Goal: Task Accomplishment & Management: Manage account settings

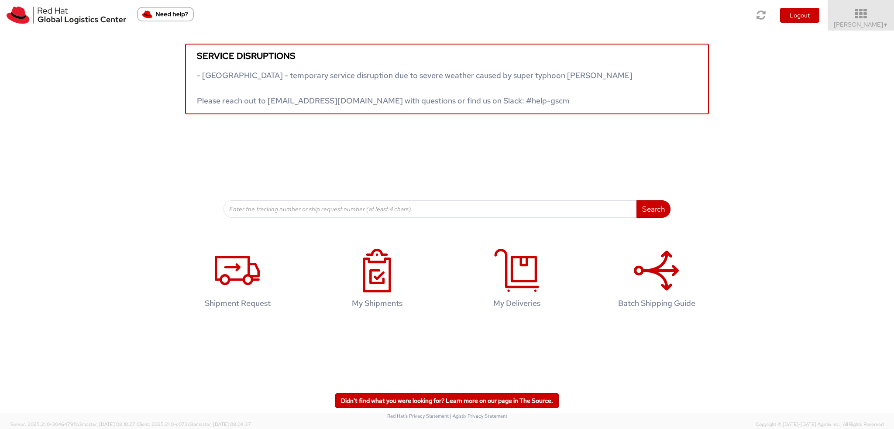
click at [862, 19] on icon at bounding box center [861, 14] width 76 height 12
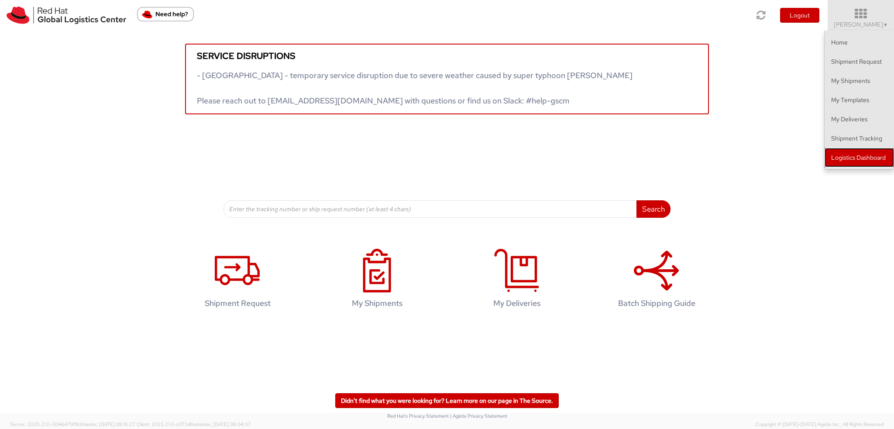
click at [854, 161] on link "Logistics Dashboard" at bounding box center [858, 157] width 69 height 19
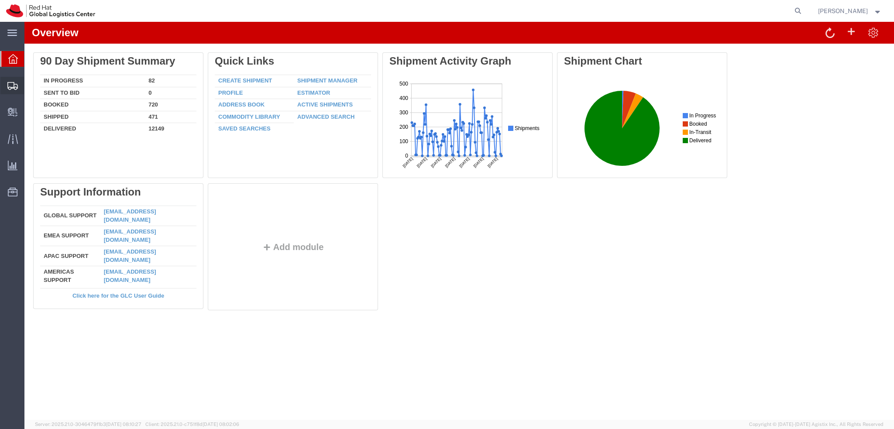
click at [11, 88] on icon at bounding box center [12, 86] width 10 height 8
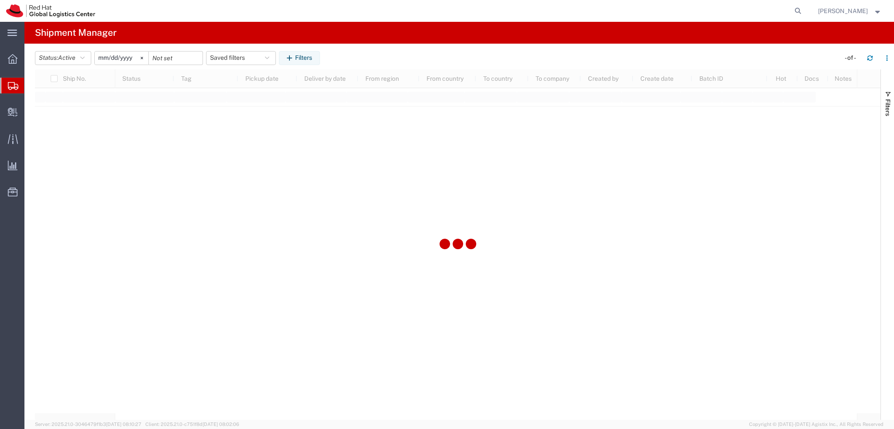
type input "2025-01-05"
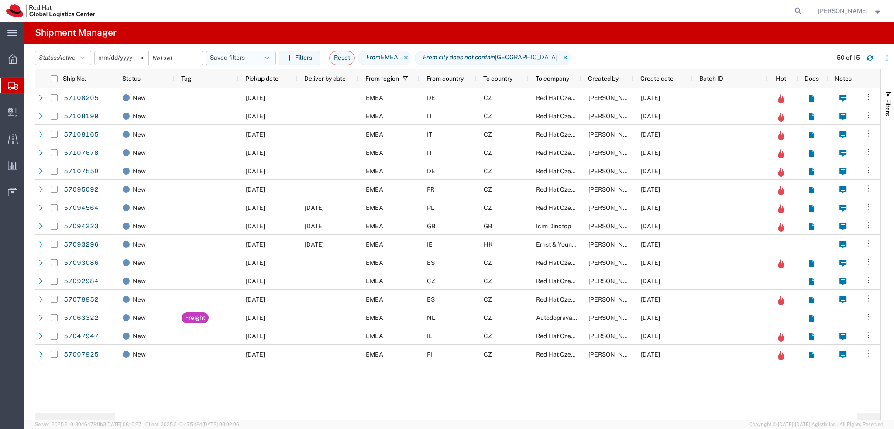
click at [235, 58] on button "Saved filters" at bounding box center [241, 58] width 70 height 14
click at [263, 95] on span "EMEA without Brno" at bounding box center [269, 96] width 103 height 16
click at [275, 82] on span "Pickup date" at bounding box center [261, 78] width 33 height 7
click at [804, 9] on icon at bounding box center [798, 11] width 12 height 12
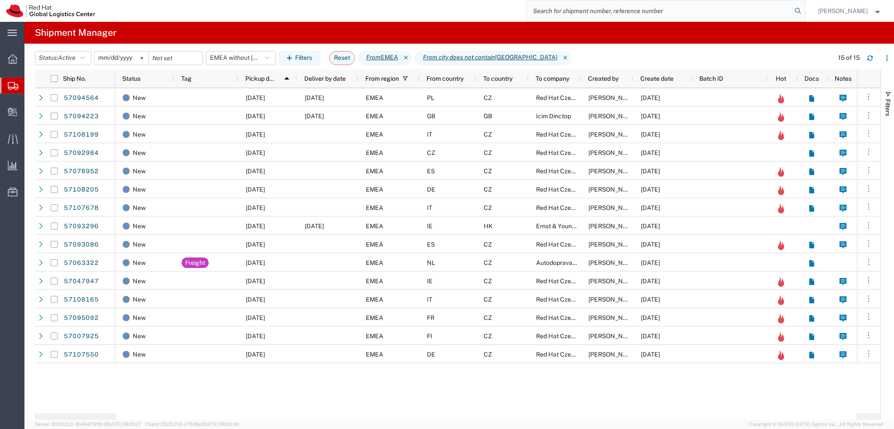
click at [738, 10] on input "search" at bounding box center [658, 10] width 265 height 21
paste input "56965673"
type input "56965673"
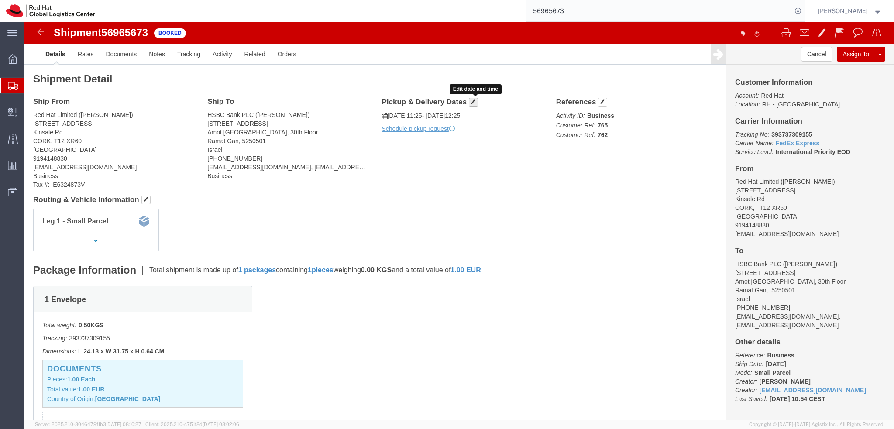
click button "button"
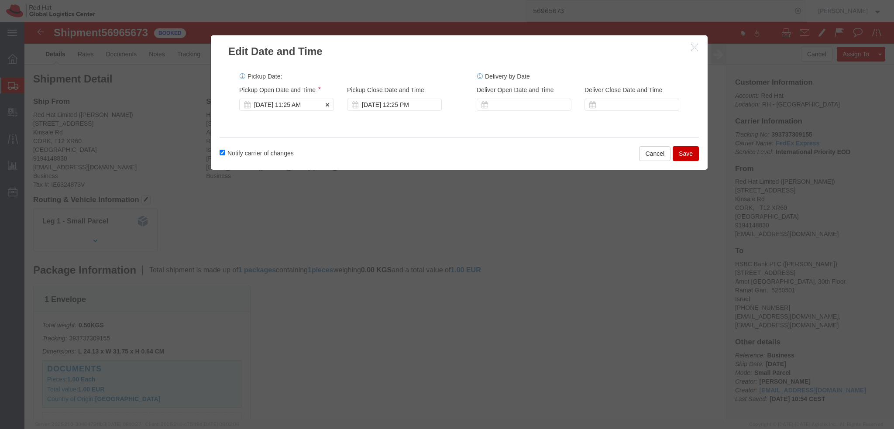
click div "Sep 30 2025 11:25 AM"
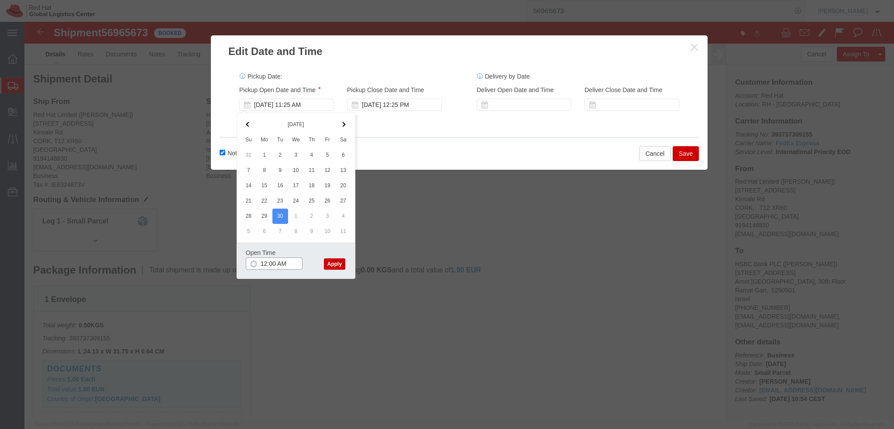
type input "12:00 PM"
click button "Apply"
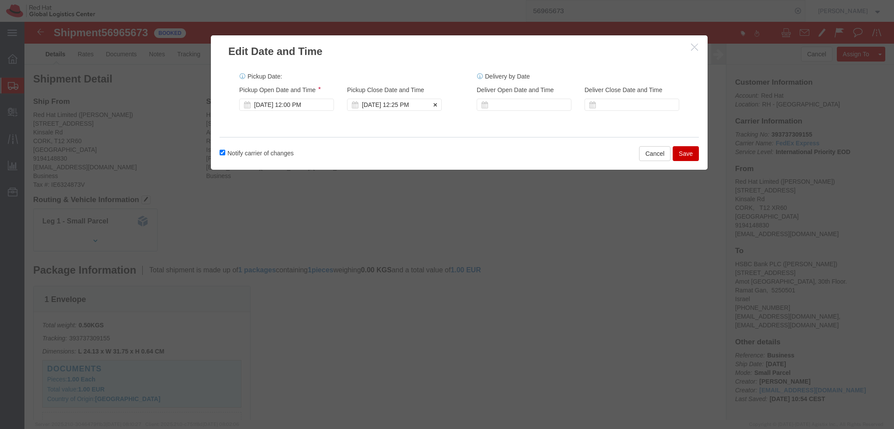
click div "Sep 30 2025 12:25 PM"
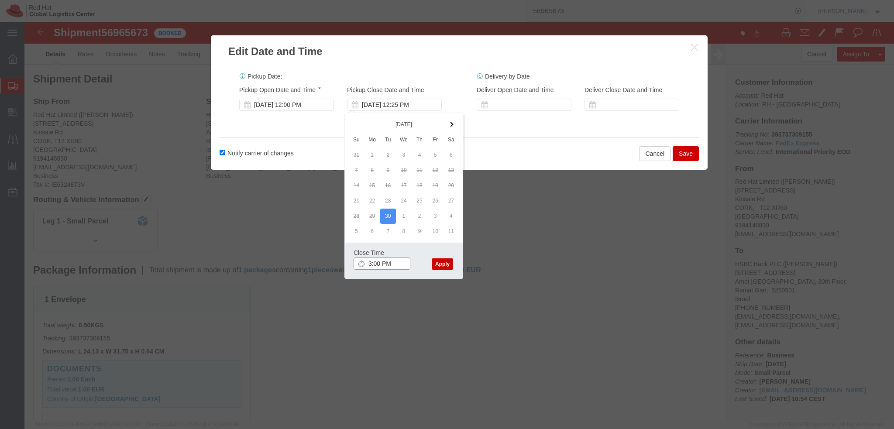
type input "3:00 PM"
click button "Apply"
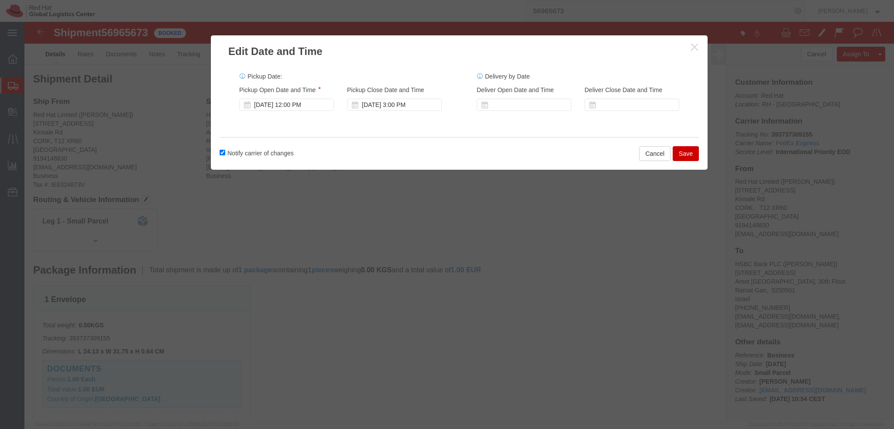
click button "Save"
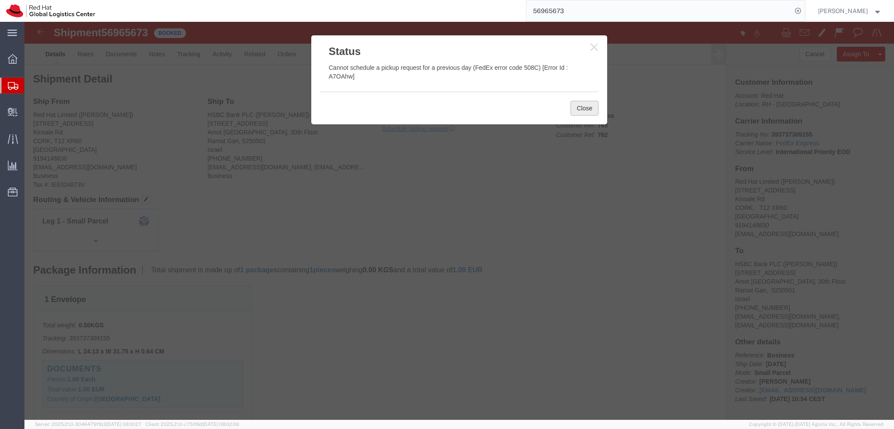
click button "Close"
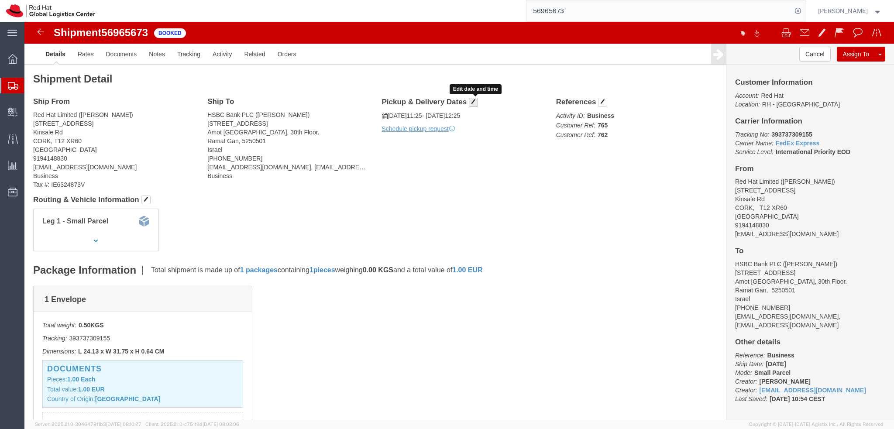
click button "button"
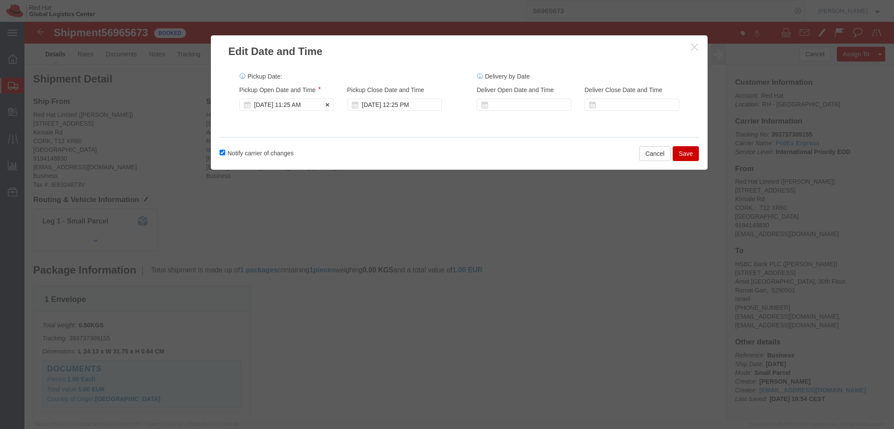
click div "Sep 30 2025 11:25 AM"
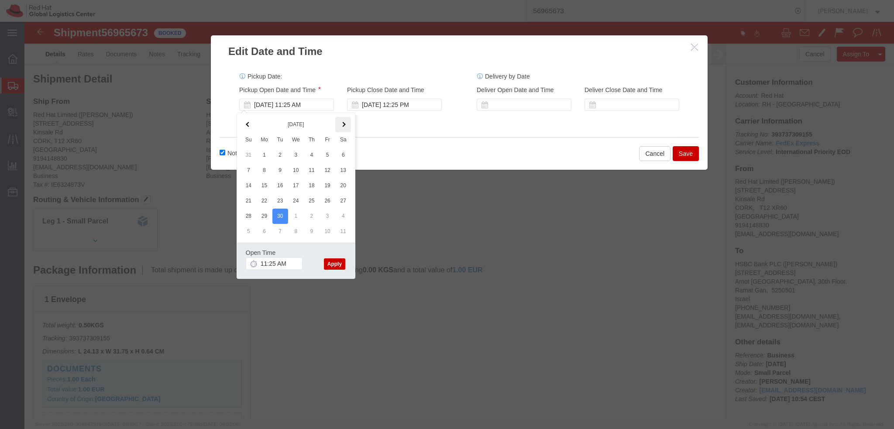
click th
click button "Cancel"
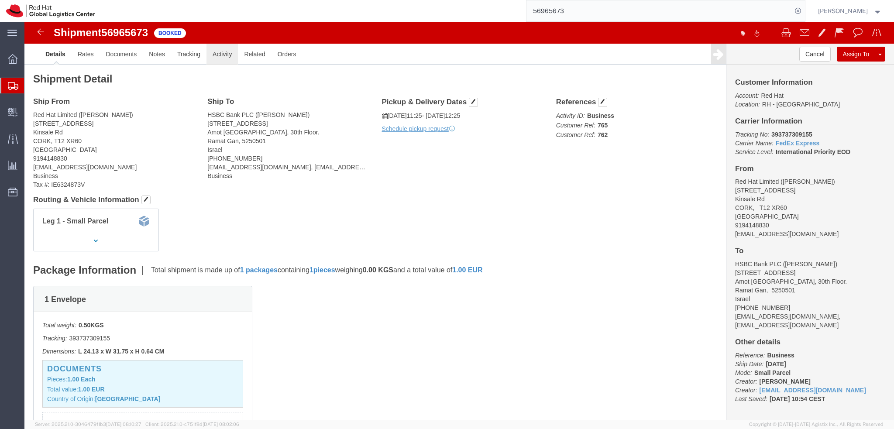
click link "Activity"
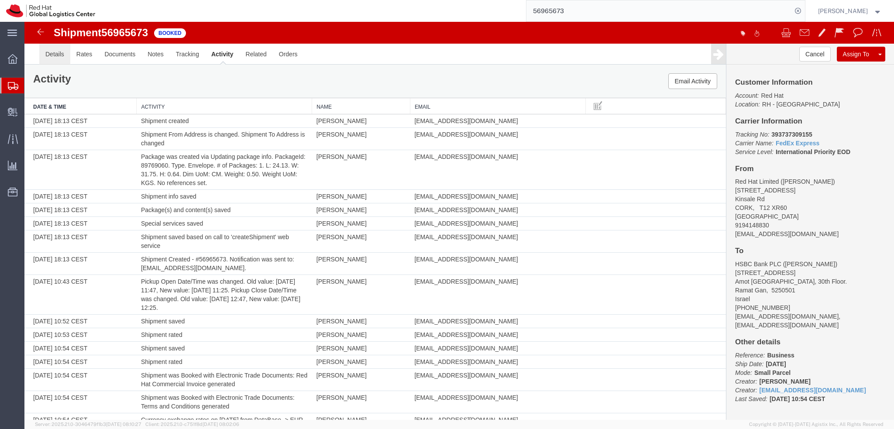
click at [62, 57] on link "Details" at bounding box center [54, 54] width 31 height 21
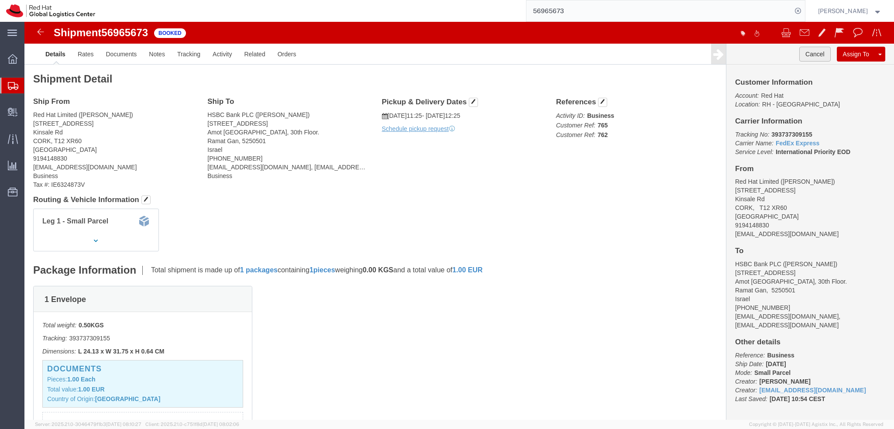
click button "Cancel"
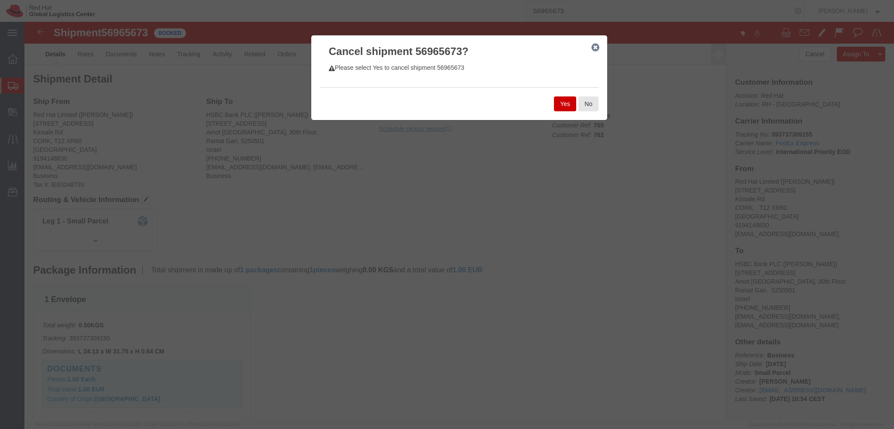
click button "Yes"
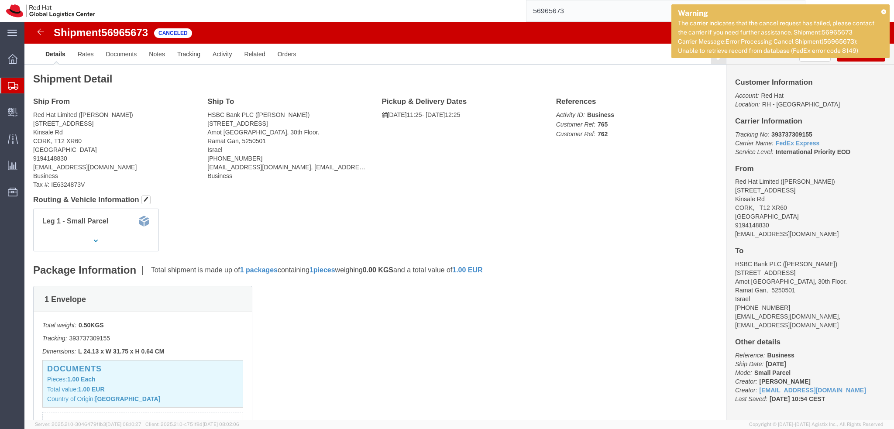
click at [881, 13] on div "Warning The carrier indicates that the cancel request has failed, please contac…" at bounding box center [780, 31] width 218 height 54
click at [883, 12] on icon at bounding box center [883, 11] width 5 height 5
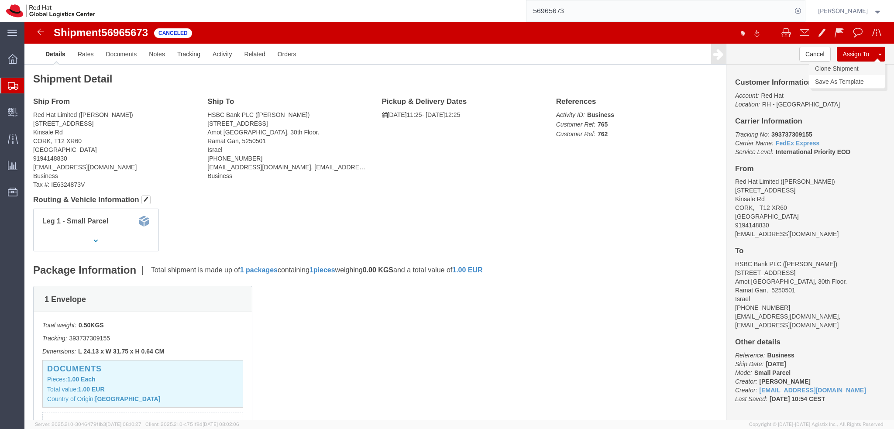
click link "Clone Shipment"
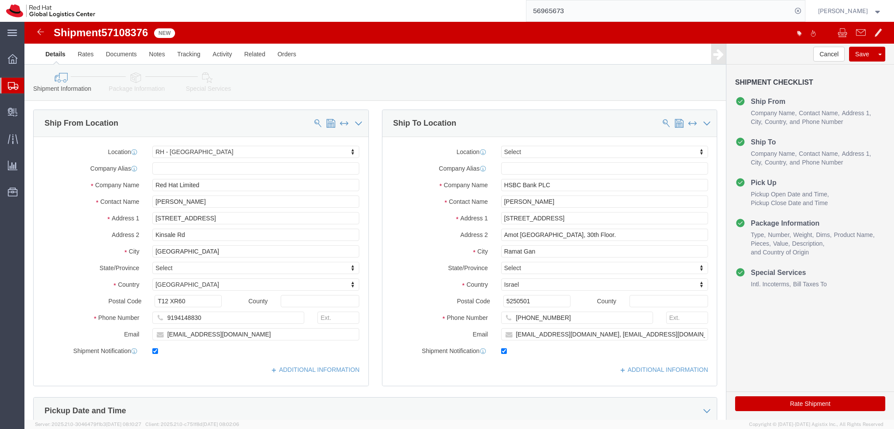
select select "37944"
select select
click input "client.management.israel@hsbc.com, emealogistics@redhat.com"
drag, startPoint x: 671, startPoint y: 312, endPoint x: 587, endPoint y: 325, distance: 84.4
click div "Location My Profile Location [GEOGRAPHIC_DATA] - [GEOGRAPHIC_DATA] - [GEOGRAPHI…"
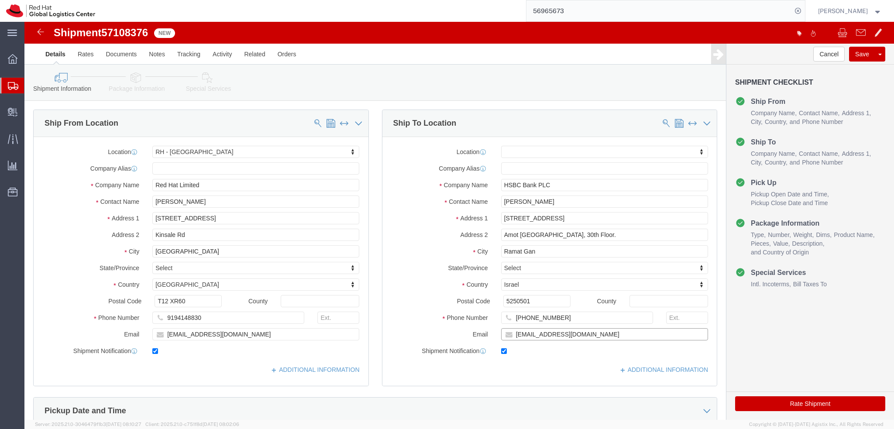
type input "client.management.israel@hsbc.com"
click div "Location My Profile Location [GEOGRAPHIC_DATA] - [GEOGRAPHIC_DATA] - [GEOGRAPHI…"
click link "Package Information"
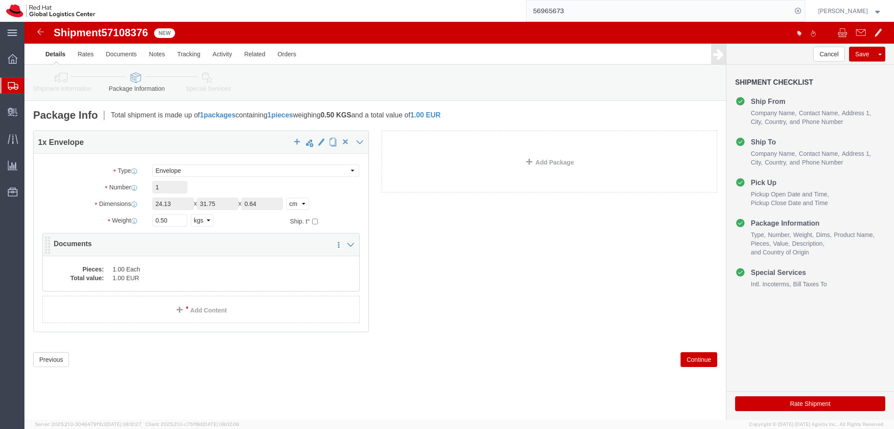
click dd "1.00 Each"
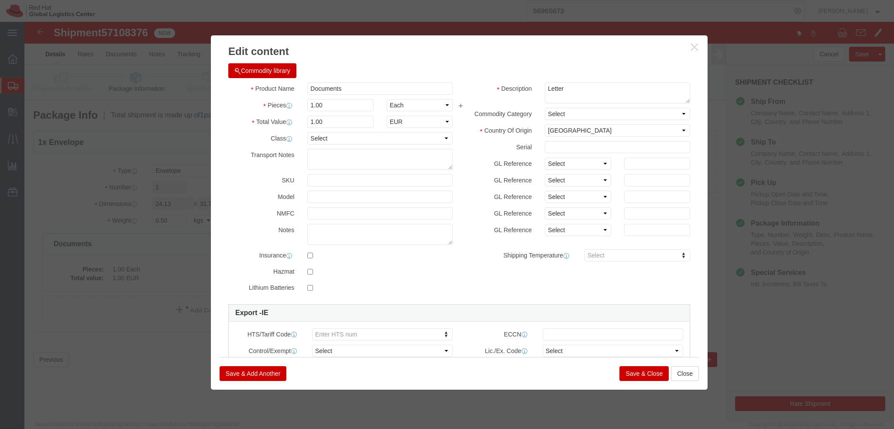
click button "Save & Close"
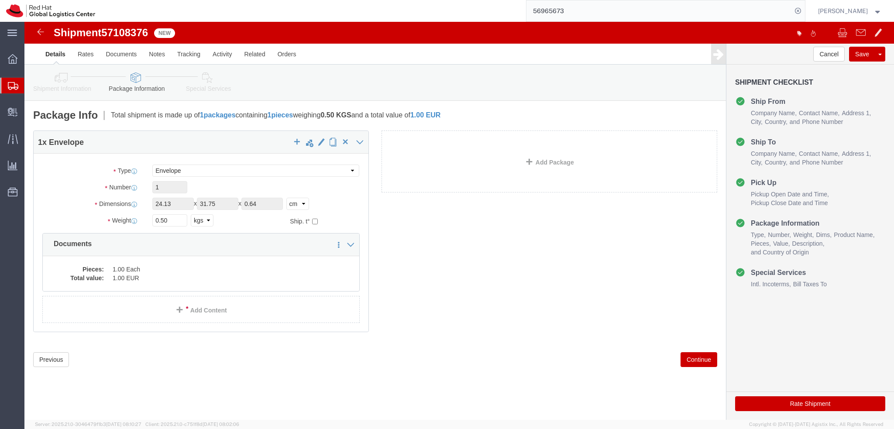
click link "Special Services"
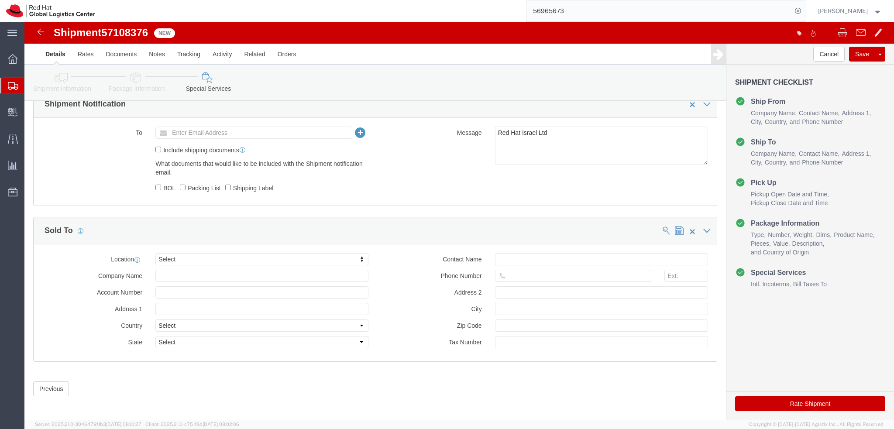
scroll to position [403, 0]
click button "Rate Shipment"
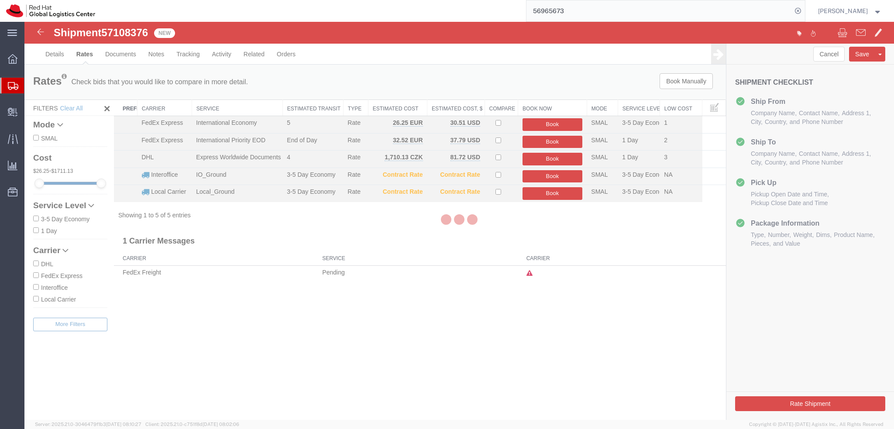
scroll to position [0, 0]
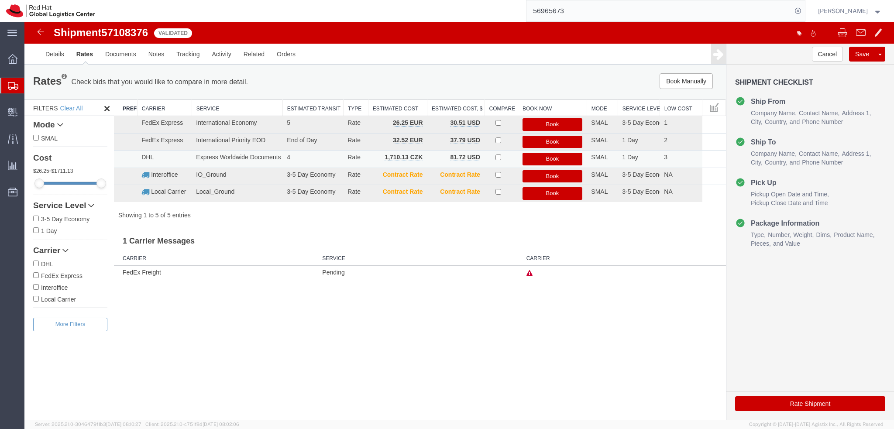
click at [568, 159] on button "Book" at bounding box center [552, 159] width 60 height 13
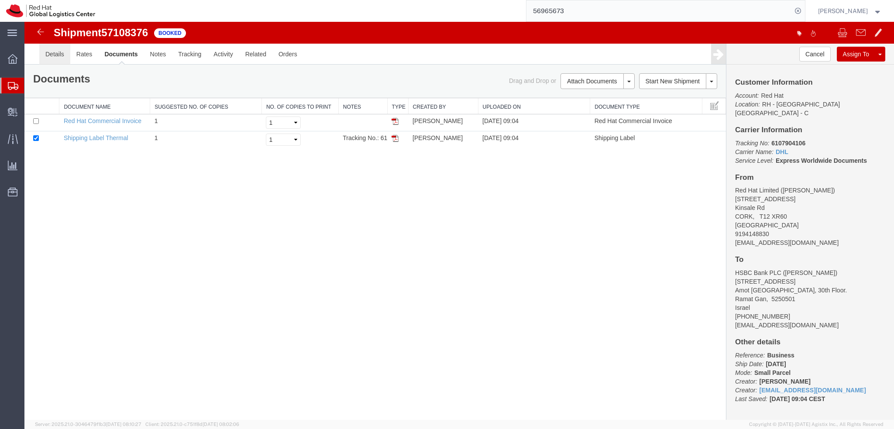
click at [57, 58] on link "Details" at bounding box center [54, 54] width 31 height 21
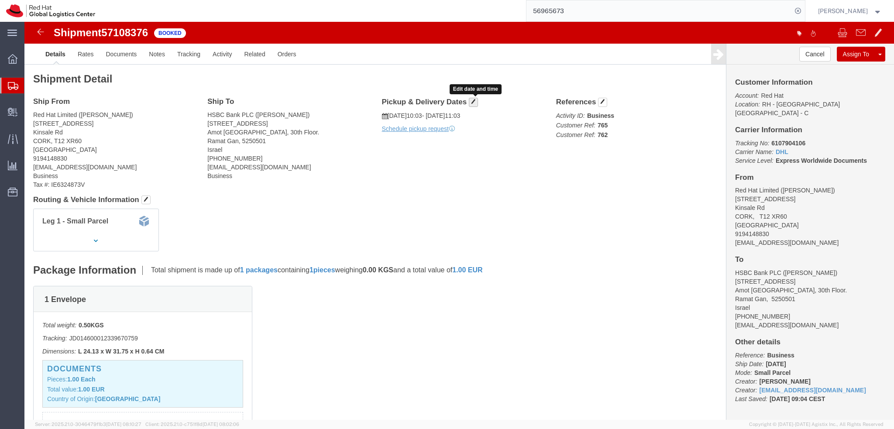
click span "button"
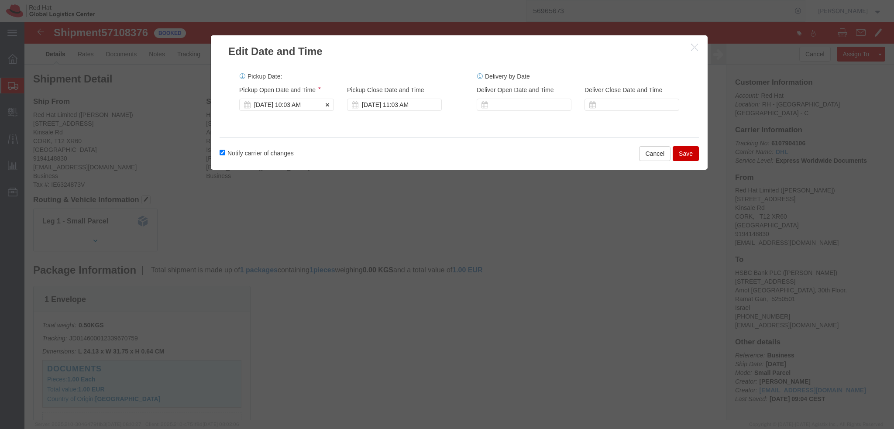
click div "Oct 13 2025 10:03 AM"
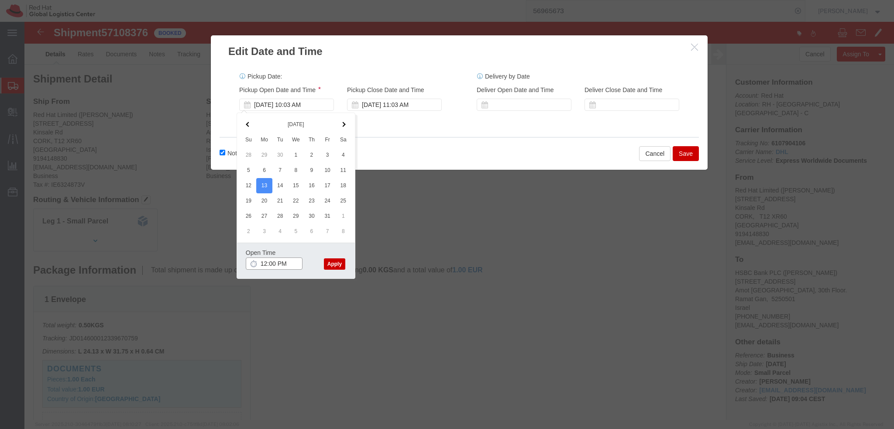
type input "12:00 PM"
click button "Apply"
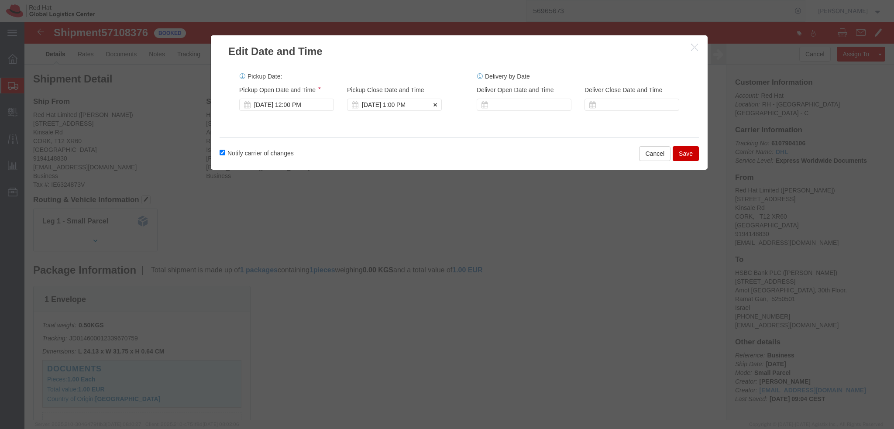
click div "Oct 13 2025 1:00 PM"
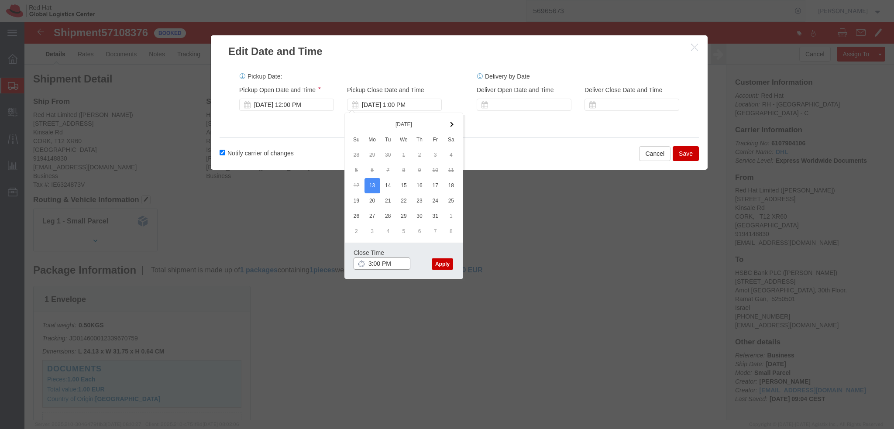
type input "3:00 PM"
click button "Apply"
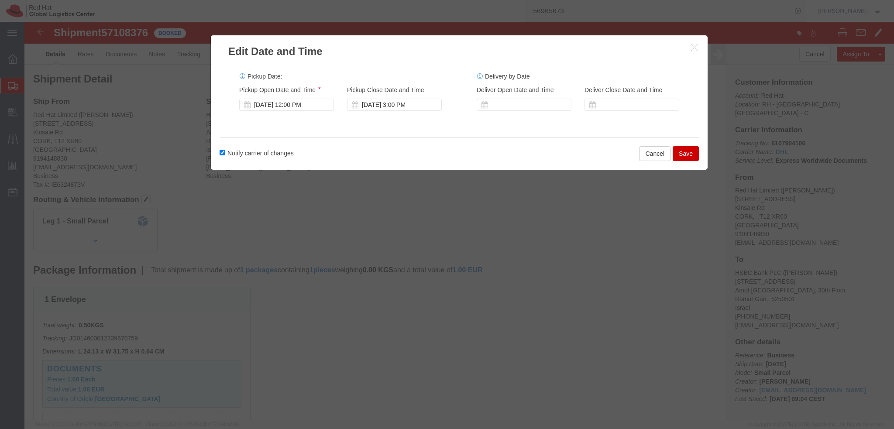
click button "Save"
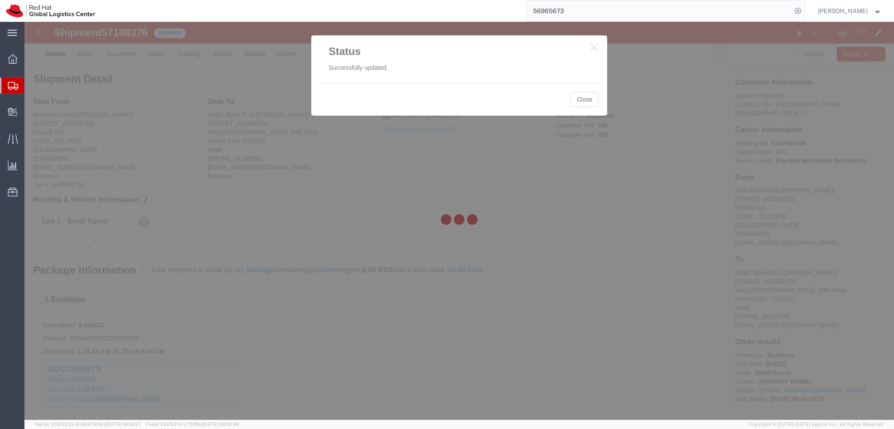
click at [118, 55] on div at bounding box center [458, 221] width 869 height 398
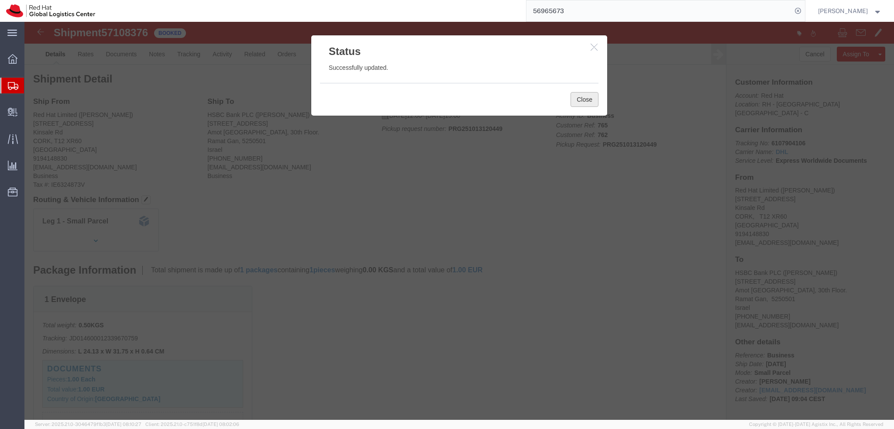
click button "Close"
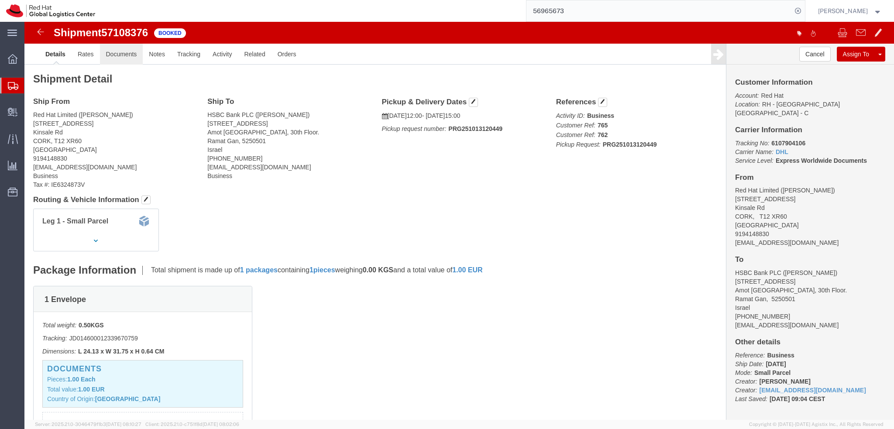
click link "Documents"
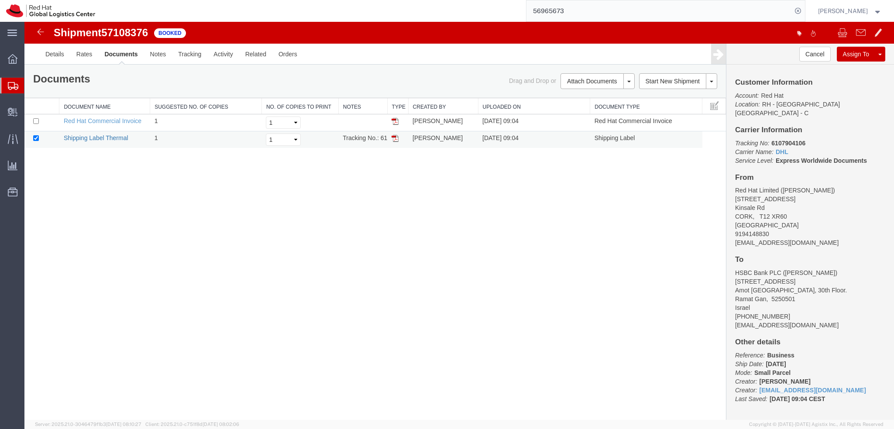
click at [98, 138] on link "Shipping Label Thermal" at bounding box center [96, 137] width 65 height 7
drag, startPoint x: 102, startPoint y: 136, endPoint x: 337, endPoint y: 213, distance: 246.9
click at [102, 136] on link "Shipping Label Thermal" at bounding box center [96, 137] width 65 height 7
click at [40, 31] on img at bounding box center [40, 32] width 10 height 10
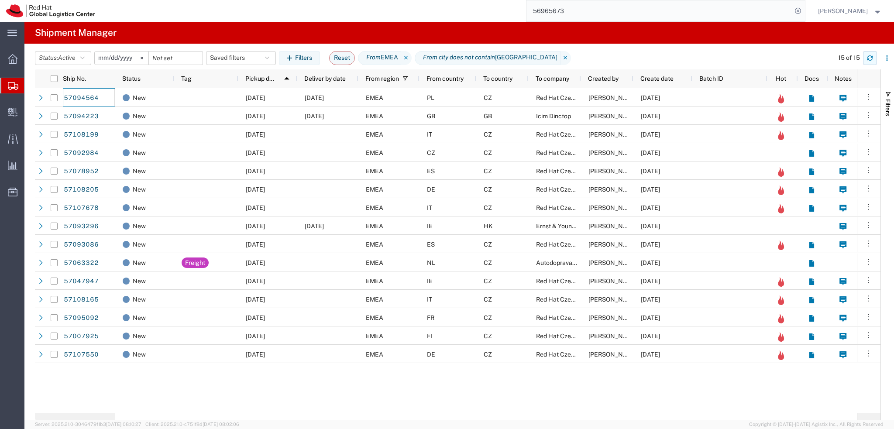
click at [874, 62] on button "button" at bounding box center [870, 58] width 14 height 14
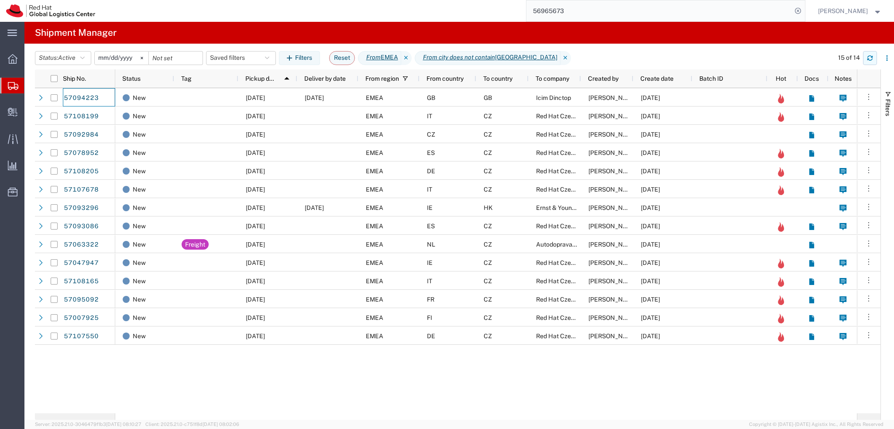
click at [870, 58] on icon "button" at bounding box center [870, 58] width 6 height 6
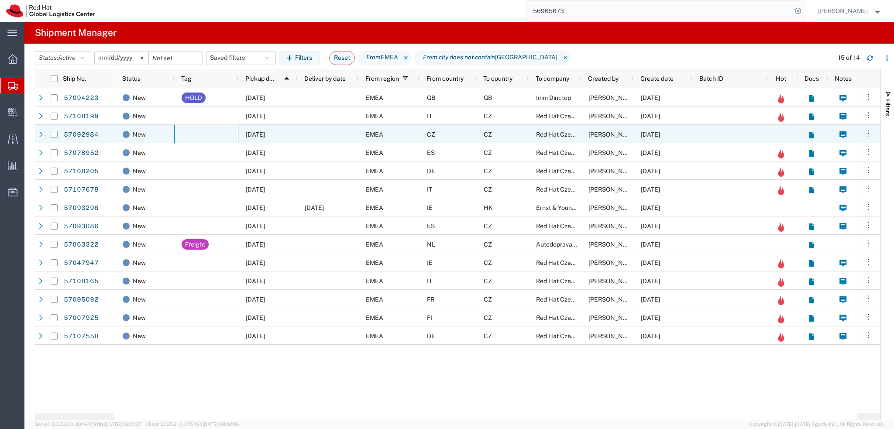
click at [192, 135] on div at bounding box center [206, 134] width 64 height 18
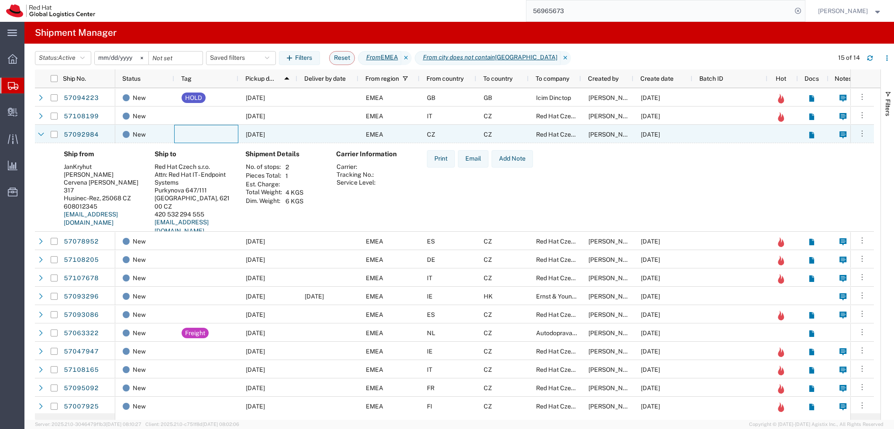
click at [192, 135] on div at bounding box center [206, 134] width 64 height 18
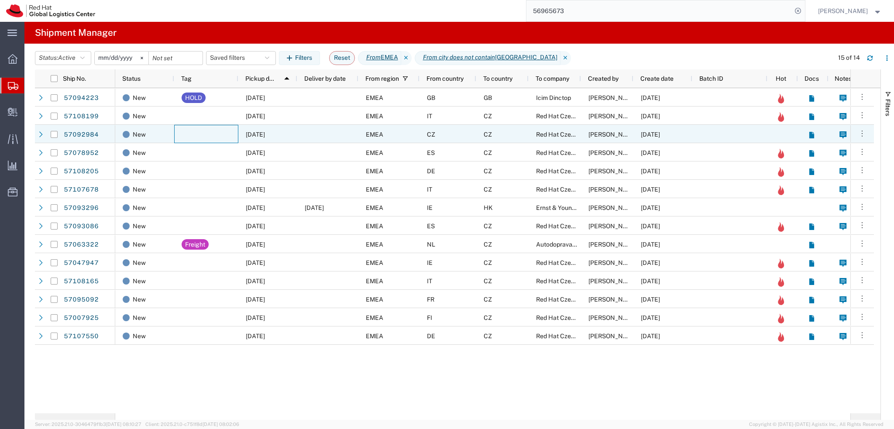
click at [192, 135] on div at bounding box center [206, 134] width 64 height 18
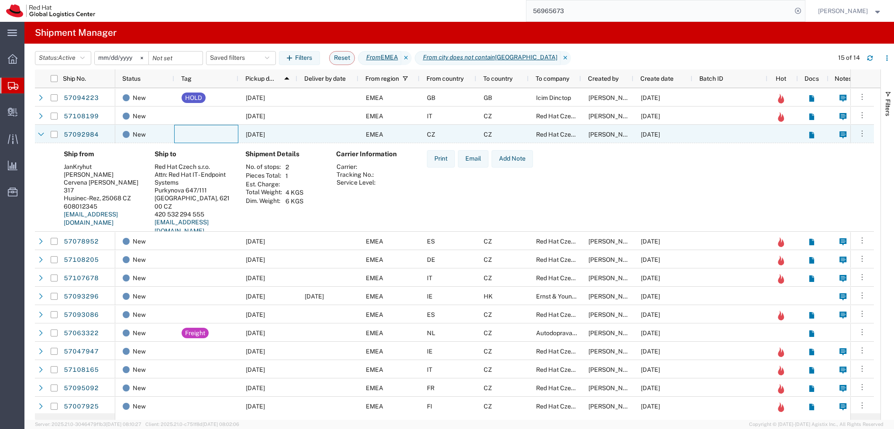
click at [192, 135] on div at bounding box center [206, 134] width 64 height 18
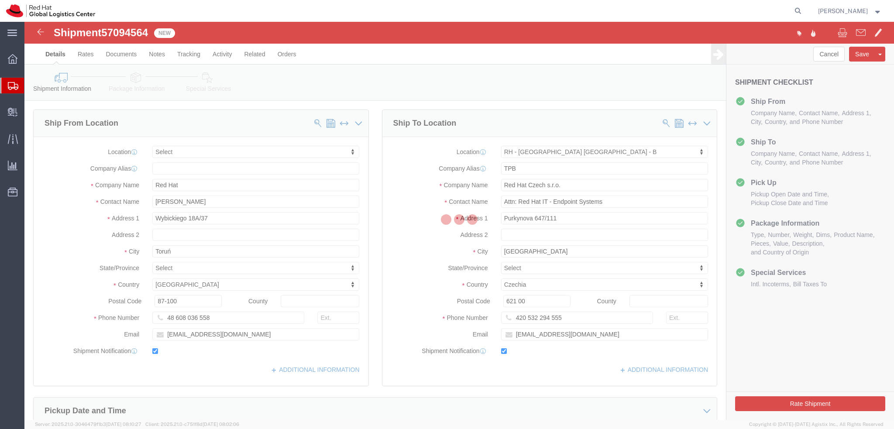
select select
select select "38036"
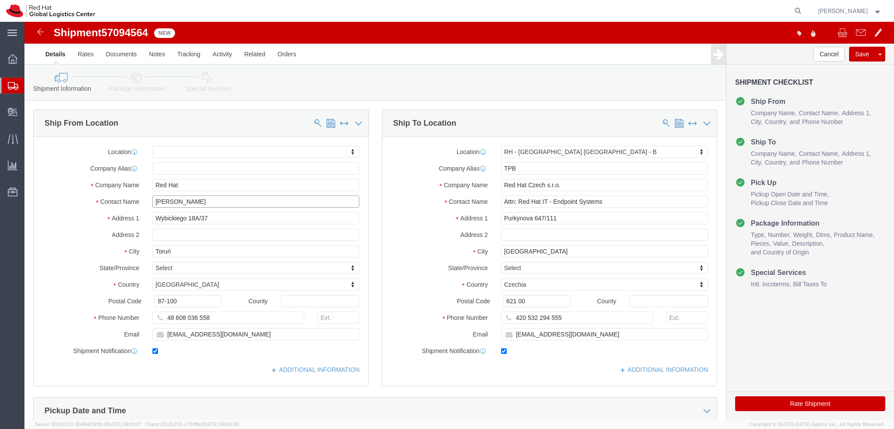
drag, startPoint x: 185, startPoint y: 178, endPoint x: 88, endPoint y: 184, distance: 97.5
click div "Contact Name Robert Sledz"
drag, startPoint x: 178, startPoint y: 156, endPoint x: 100, endPoint y: 168, distance: 79.1
click div "Location My Profile Location RH - Amsterdam - MSO RH - Amsterdam Data Center RH…"
drag, startPoint x: 196, startPoint y: 162, endPoint x: 93, endPoint y: 172, distance: 103.9
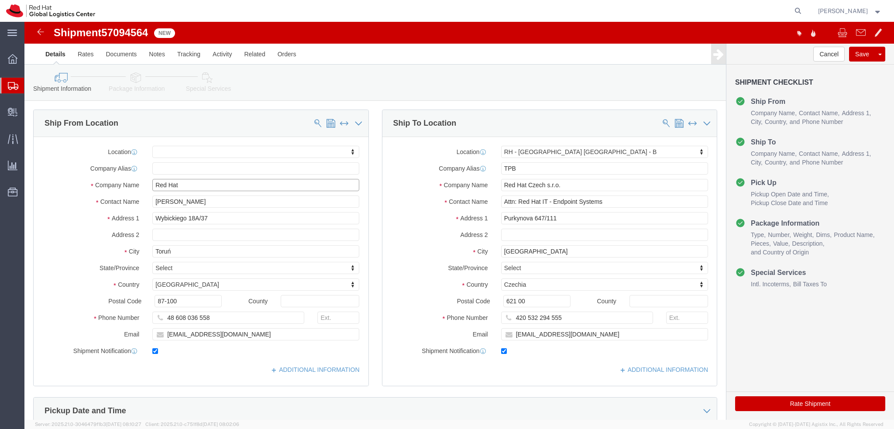
click div "Location My Profile Location RH - Amsterdam - MSO RH - Amsterdam Data Center RH…"
paste input "obert Sledz"
type input "Robert Sledz"
click div "Location My Profile Location RH - Amsterdam - MSO RH - Amsterdam Data Center RH…"
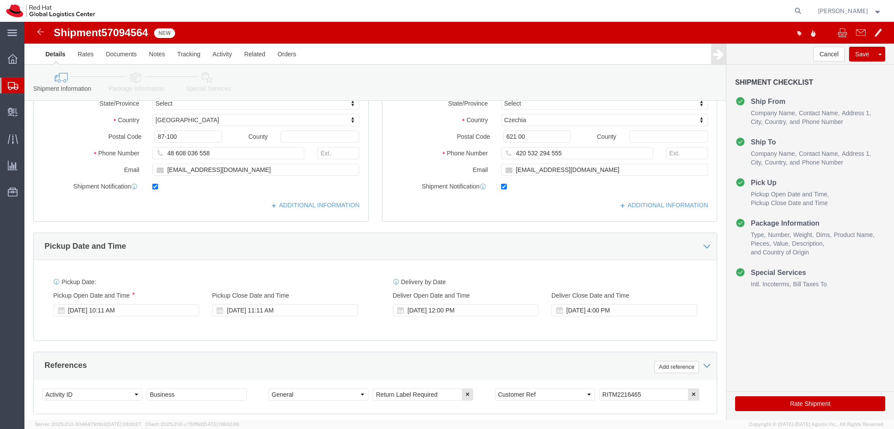
scroll to position [262, 0]
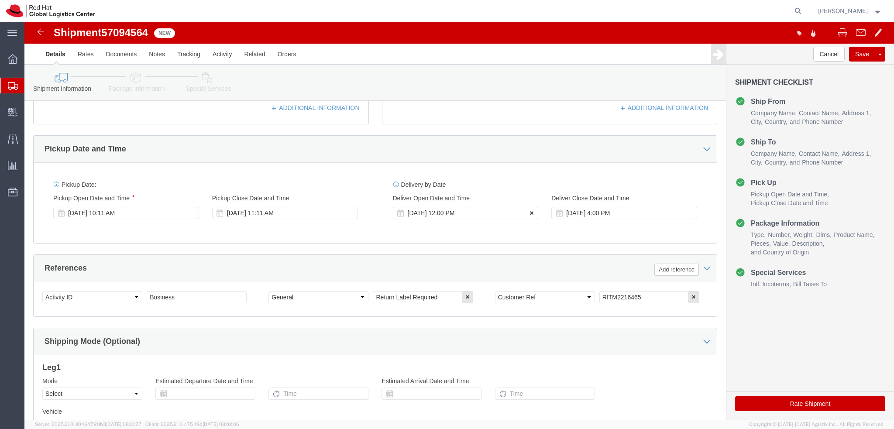
click icon
click button
click button "button"
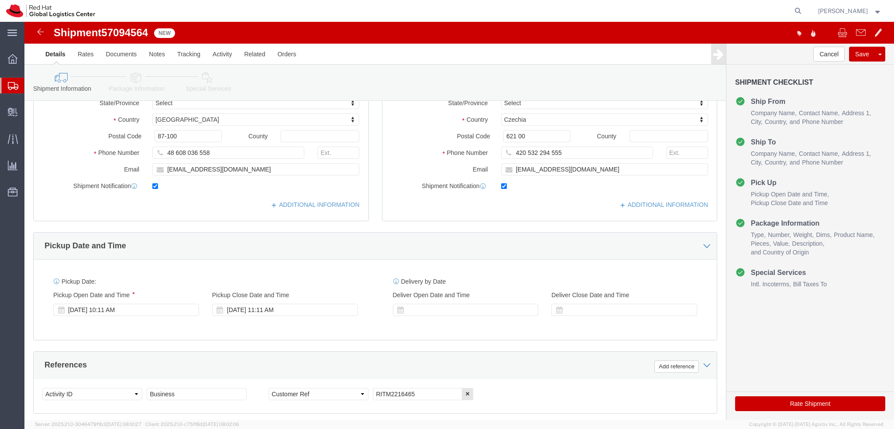
scroll to position [0, 0]
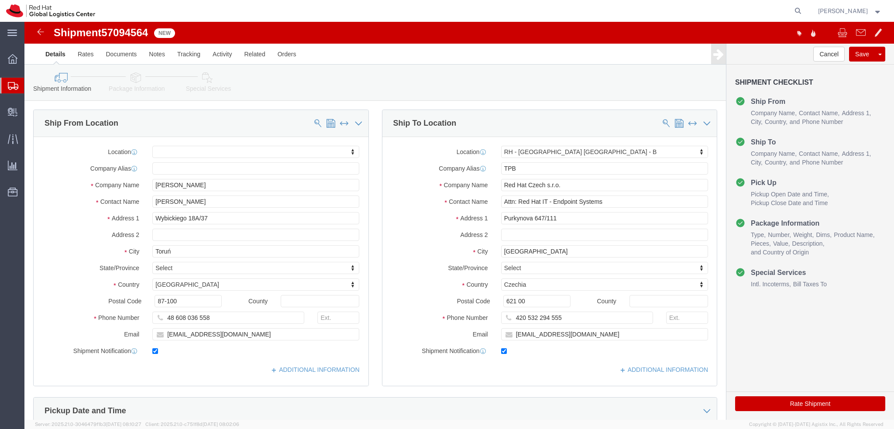
click icon
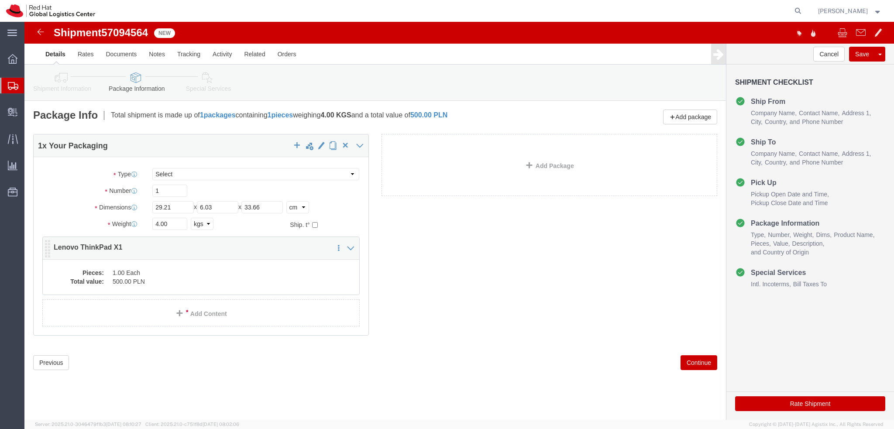
click dd "500.00 PLN"
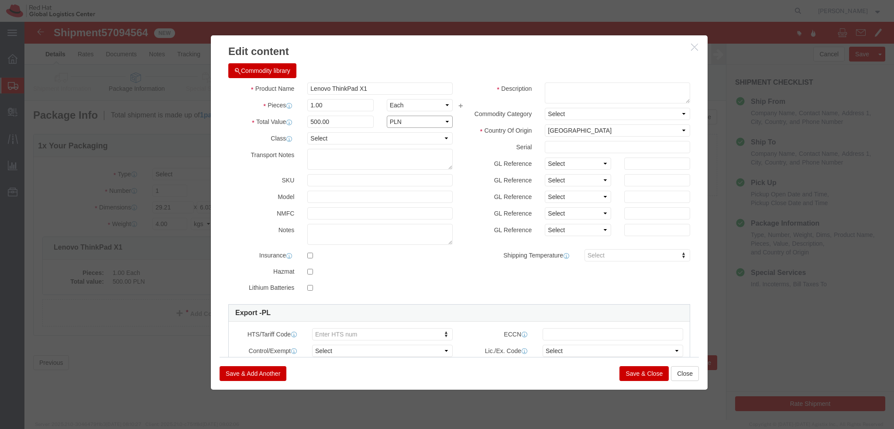
click select "Select ADP AED AFN ALL AMD AOA ARS ATS AUD AWG AZN BAM BBD BDT BGL BGN BHD BIF …"
select select "EUR"
click select "Select ADP AED AFN ALL AMD AOA ARS ATS AUD AWG AZN BAM BBD BDT BGL BGN BHD BIF …"
click textarea
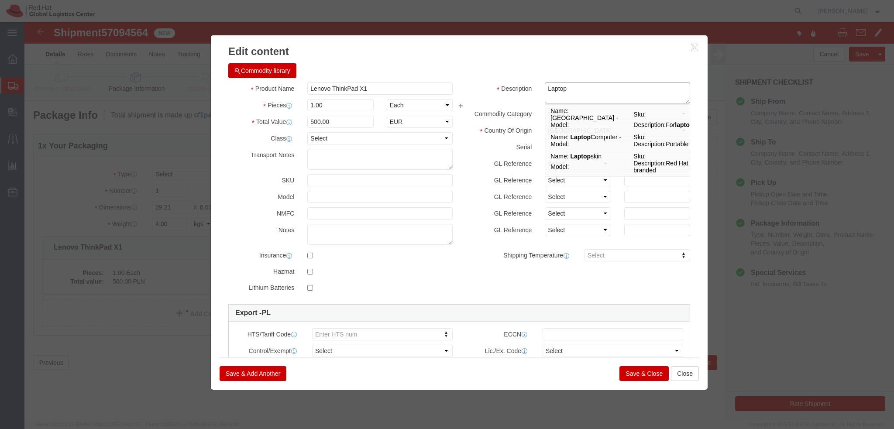
type textarea "Laptop"
click button "Save & Close"
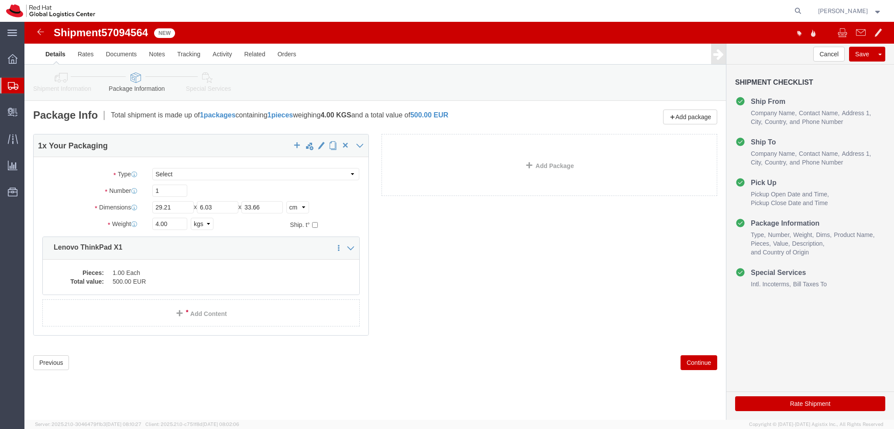
click icon
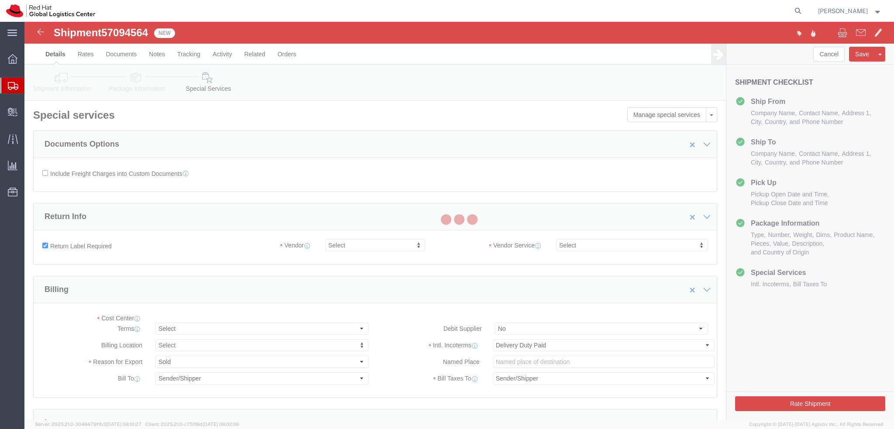
select select "COSTCENTER"
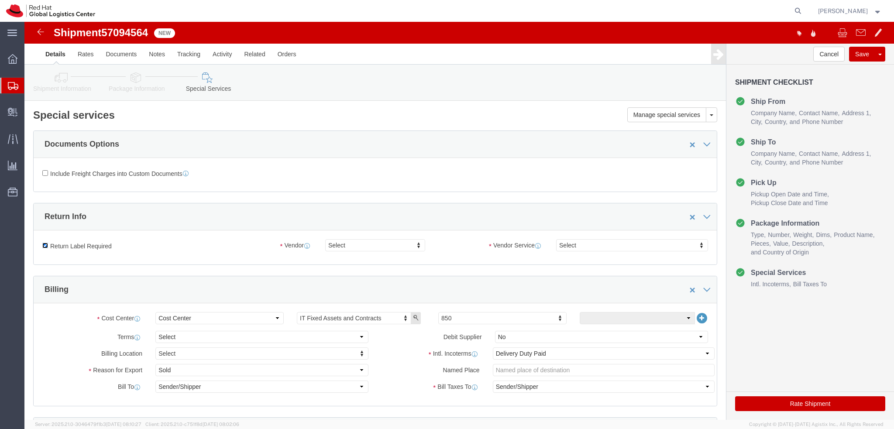
click input "Return Label Required"
checkbox input "false"
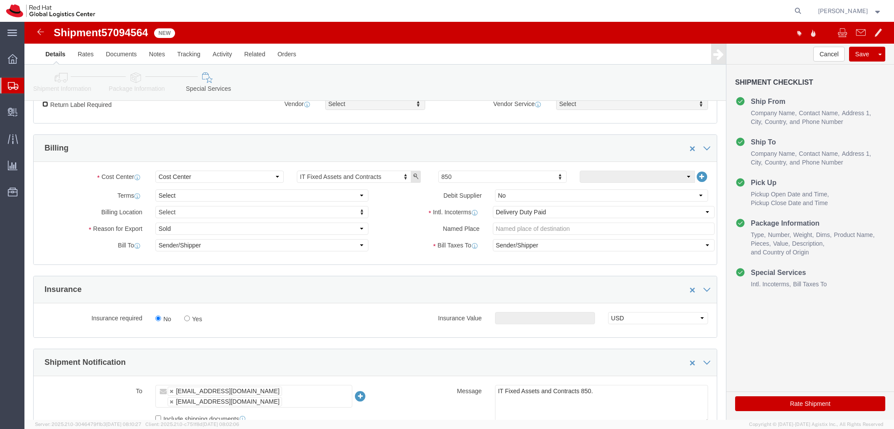
scroll to position [131, 0]
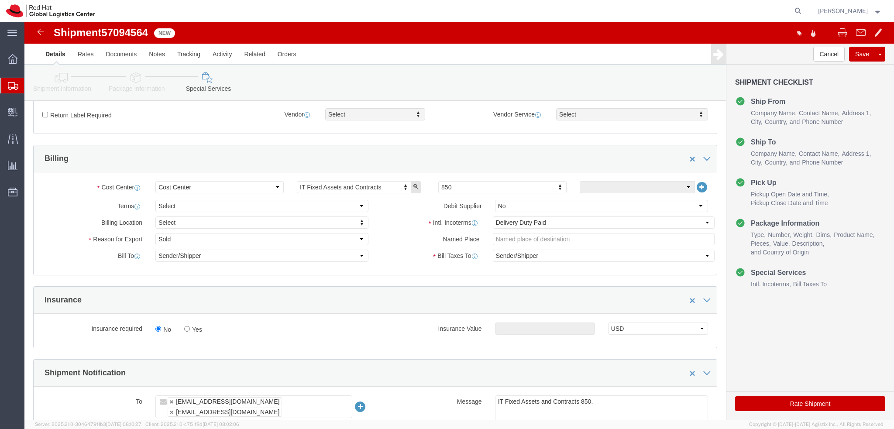
click button "Rate Shipment"
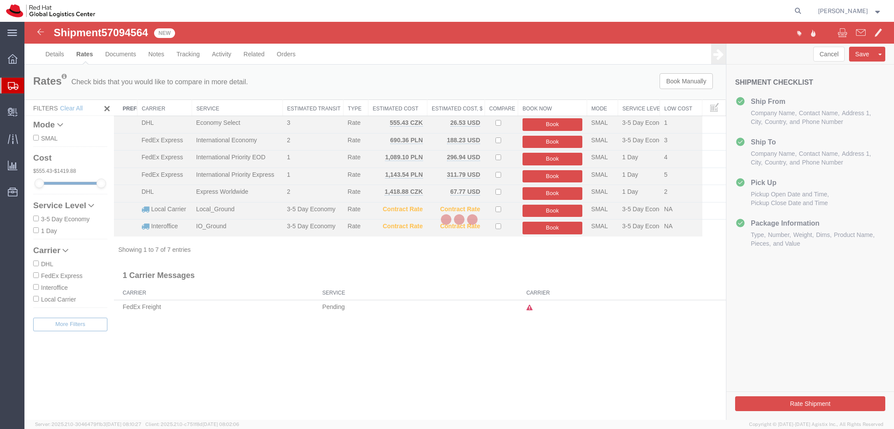
scroll to position [0, 0]
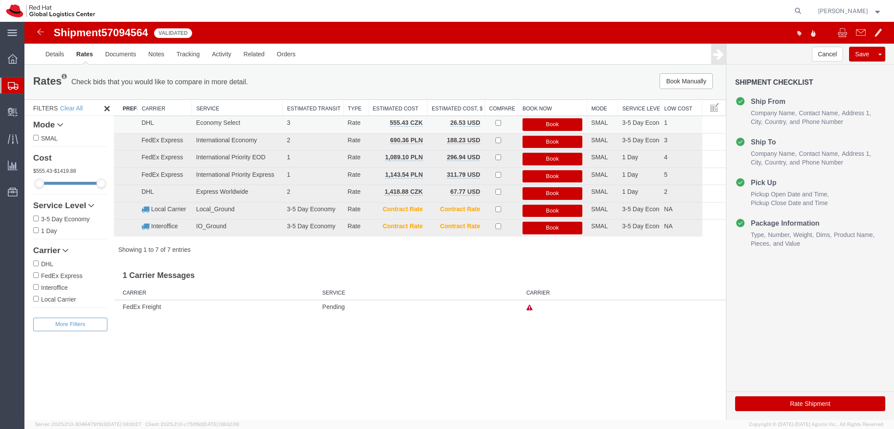
click at [573, 124] on button "Book" at bounding box center [552, 124] width 60 height 13
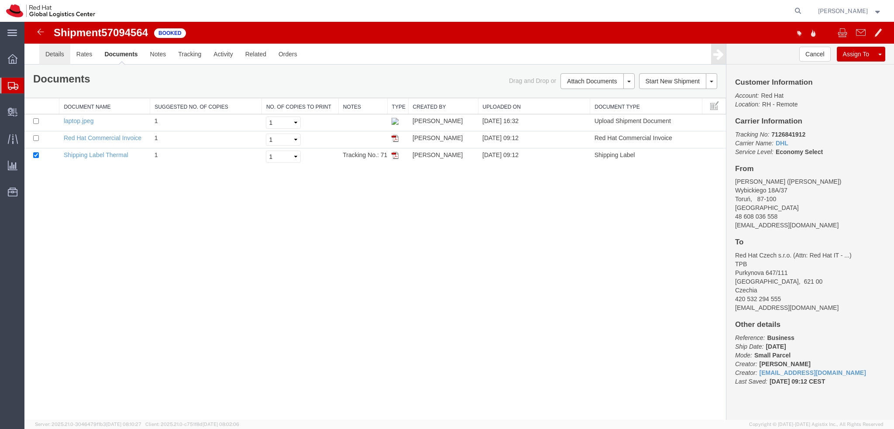
click at [54, 55] on link "Details" at bounding box center [54, 54] width 31 height 21
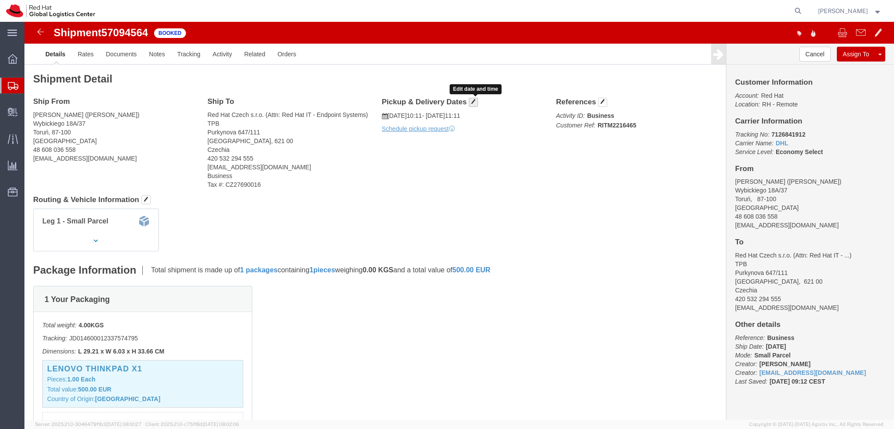
click button "button"
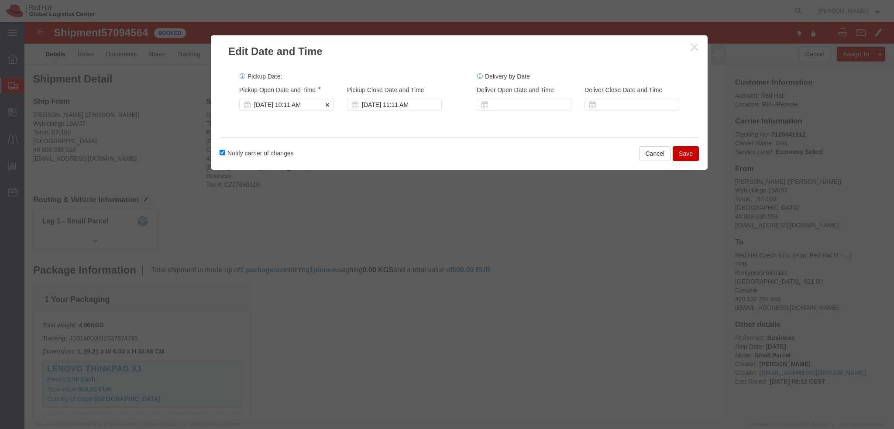
click div "Oct 13 2025 10:11 AM"
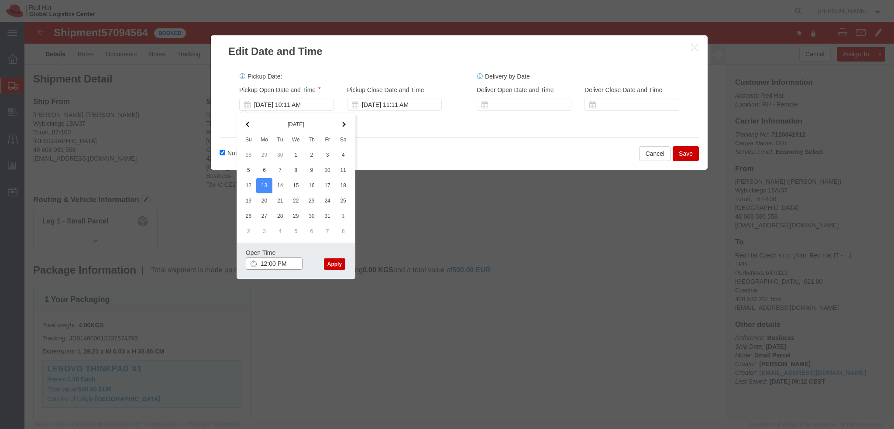
type input "12:00 PM"
click button "Apply"
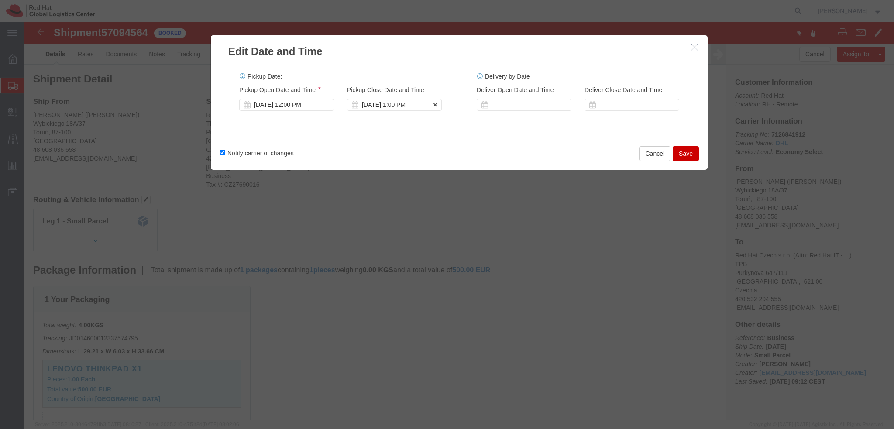
click div "Oct 13 2025 1:00 PM"
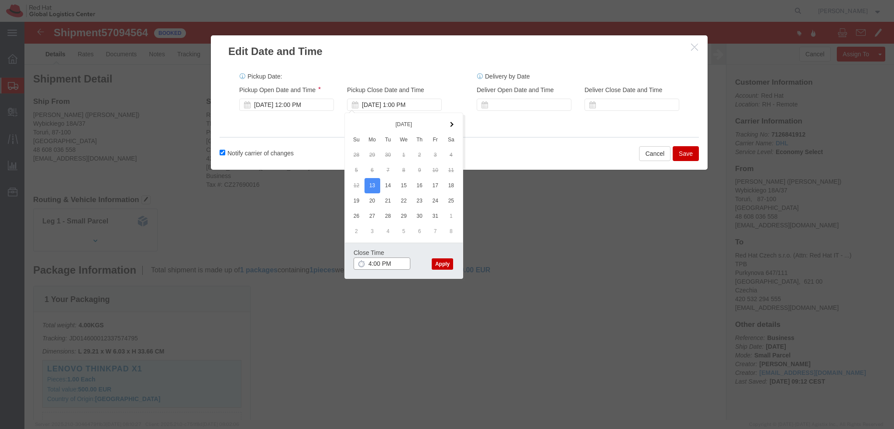
type input "4:00 PM"
click button "Apply"
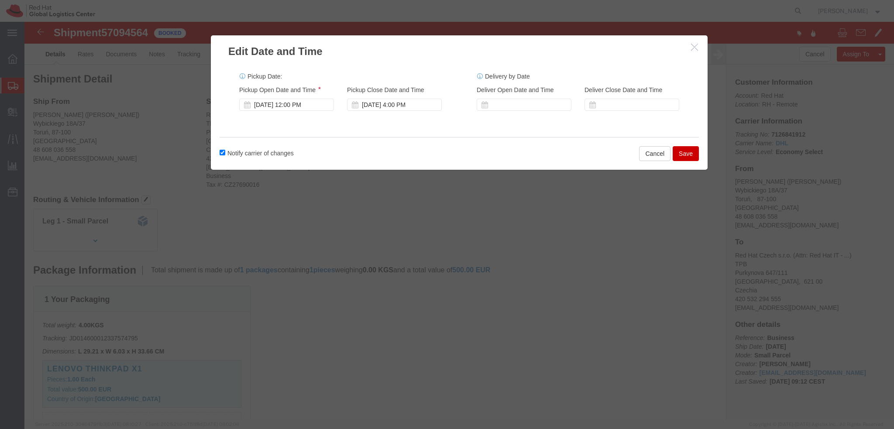
click button "Save"
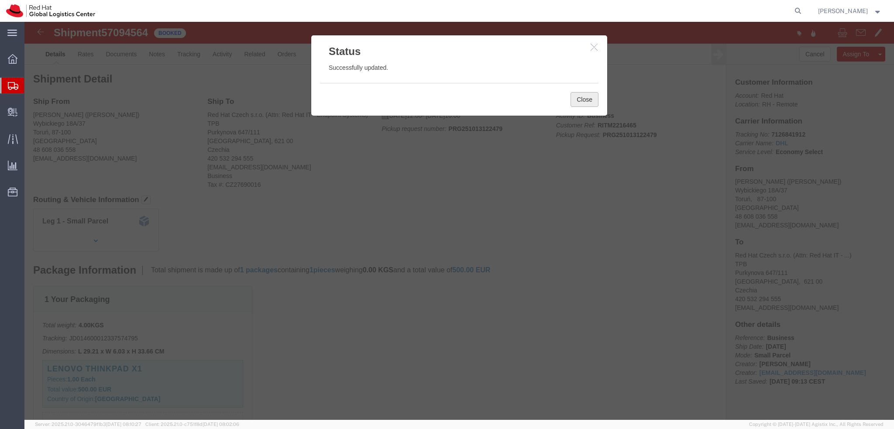
click button "Close"
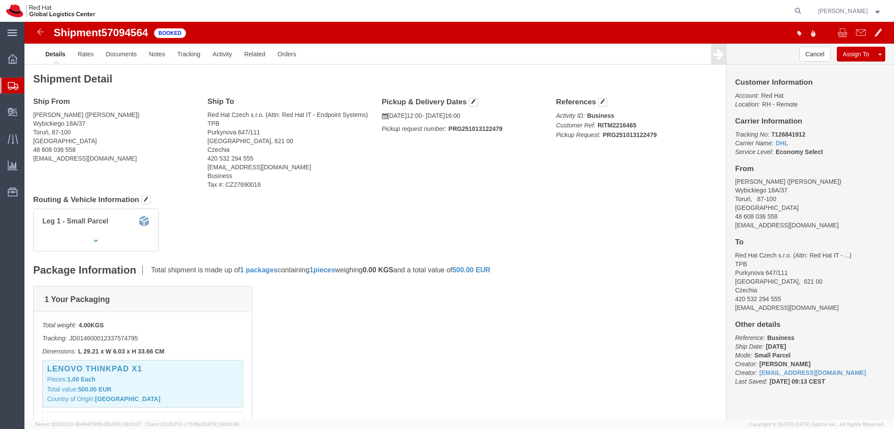
click address "Robert Sledz (Robert Sledz) Wybickiego 18A/37 Toruń, 87-100 Poland 48 608 036 5…"
copy div "rsledz@redhat.com"
click link "Documents"
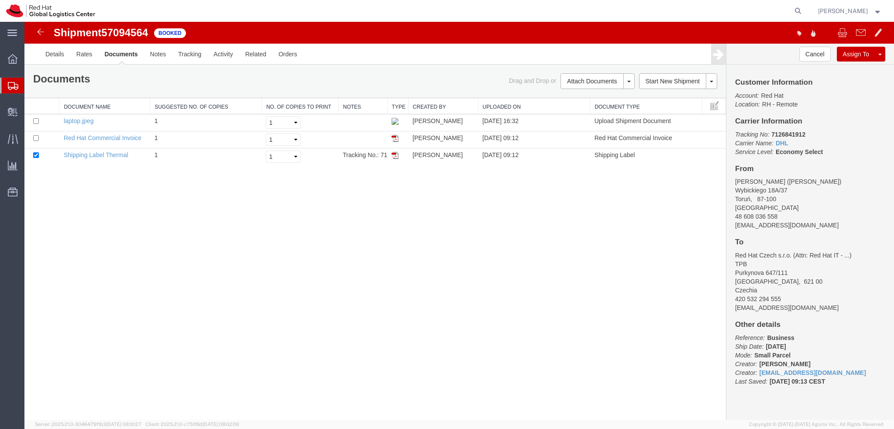
click at [24, 22] on link "Email Documents" at bounding box center [24, 22] width 0 height 0
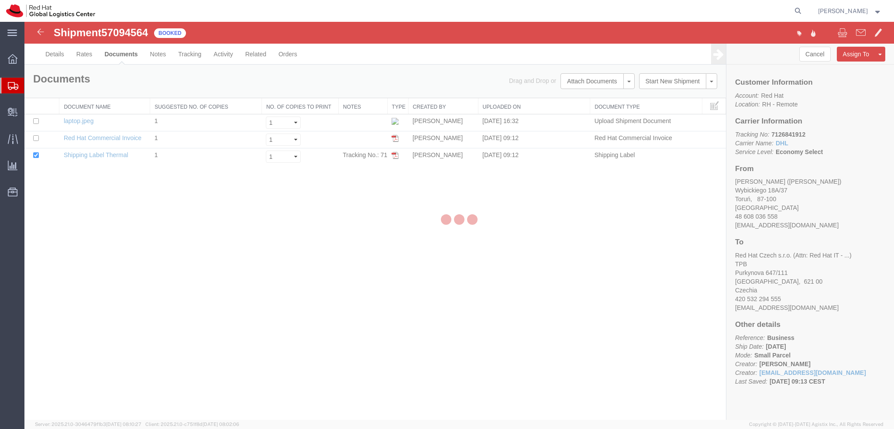
checkbox input "true"
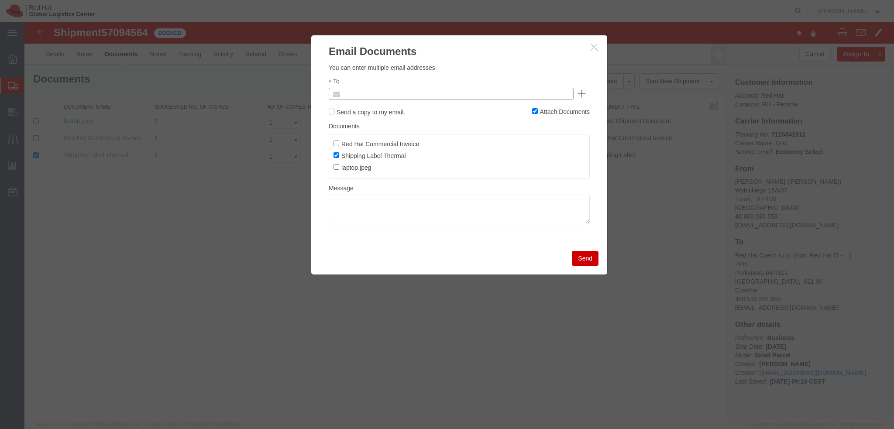
click at [396, 92] on input "text" at bounding box center [392, 93] width 102 height 11
paste input "rsledz@redhat.com"
type input "rsledz@redhat.com"
click at [427, 212] on textarea at bounding box center [459, 210] width 261 height 30
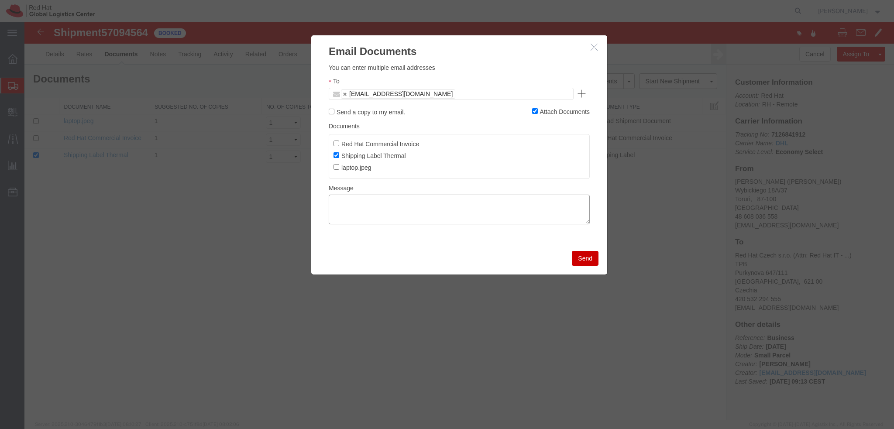
paste textarea "Hi A, please find the label for your shipment to B attached to this email. Plea…"
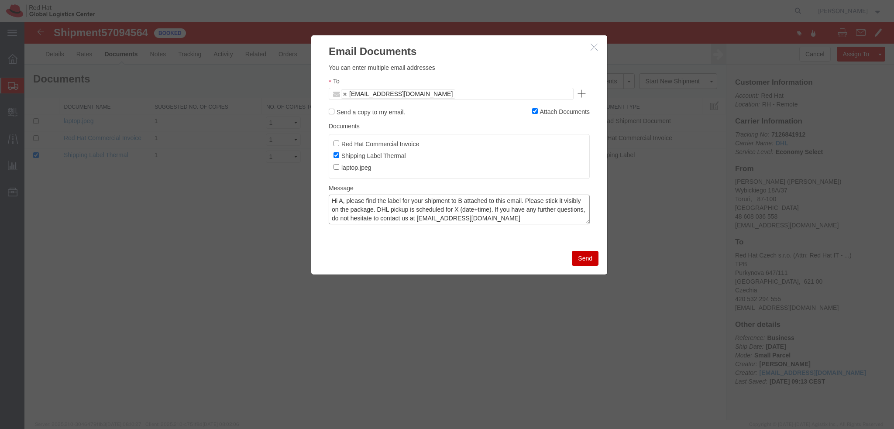
click at [342, 202] on textarea "Hi A, please find the label for your shipment to B attached to this email. Plea…" at bounding box center [459, 210] width 261 height 30
click at [461, 203] on textarea "Hi A, please find the label for your shipment to B attached to this email. Plea…" at bounding box center [459, 210] width 261 height 30
click at [371, 209] on textarea "Hi A, please find the label for your shipment to Brno attached to this email. P…" at bounding box center [459, 210] width 261 height 30
click at [343, 199] on textarea "Hi A, please find the label for your shipment to Brno attached to this email. P…" at bounding box center [459, 210] width 261 height 30
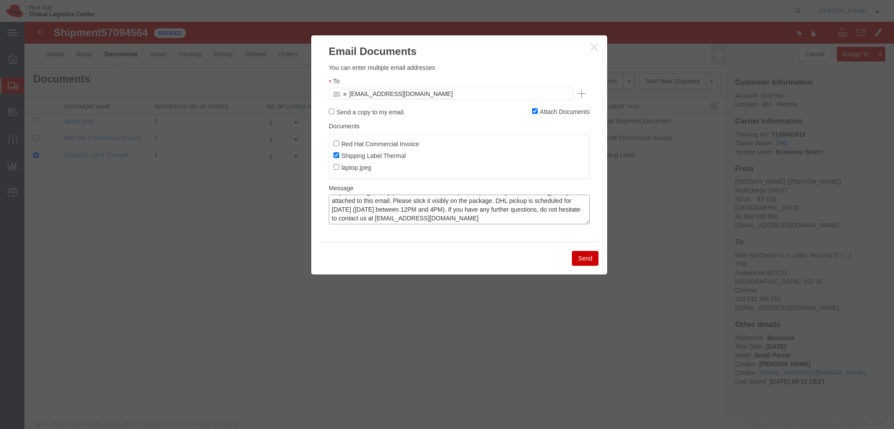
click at [526, 216] on textarea "Hi Robert, please find the label for your shipment to Brno attached to this ema…" at bounding box center [459, 210] width 261 height 30
click at [516, 215] on textarea "Hi Robert, please find the label for your shipment to Brno attached to this ema…" at bounding box center [459, 210] width 261 height 30
type textarea "Hi Robert, please find the label for your shipment to Brno attached to this ema…"
click at [584, 256] on button "Send" at bounding box center [585, 258] width 27 height 15
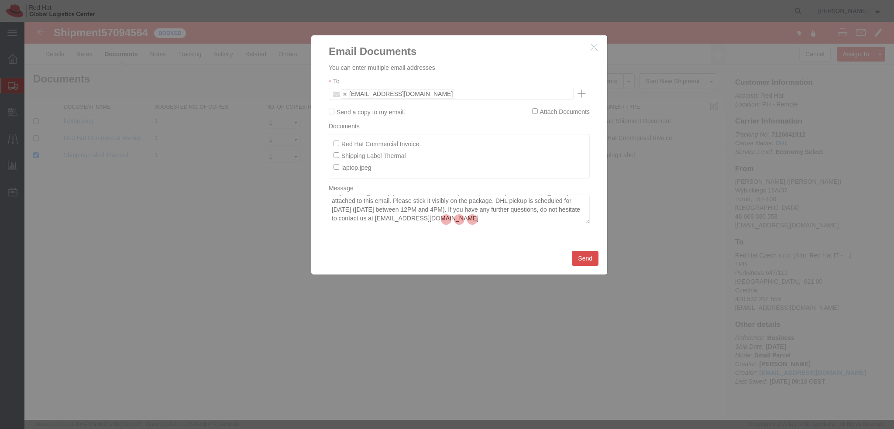
checkbox input "false"
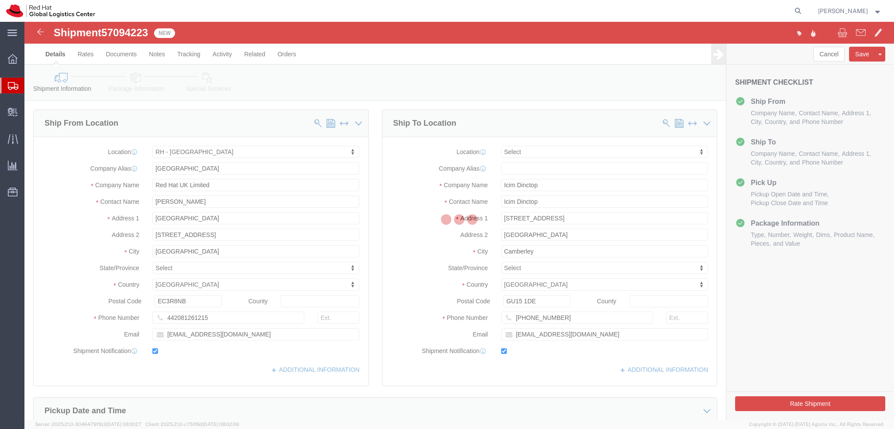
select select "37974"
select select
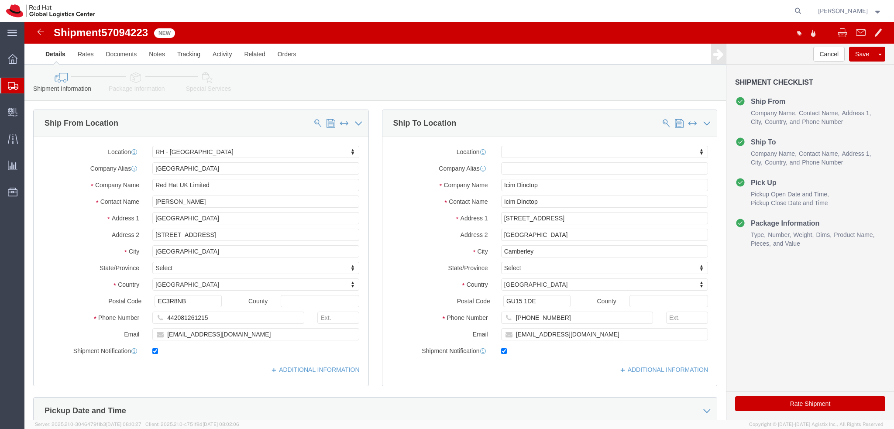
click link "Package Information"
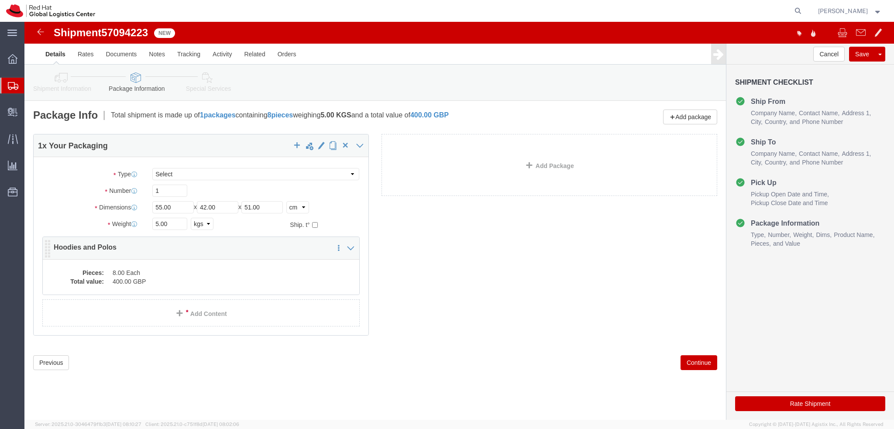
click dd "8.00 Each"
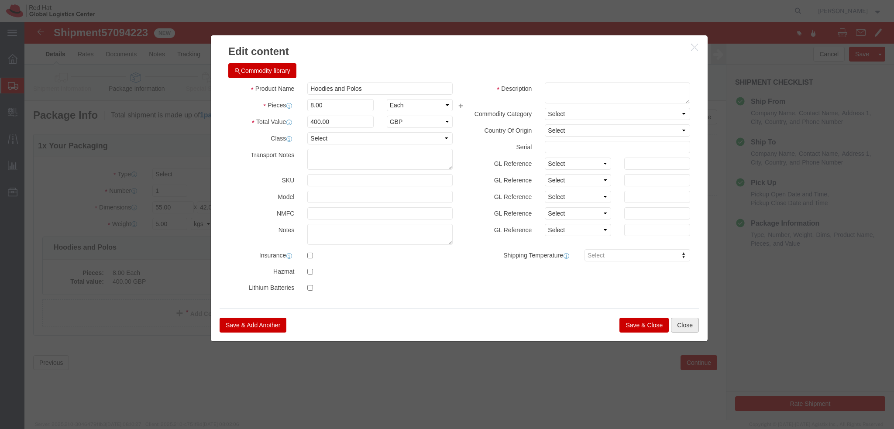
click button "Close"
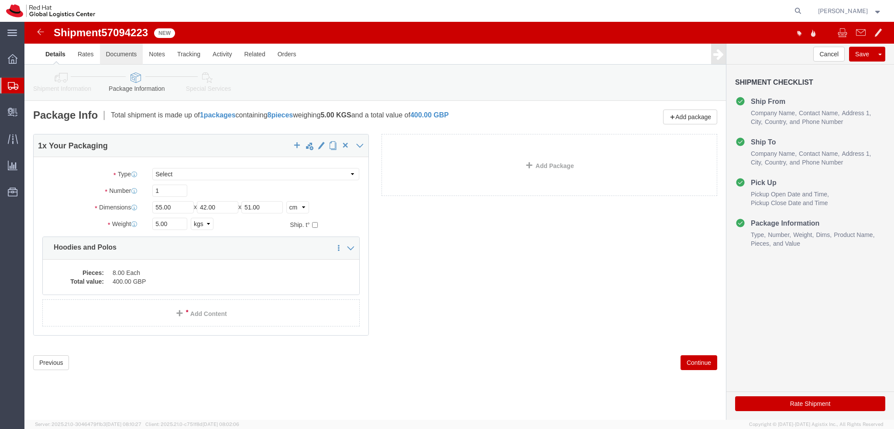
click link "Documents"
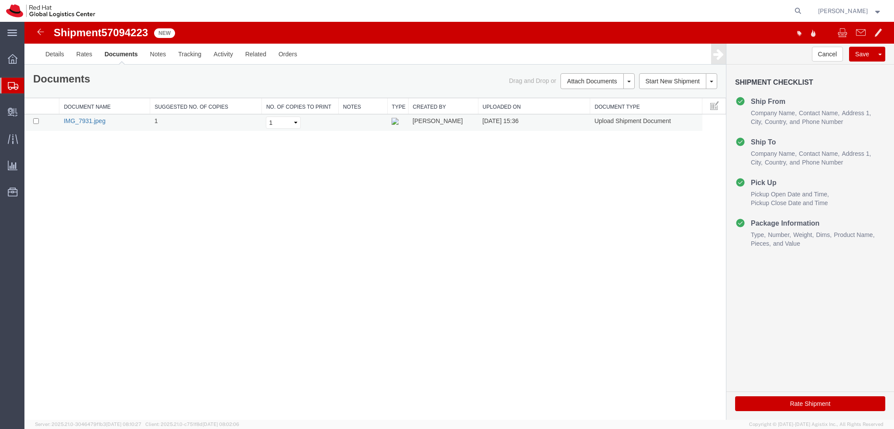
click at [85, 120] on link "IMG_7931.jpeg" at bounding box center [85, 120] width 42 height 7
click at [60, 57] on link "Details" at bounding box center [54, 54] width 31 height 21
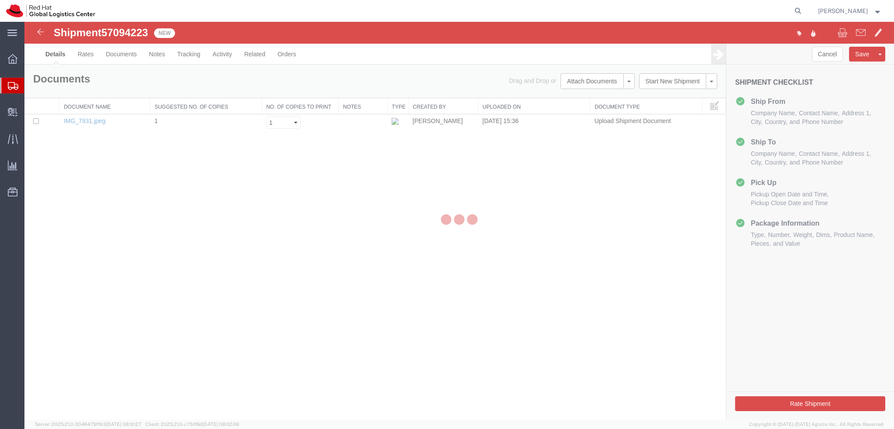
select select "37974"
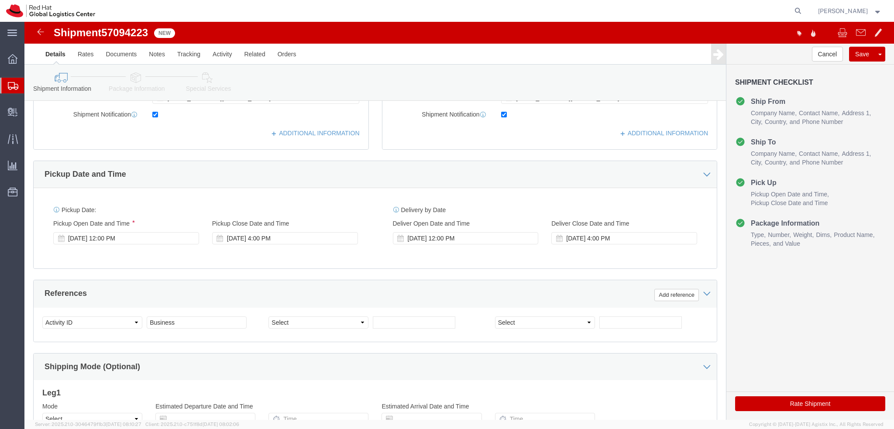
scroll to position [262, 0]
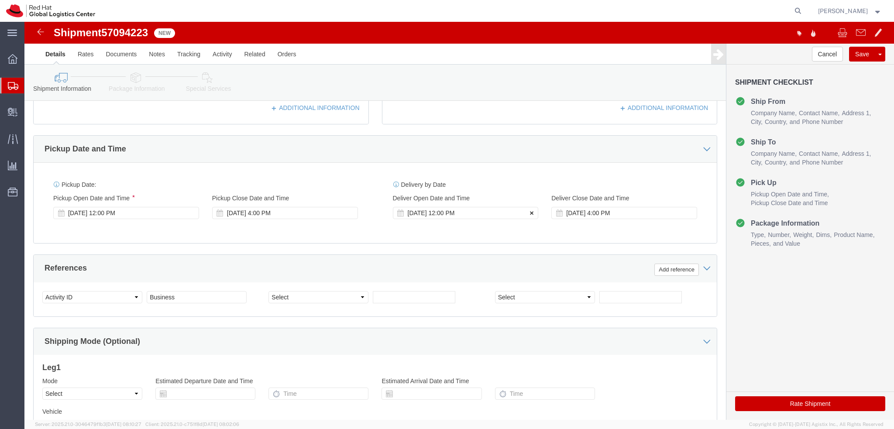
click icon
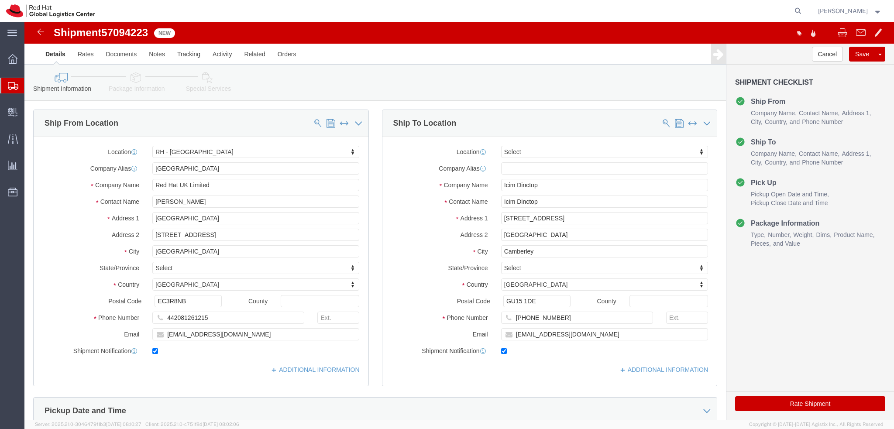
click icon
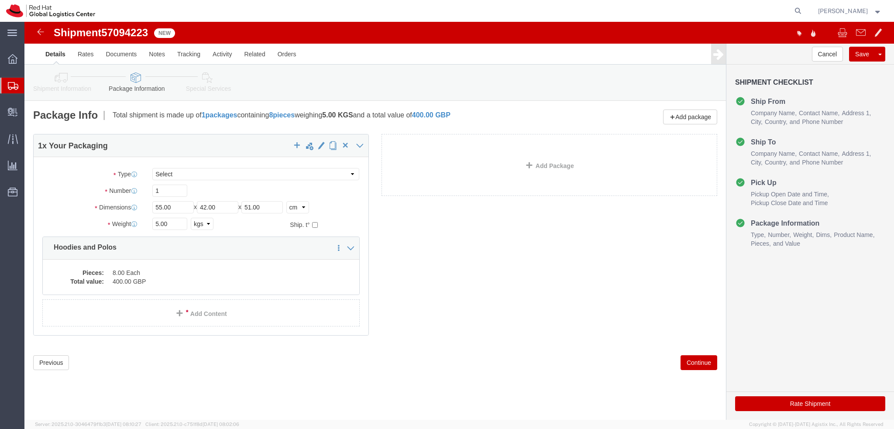
click span "57094223"
click icon
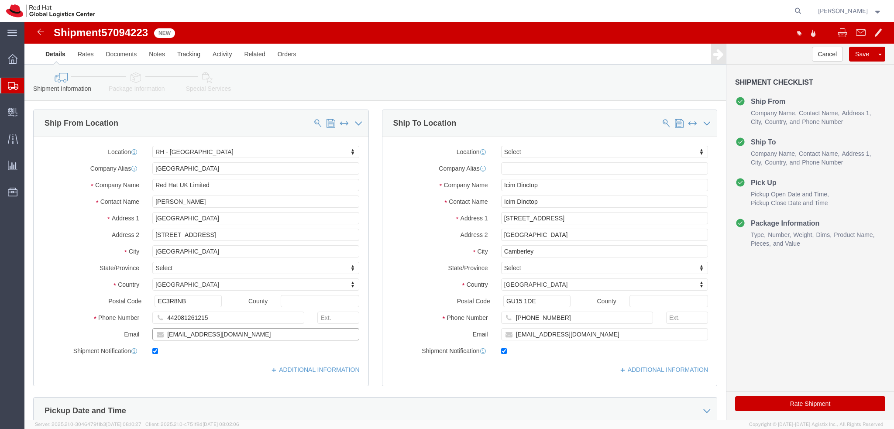
click input "micdavie@redhat.com"
drag, startPoint x: 220, startPoint y: 309, endPoint x: 117, endPoint y: 313, distance: 102.6
click div "Email micdavie@redhat.com"
drag, startPoint x: 31, startPoint y: 11, endPoint x: 123, endPoint y: 12, distance: 92.5
click h1 "Shipment 57094223"
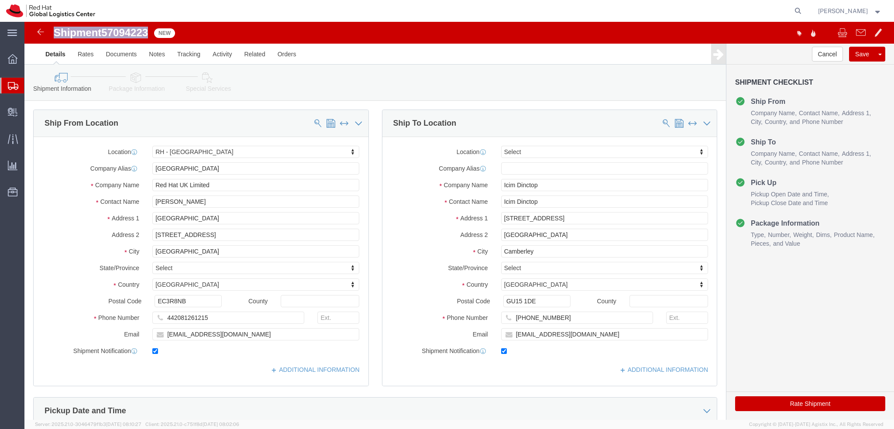
copy h1 "Shipment 57094223"
click icon
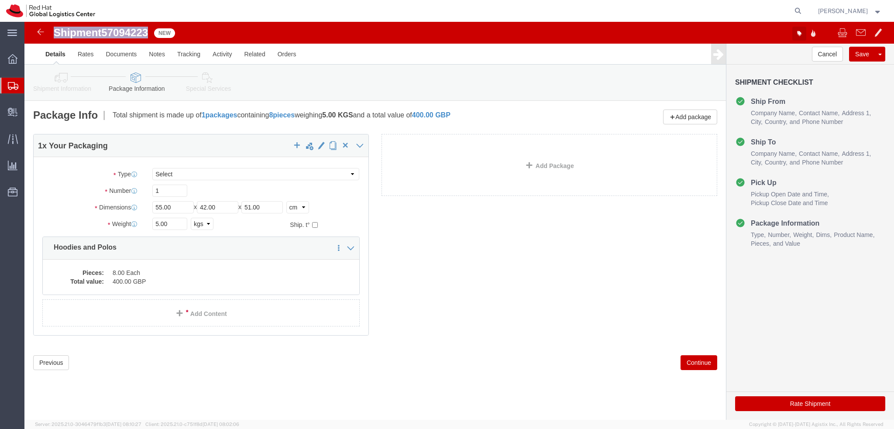
drag, startPoint x: 773, startPoint y: 8, endPoint x: 768, endPoint y: 16, distance: 9.8
click icon "button"
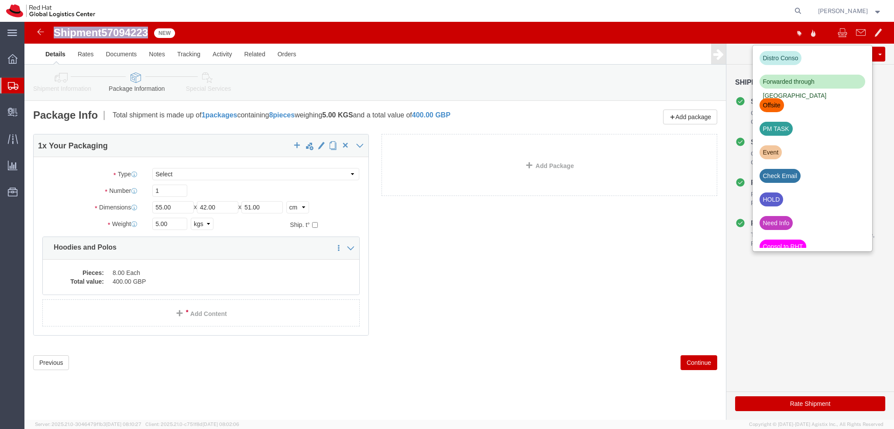
scroll to position [296, 0]
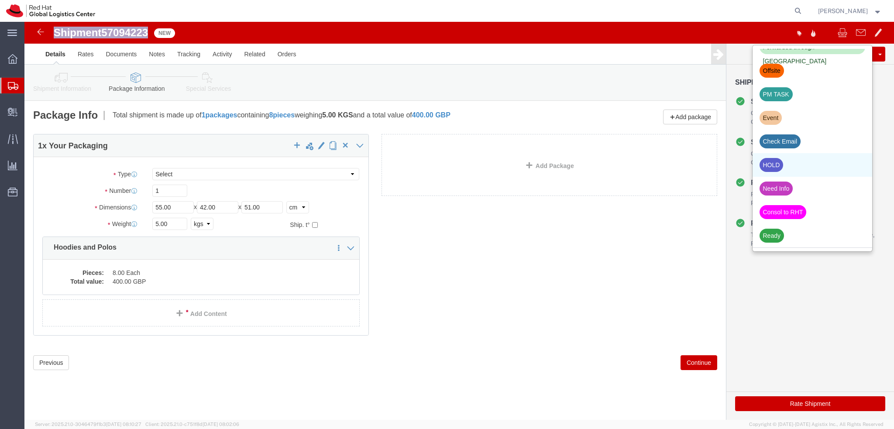
click div "HOLD"
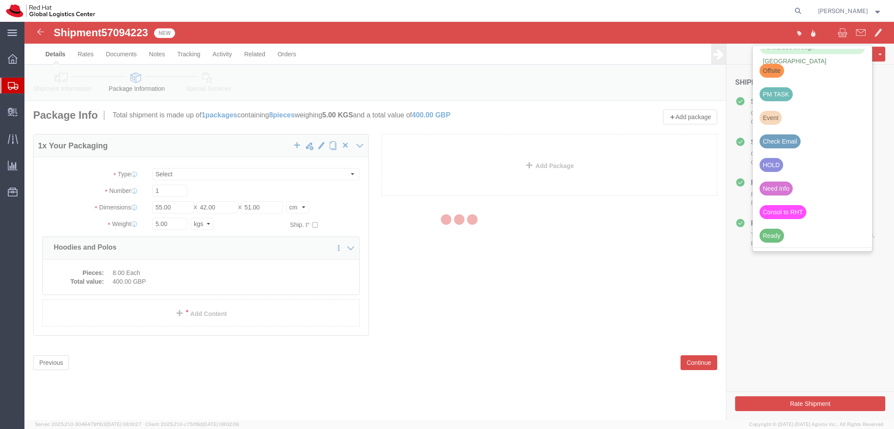
scroll to position [272, 0]
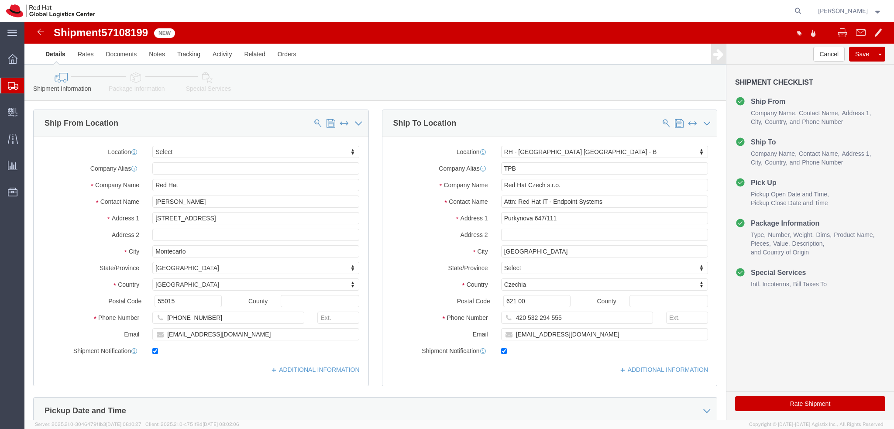
select select
select select "38036"
drag, startPoint x: 190, startPoint y: 178, endPoint x: 107, endPoint y: 178, distance: 82.5
click div "Contact Name [PERSON_NAME]"
drag, startPoint x: 166, startPoint y: 164, endPoint x: 39, endPoint y: 172, distance: 127.2
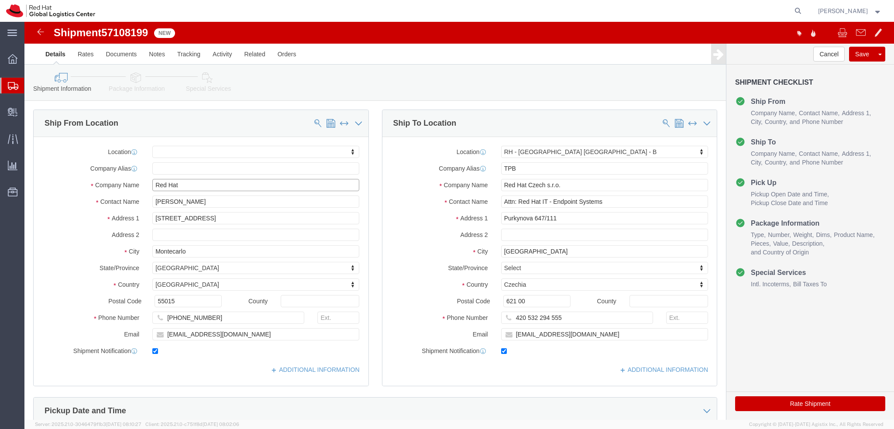
click div "Location My Profile Location [GEOGRAPHIC_DATA] - [GEOGRAPHIC_DATA] - [GEOGRAPHI…"
paste input "[PERSON_NAME]"
type input "[PERSON_NAME]"
click input "[PERSON_NAME]"
click div "Location My Profile Location [GEOGRAPHIC_DATA] - [GEOGRAPHIC_DATA] - [GEOGRAPHI…"
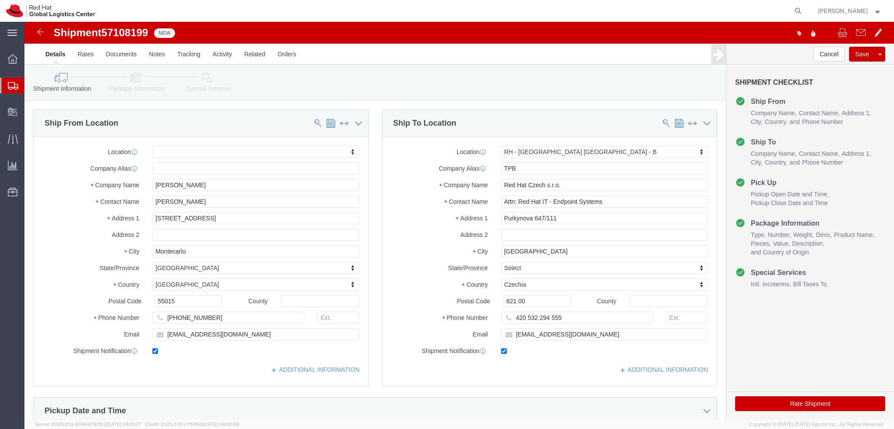
click icon
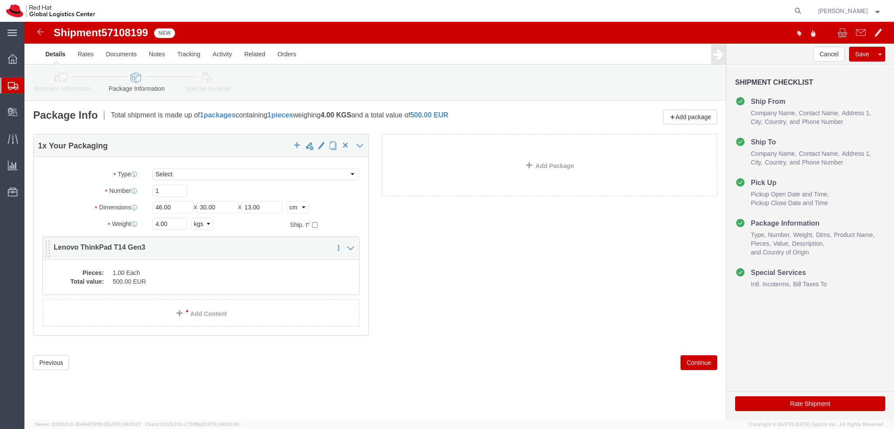
click dd "500.00 EUR"
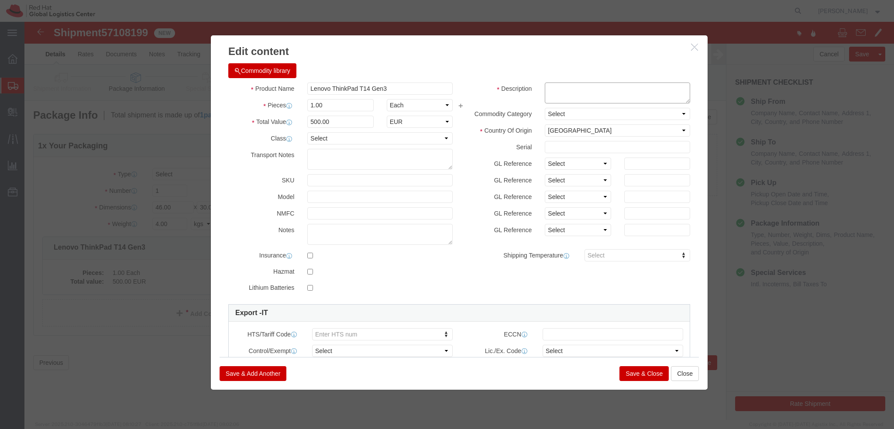
click textarea
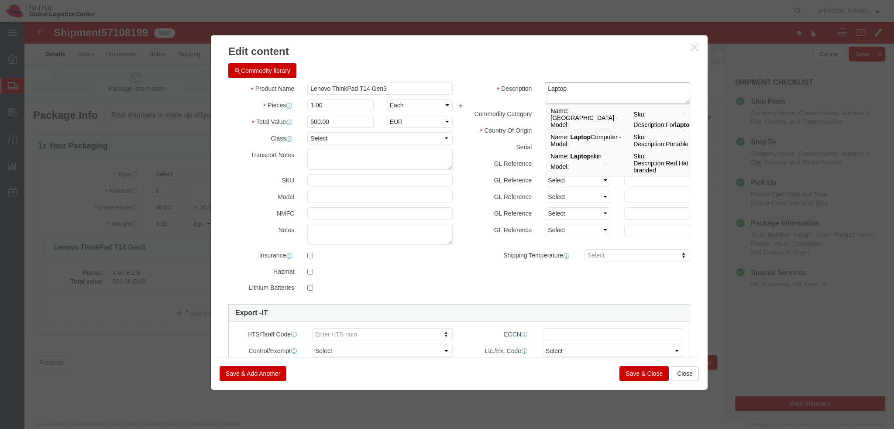
type textarea "Laptop"
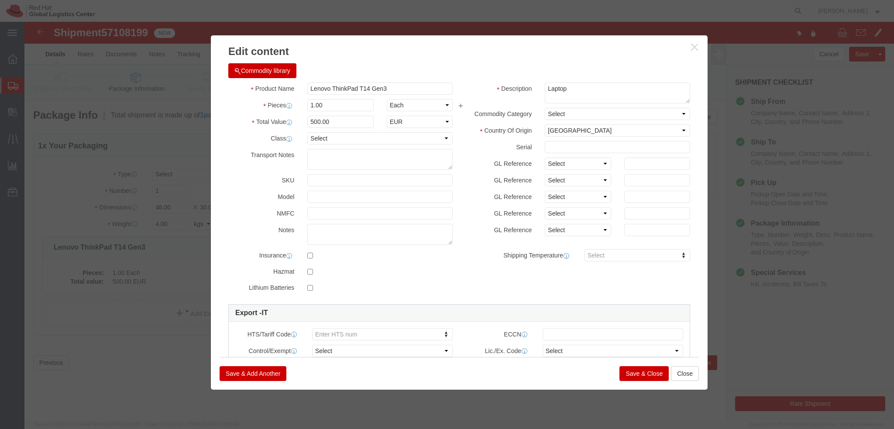
click button "Save & Close"
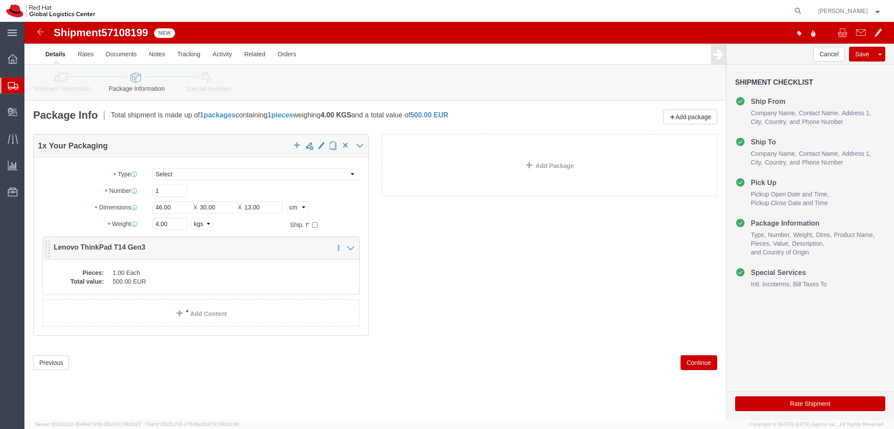
click dd "500.00 EUR"
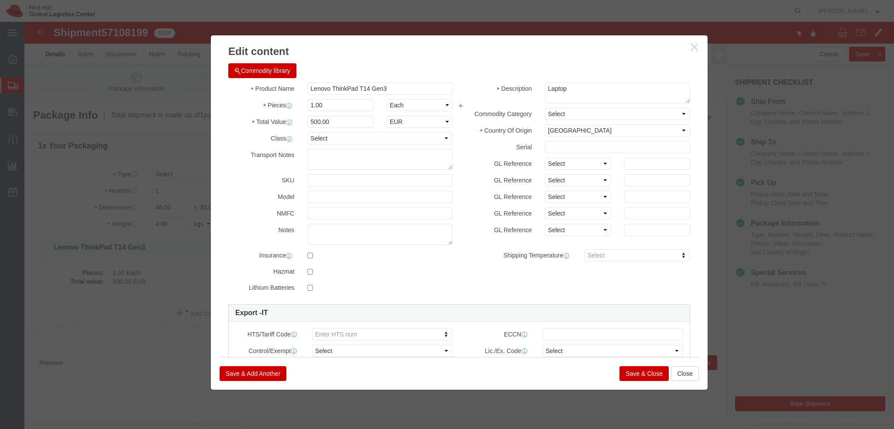
click button "Save & Close"
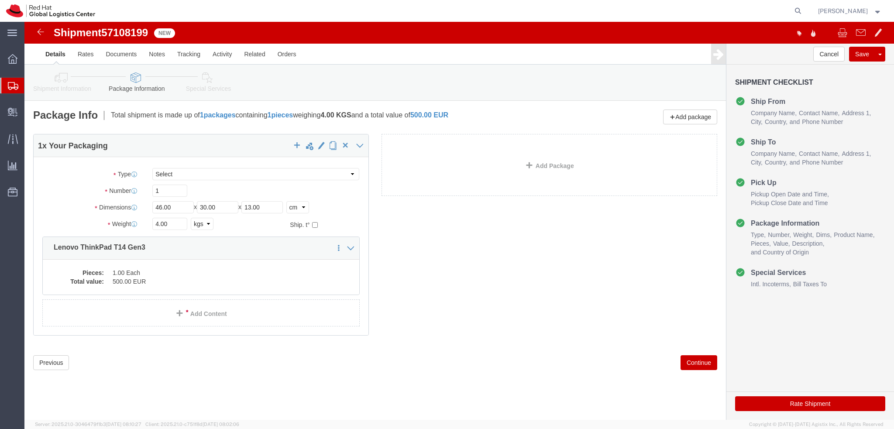
click icon
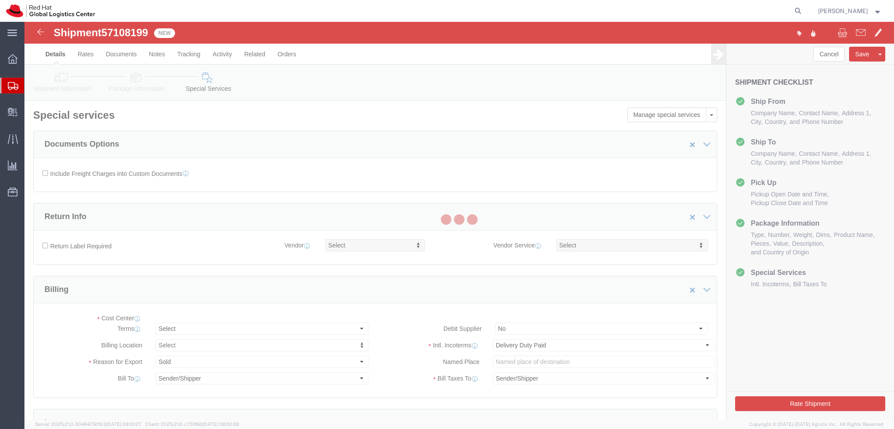
select select "COSTCENTER"
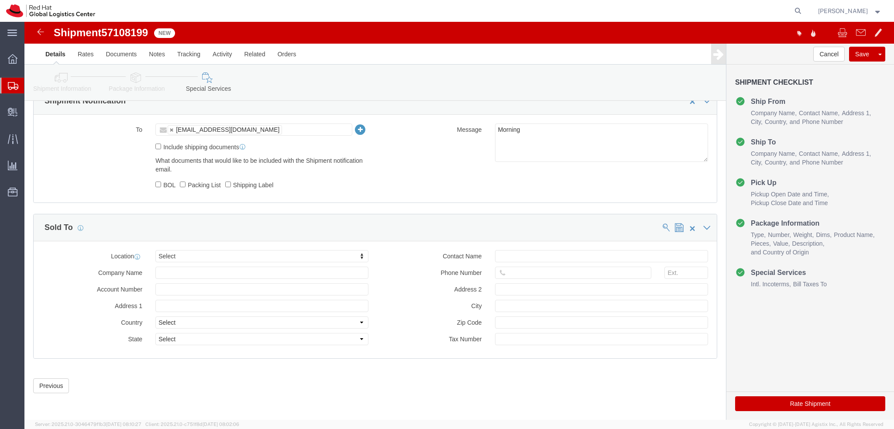
scroll to position [403, 0]
click button "Rate Shipment"
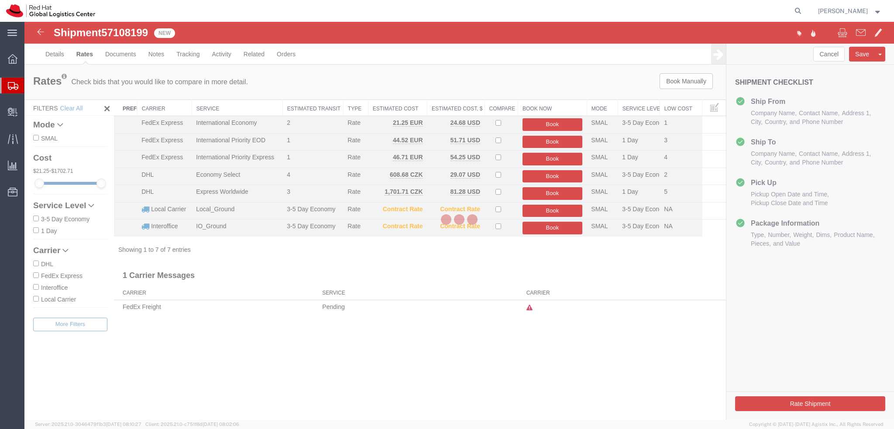
scroll to position [0, 0]
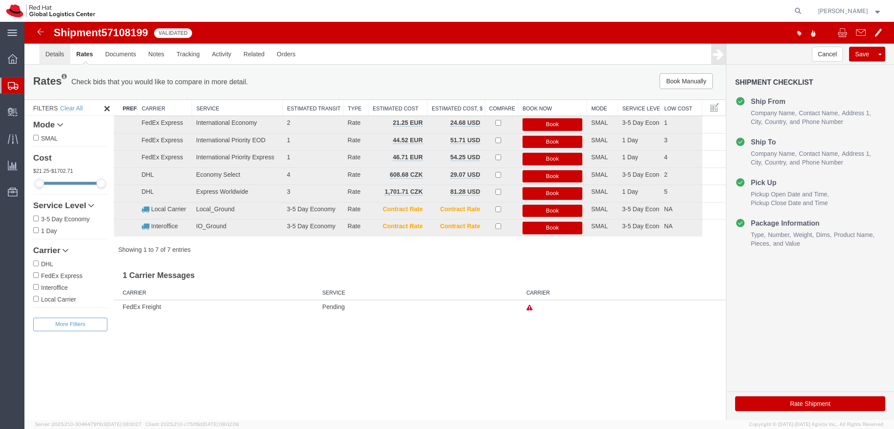
click at [55, 52] on link "Details" at bounding box center [54, 54] width 31 height 21
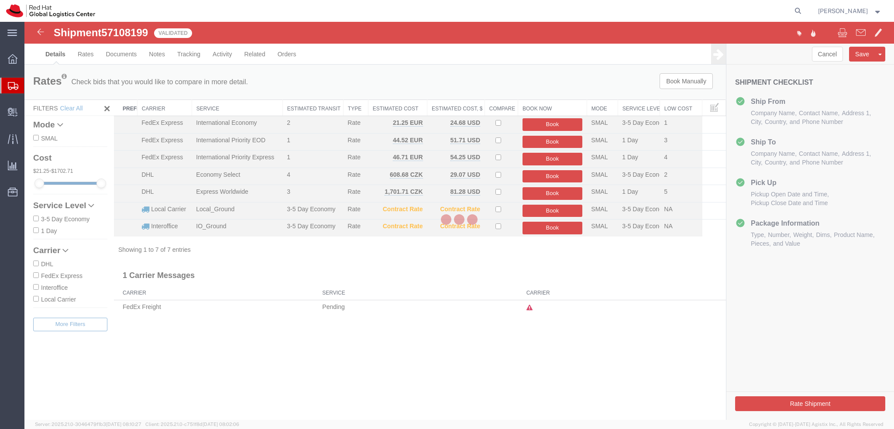
select select "38036"
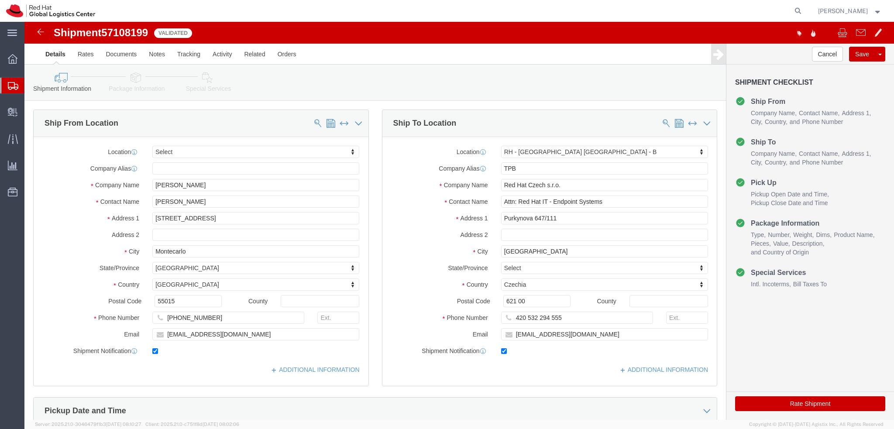
click button "Rate Shipment"
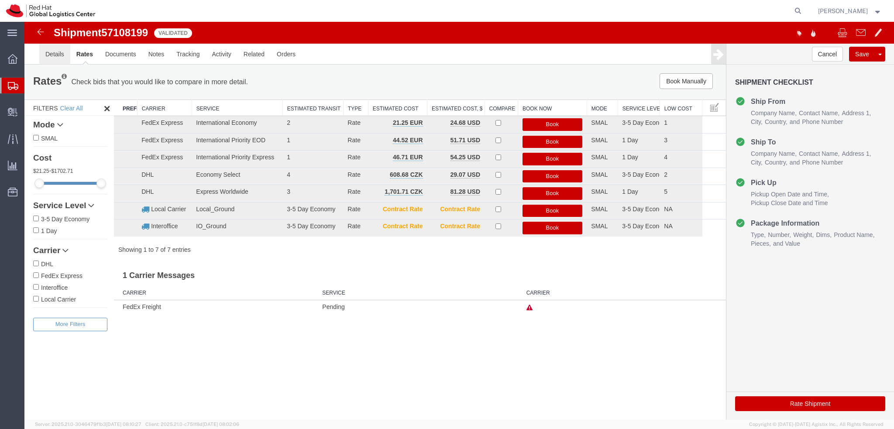
click at [42, 56] on link "Details" at bounding box center [54, 54] width 31 height 21
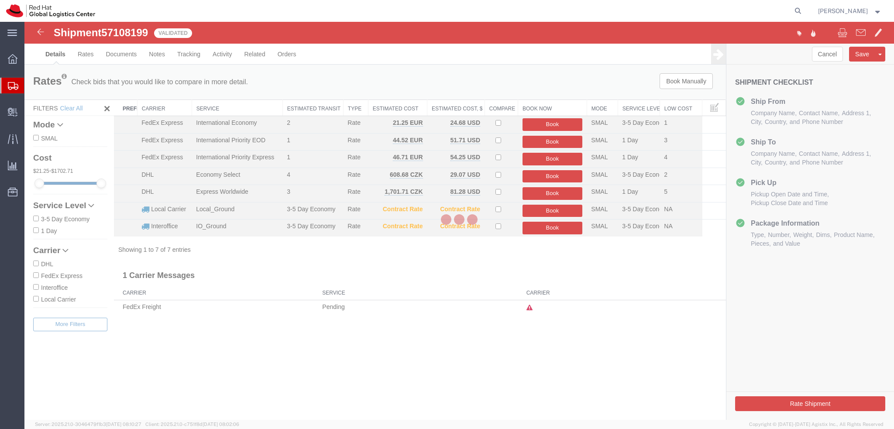
select select "38036"
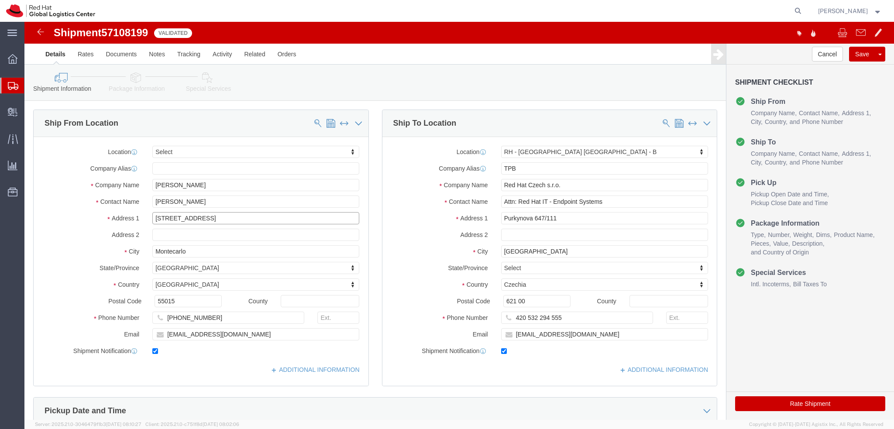
drag, startPoint x: 221, startPoint y: 192, endPoint x: 74, endPoint y: 203, distance: 147.9
click div "Location Select Select My Profile Location RH - Amsterdam - MSO RH - Amsterdam …"
click input "Nicolo Lucchesi"
click button "Rate Shipment"
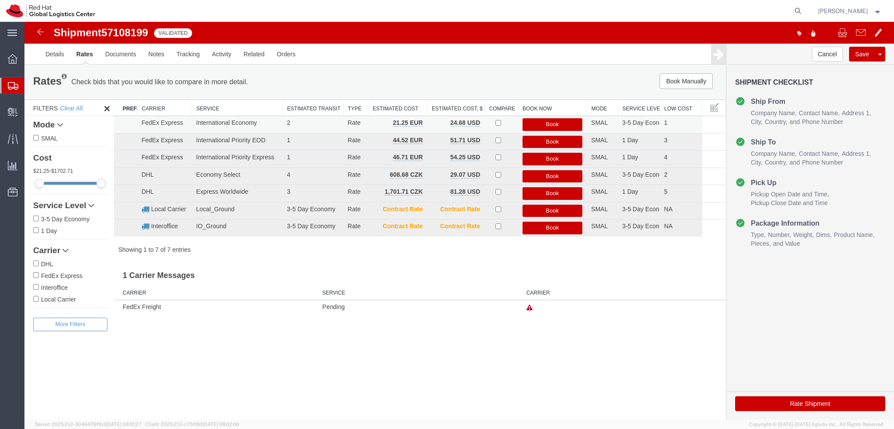
click at [550, 124] on button "Book" at bounding box center [552, 124] width 60 height 13
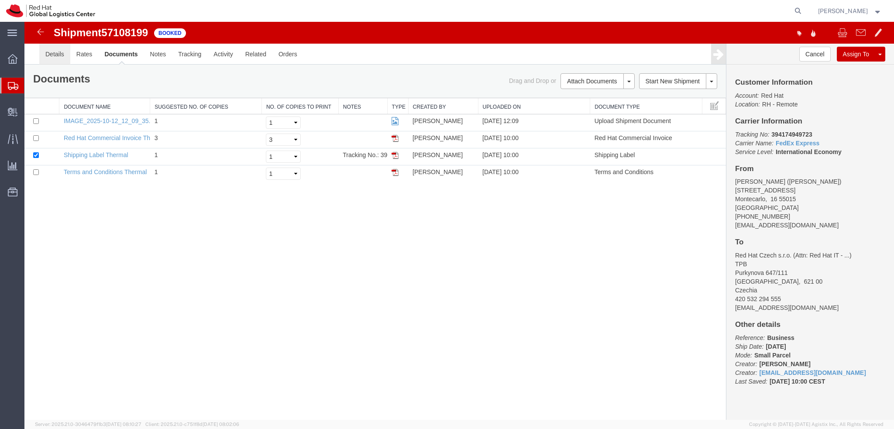
click at [43, 51] on link "Details" at bounding box center [54, 54] width 31 height 21
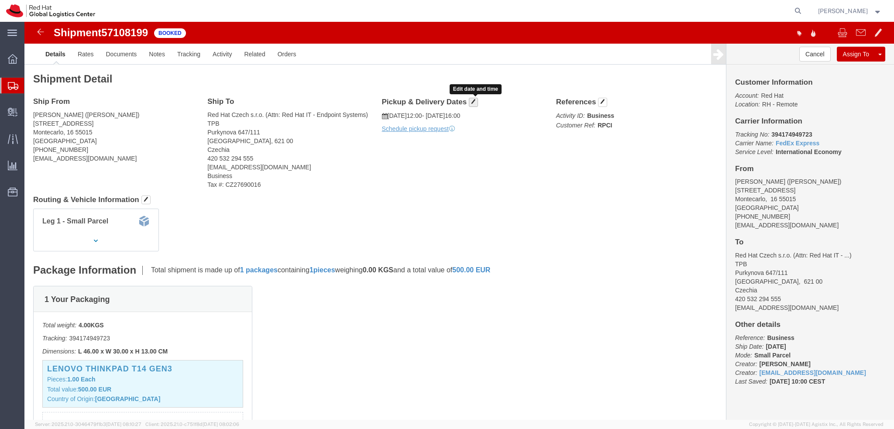
click button "button"
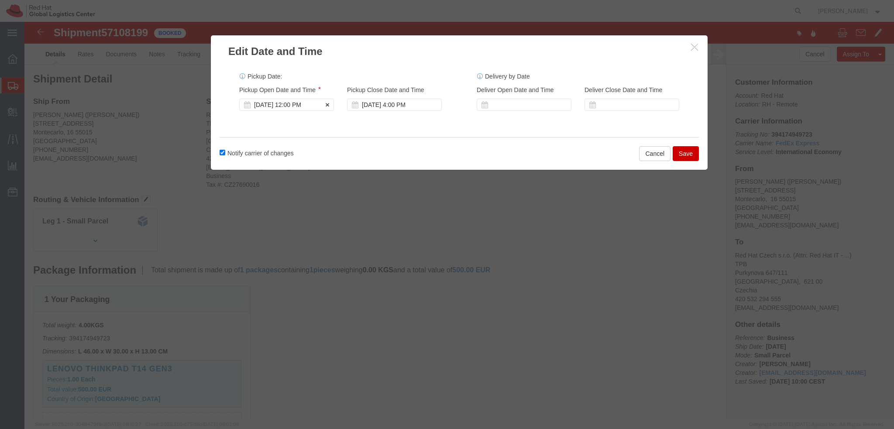
click div "Oct 14 2025 12:00 PM"
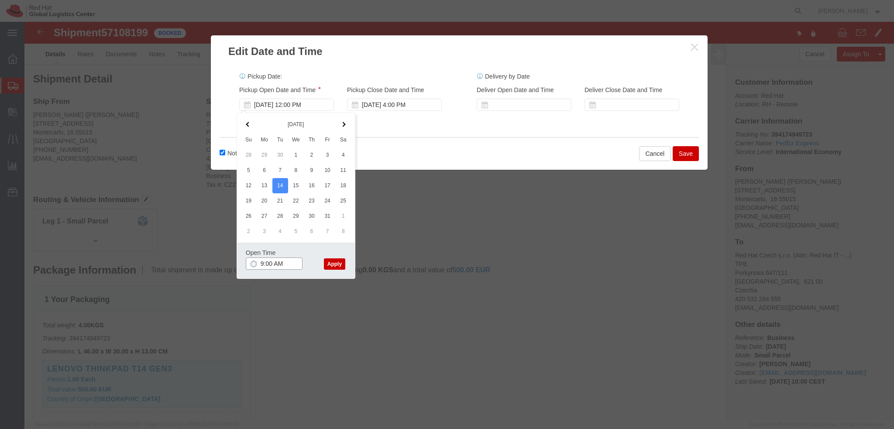
type input "9:00 AM"
click button "Apply"
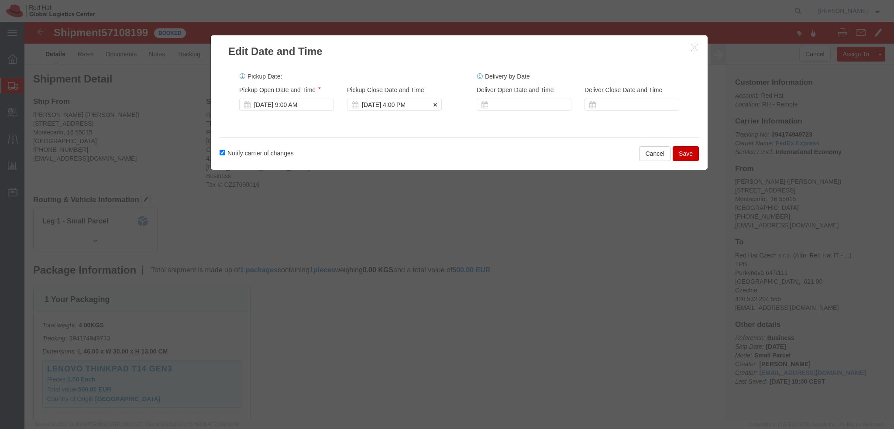
click div "Oct 14 2025 4:00 PM"
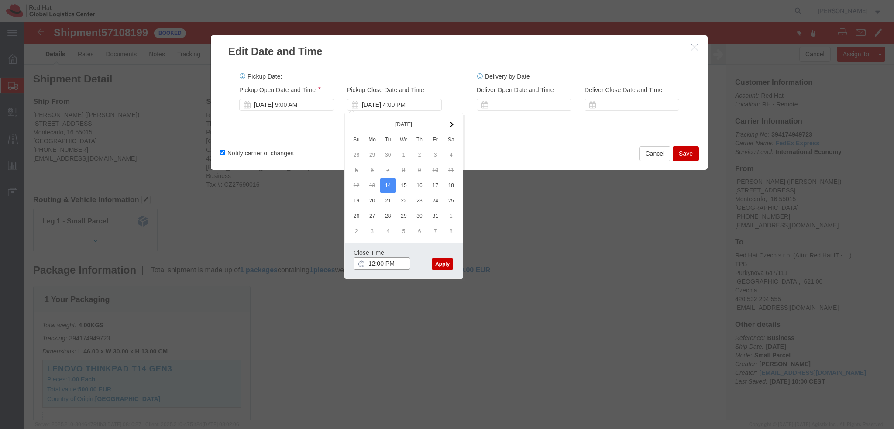
type input "12:00 PM"
click div "Close Time 12:00 PM Oct 14 2025 4:00 PM - Oct 14 2025 4:00 PM Cancel Apply"
click button "Apply"
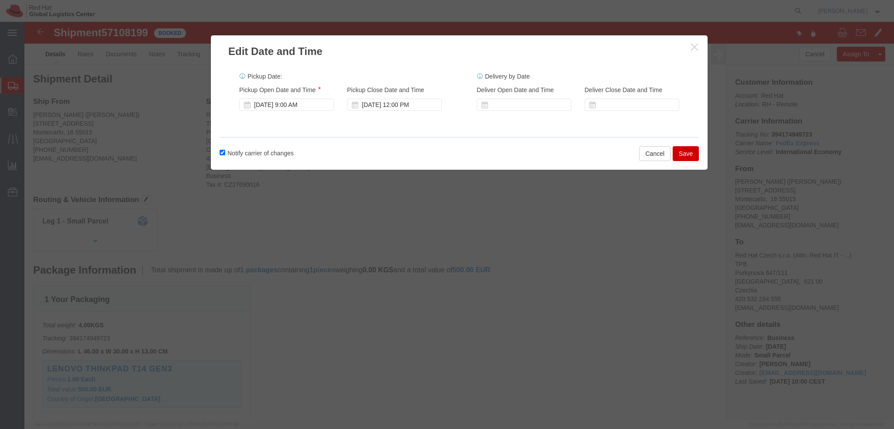
click button "Save"
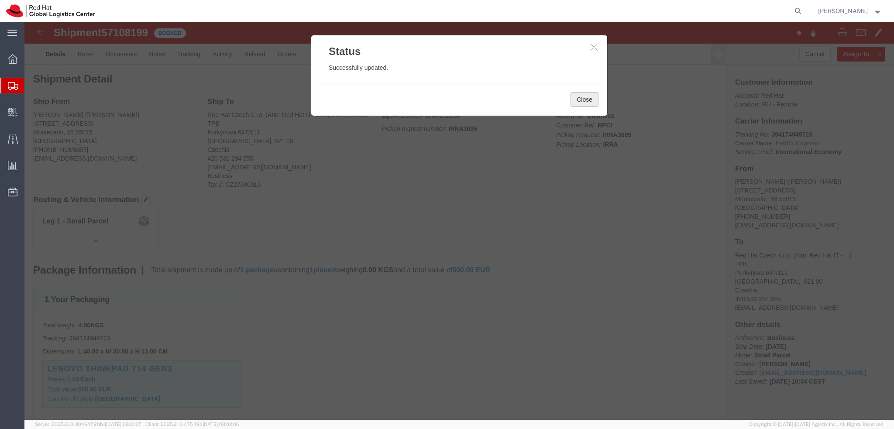
click button "Close"
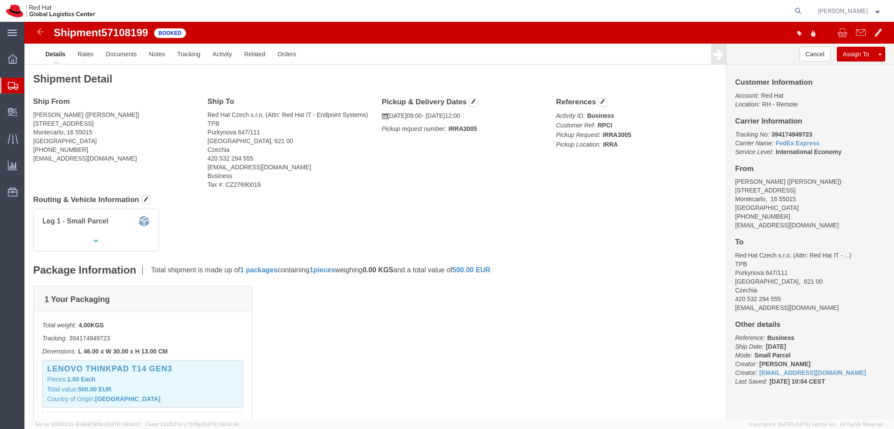
click address "Nicolo Lucchesi (Nicolo Lucchesi) Via Ponte in Canneto 12c Montecarlo, 16 55015…"
copy div "nlucches@redhat.com"
click link "Documents"
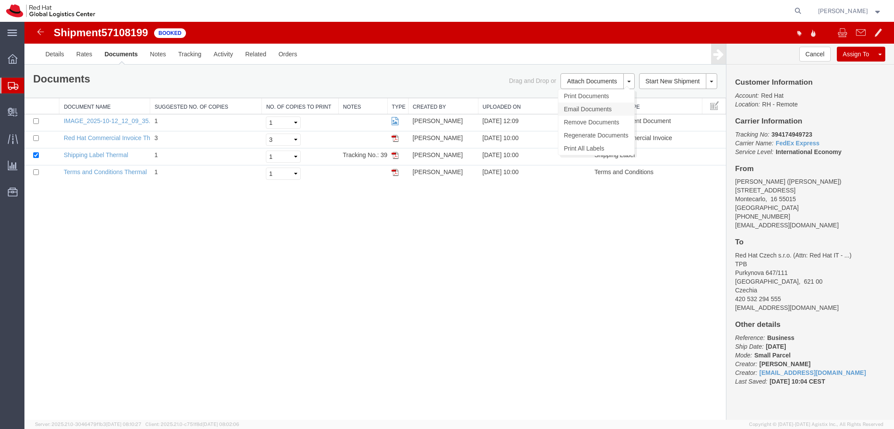
click at [584, 108] on link "Email Documents" at bounding box center [596, 109] width 76 height 13
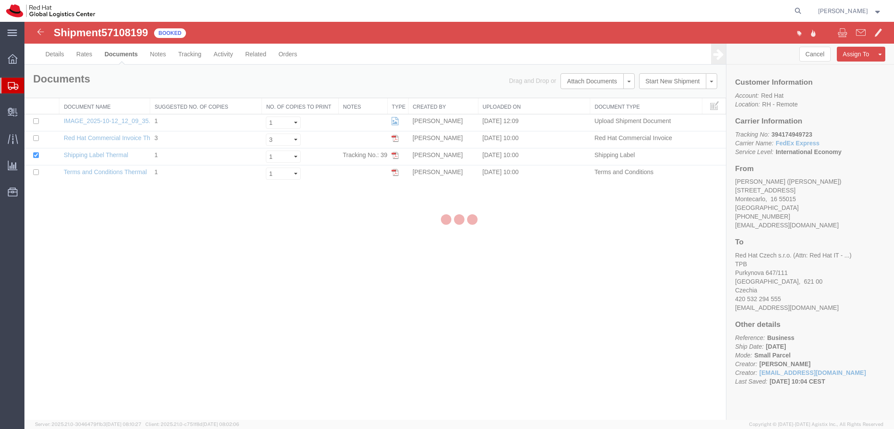
checkbox input "true"
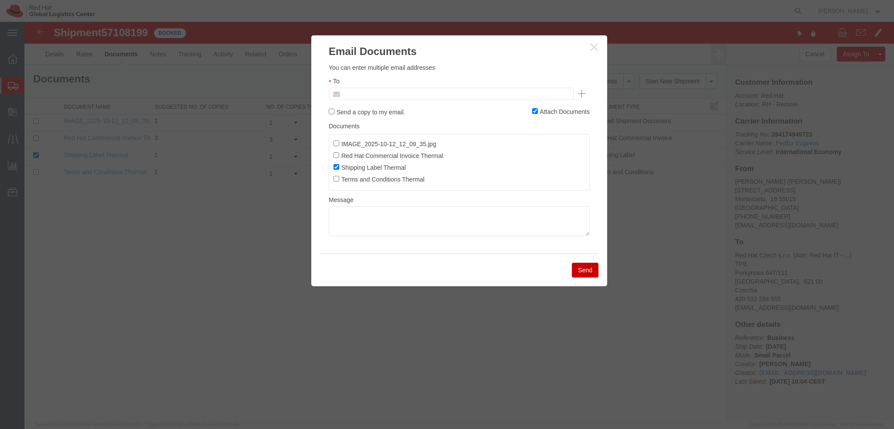
click at [431, 94] on input "text" at bounding box center [392, 93] width 102 height 11
paste input "nlucches@redhat.com"
type input "nlucches@redhat.com"
click at [390, 218] on textarea at bounding box center [459, 221] width 261 height 30
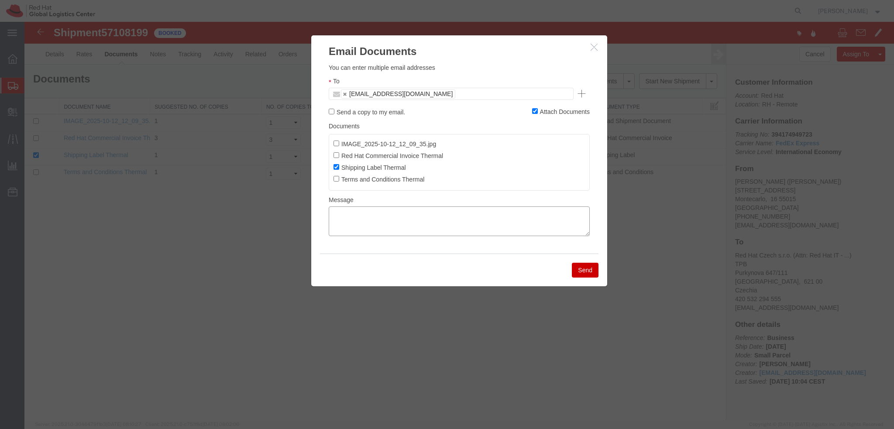
paste textarea "Hi A, please find the label for your shipment to Brno attached to this email. P…"
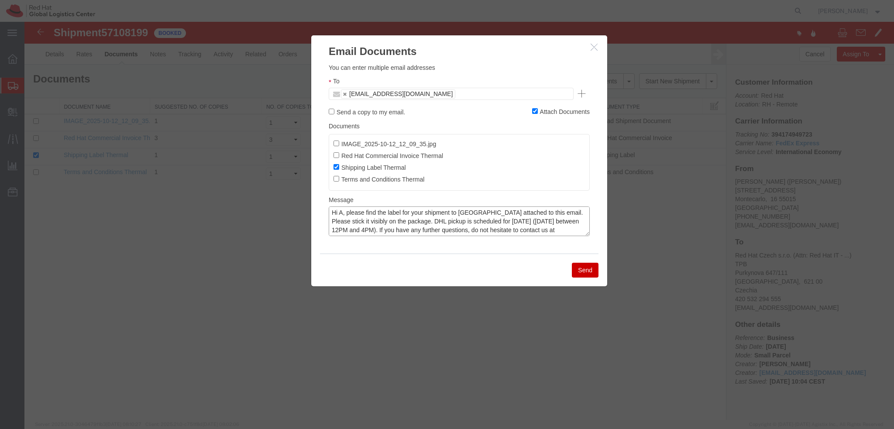
click at [401, 222] on textarea "Hi A, please find the label for your shipment to Brno attached to this email. P…" at bounding box center [459, 221] width 261 height 30
click at [487, 223] on textarea "Hi A, please find the label for your shipment to Brno attached to this email. P…" at bounding box center [459, 221] width 261 height 30
click at [535, 218] on textarea "Hi A, please find the label for your shipment to Brno attached to this email. P…" at bounding box center [459, 221] width 261 height 30
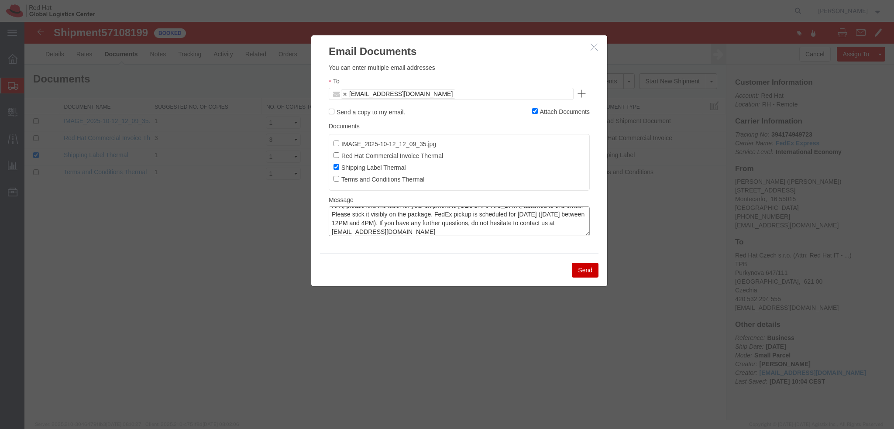
scroll to position [9, 0]
click at [340, 218] on textarea "Hi A, please find the label for your shipment to Brno attached to this email. P…" at bounding box center [459, 221] width 261 height 30
click at [482, 216] on textarea "Hi A, please find the label for your shipment to Brno attached to this email. P…" at bounding box center [459, 221] width 261 height 30
click at [484, 223] on textarea "Hi A, please find the label for your shipment to Brno attached to this email. P…" at bounding box center [459, 221] width 261 height 30
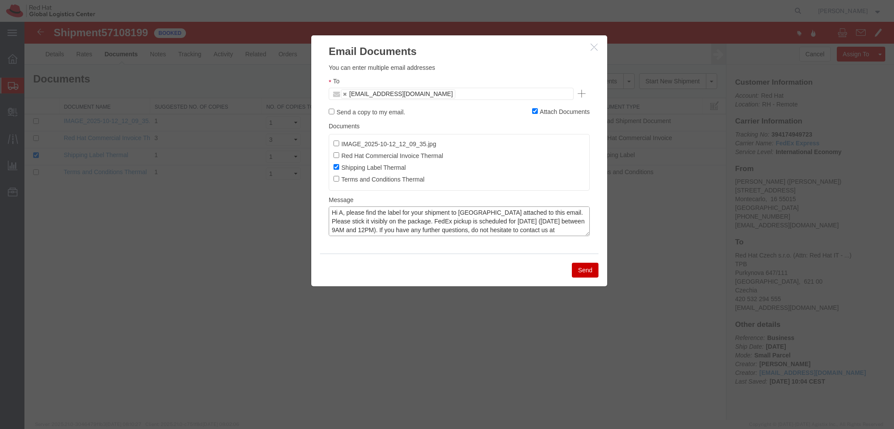
scroll to position [9, 0]
click at [422, 231] on textarea "Hi A, please find the label for your shipment to Brno attached to this email. P…" at bounding box center [459, 221] width 261 height 30
click at [344, 214] on textarea "Hi A, please find the label for your shipment to Brno attached to this email. P…" at bounding box center [459, 221] width 261 height 30
type textarea "Hi Nicolo, please find the label for your shipment to Brno attached to this ema…"
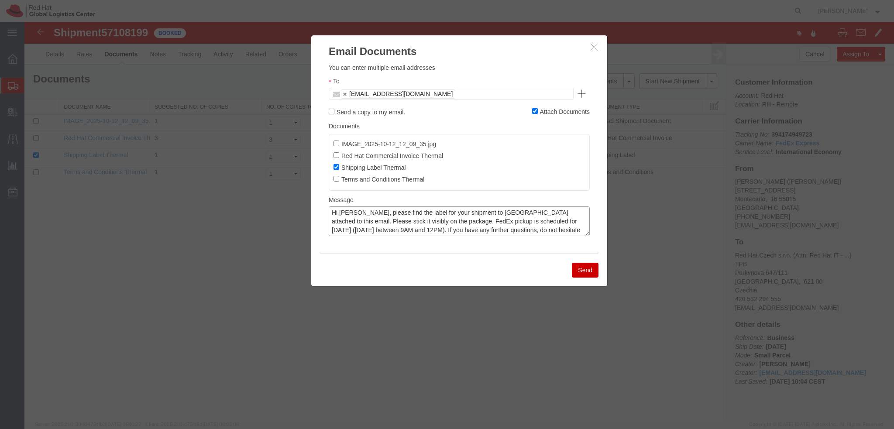
scroll to position [9, 0]
click at [477, 227] on textarea "Hi Nicolo, please find the label for your shipment to Brno attached to this ema…" at bounding box center [459, 221] width 261 height 30
click at [480, 225] on textarea "Hi Nicolo, please find the label for your shipment to Brno attached to this ema…" at bounding box center [459, 221] width 261 height 30
click at [583, 272] on button "Send" at bounding box center [585, 270] width 27 height 15
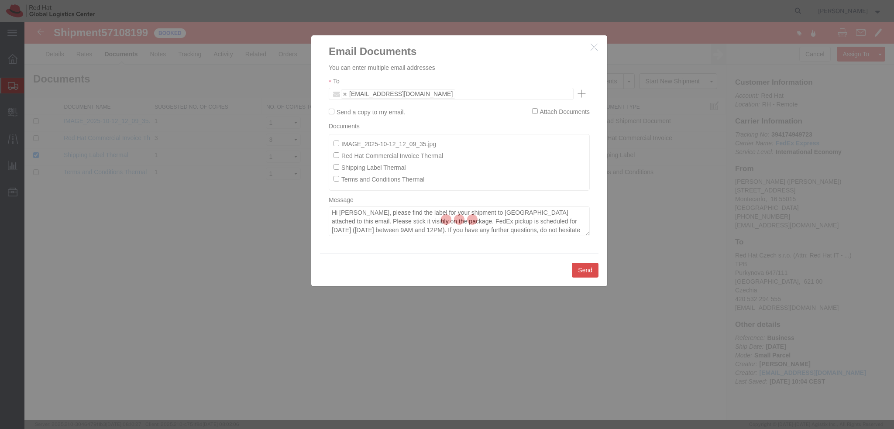
checkbox input "false"
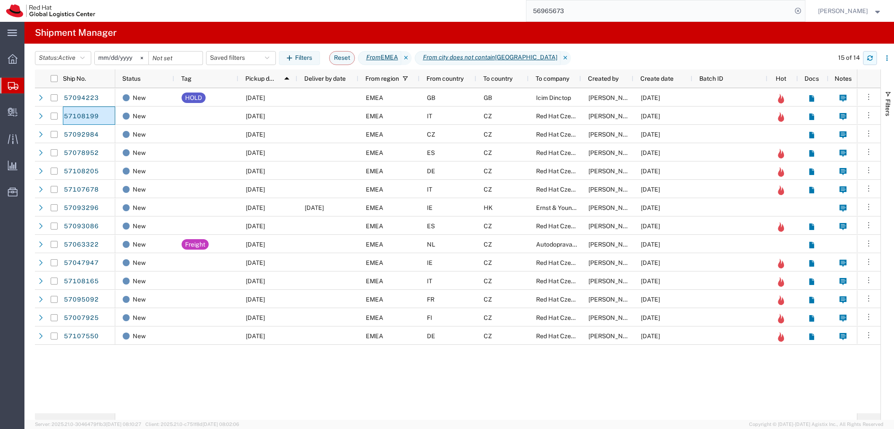
click at [869, 59] on icon "button" at bounding box center [870, 58] width 6 height 6
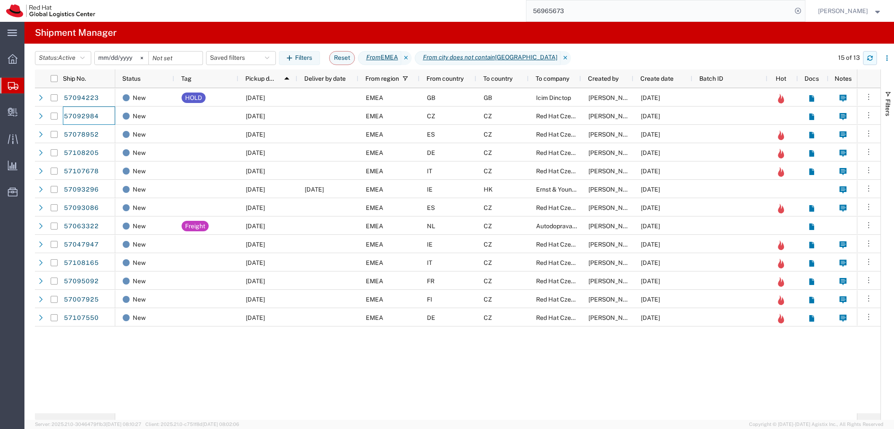
click at [869, 60] on icon "button" at bounding box center [869, 59] width 5 height 2
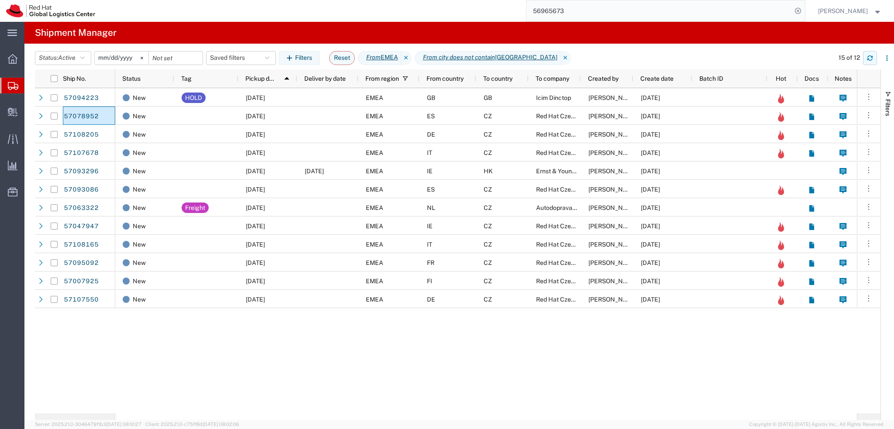
click at [870, 58] on icon "button" at bounding box center [870, 58] width 6 height 6
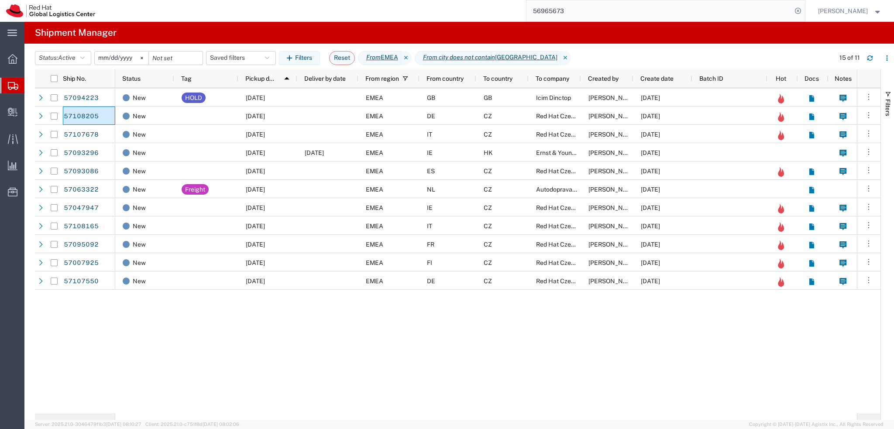
click at [618, 9] on input "56965673" at bounding box center [658, 10] width 265 height 21
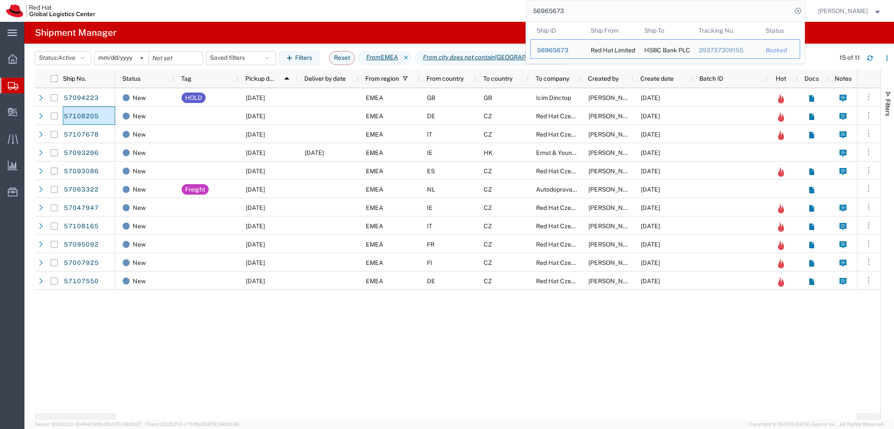
click at [618, 9] on input "56965673" at bounding box center [658, 10] width 265 height 21
paste input "7009089"
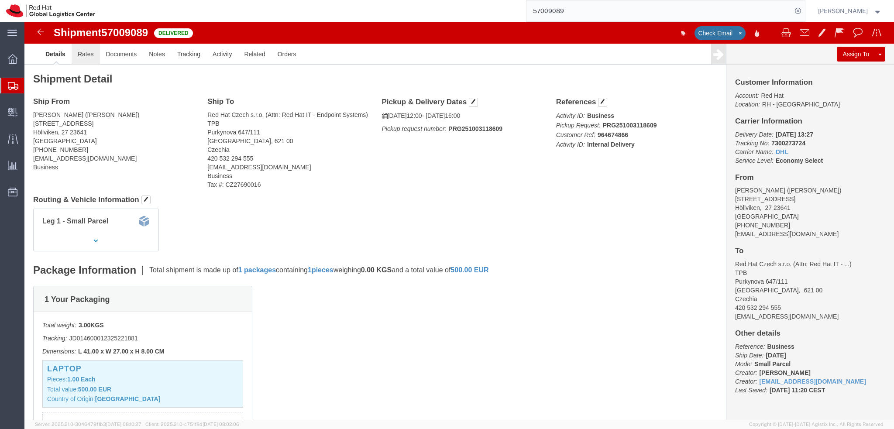
click link "Rates"
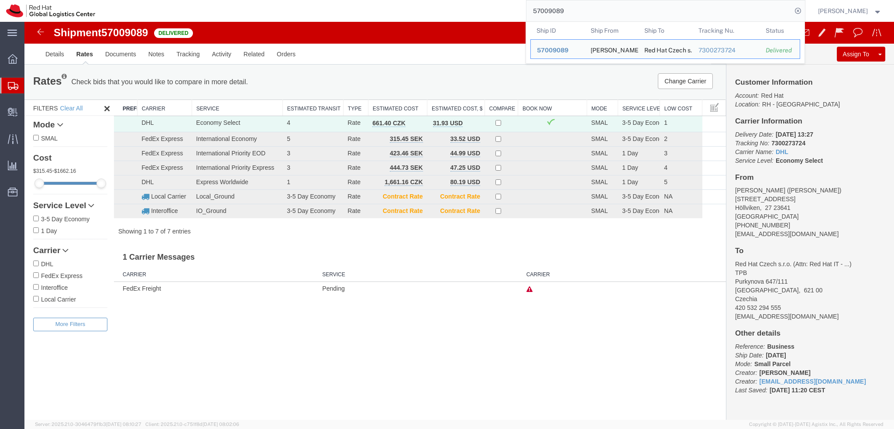
click at [610, 7] on input "57009089" at bounding box center [658, 10] width 265 height 21
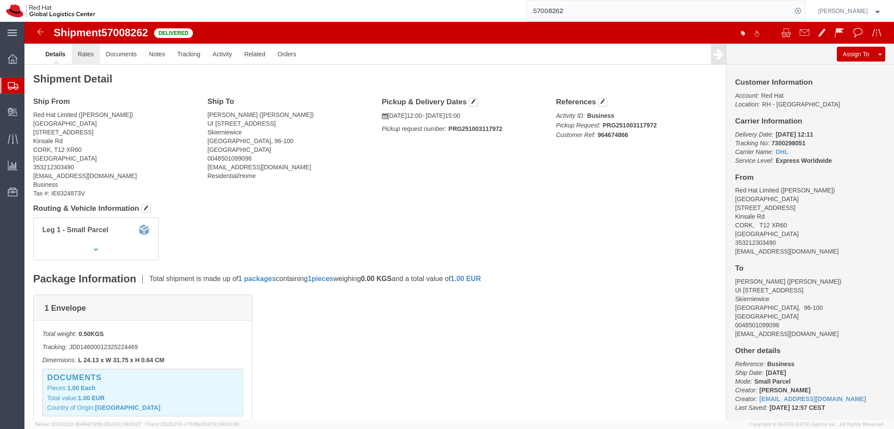
click link "Rates"
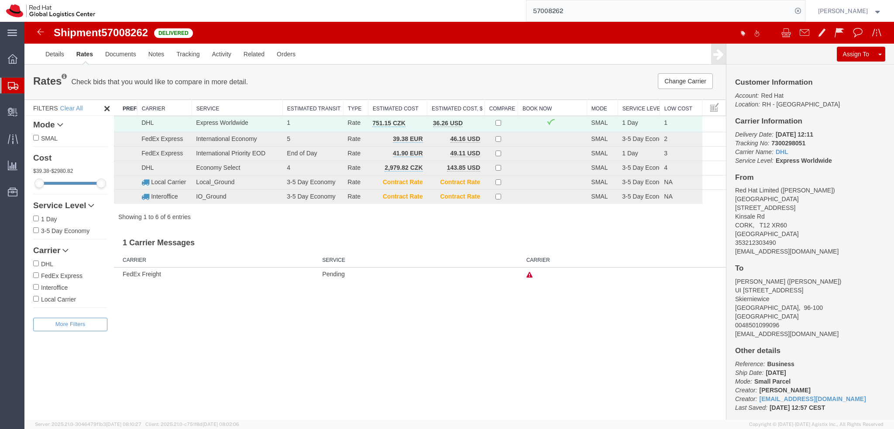
click at [586, 12] on input "57008262" at bounding box center [658, 10] width 265 height 21
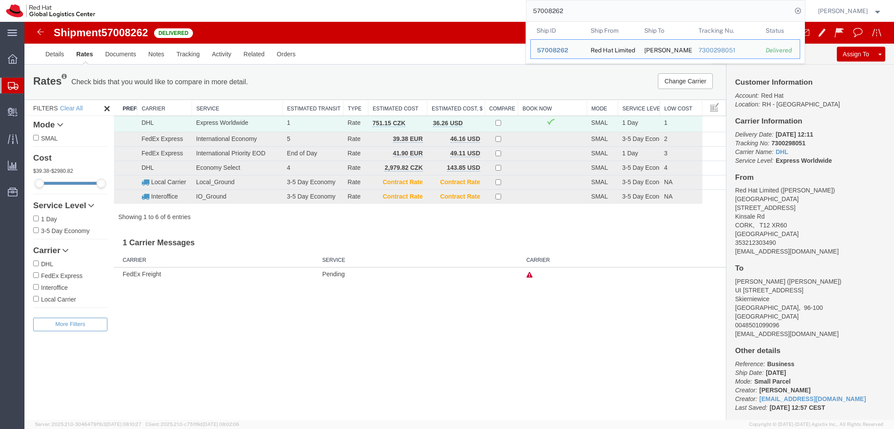
click at [586, 12] on input "57008262" at bounding box center [658, 10] width 265 height 21
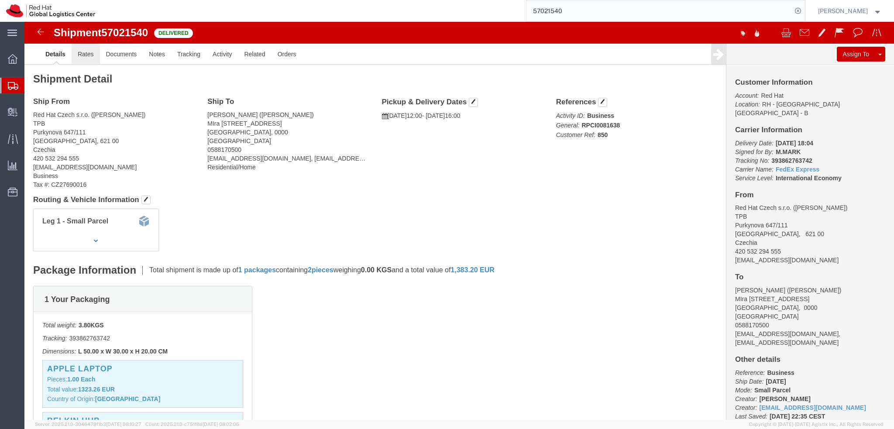
click link "Rates"
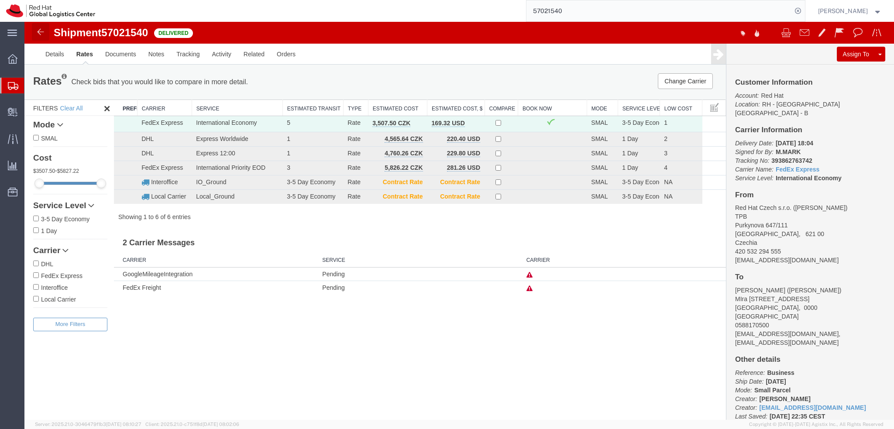
click at [38, 35] on img at bounding box center [40, 32] width 10 height 10
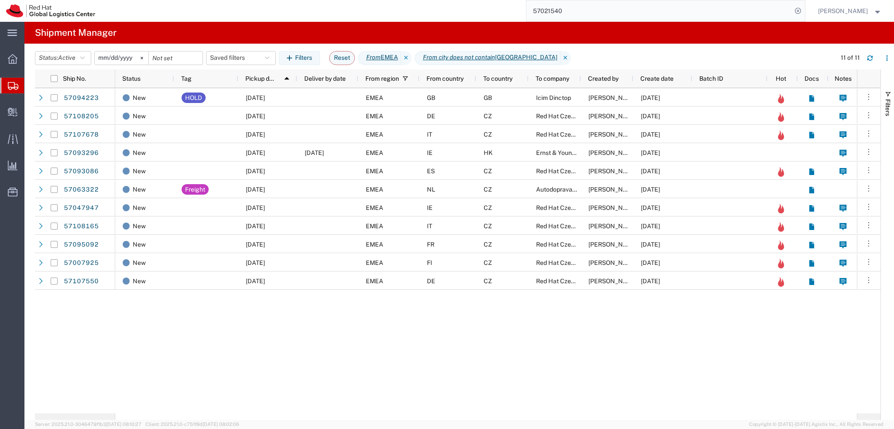
click at [597, 13] on input "57021540" at bounding box center [658, 10] width 265 height 21
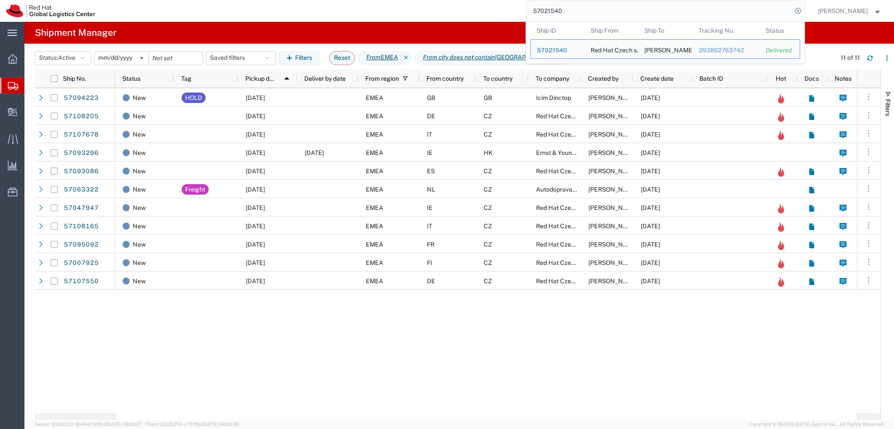
paste input "78842"
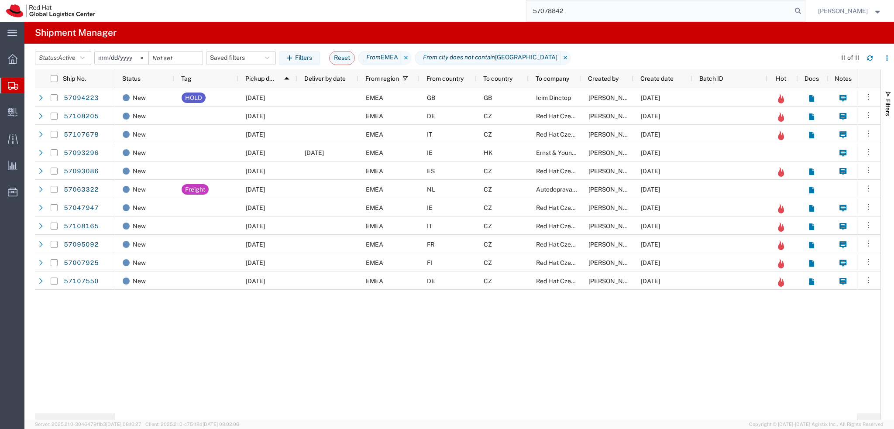
type input "57078842"
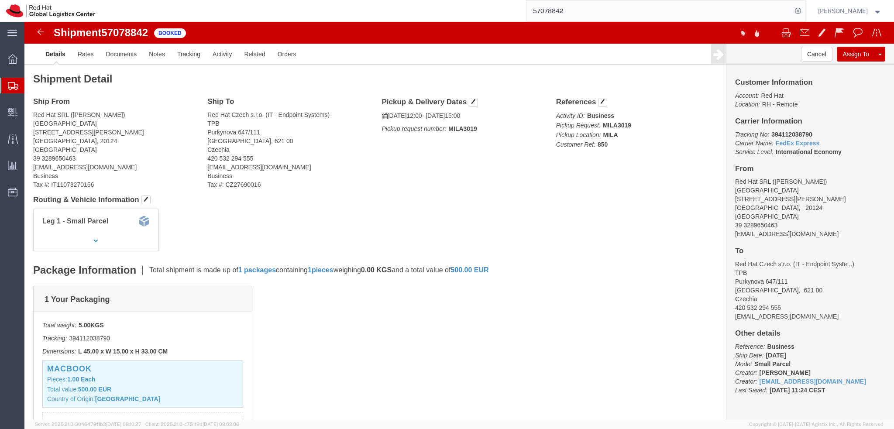
click div "Ship From Red Hat SRL (Cesare Placanica) MILAN Via Gustavo Fara 26 MILAN, 20124…"
click span "button"
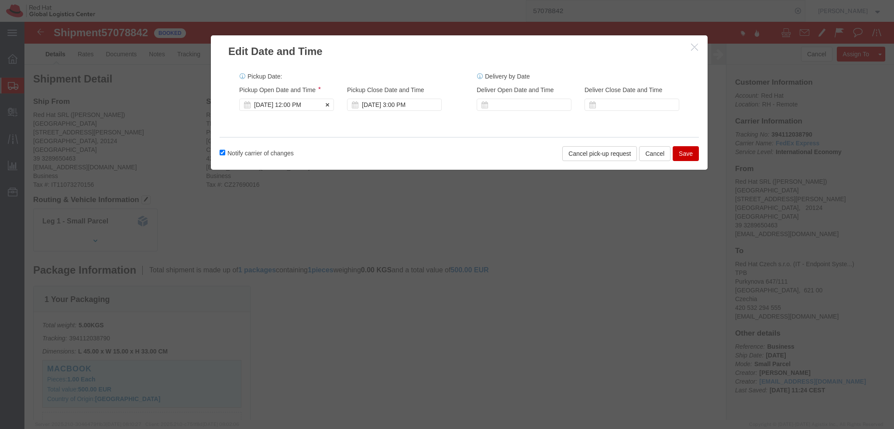
click div "Oct 13 2025 12:00 PM"
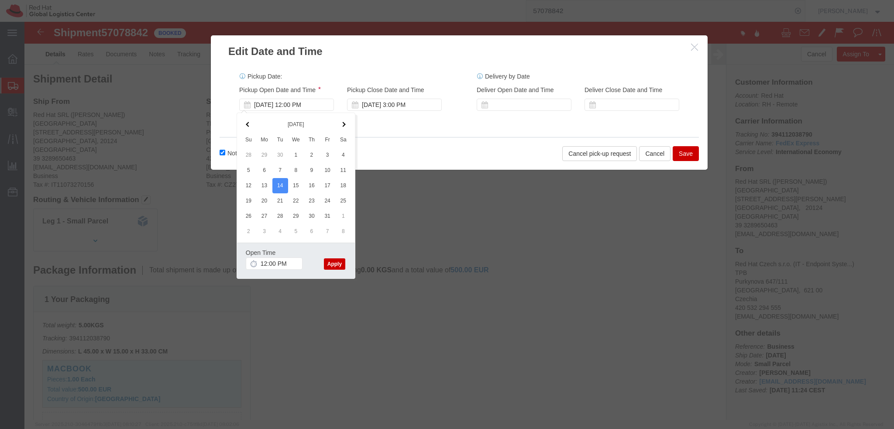
drag, startPoint x: 311, startPoint y: 240, endPoint x: 320, endPoint y: 223, distance: 20.3
click button "Apply"
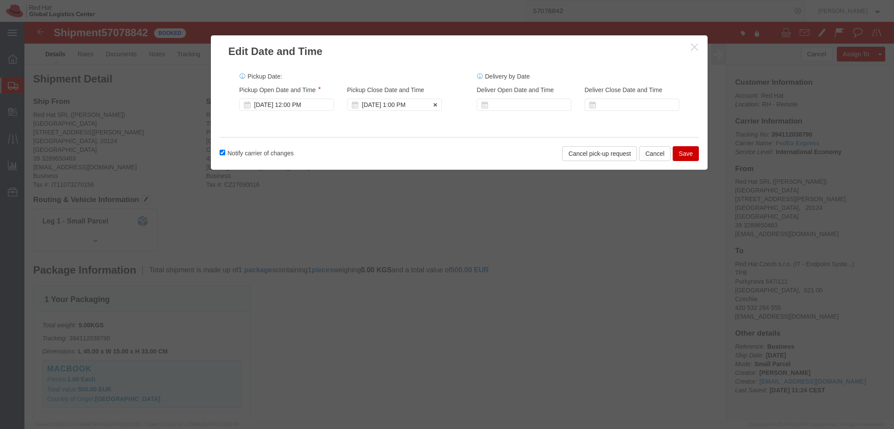
click div "Oct 14 2025 1:00 PM"
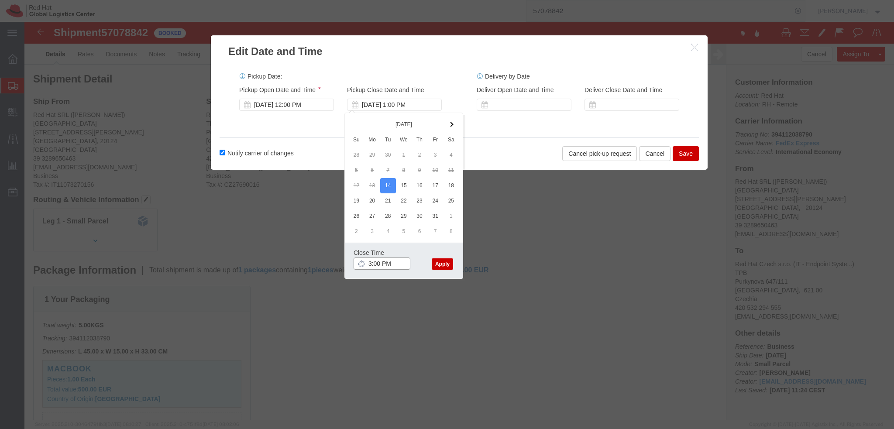
type input "3:00 PM"
click button "Apply"
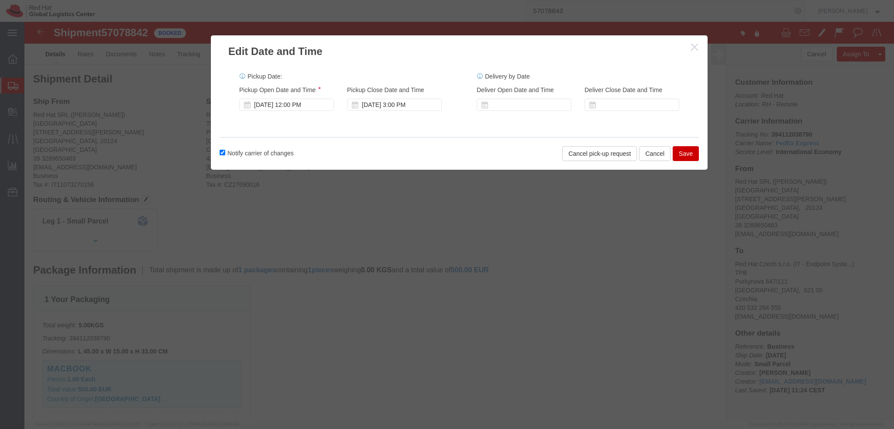
click button "Save"
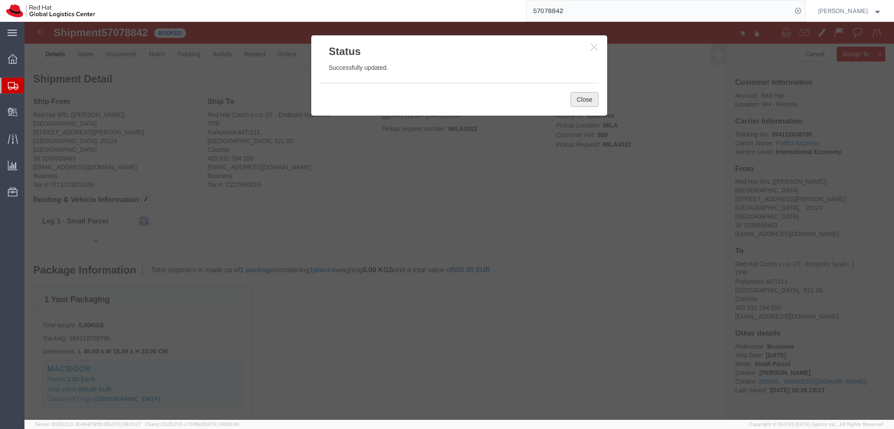
click button "Close"
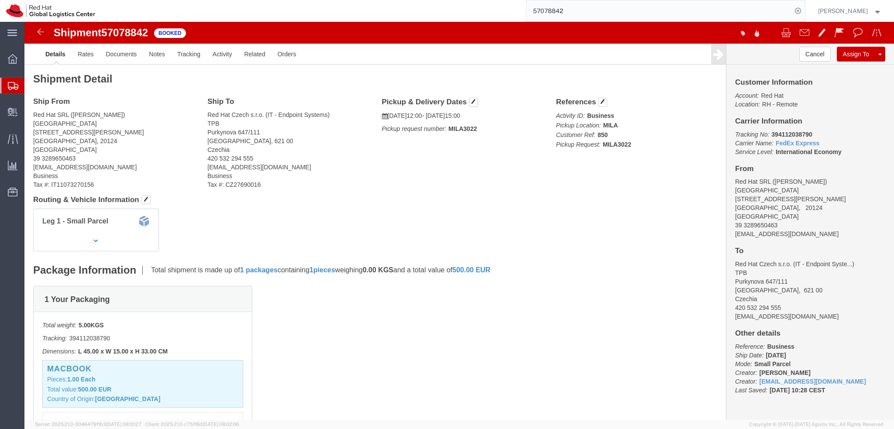
click at [676, 13] on input "57078842" at bounding box center [658, 10] width 265 height 21
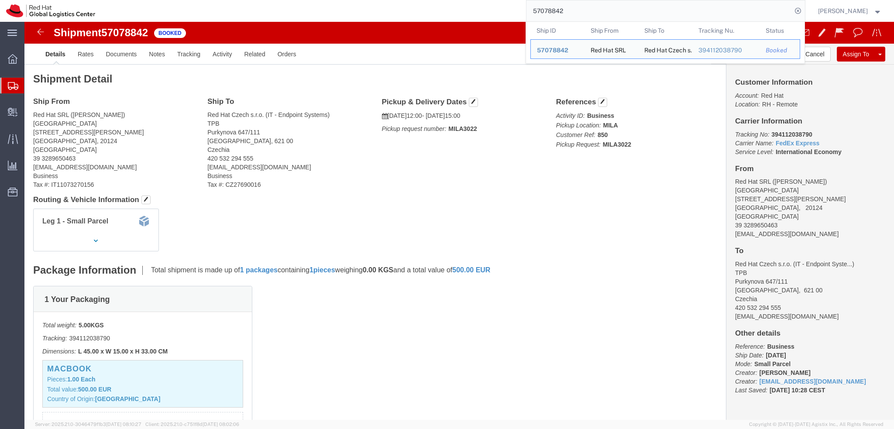
click at [676, 13] on input "57078842" at bounding box center [658, 10] width 265 height 21
paste input "393782659507"
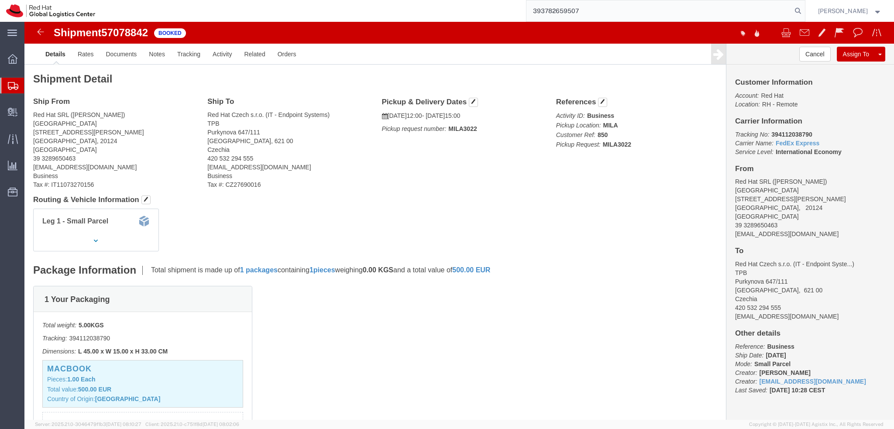
type input "393782659507"
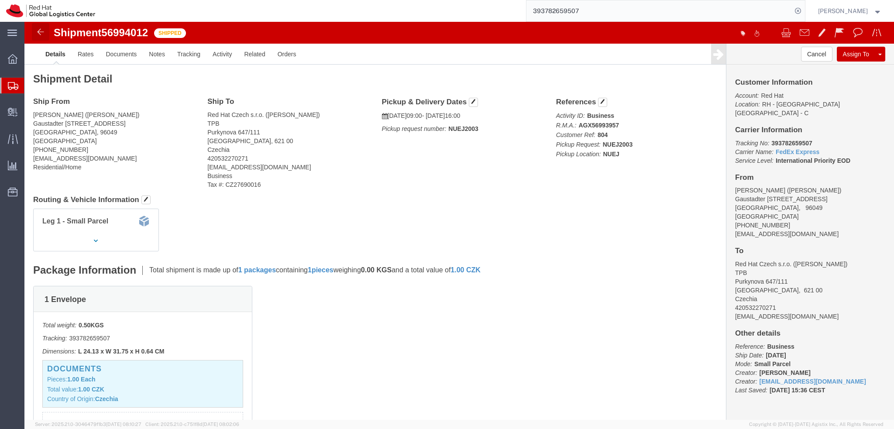
click img
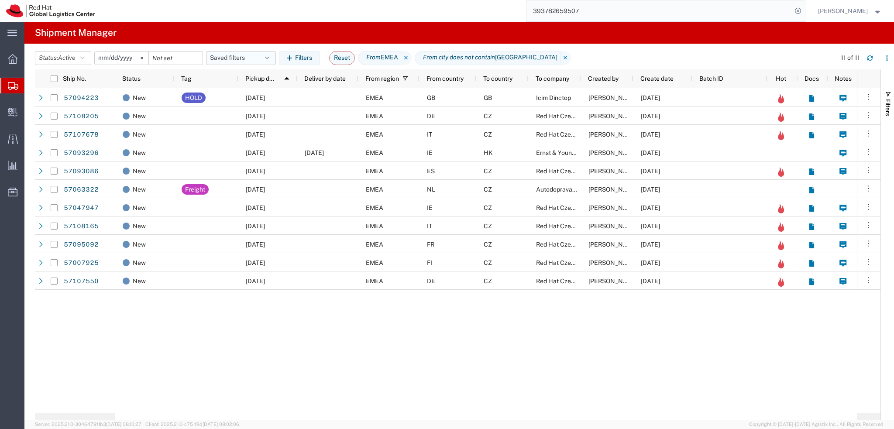
click at [248, 58] on button "Saved filters" at bounding box center [241, 58] width 70 height 14
click at [254, 142] on span "From CZ" at bounding box center [264, 145] width 114 height 16
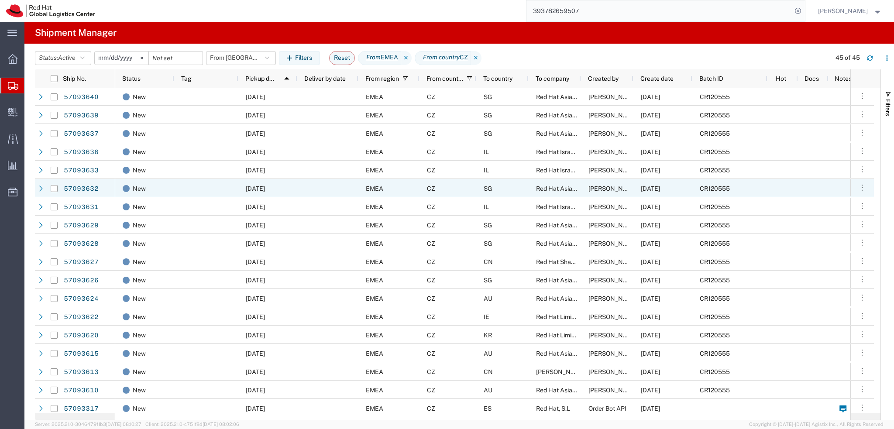
scroll to position [499, 0]
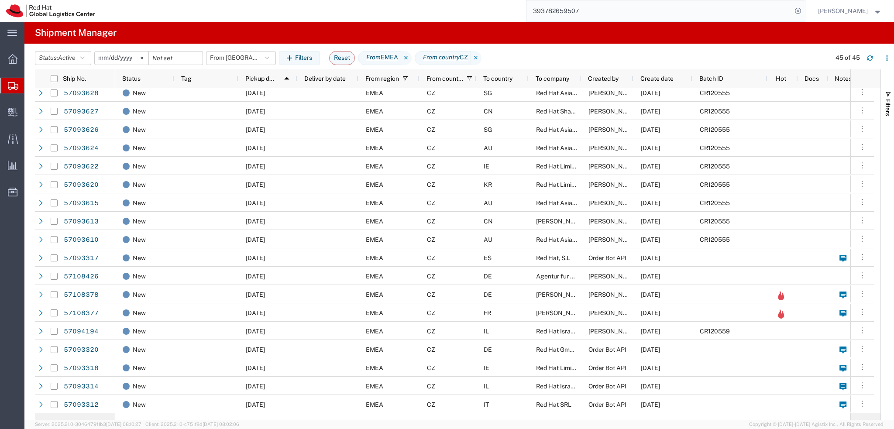
click at [122, 57] on input "2025-01-05" at bounding box center [122, 57] width 54 height 13
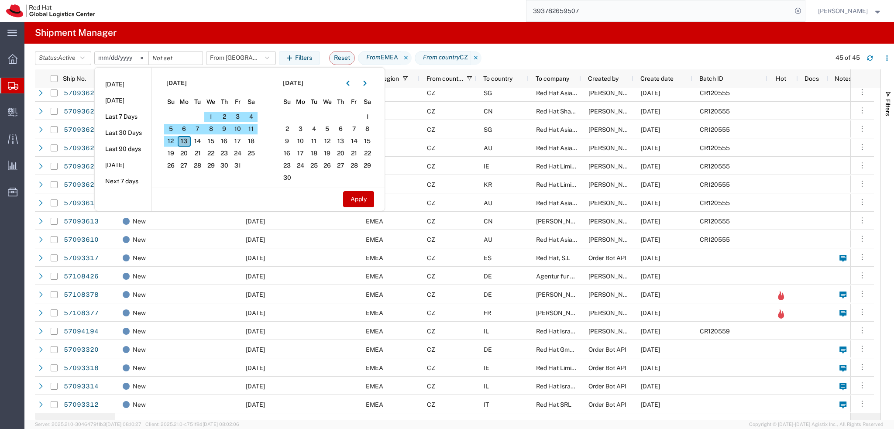
click at [188, 141] on span "13" at bounding box center [185, 141] width 14 height 10
click at [357, 202] on button "Apply" at bounding box center [358, 199] width 31 height 16
type input "2025-10-13"
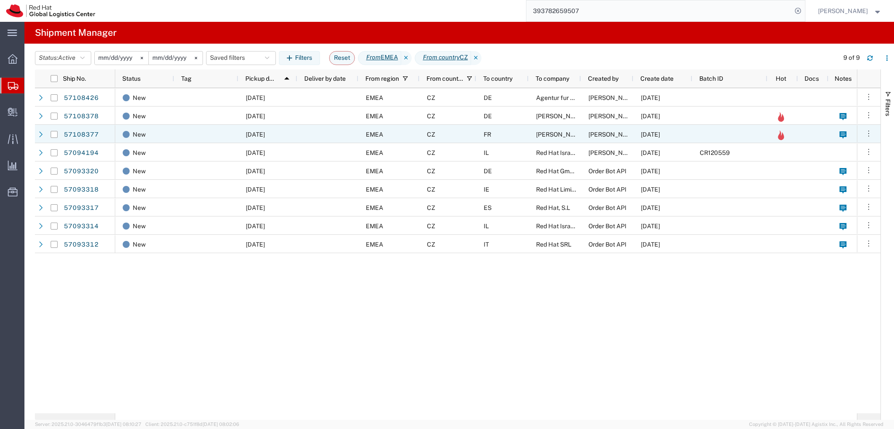
click at [463, 130] on div "CZ" at bounding box center [447, 134] width 57 height 18
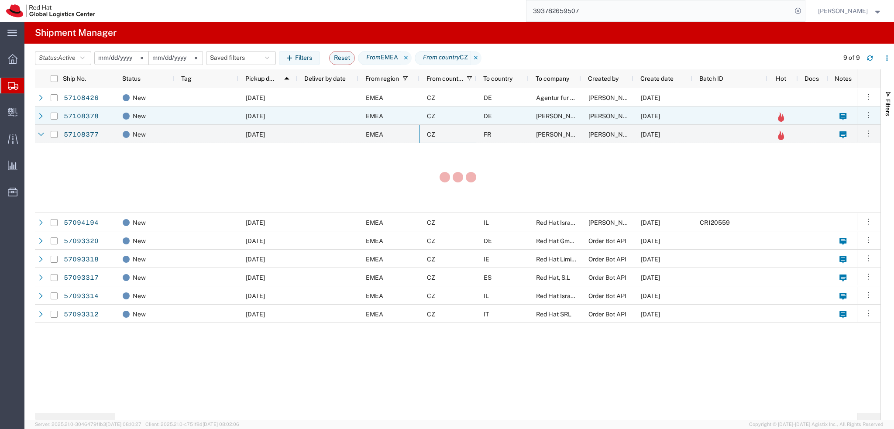
click at [459, 120] on div "CZ" at bounding box center [447, 115] width 57 height 18
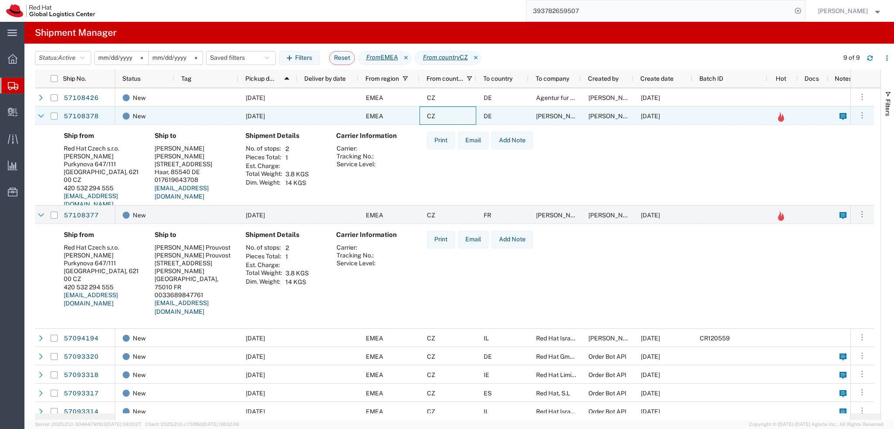
click at [459, 120] on div "CZ" at bounding box center [447, 115] width 57 height 18
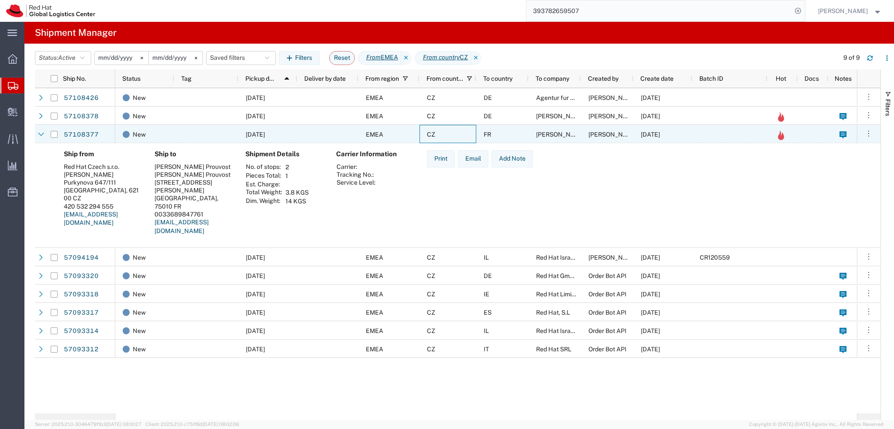
click at [459, 136] on div "CZ" at bounding box center [447, 134] width 57 height 18
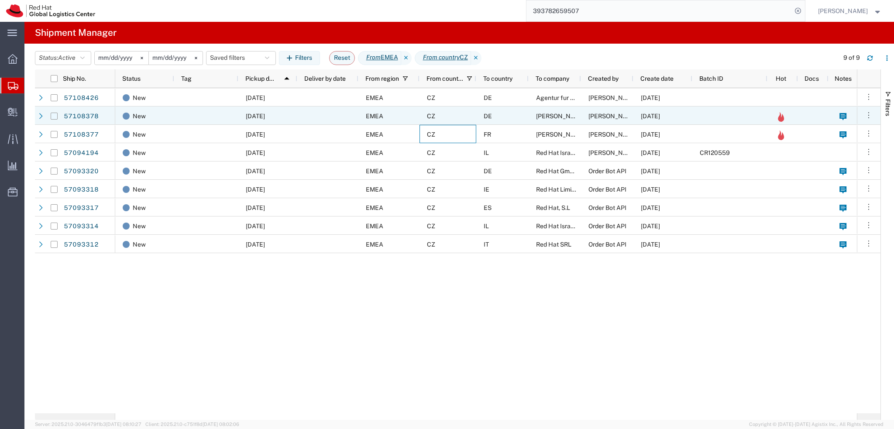
click at [54, 118] on input "Press Space to toggle row selection (unchecked)" at bounding box center [54, 116] width 7 height 7
checkbox input "true"
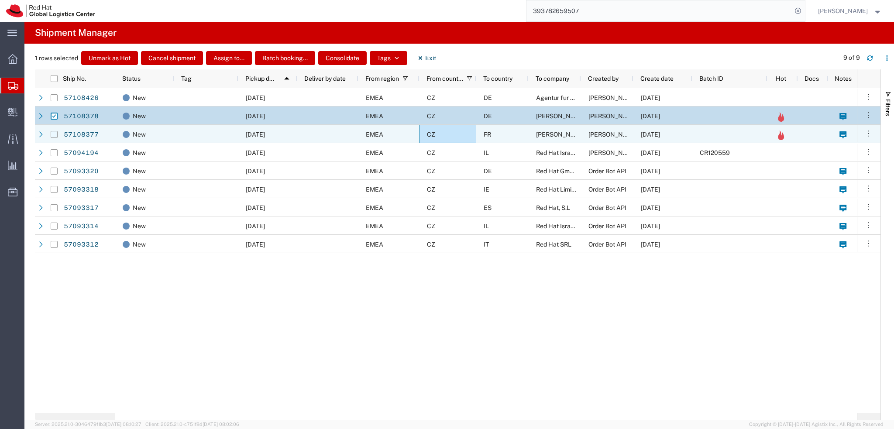
click at [54, 137] on input "Press Space to toggle row selection (unchecked)" at bounding box center [54, 134] width 7 height 7
checkbox input "true"
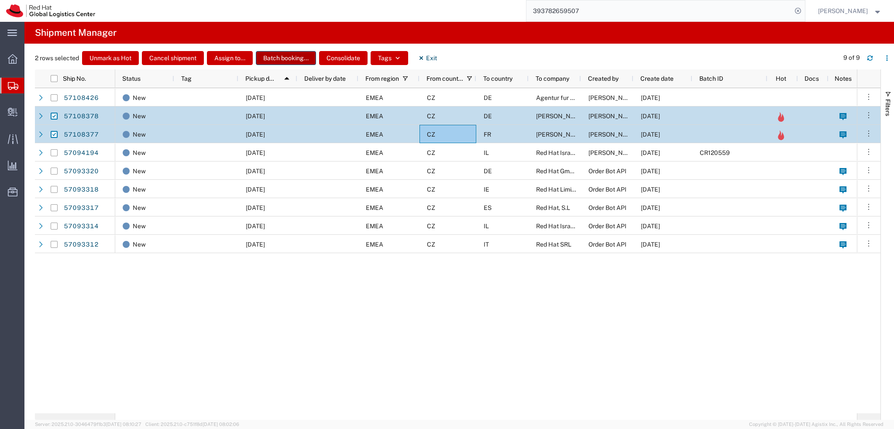
click at [286, 57] on button "Batch booking..." at bounding box center [286, 58] width 60 height 14
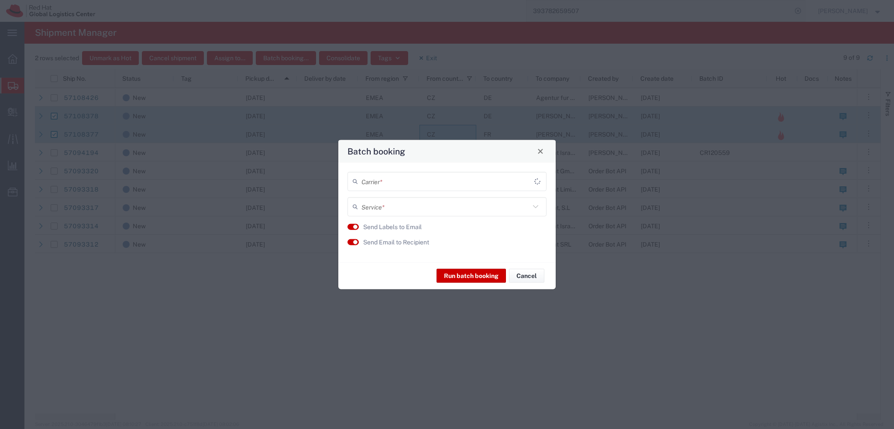
click at [401, 181] on input "text" at bounding box center [447, 181] width 173 height 15
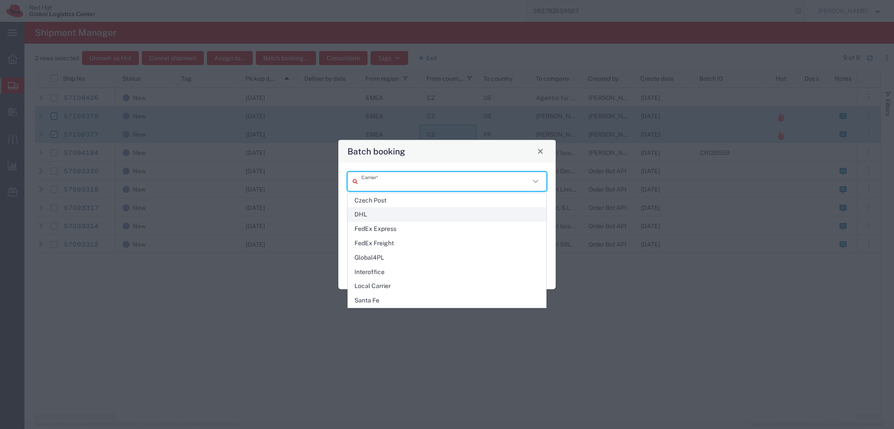
click at [386, 218] on span "DHL" at bounding box center [446, 215] width 197 height 14
type input "DHL"
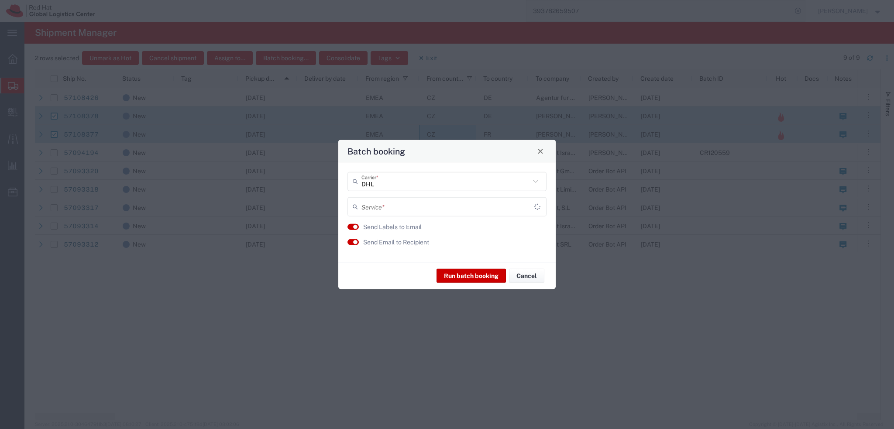
click at [384, 209] on input "text" at bounding box center [447, 206] width 173 height 15
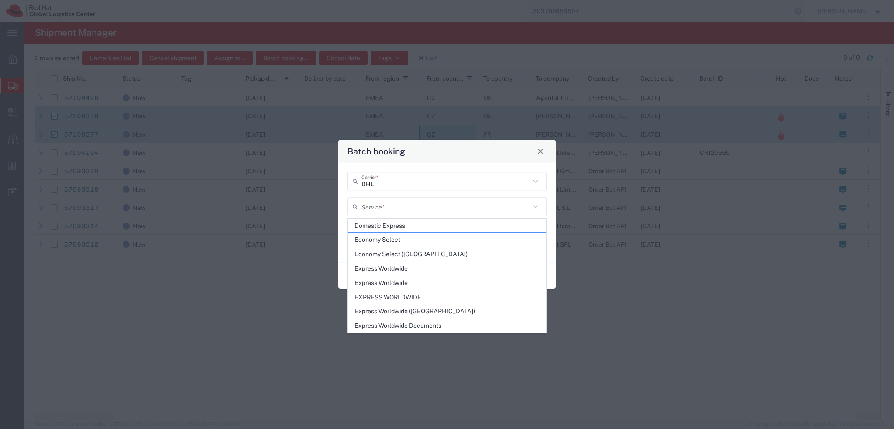
drag, startPoint x: 396, startPoint y: 240, endPoint x: 408, endPoint y: 246, distance: 13.1
click at [396, 240] on span "Economy Select" at bounding box center [446, 240] width 197 height 14
type input "Economy Select"
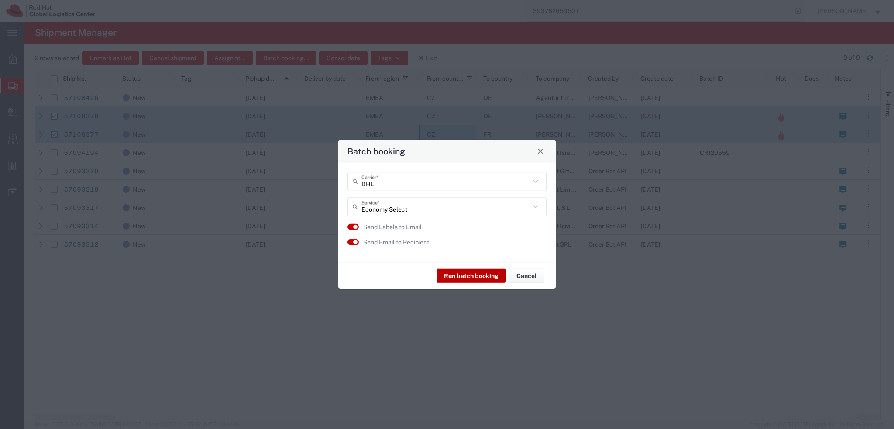
click at [480, 279] on button "Run batch booking" at bounding box center [470, 276] width 69 height 14
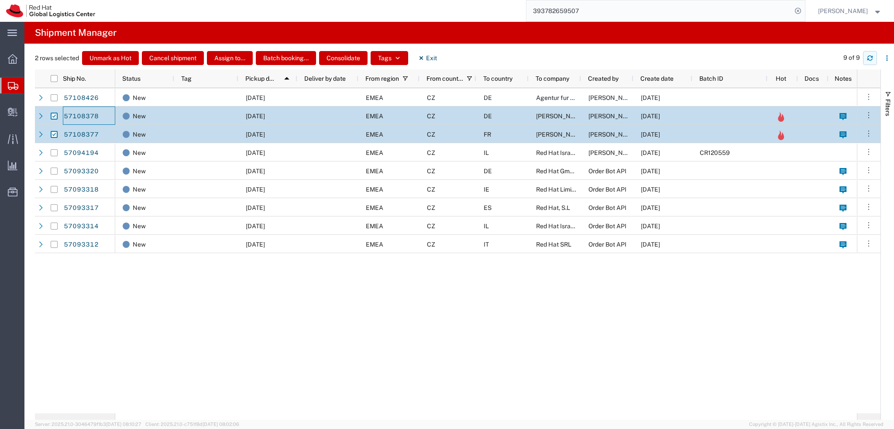
click at [876, 57] on button "button" at bounding box center [870, 58] width 14 height 14
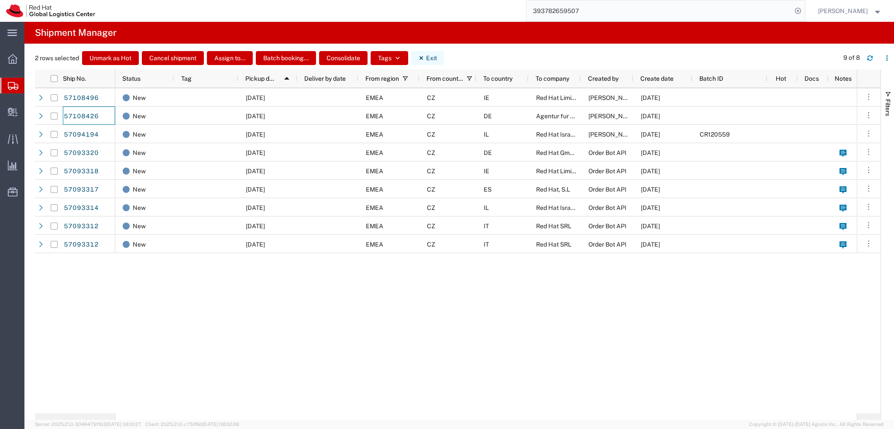
click at [431, 56] on button "Exit" at bounding box center [427, 58] width 33 height 14
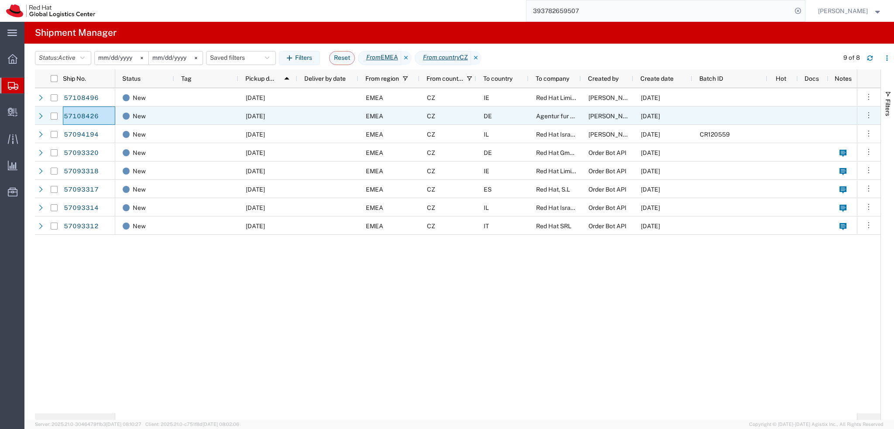
click at [508, 114] on div "DE" at bounding box center [502, 115] width 52 height 18
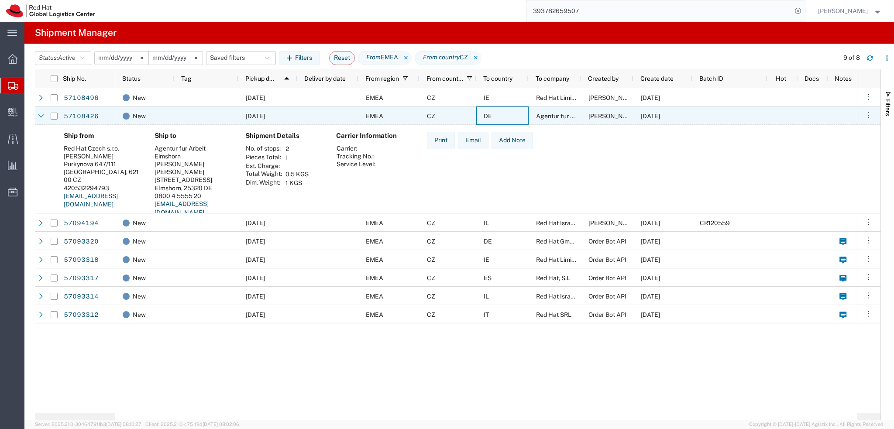
click at [508, 114] on div "DE" at bounding box center [502, 115] width 52 height 18
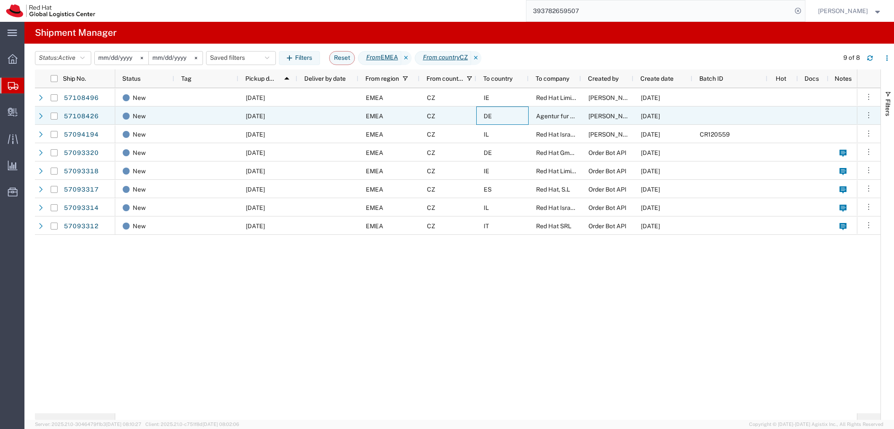
click at [515, 117] on div "DE" at bounding box center [502, 115] width 52 height 18
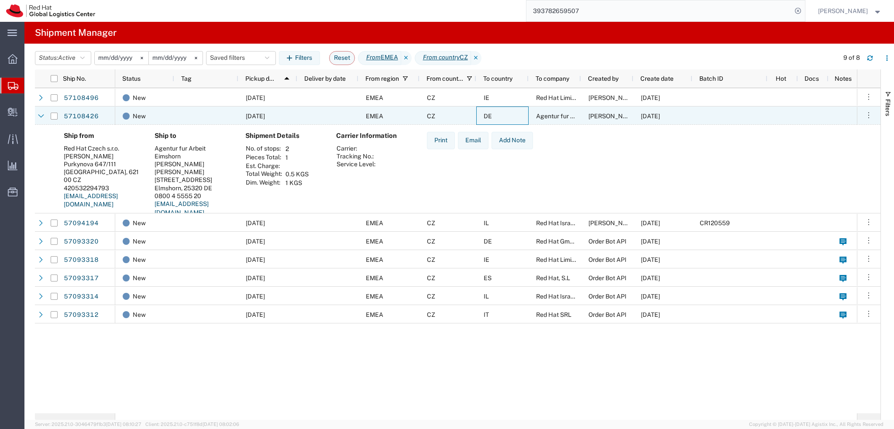
click at [319, 114] on div at bounding box center [327, 115] width 61 height 18
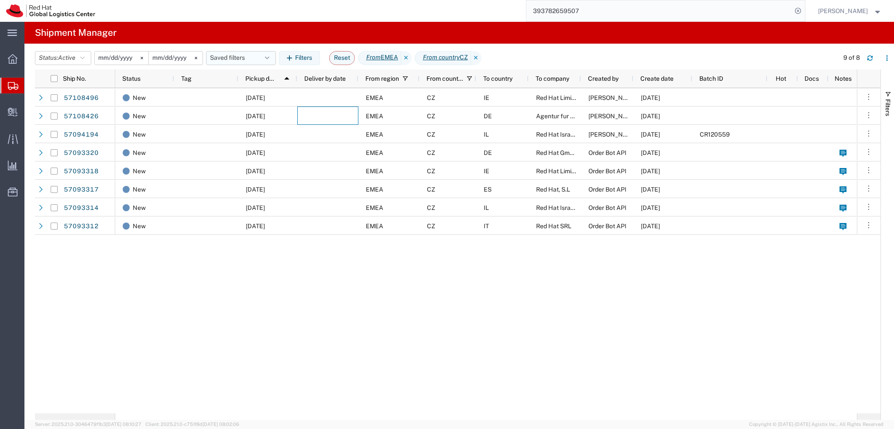
click at [243, 56] on button "Saved filters" at bounding box center [241, 58] width 70 height 14
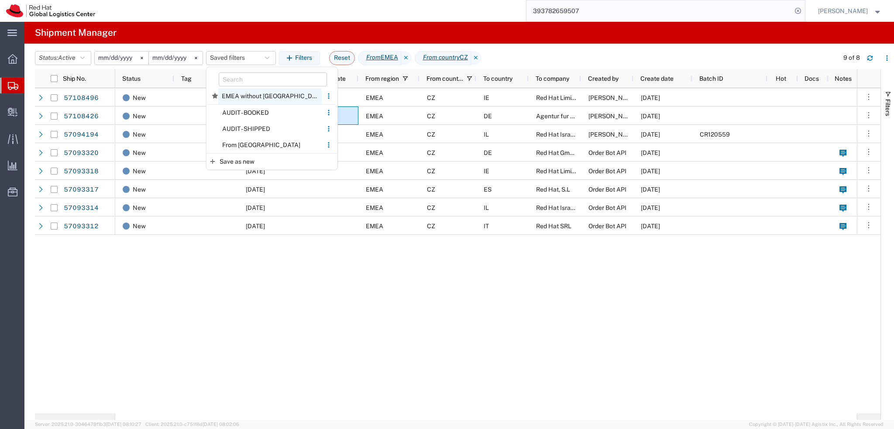
click at [270, 93] on span "EMEA without Brno" at bounding box center [269, 96] width 103 height 16
type input "2025-01-05"
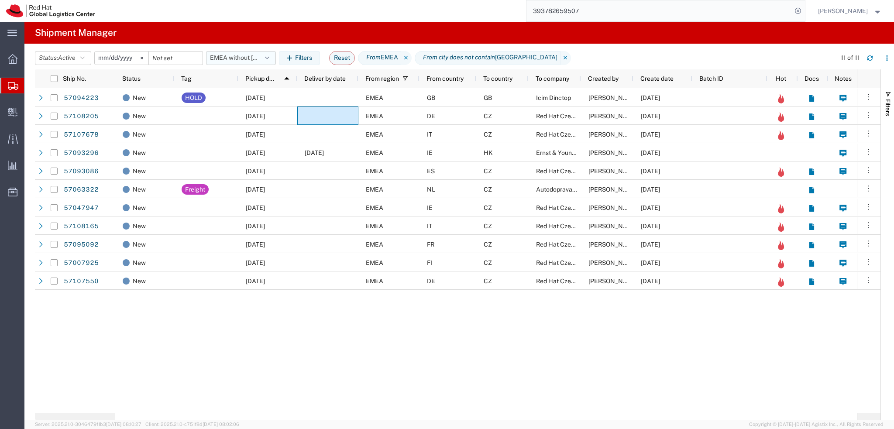
click at [269, 59] on icon "button" at bounding box center [267, 58] width 4 height 6
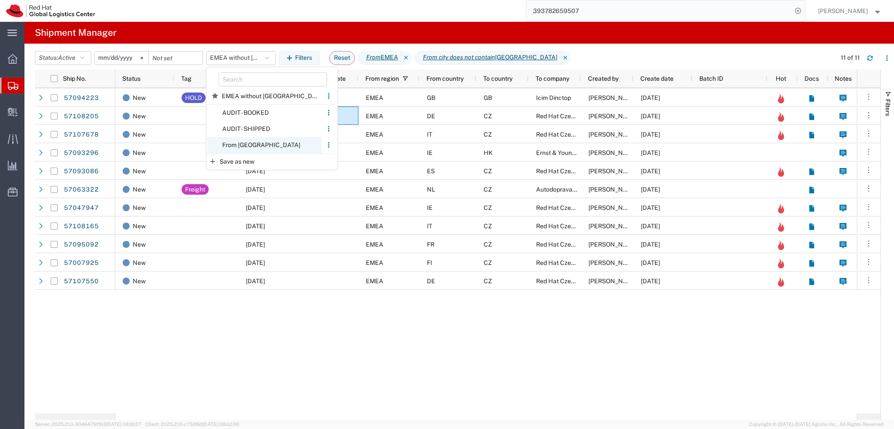
click at [271, 148] on span "From CZ" at bounding box center [264, 145] width 114 height 16
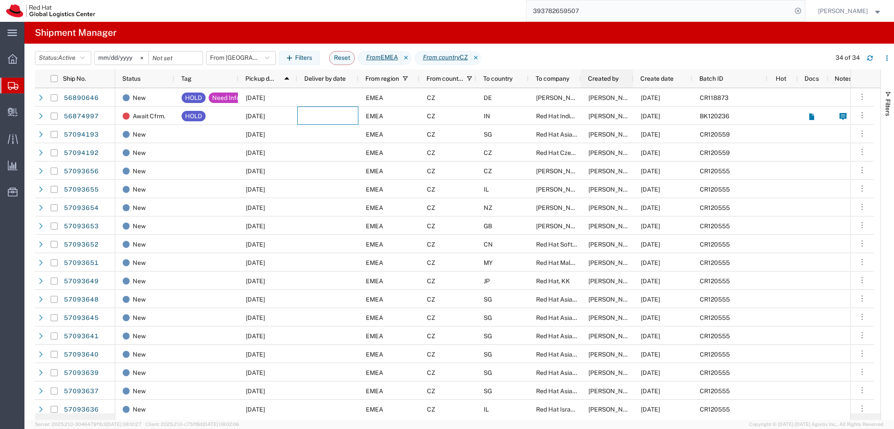
click at [611, 79] on span "Created by" at bounding box center [603, 78] width 31 height 7
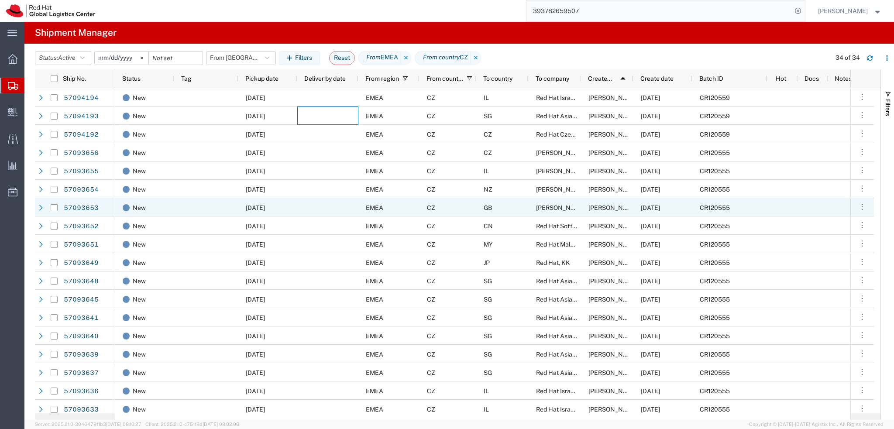
click at [471, 208] on div "CZ" at bounding box center [447, 207] width 57 height 18
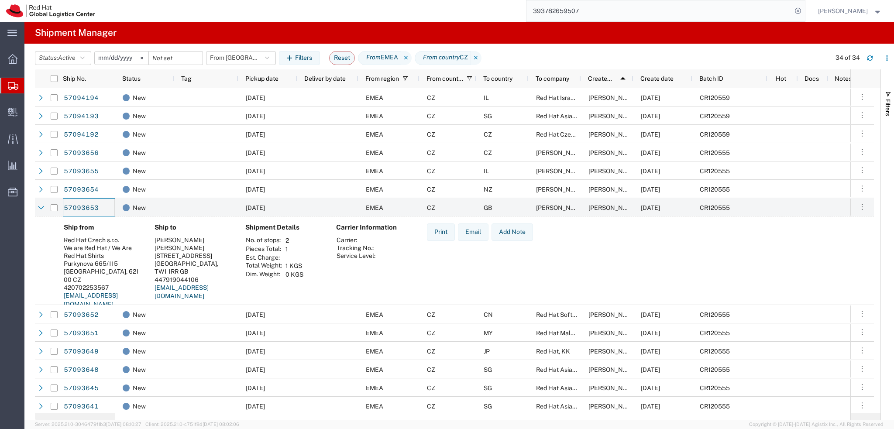
click at [878, 58] on div "34 of 34" at bounding box center [860, 58] width 68 height 14
click at [873, 59] on button "button" at bounding box center [870, 58] width 14 height 14
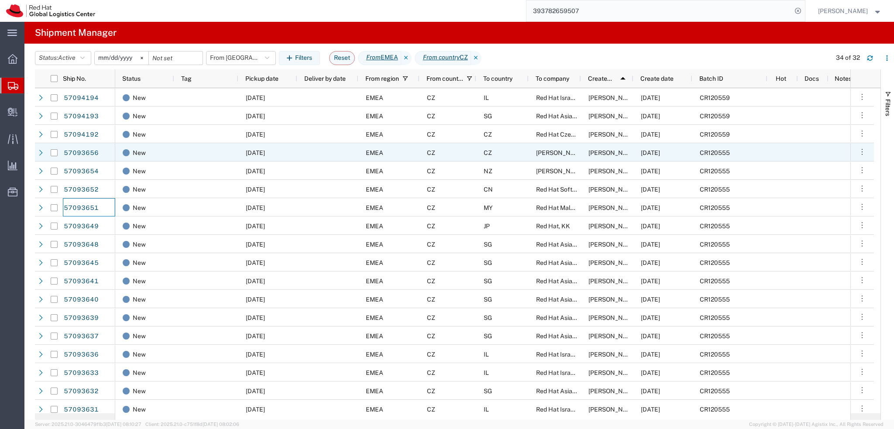
click at [557, 155] on span "Petra Hruskova" at bounding box center [561, 152] width 50 height 7
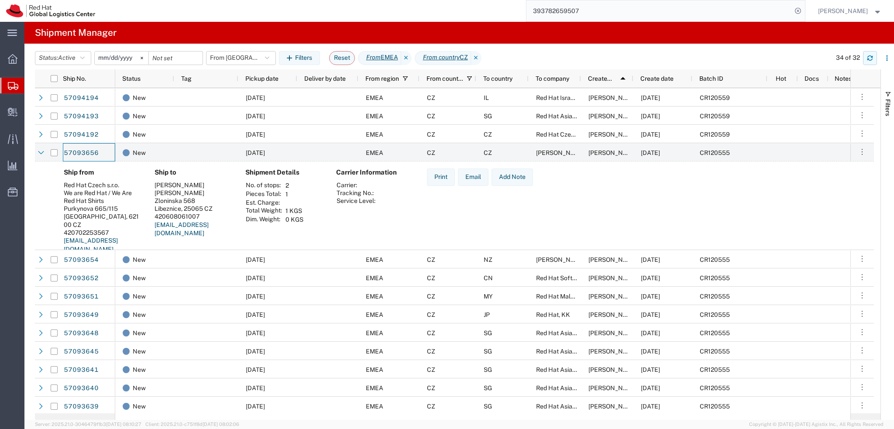
click at [867, 62] on button "button" at bounding box center [870, 58] width 14 height 14
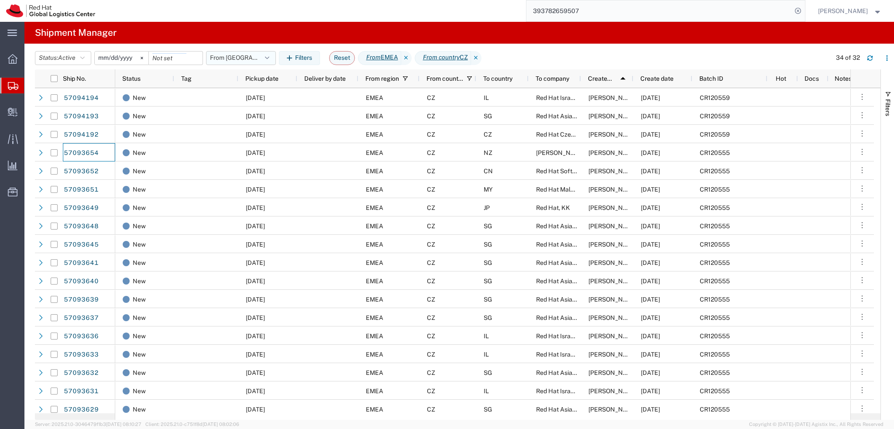
click at [257, 65] on header "Status: Active Active All Approved Booked Canceled Delivered Denied New On Hold…" at bounding box center [464, 57] width 859 height 24
click at [253, 61] on button "From CZ" at bounding box center [241, 58] width 70 height 14
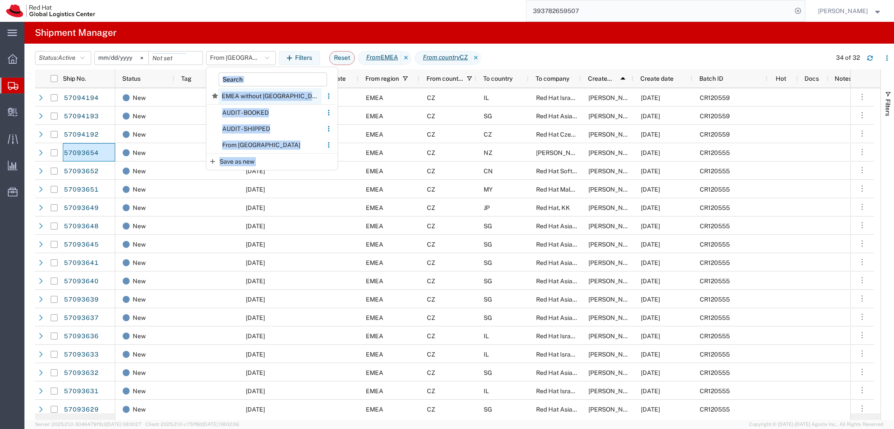
click at [264, 96] on span "EMEA without Brno" at bounding box center [269, 96] width 103 height 16
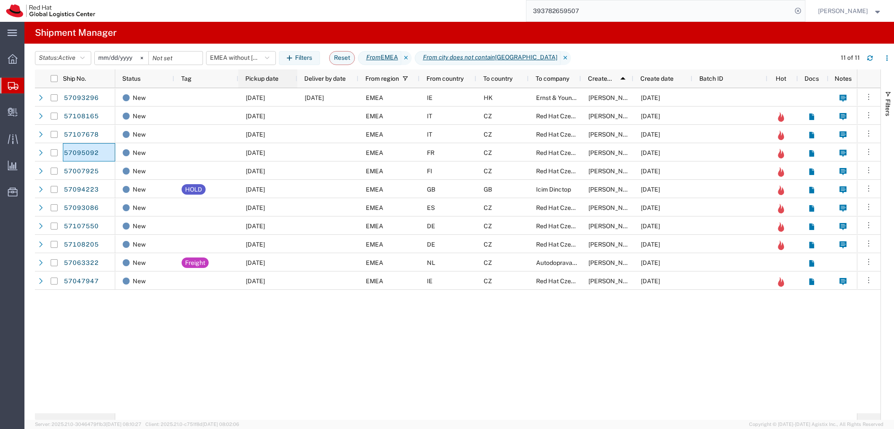
click at [269, 80] on span "Pickup date" at bounding box center [261, 78] width 33 height 7
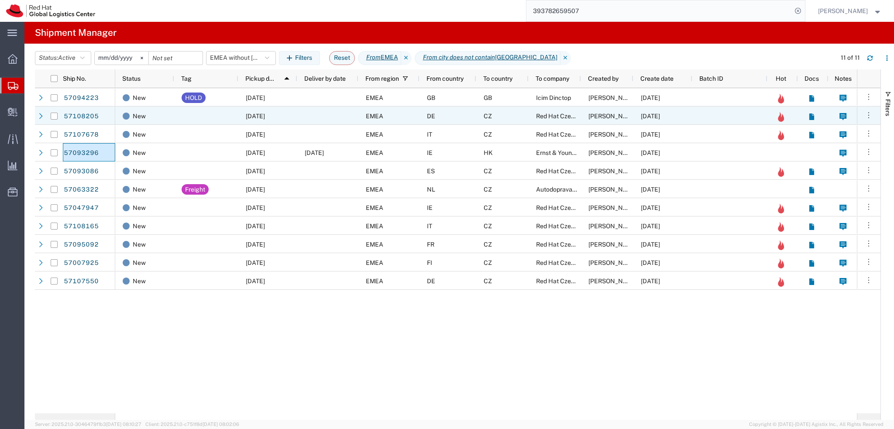
click at [346, 115] on div at bounding box center [327, 115] width 61 height 18
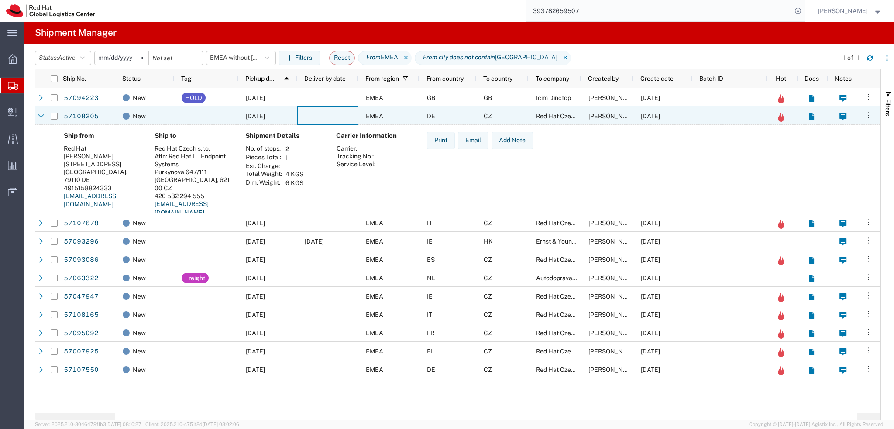
click at [346, 115] on div at bounding box center [327, 115] width 61 height 18
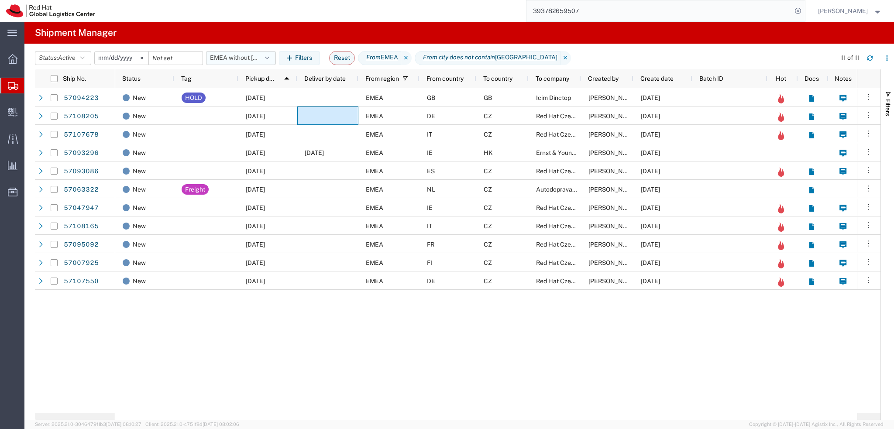
click at [241, 58] on button "EMEA without Brno" at bounding box center [241, 58] width 70 height 14
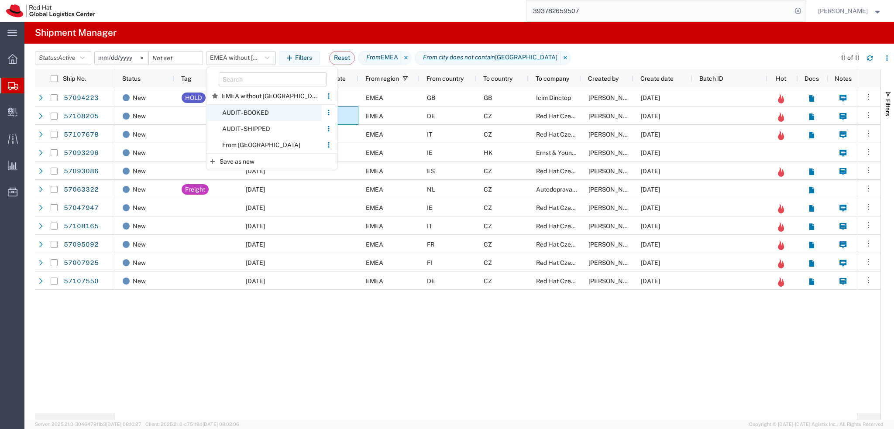
click at [258, 109] on span "AUDIT - BOOKED" at bounding box center [264, 113] width 114 height 16
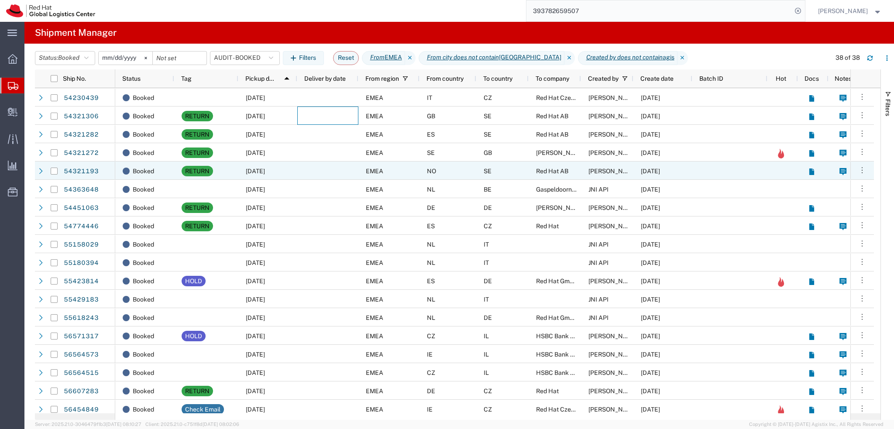
scroll to position [218, 0]
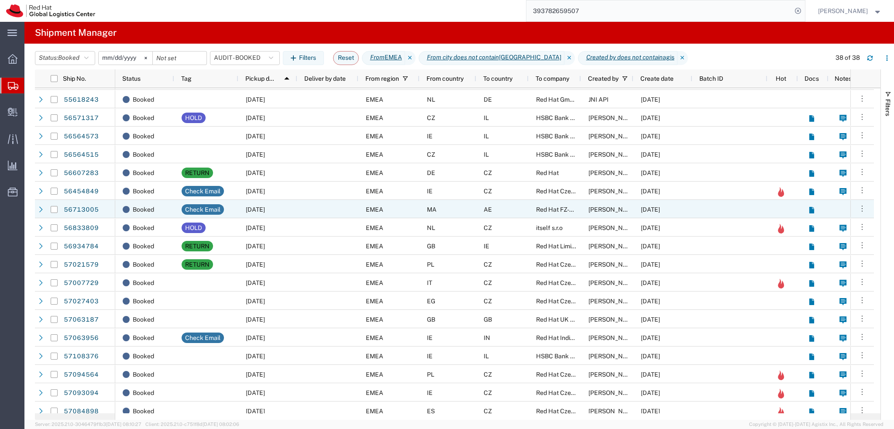
click at [319, 209] on div at bounding box center [327, 209] width 61 height 18
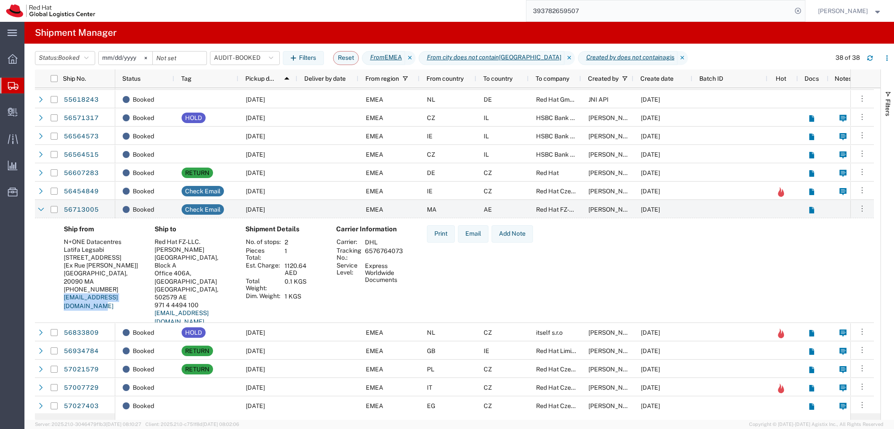
drag, startPoint x: 142, startPoint y: 290, endPoint x: 63, endPoint y: 292, distance: 79.0
click at [63, 292] on div "Ship from N+ONE Datacentres Latifa Legsabi 2 Rue Lakrari Hmida [Ex Rue Celli] C…" at bounding box center [102, 278] width 91 height 107
copy link "latifa.legsabi@nplusone.ma"
click at [57, 209] on input "Press Space to toggle row selection (unchecked)" at bounding box center [54, 209] width 7 height 7
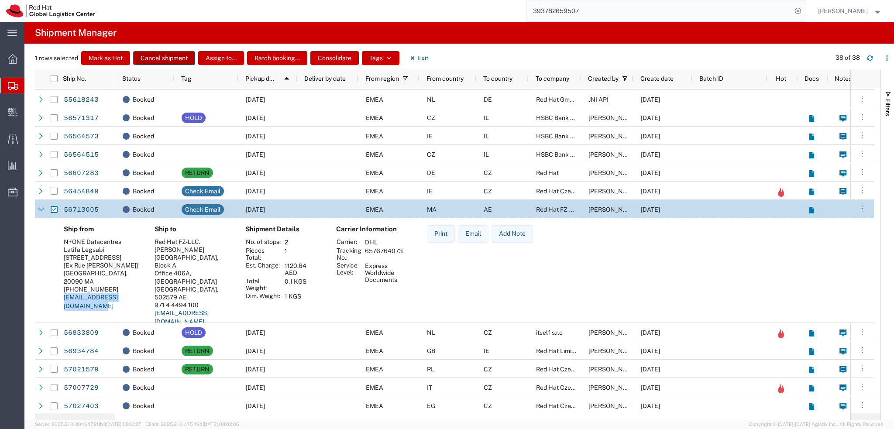
click at [167, 56] on button "Cancel shipment" at bounding box center [164, 58] width 62 height 14
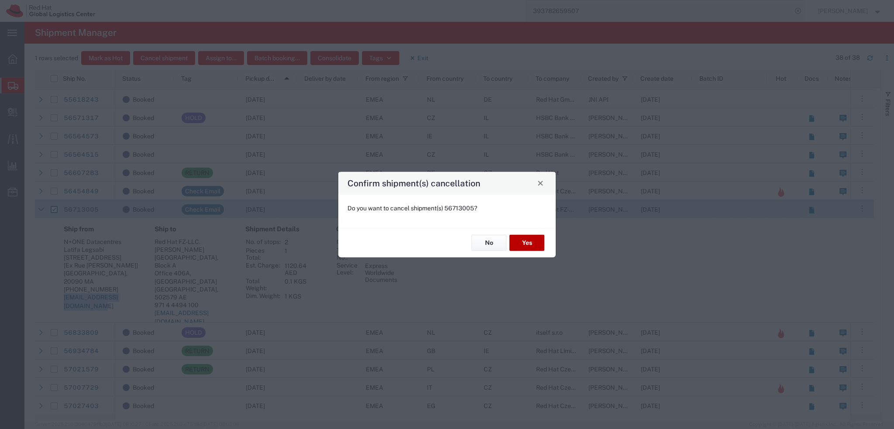
click at [526, 242] on button "Yes" at bounding box center [526, 243] width 35 height 16
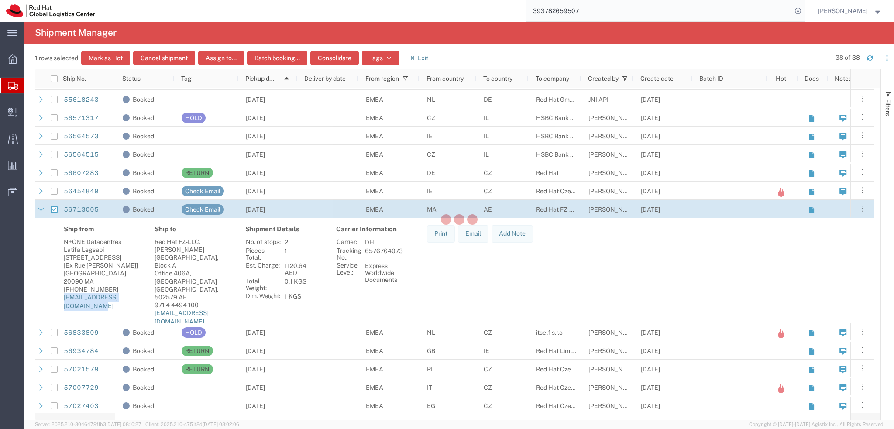
checkbox input "false"
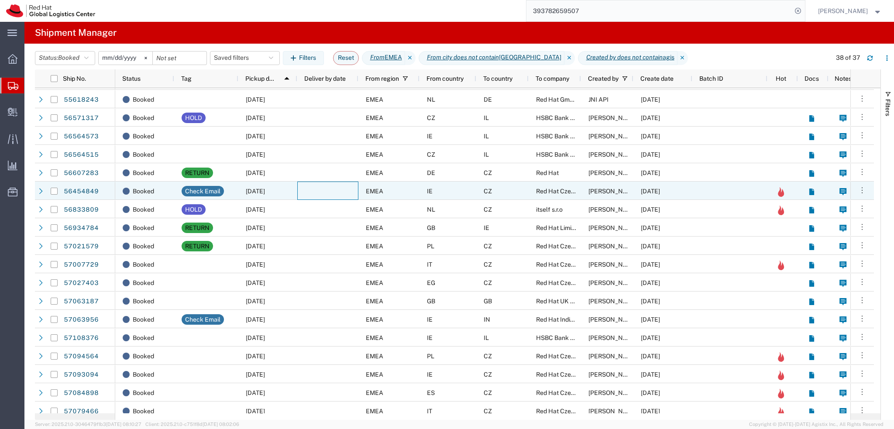
click at [323, 191] on div at bounding box center [327, 191] width 61 height 18
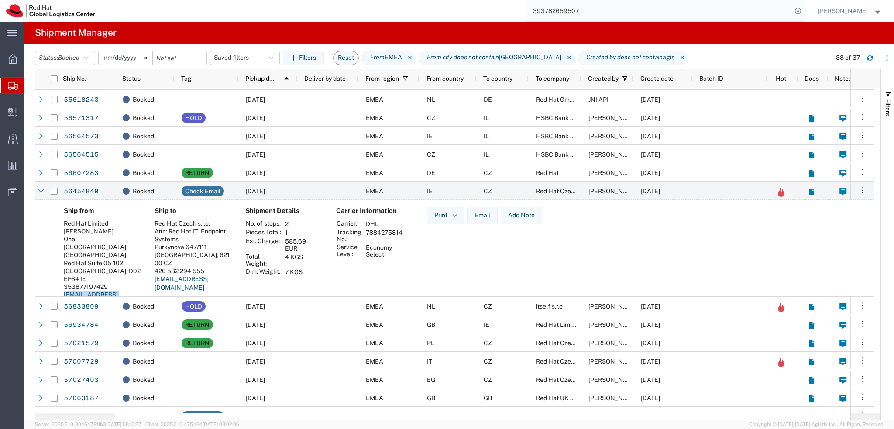
drag, startPoint x: 116, startPoint y: 280, endPoint x: 61, endPoint y: 284, distance: 55.6
click at [61, 284] on div "Ship from Red Hat Limited Ivan Jennings One, Central Plaza, Dame Street Red Hat…" at bounding box center [102, 260] width 91 height 107
copy link "ijenning@redhat.com"
click at [131, 279] on address "Red Hat Limited Ivan Jennings One, Central Plaza, Dame Street Red Hat Suite 05-…" at bounding box center [102, 264] width 77 height 89
click at [54, 192] on input "Press Space to toggle row selection (unchecked)" at bounding box center [54, 191] width 7 height 7
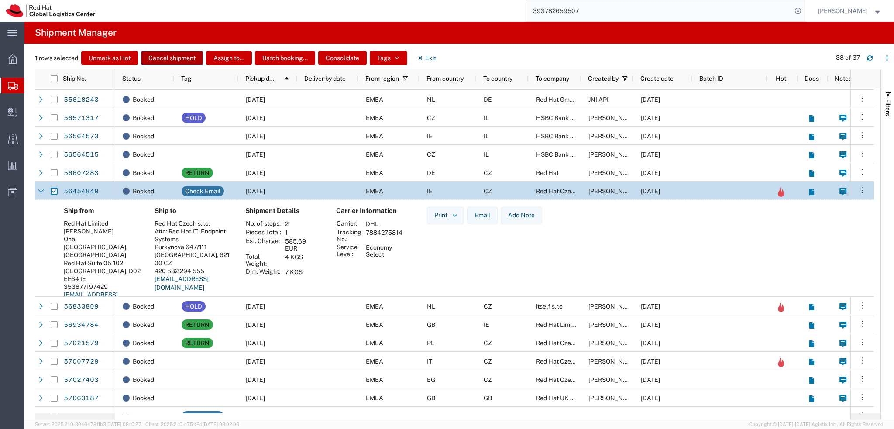
click at [178, 61] on button "Cancel shipment" at bounding box center [172, 58] width 62 height 14
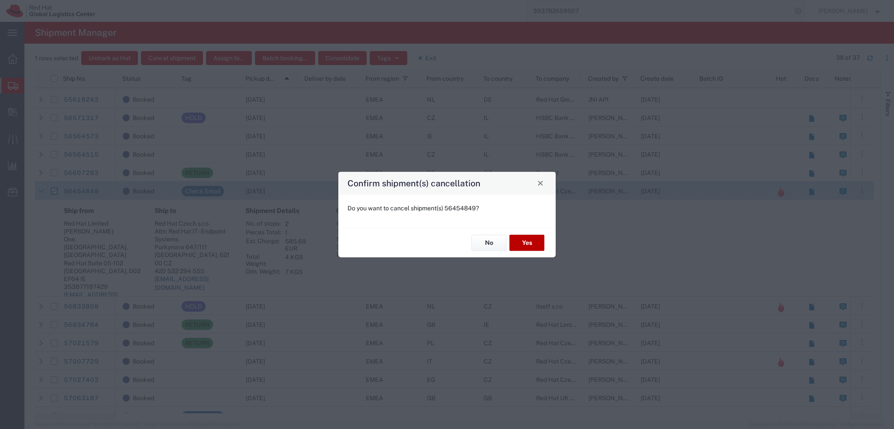
click at [530, 242] on button "Yes" at bounding box center [526, 243] width 35 height 16
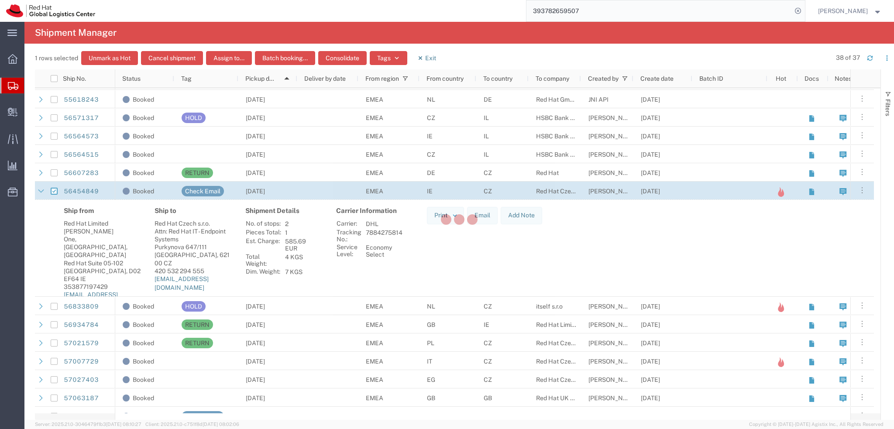
checkbox input "false"
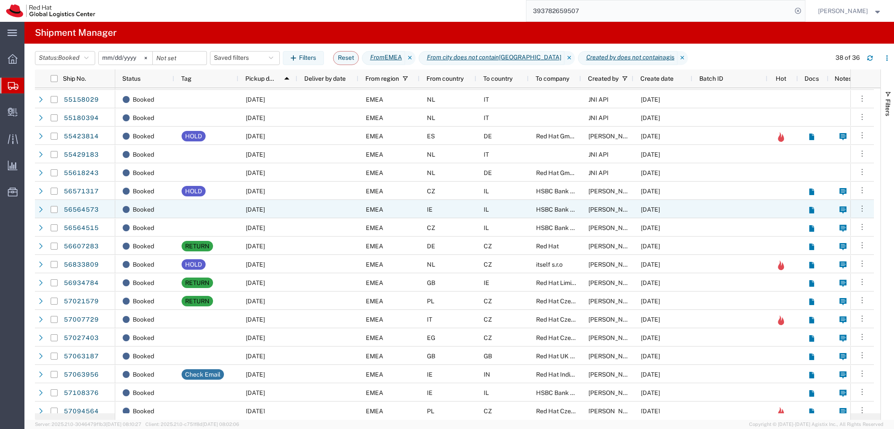
scroll to position [131, 0]
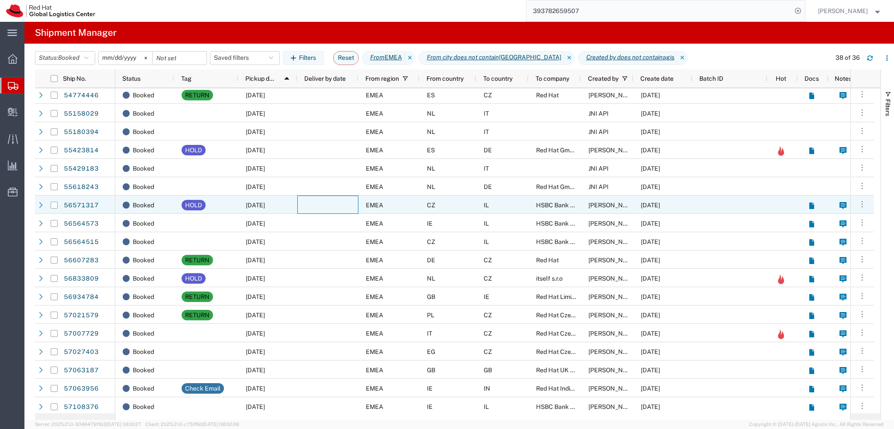
click at [332, 206] on div at bounding box center [327, 205] width 61 height 18
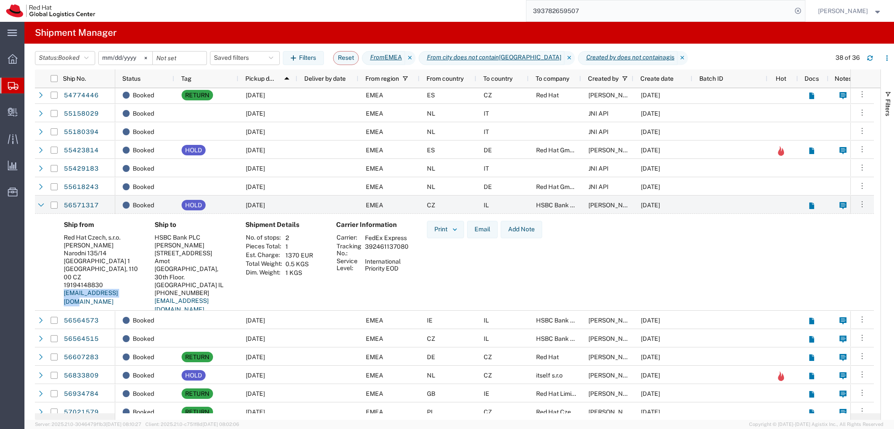
drag, startPoint x: 129, startPoint y: 287, endPoint x: 63, endPoint y: 288, distance: 65.9
click at [63, 288] on div "Ship from Red Hat Czech, s.r.o. Laura Tomasino Narodni 135/14 Prague 1 PRAGUE, …" at bounding box center [102, 270] width 91 height 99
copy link "ltomasin@redhat.com"
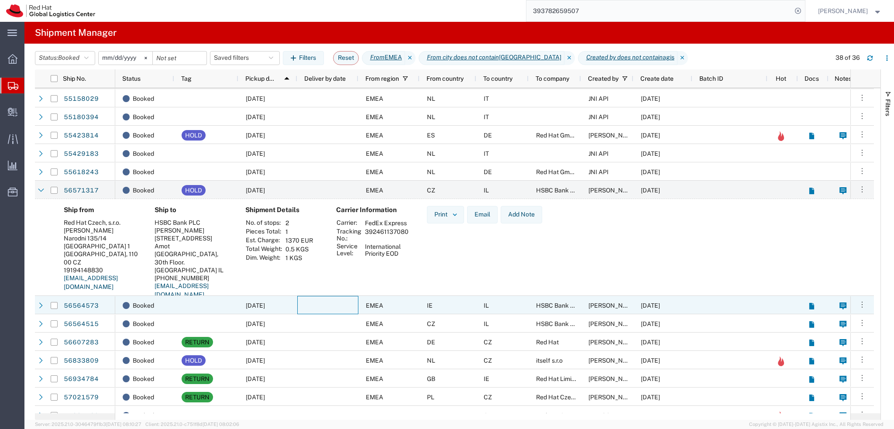
click at [332, 304] on div at bounding box center [327, 305] width 61 height 18
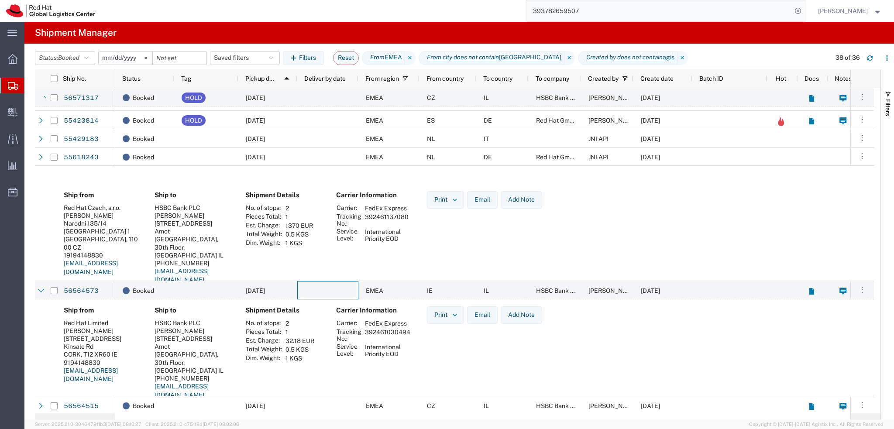
scroll to position [277, 0]
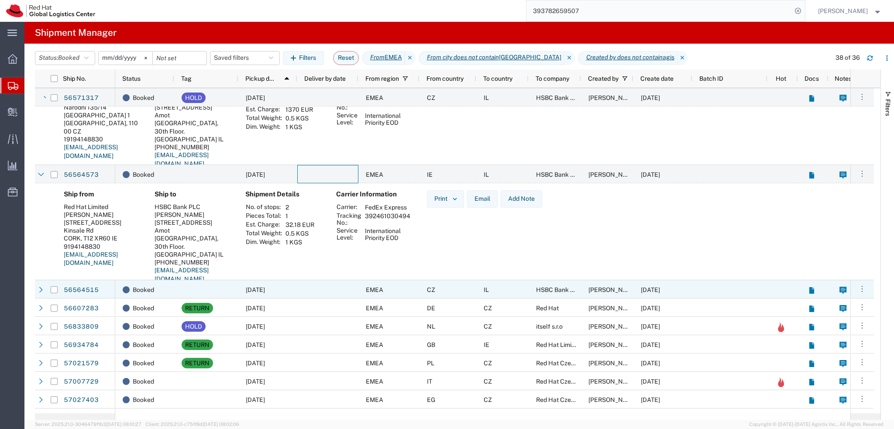
click at [217, 289] on div at bounding box center [206, 289] width 64 height 18
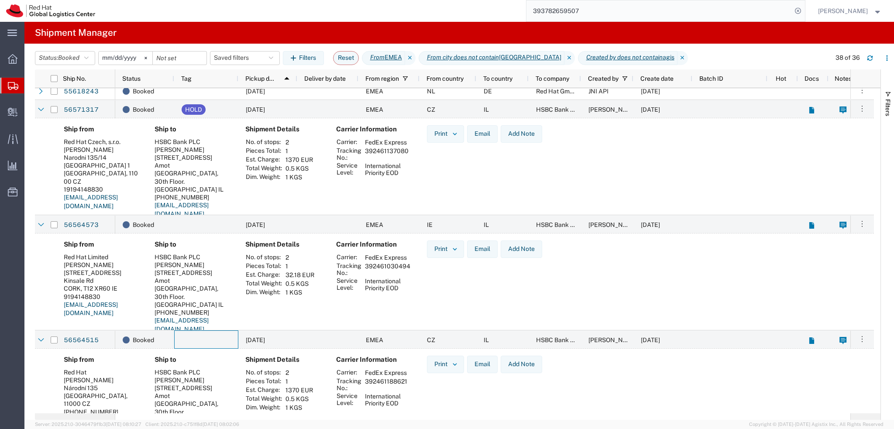
scroll to position [233, 0]
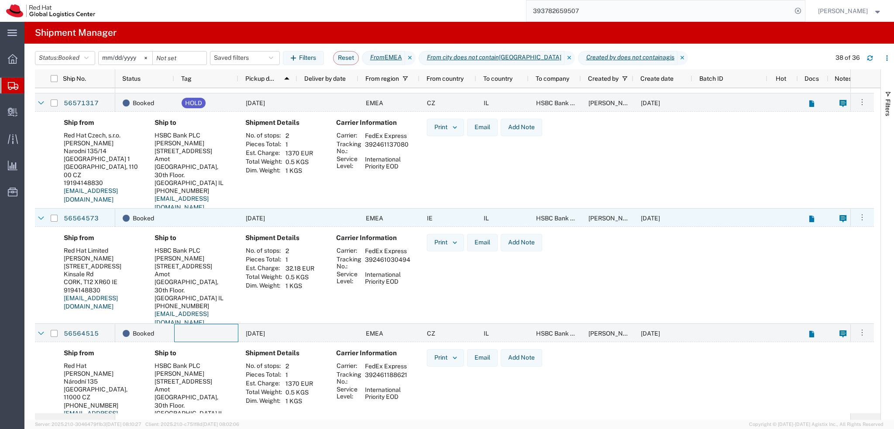
click at [186, 223] on div at bounding box center [206, 218] width 64 height 18
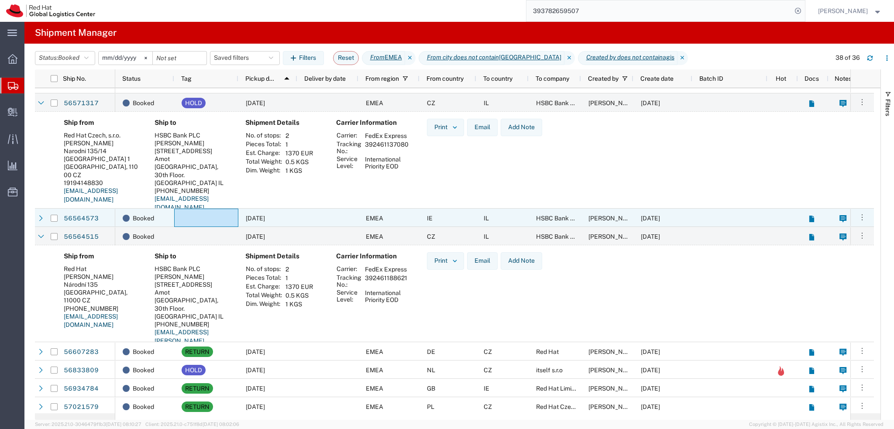
click at [298, 218] on div at bounding box center [327, 218] width 61 height 18
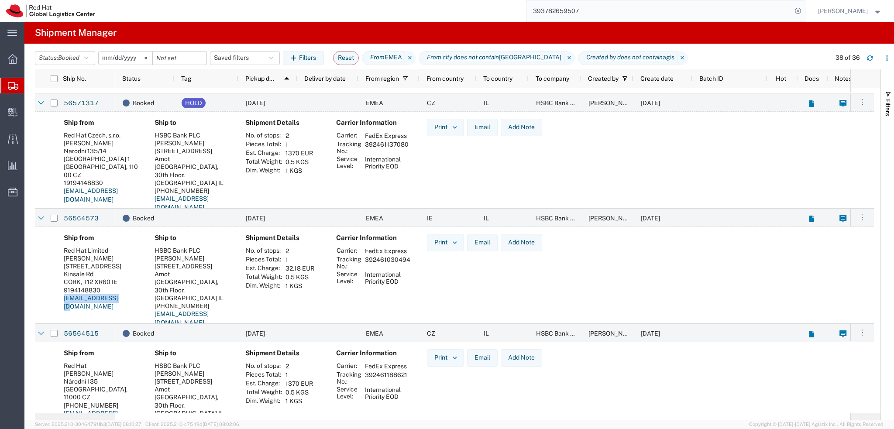
drag, startPoint x: 124, startPoint y: 308, endPoint x: 64, endPoint y: 310, distance: 60.2
click at [64, 310] on address "Red Hat Limited Rob O'Shea 6700 Cork Airport Business Park Kinsale Rd CORK, T12…" at bounding box center [102, 279] width 77 height 65
copy link "roshea@redhat.com"
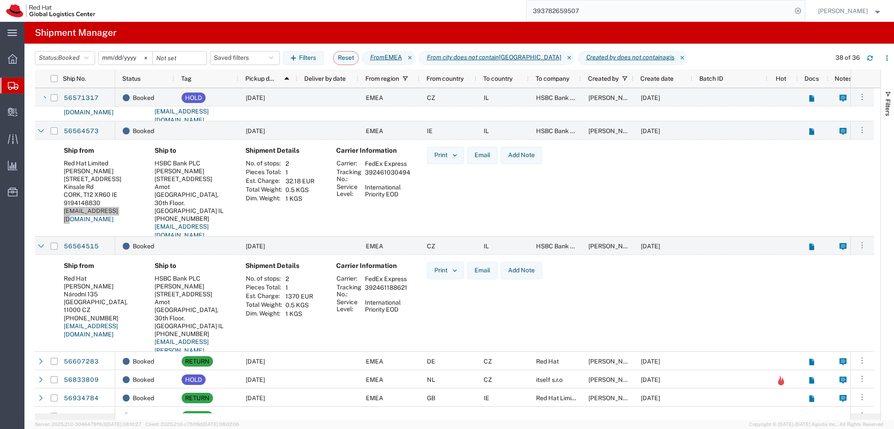
scroll to position [277, 0]
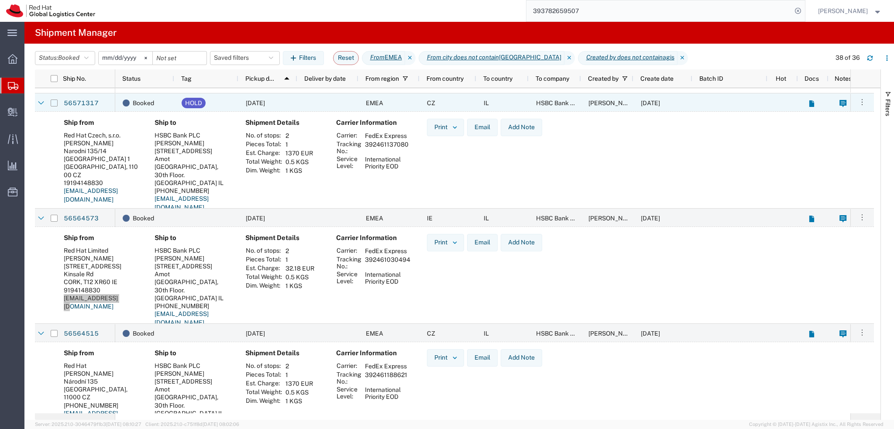
click at [54, 103] on input "Press Space to toggle row selection (unchecked)" at bounding box center [54, 103] width 7 height 7
checkbox input "true"
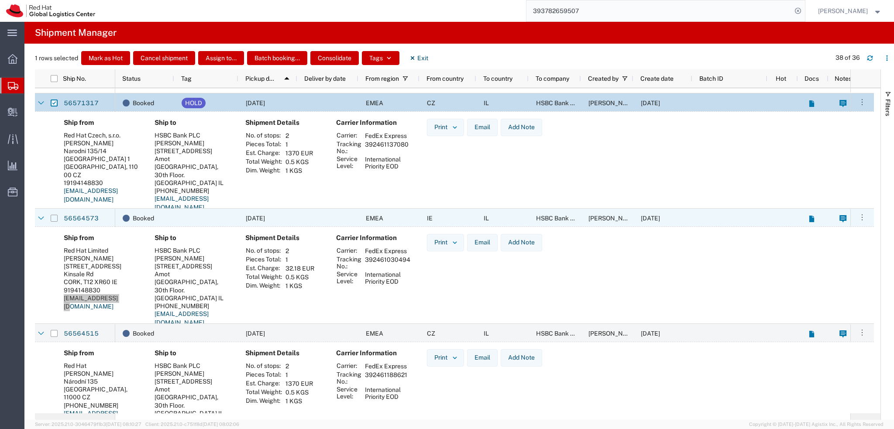
click at [52, 218] on input "Press Space to toggle row selection (unchecked)" at bounding box center [54, 218] width 7 height 7
checkbox input "true"
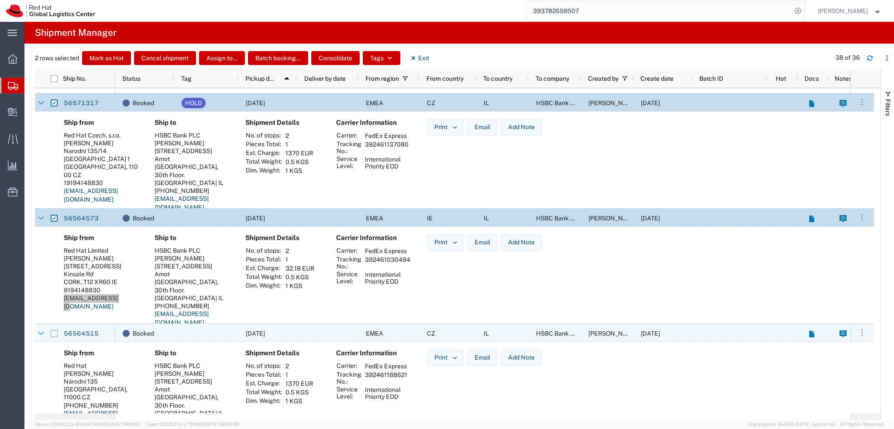
click at [51, 331] on input "Press Space to toggle row selection (unchecked)" at bounding box center [54, 333] width 7 height 7
checkbox input "true"
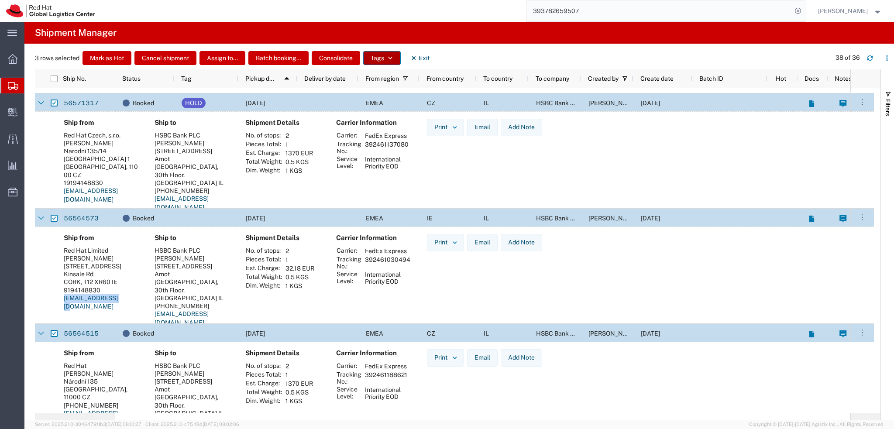
click at [388, 61] on icon "button" at bounding box center [390, 58] width 6 height 6
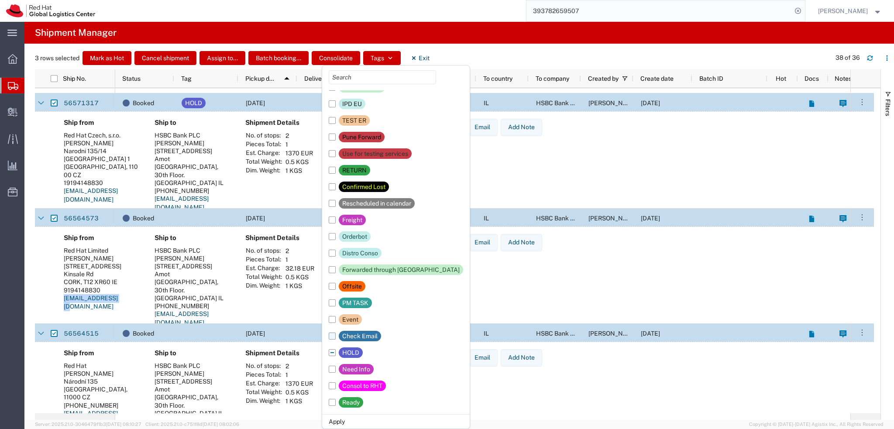
scroll to position [44, 0]
click at [331, 354] on label "HOLD" at bounding box center [346, 352] width 34 height 17
click at [0, 0] on input "HOLD" at bounding box center [0, 0] width 0 height 0
click at [332, 337] on label "Check Email" at bounding box center [355, 335] width 52 height 17
click at [0, 0] on input "Check Email" at bounding box center [0, 0] width 0 height 0
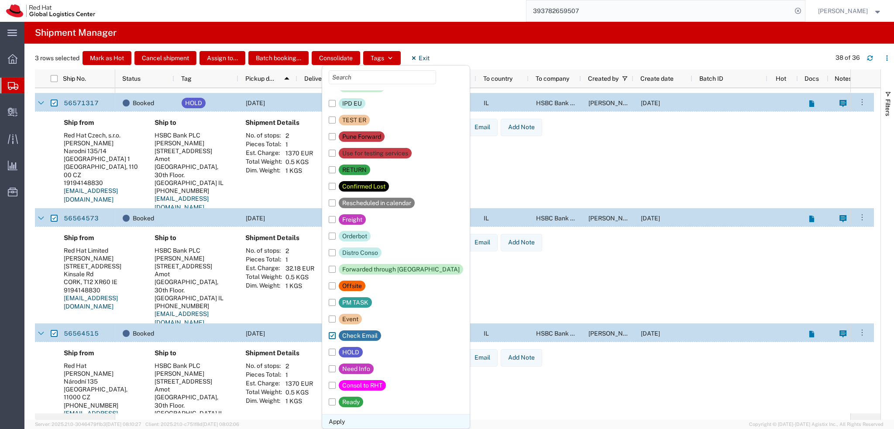
click at [345, 423] on li "Apply" at bounding box center [396, 421] width 148 height 14
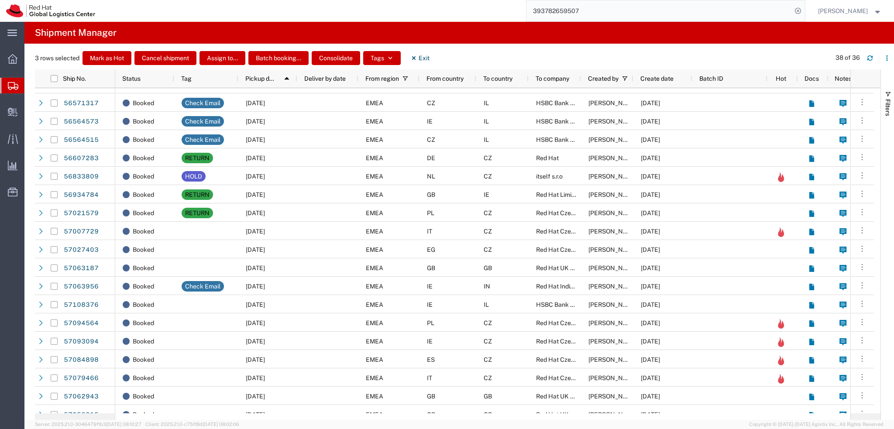
drag, startPoint x: 428, startPoint y: 57, endPoint x: 430, endPoint y: 66, distance: 8.9
click at [428, 57] on button "Exit" at bounding box center [420, 58] width 33 height 14
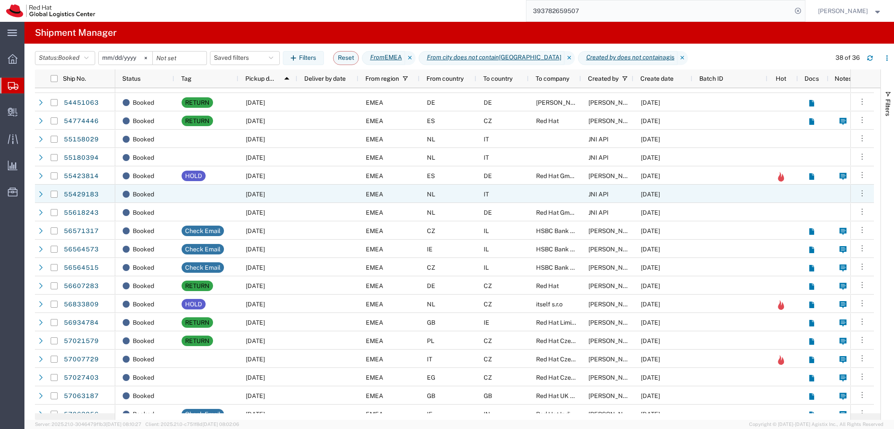
scroll to position [102, 0]
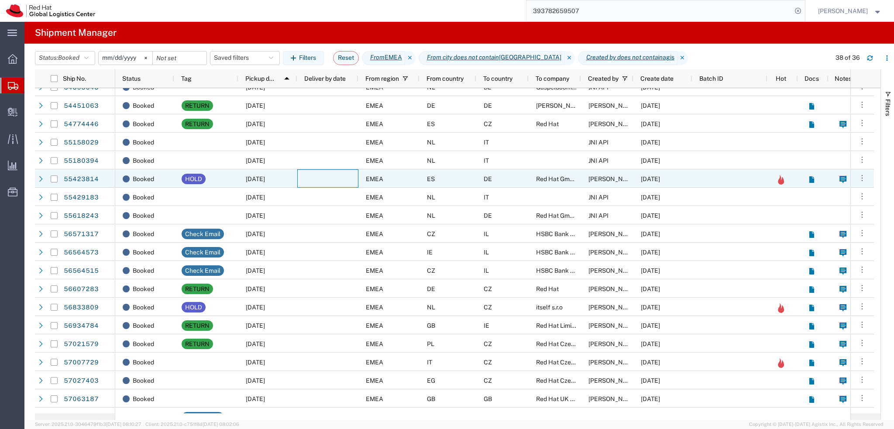
click at [299, 178] on div at bounding box center [327, 178] width 61 height 18
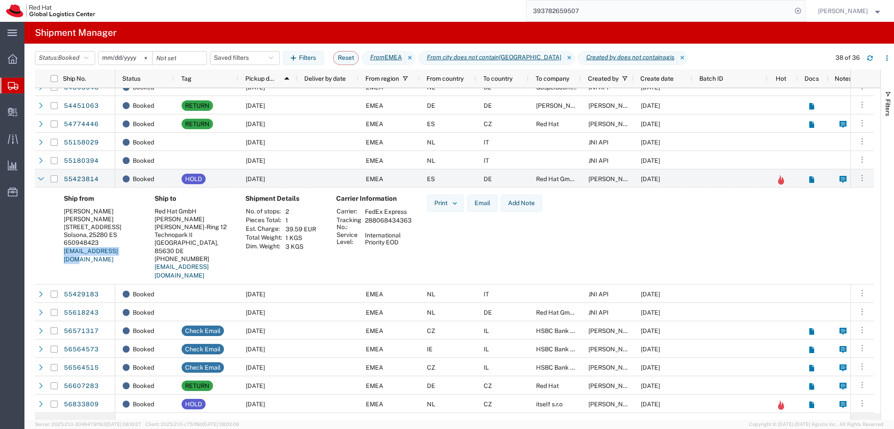
drag, startPoint x: 127, startPoint y: 250, endPoint x: 62, endPoint y: 255, distance: 64.7
click at [62, 255] on div "Ship from Enric Balletbo Enric Balletbo Carrer del Castell, 50 Solsona, 25280 E…" at bounding box center [102, 240] width 91 height 91
copy link "eballetb@redhat.com"
click at [303, 176] on div at bounding box center [327, 178] width 61 height 18
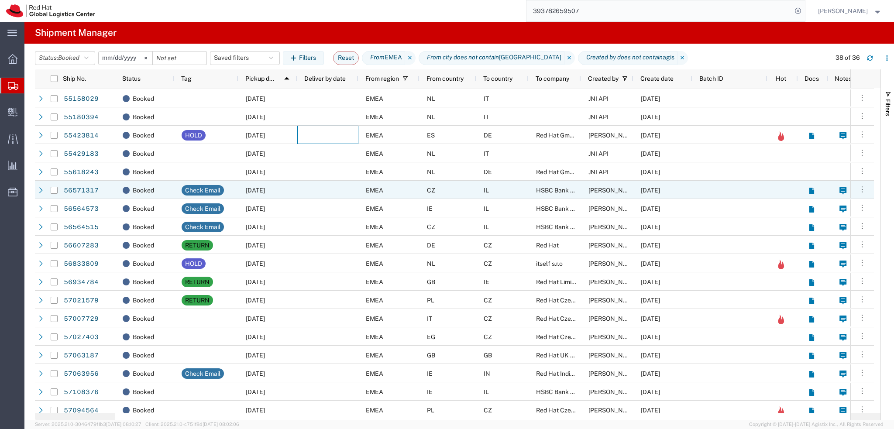
scroll to position [189, 0]
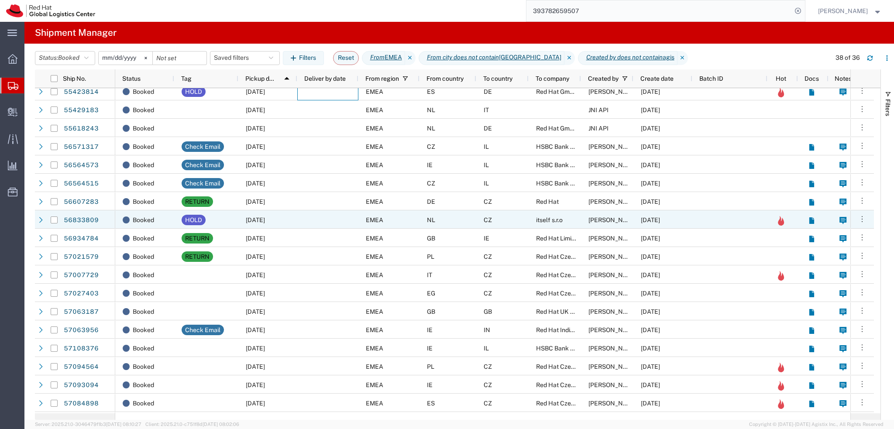
click at [328, 222] on div at bounding box center [327, 219] width 61 height 18
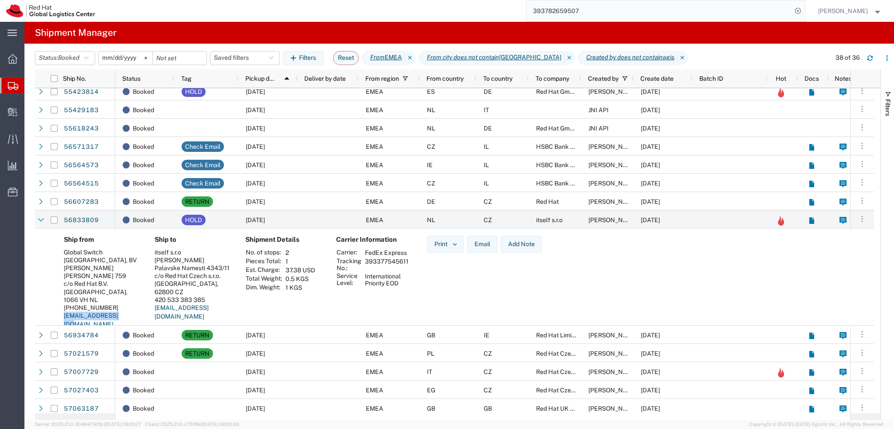
drag, startPoint x: 125, startPoint y: 309, endPoint x: 45, endPoint y: 314, distance: 80.9
click at [45, 314] on div "Ship from Global Switch Amsterdam, BV Jean-Marc Larvol Johan Huizingalaan 759 c…" at bounding box center [454, 285] width 839 height 113
copy link "jlarvol@redhat.com"
click at [869, 58] on icon "button" at bounding box center [870, 58] width 6 height 6
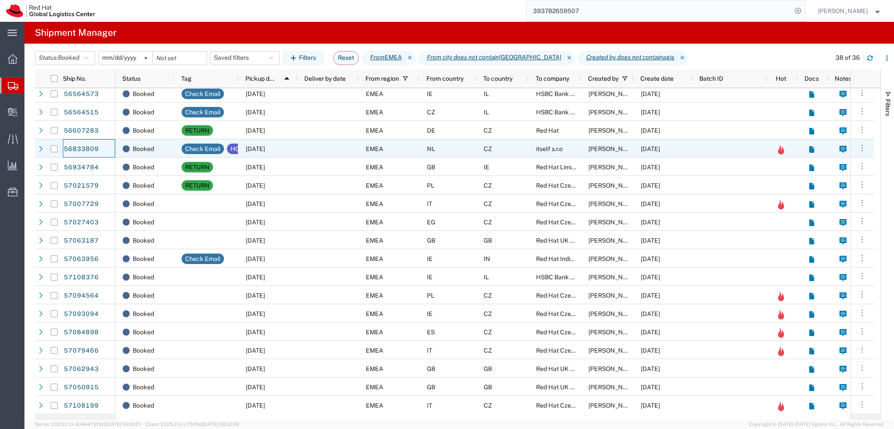
scroll to position [204, 0]
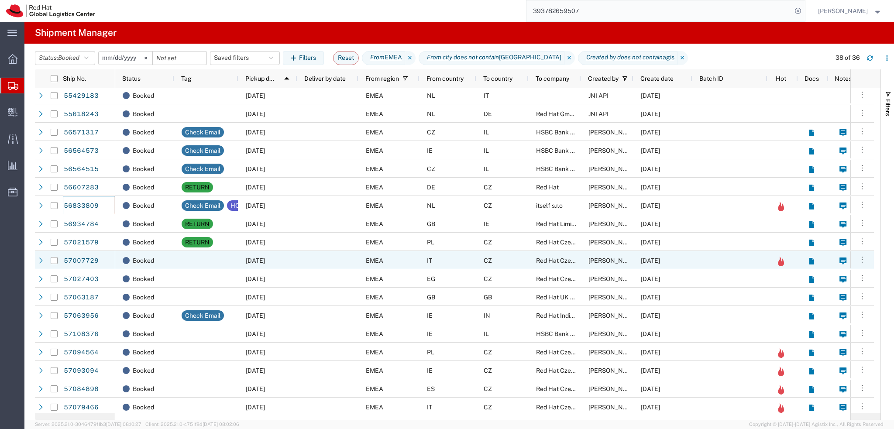
click at [301, 261] on div at bounding box center [327, 260] width 61 height 18
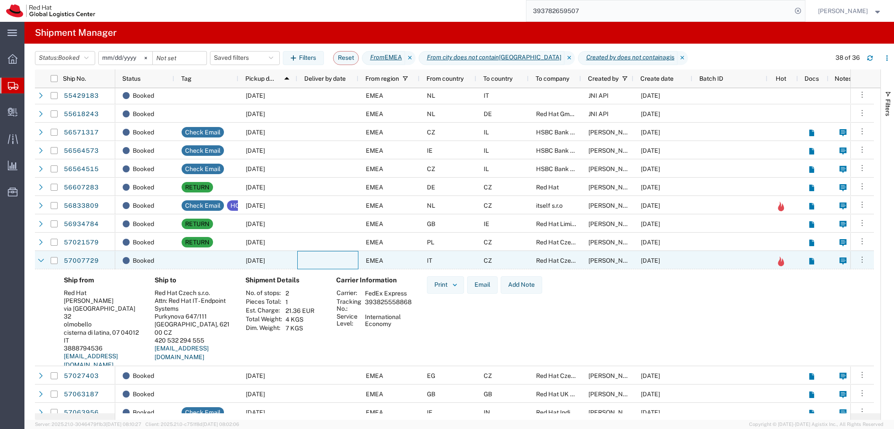
click at [301, 261] on div at bounding box center [327, 260] width 61 height 18
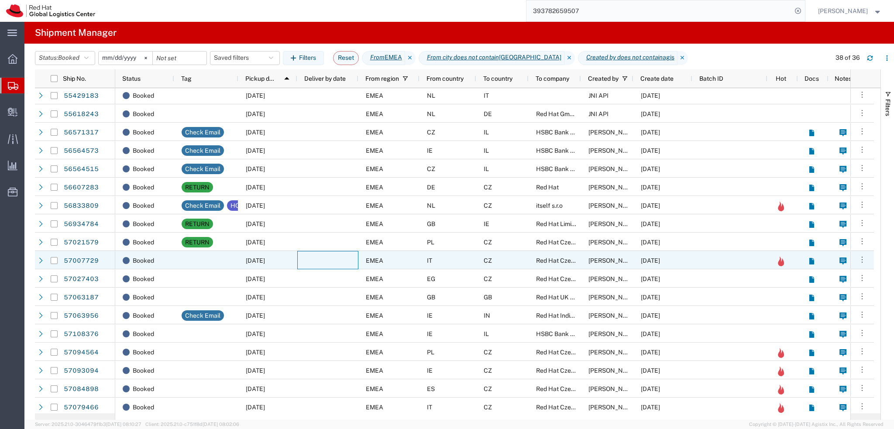
click at [183, 261] on div at bounding box center [206, 260] width 64 height 18
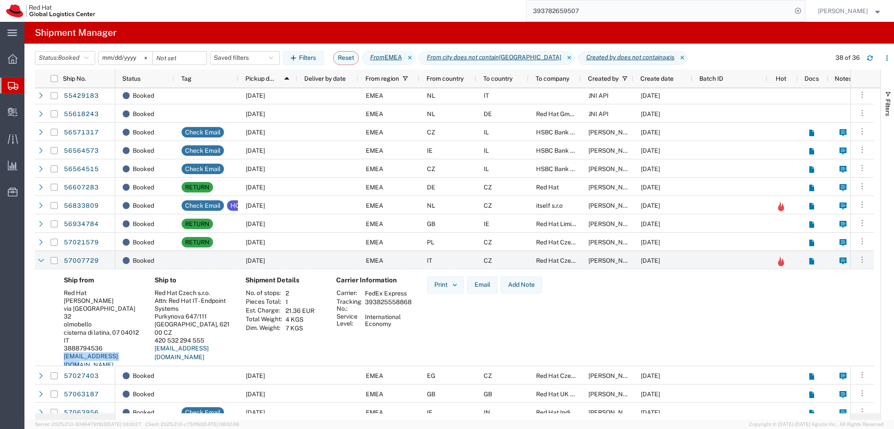
drag, startPoint x: 130, startPoint y: 350, endPoint x: 54, endPoint y: 353, distance: 76.4
click at [54, 353] on div "Ship from Red Hat Gianluca Consalvi via piemonte 32 olmobello cisterna di latin…" at bounding box center [454, 325] width 839 height 113
copy link "gconsalv@redhat.com"
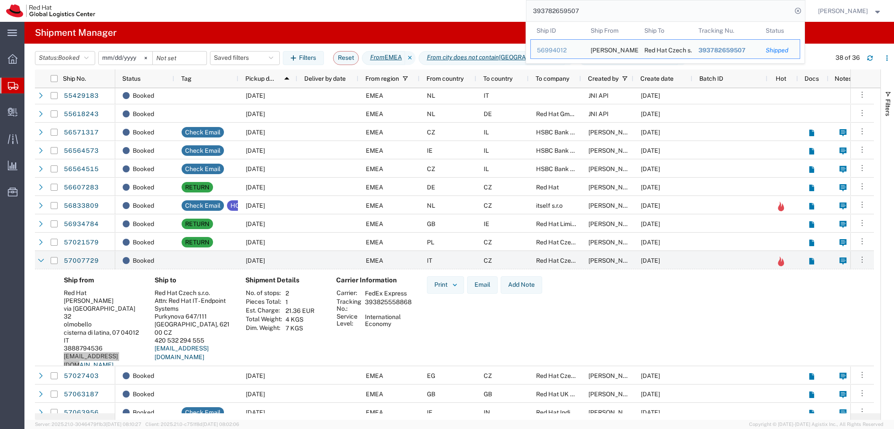
click at [626, 12] on input "393782659507" at bounding box center [658, 10] width 265 height 21
paste input "56963858"
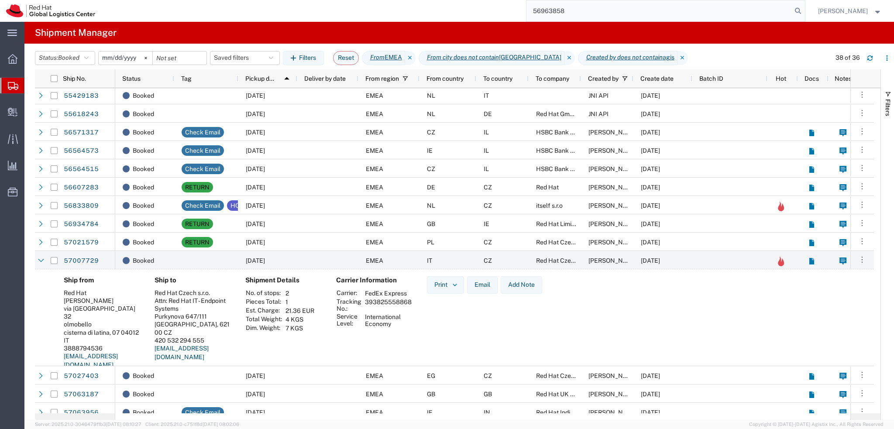
type input "56963858"
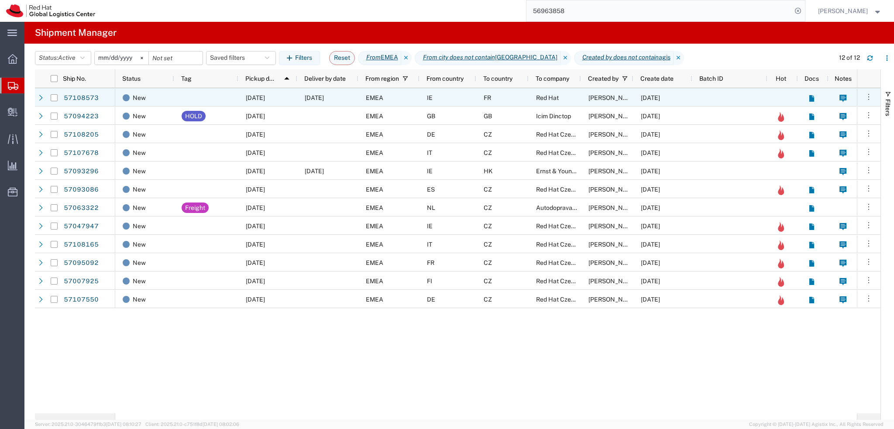
click at [322, 99] on span "10/16/2025" at bounding box center [314, 97] width 19 height 7
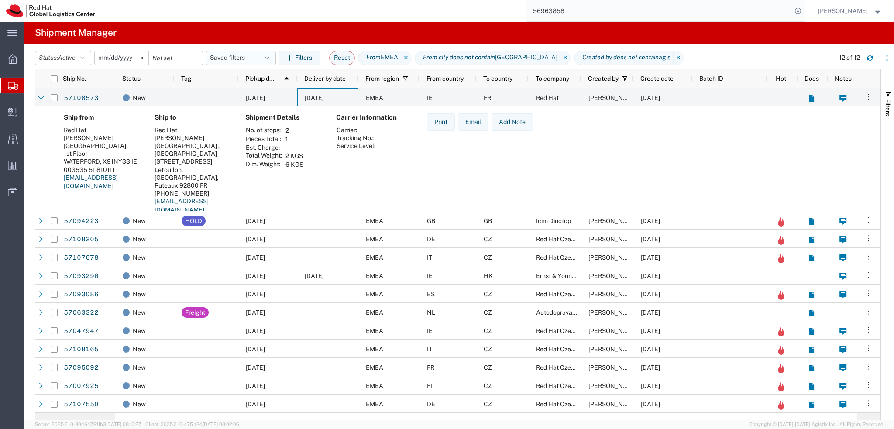
drag, startPoint x: 257, startPoint y: 59, endPoint x: 259, endPoint y: 64, distance: 5.5
click at [257, 59] on button "Saved filters" at bounding box center [241, 58] width 70 height 14
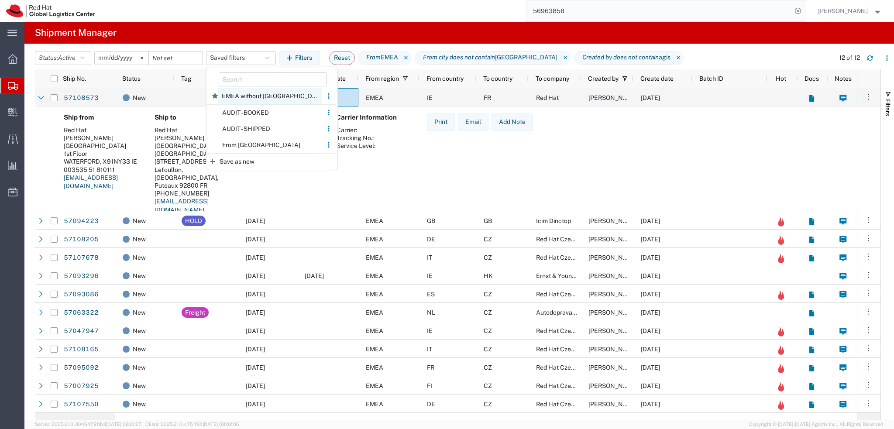
click at [246, 101] on span "EMEA without Brno" at bounding box center [269, 96] width 103 height 16
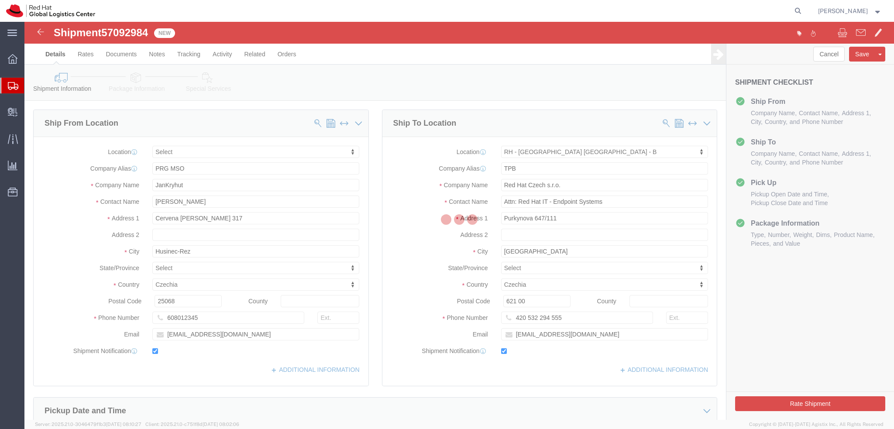
select select
select select "38036"
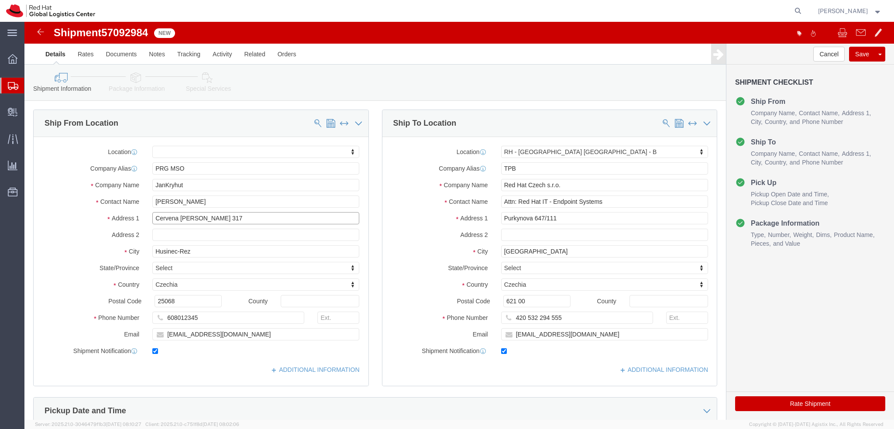
drag, startPoint x: 194, startPoint y: 192, endPoint x: 108, endPoint y: 207, distance: 86.8
click div "Location My Profile Location [GEOGRAPHIC_DATA] - [GEOGRAPHIC_DATA] - [GEOGRAPHI…"
click input "Husinec-Rez"
drag, startPoint x: 190, startPoint y: 230, endPoint x: 89, endPoint y: 226, distance: 100.9
click div "City Husinec-Rez"
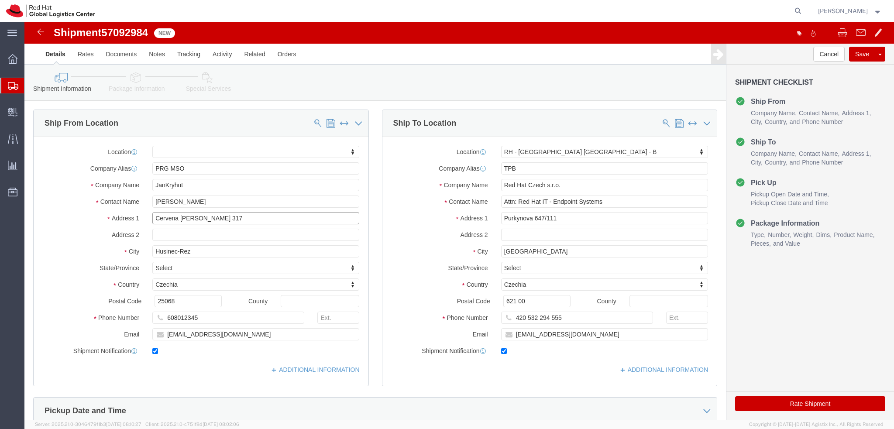
drag, startPoint x: 199, startPoint y: 196, endPoint x: 73, endPoint y: 196, distance: 126.6
click div "Address 1 Cervena Skala 317"
click input "Cervena Skala 317"
drag, startPoint x: 176, startPoint y: 146, endPoint x: 116, endPoint y: 151, distance: 60.4
click div "Company Alias PRG MSO"
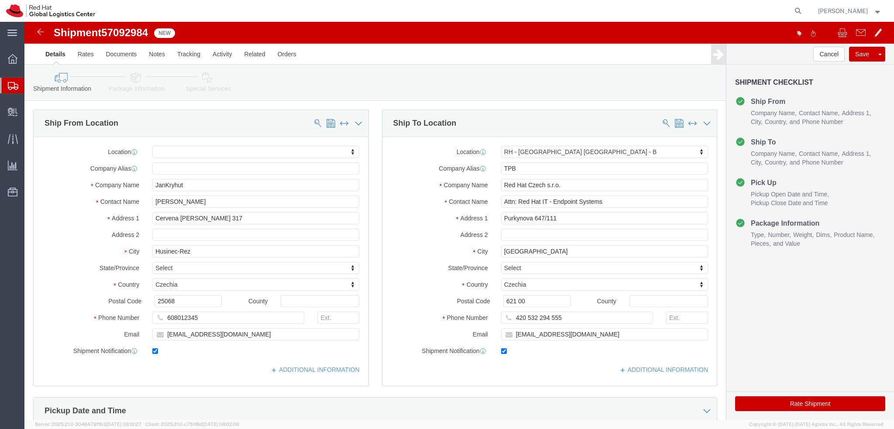
click label "Address 2"
click icon
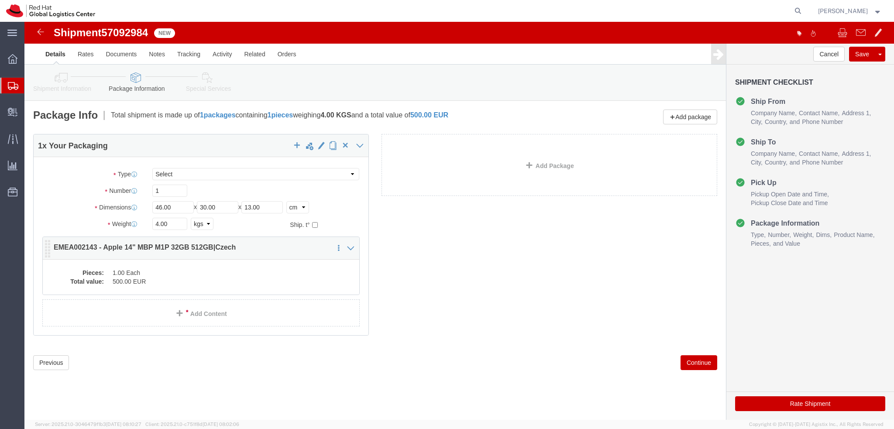
click dd "500.00 EUR"
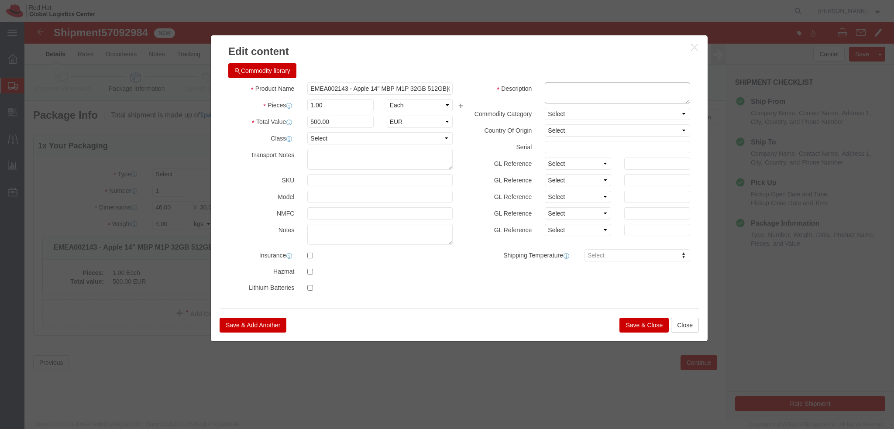
click textarea
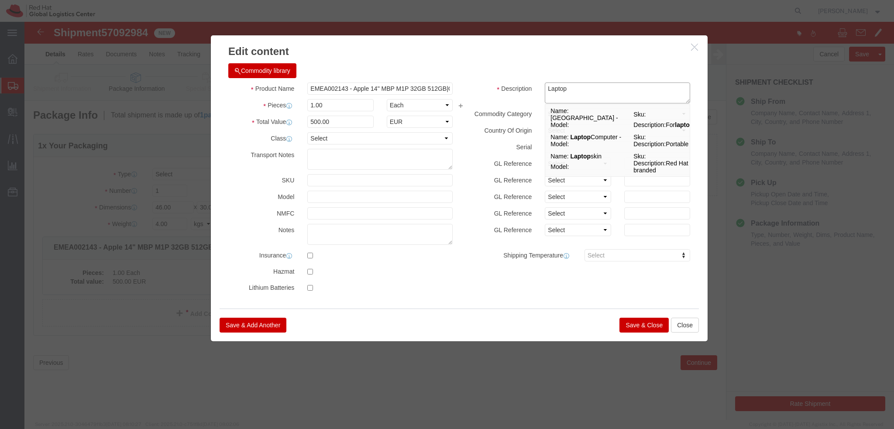
type textarea "Laptop"
click button "Save & Close"
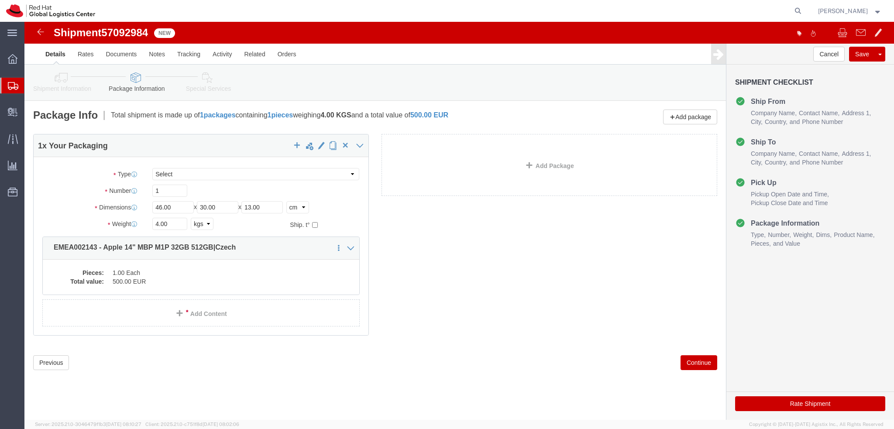
click icon
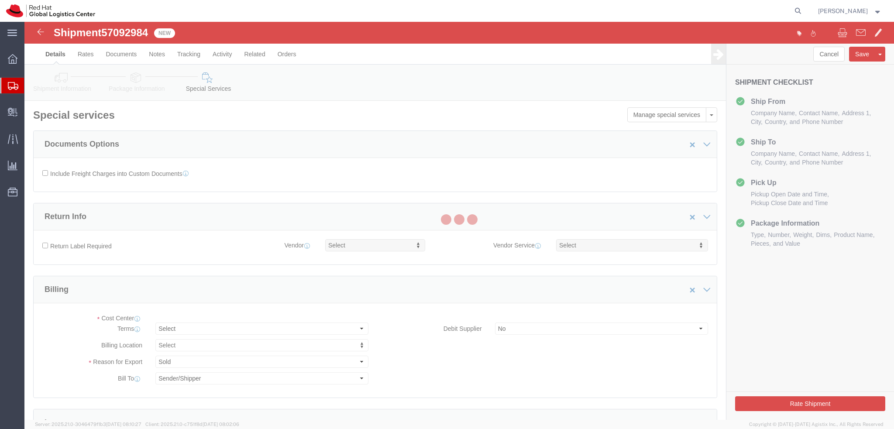
select select "COSTCENTER"
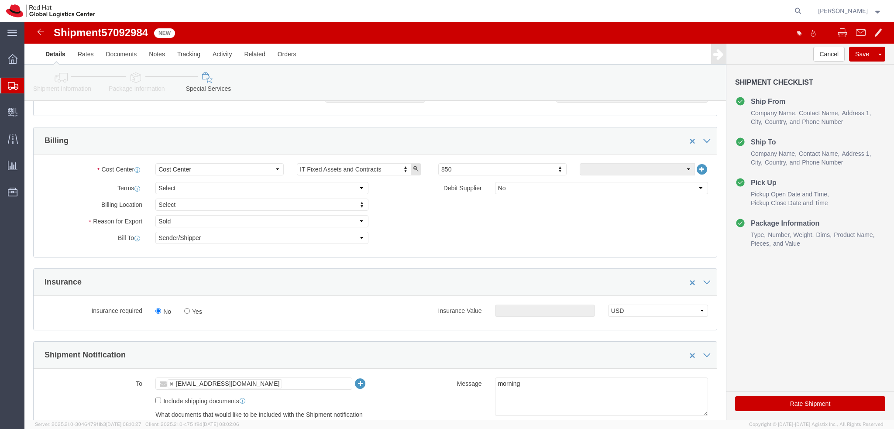
scroll to position [305, 0]
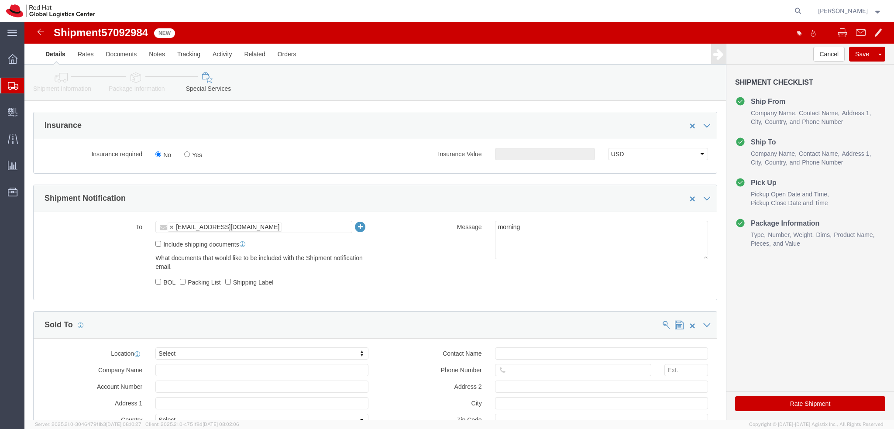
click button "Rate Shipment"
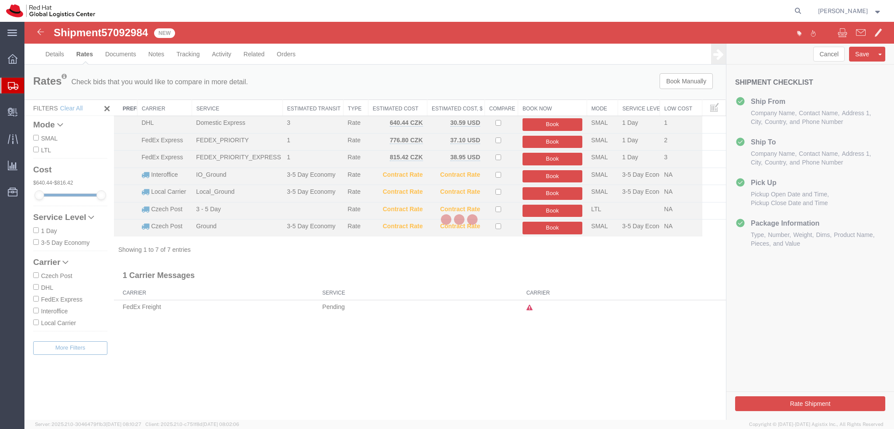
scroll to position [0, 0]
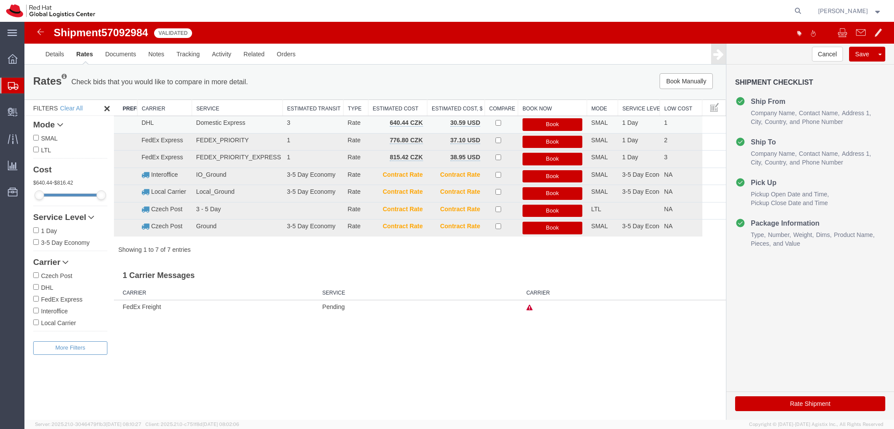
click at [554, 121] on button "Book" at bounding box center [552, 124] width 60 height 13
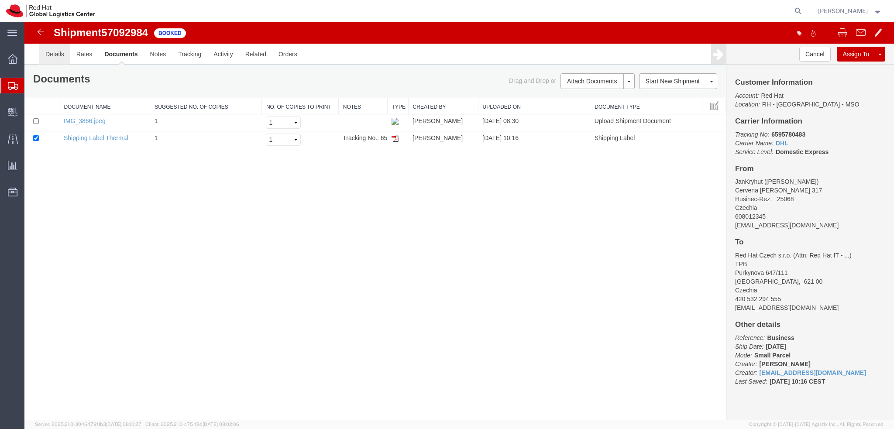
click at [61, 49] on link "Details" at bounding box center [54, 54] width 31 height 21
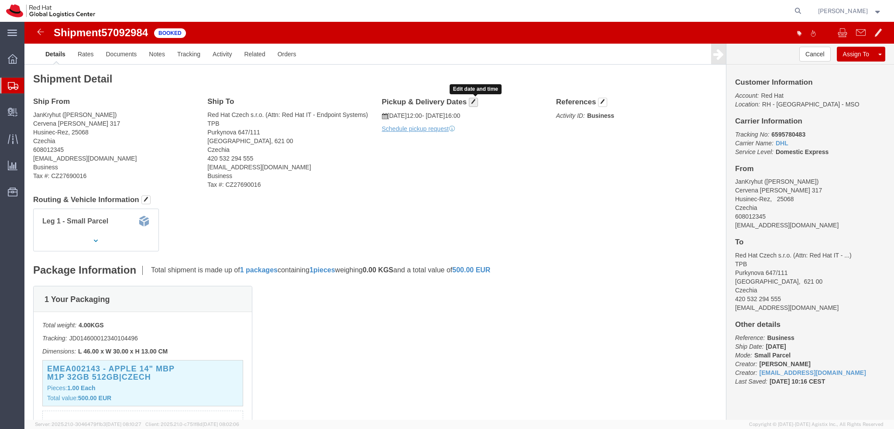
click span "button"
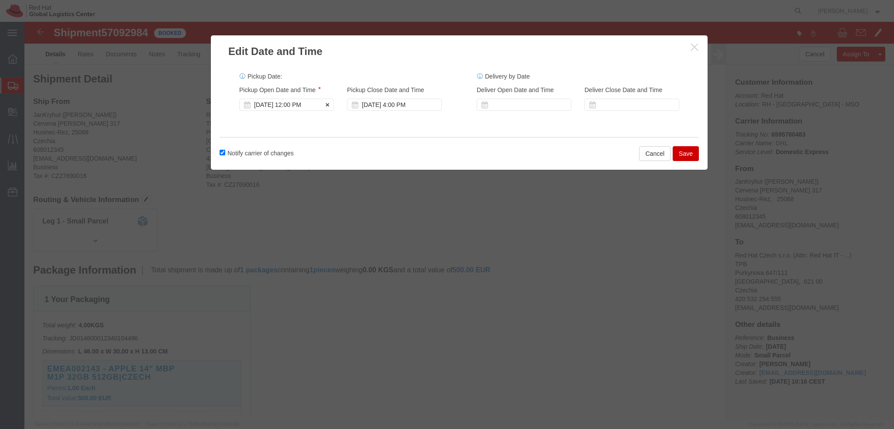
click div "Oct 14 2025 12:00 PM"
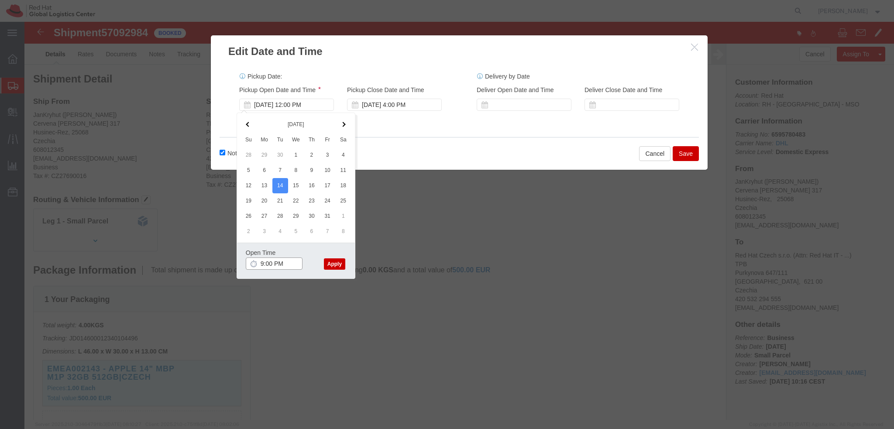
type input "9:00 AM"
click button "Apply"
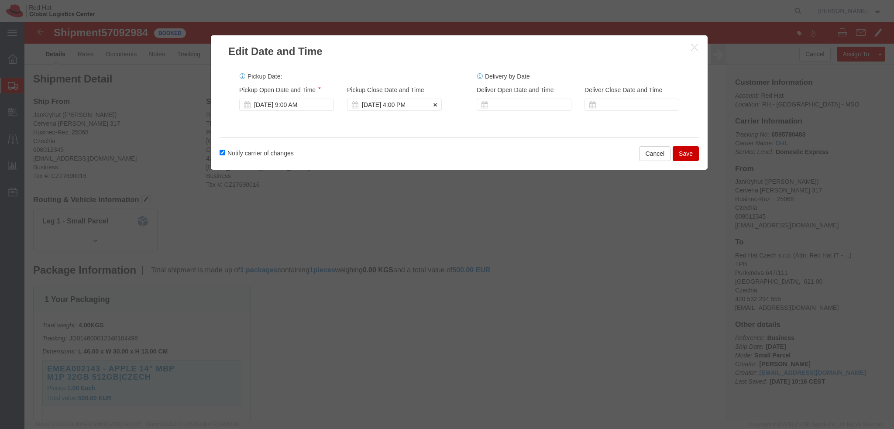
click div "Oct 14 2025 4:00 PM"
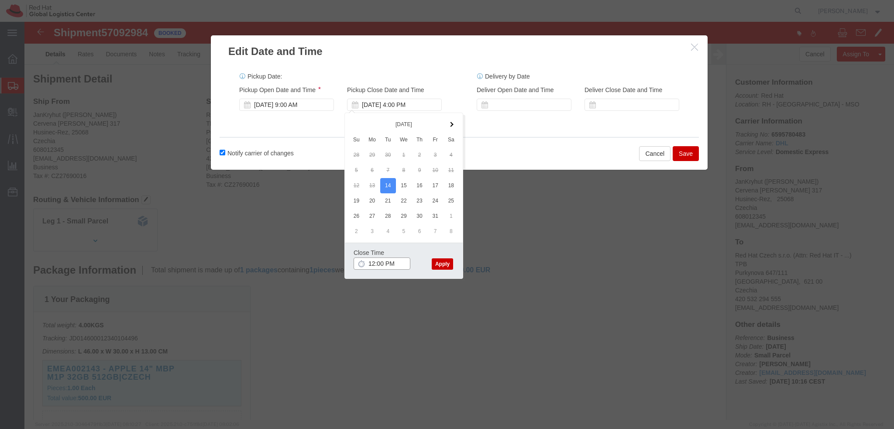
type input "12:00 PM"
click div "Close Time 12:00 PM"
click div "Close Time 12:00 PM Oct 14 2025 4:00 PM - Oct 14 2025 4:00 PM Cancel Apply"
click button "Apply"
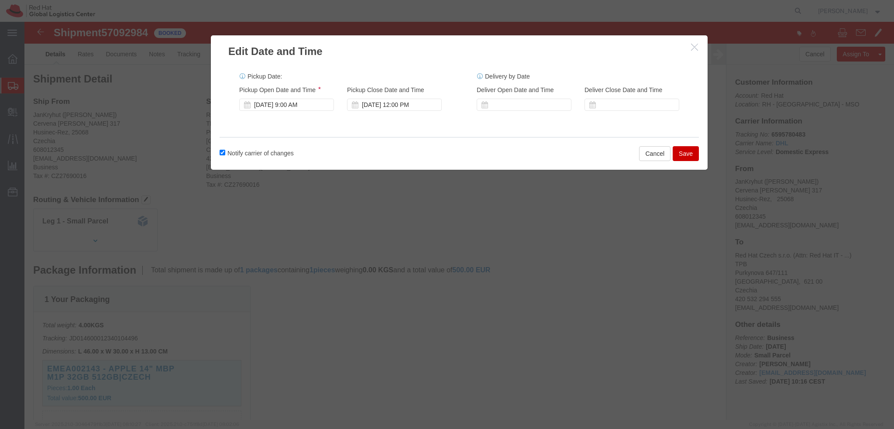
click button "Save"
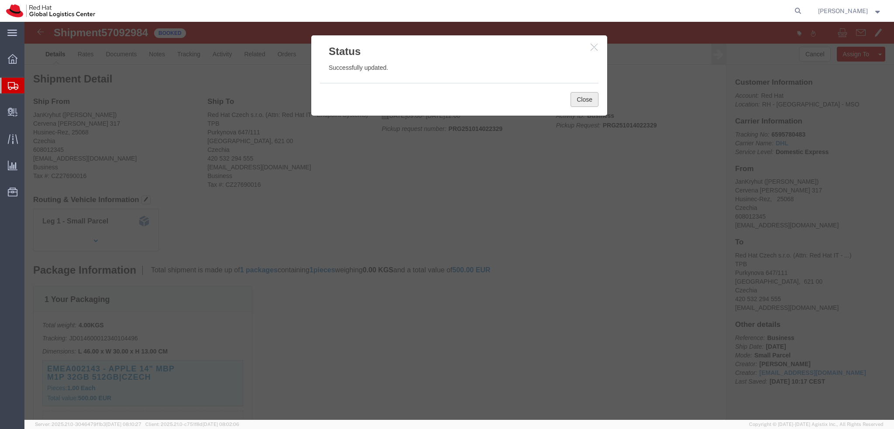
click button "Close"
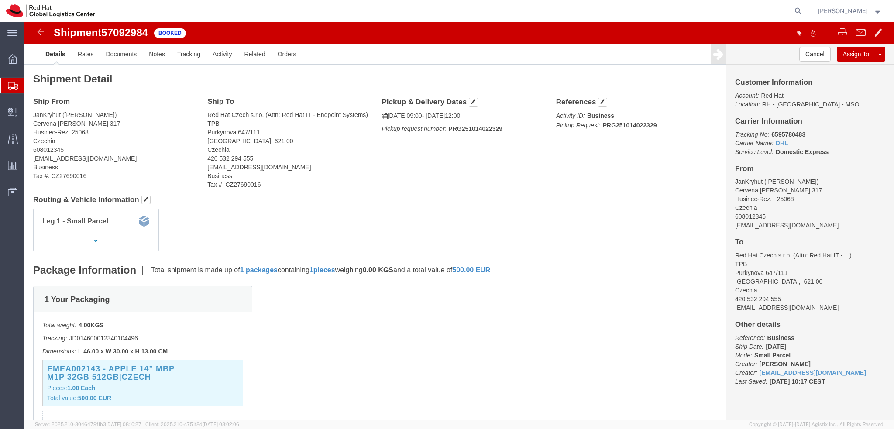
click address "JanKryhut (Jan Kryhut) Cervena Skala 317 Husinec-Rez, 25068 Czechia 608012345 j…"
copy div "jkryhut@redhat.com"
click link "Documents"
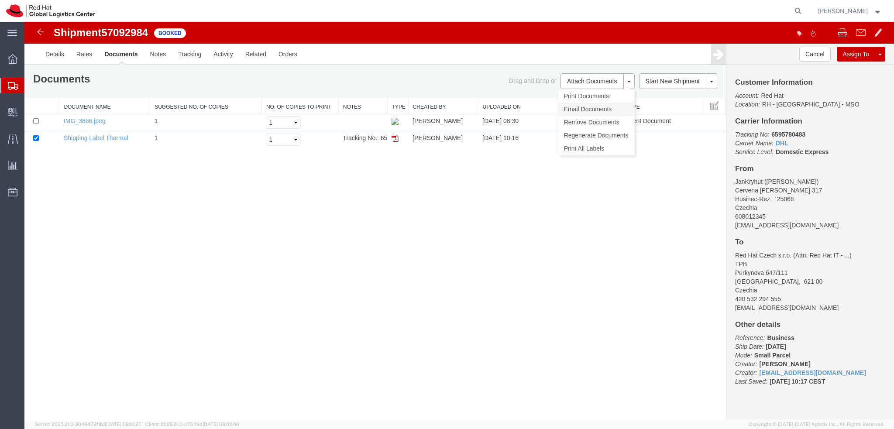
click at [591, 108] on link "Email Documents" at bounding box center [596, 109] width 76 height 13
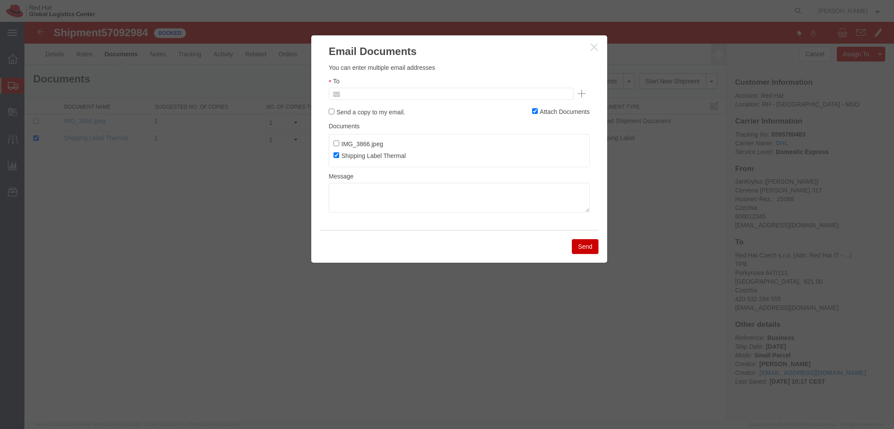
click at [367, 93] on input "text" at bounding box center [392, 93] width 102 height 11
paste input "jkryhut@redhat.com"
type input "jkryhut@redhat.com"
click at [374, 198] on textarea at bounding box center [459, 198] width 261 height 30
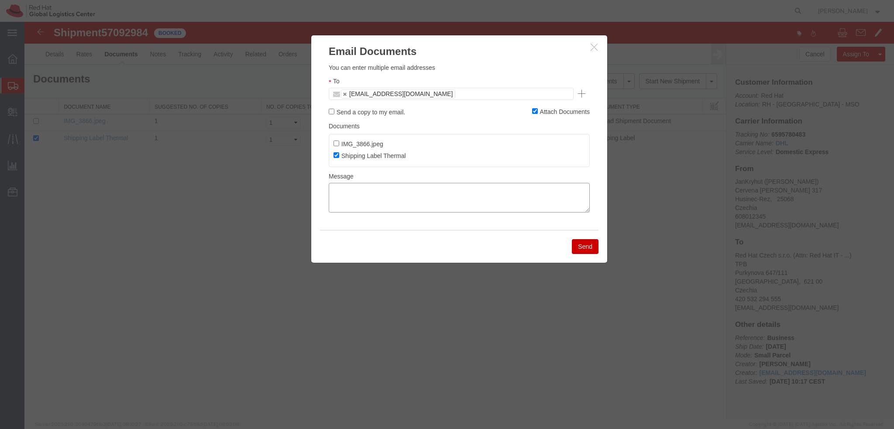
paste textarea "Hi A, please find the label for your shipment to Brno attached to this email. P…"
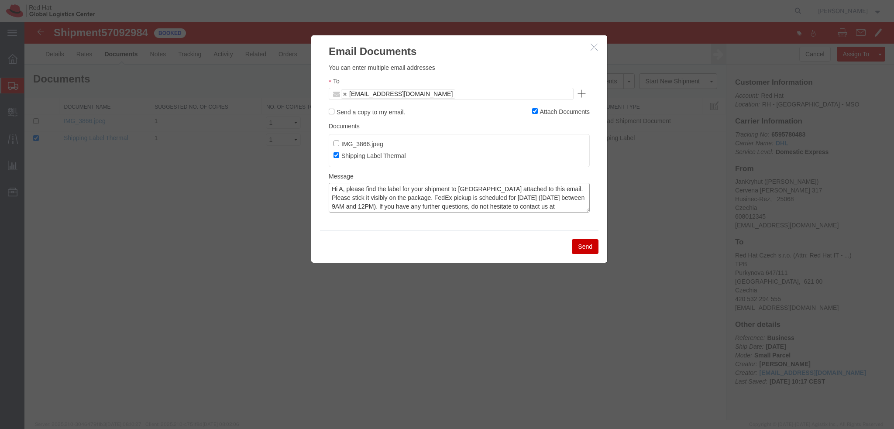
click at [341, 189] on textarea "Hi A, please find the label for your shipment to Brno attached to this email. P…" at bounding box center [459, 198] width 261 height 30
click at [402, 199] on textarea "Hi Jan, please find the label for your shipment to Brno attached to this email.…" at bounding box center [459, 198] width 261 height 30
click at [401, 199] on textarea "Hi Jan, please find the label for your shipment to Brno attached to this email.…" at bounding box center [459, 198] width 261 height 30
click at [429, 200] on textarea "Hi Jan, please find the label for your shipment to Brno attached to this email.…" at bounding box center [459, 198] width 261 height 30
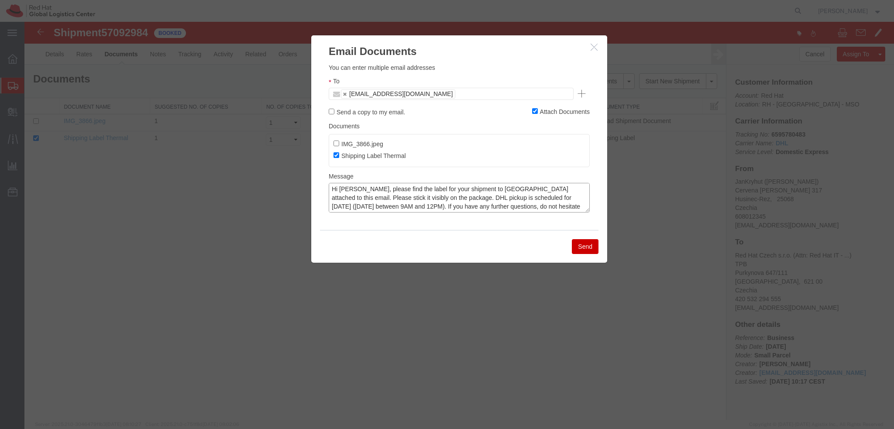
type textarea "Hi Jan, please find the label for your shipment to Brno attached to this email.…"
click at [585, 245] on button "Send" at bounding box center [585, 246] width 27 height 15
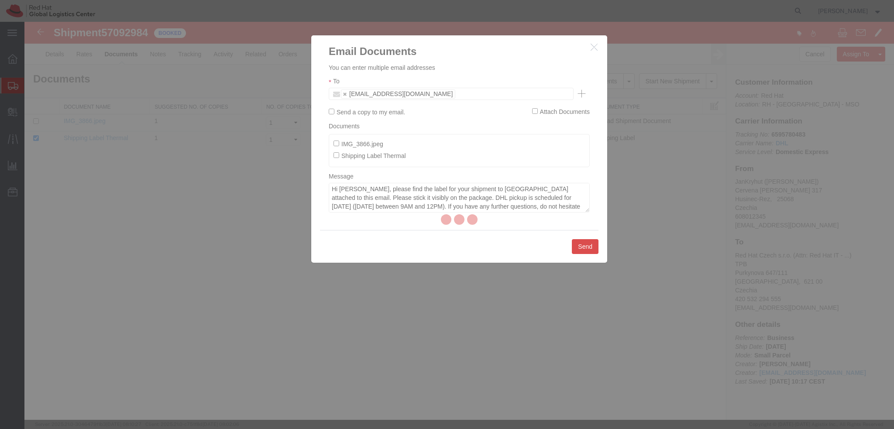
checkbox input "false"
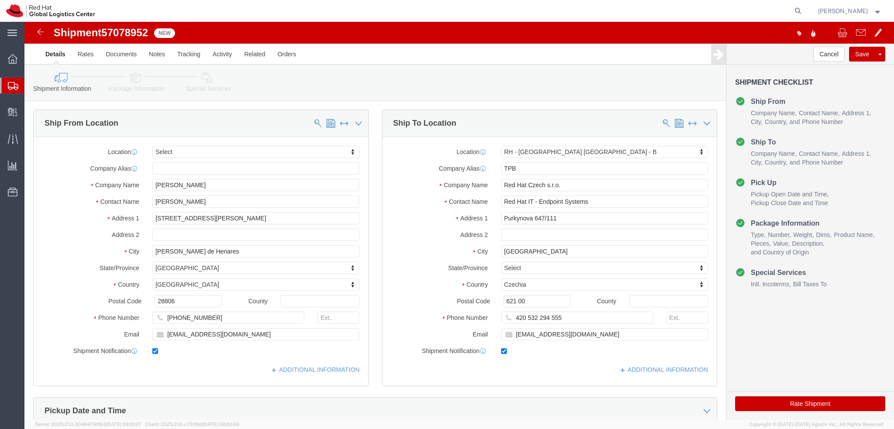
select select
select select "38036"
click icon
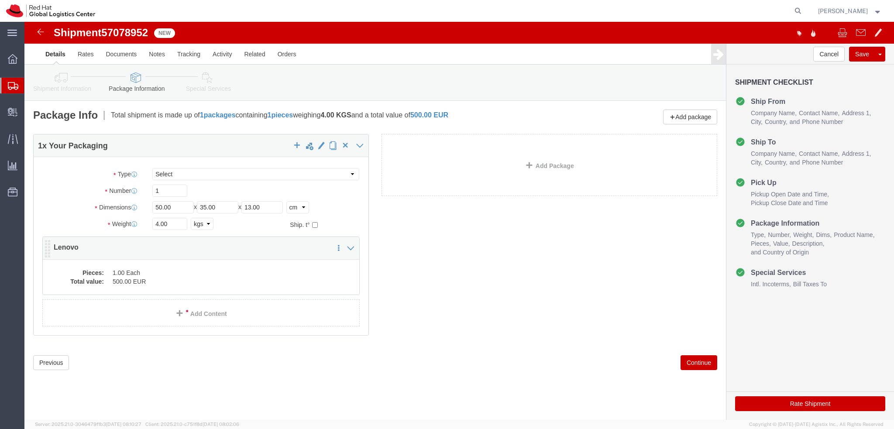
click dd "500.00 EUR"
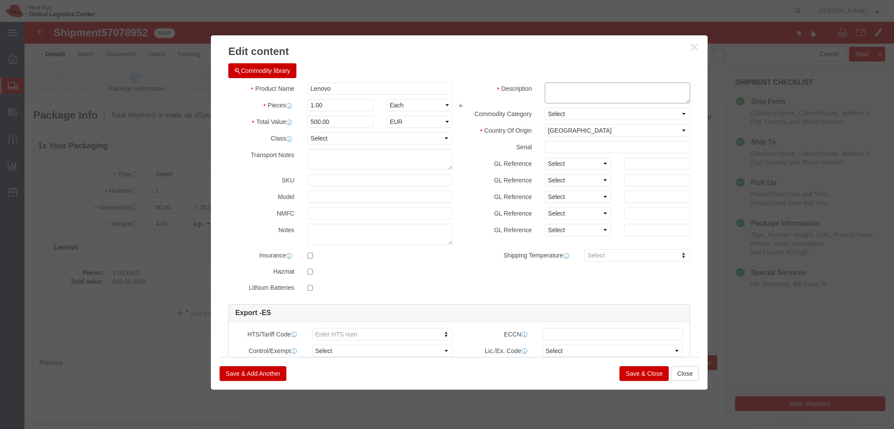
click textarea
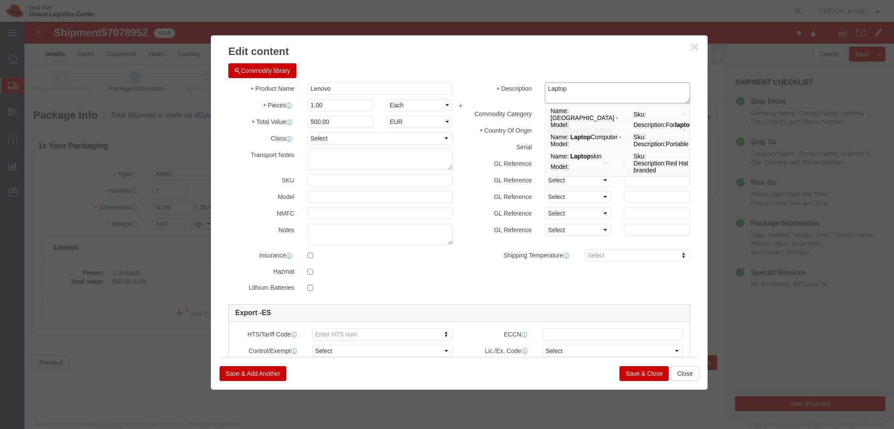
type textarea "Laptop"
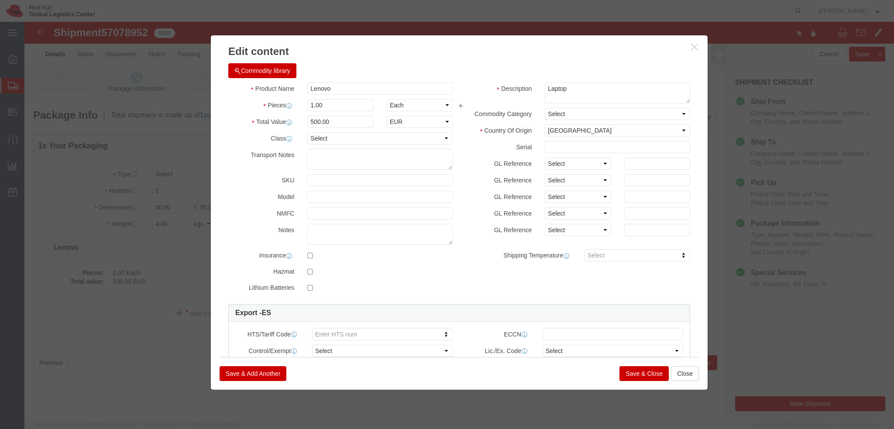
drag, startPoint x: 611, startPoint y: 351, endPoint x: 621, endPoint y: 347, distance: 10.5
click button "Save & Close"
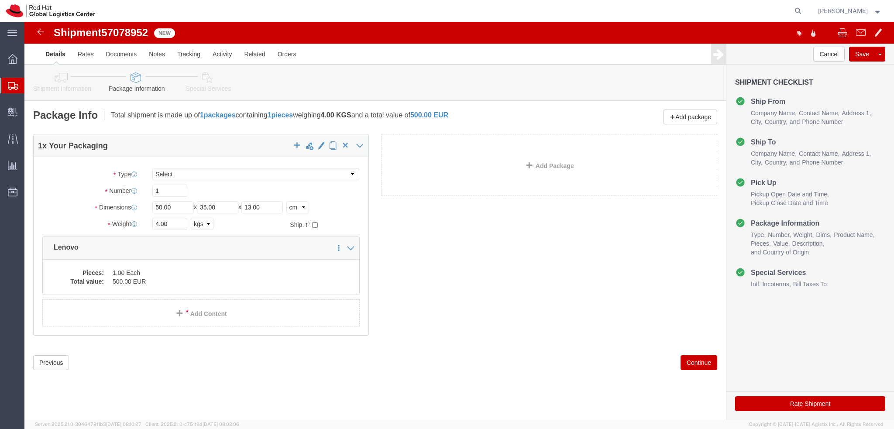
click icon
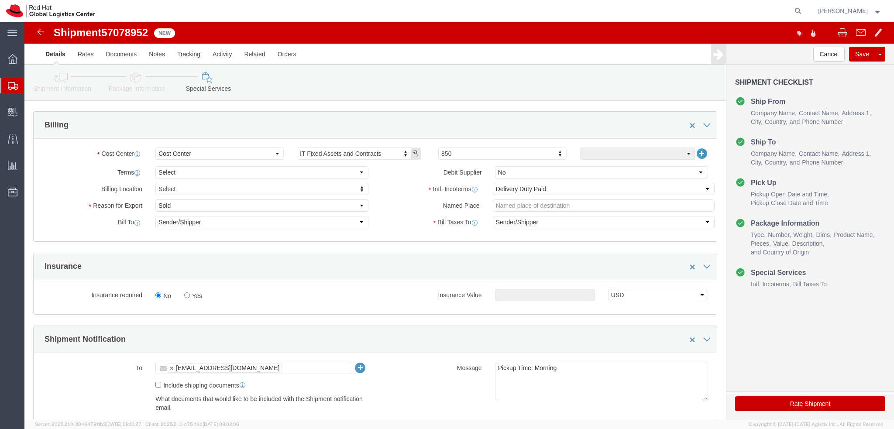
scroll to position [218, 0]
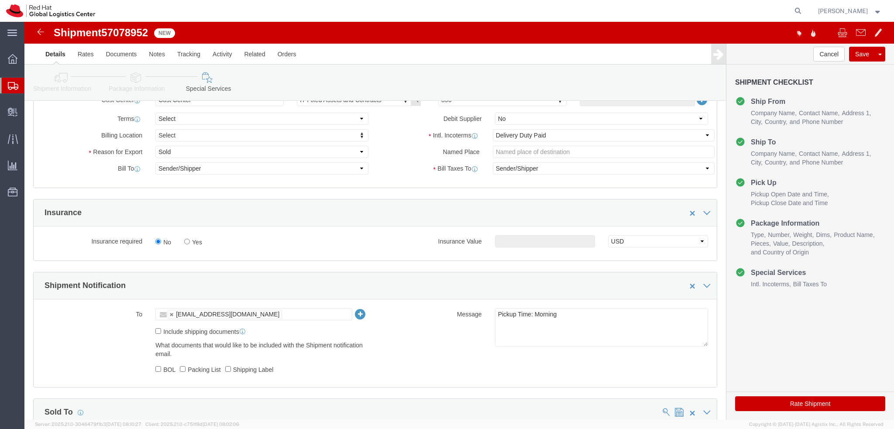
click button "Rate Shipment"
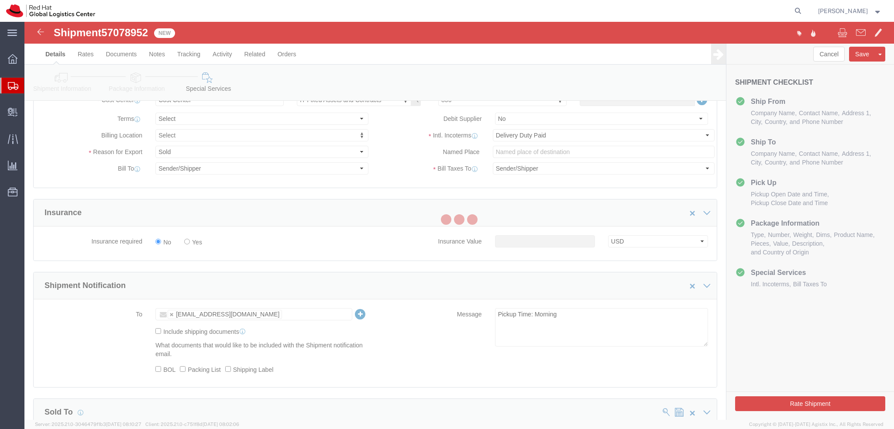
scroll to position [0, 0]
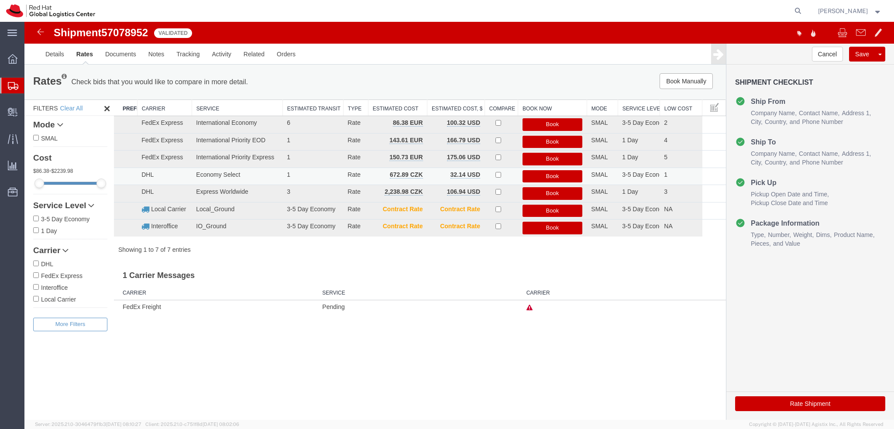
click at [558, 175] on button "Book" at bounding box center [552, 176] width 60 height 13
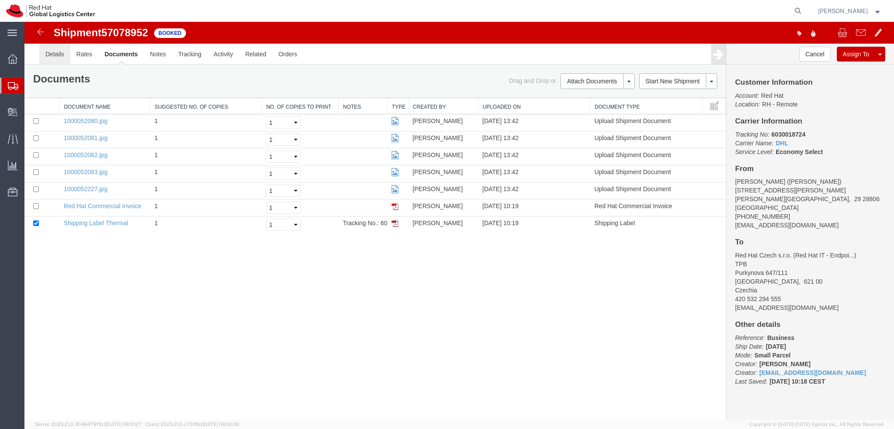
click at [57, 59] on link "Details" at bounding box center [54, 54] width 31 height 21
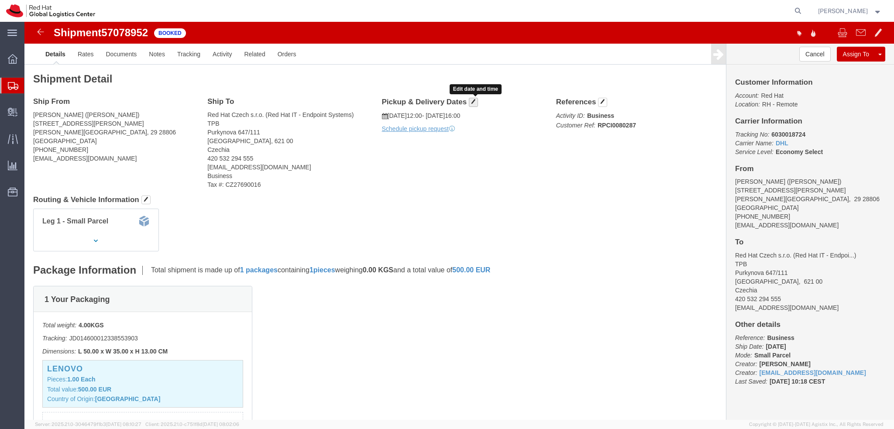
click span "button"
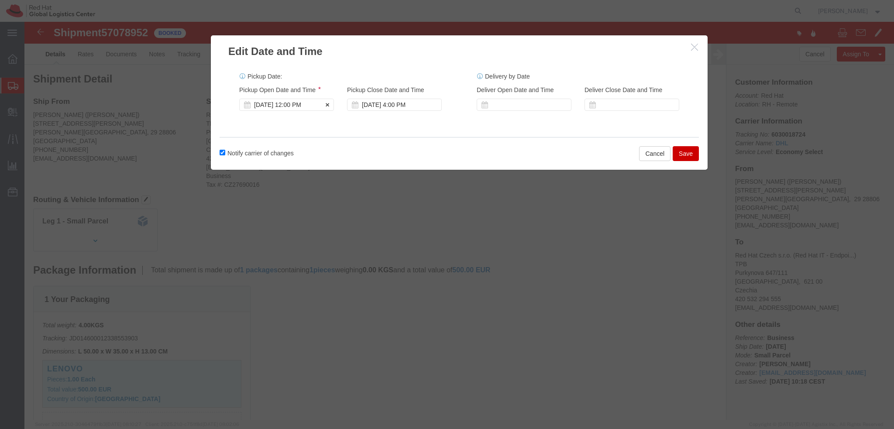
click div "[DATE] 12:00 PM"
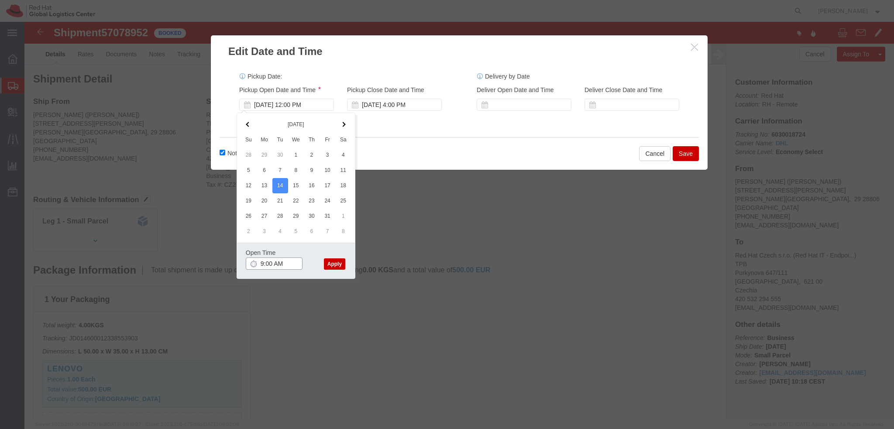
type input "9:00 AM"
click button "Apply"
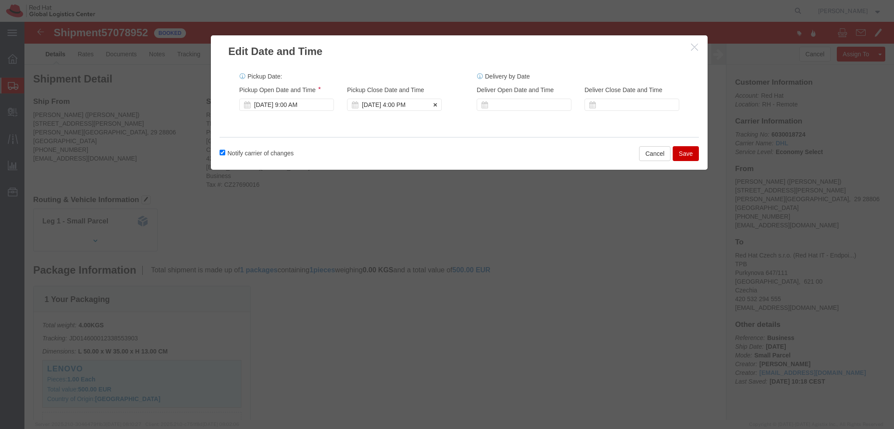
click div "[DATE] 4:00 PM"
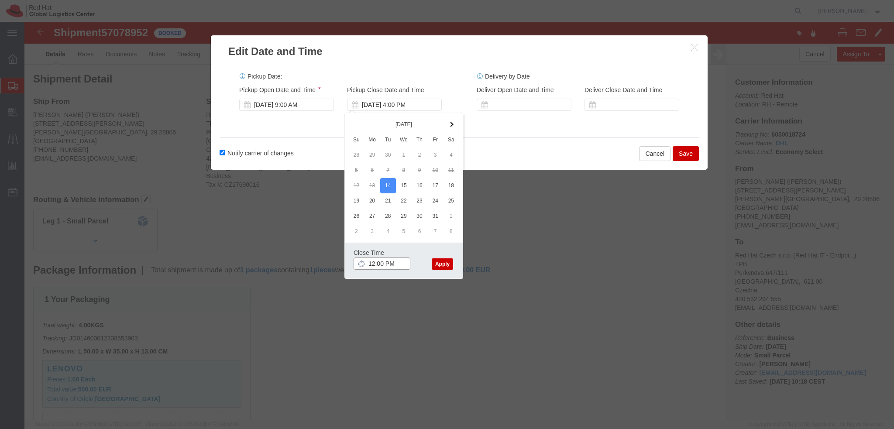
type input "12:00 PM"
click button "Apply"
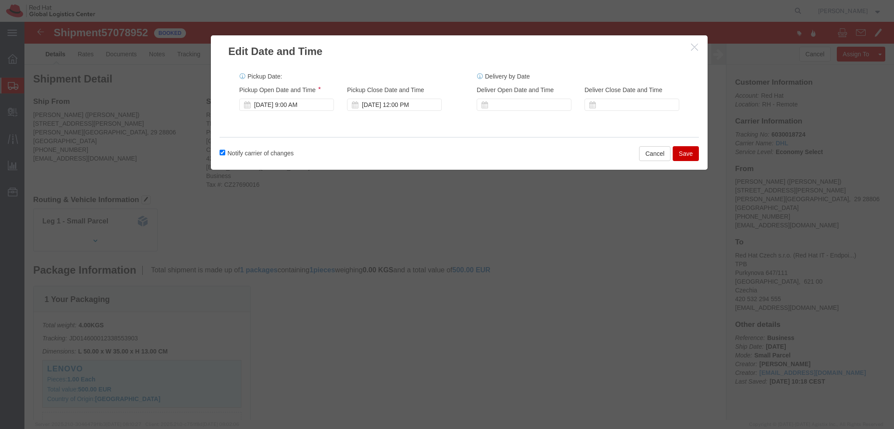
click button "Save"
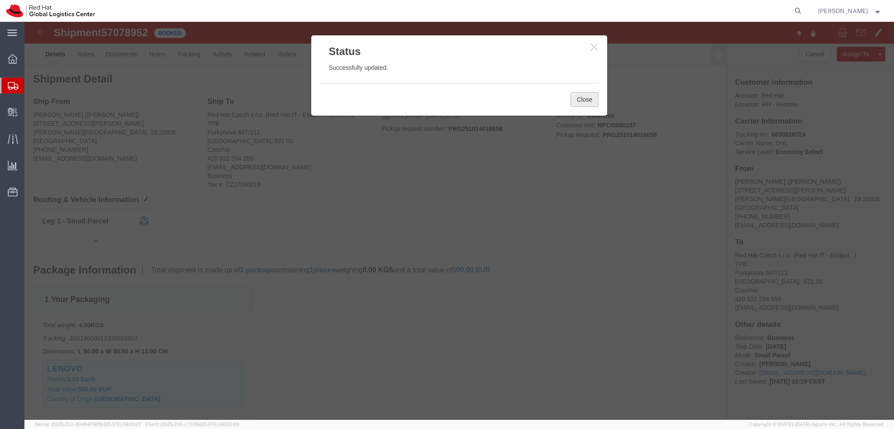
click button "Close"
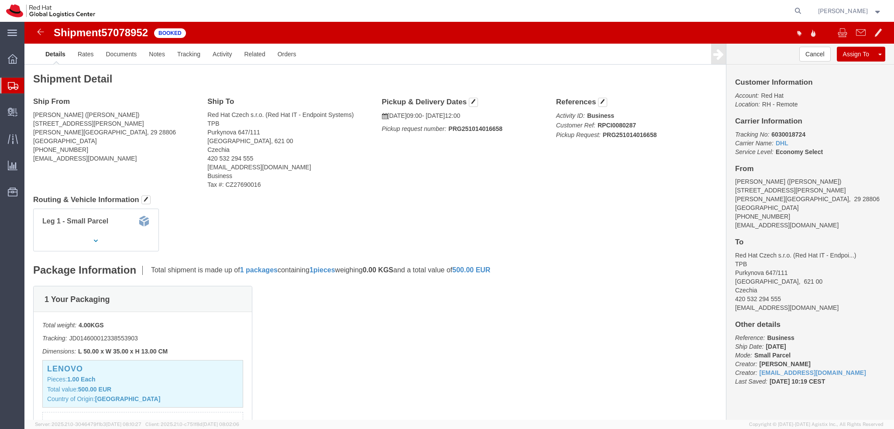
click address "[PERSON_NAME] ([PERSON_NAME]) [STREET_ADDRESS][PERSON_NAME][PERSON_NAME] [PHONE…"
copy div "[EMAIL_ADDRESS][DOMAIN_NAME]"
click link "Documents"
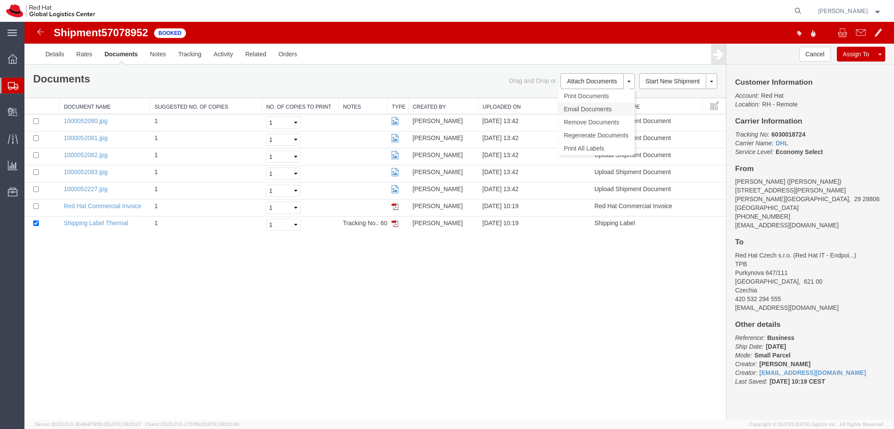
click at [589, 112] on link "Email Documents" at bounding box center [596, 109] width 76 height 13
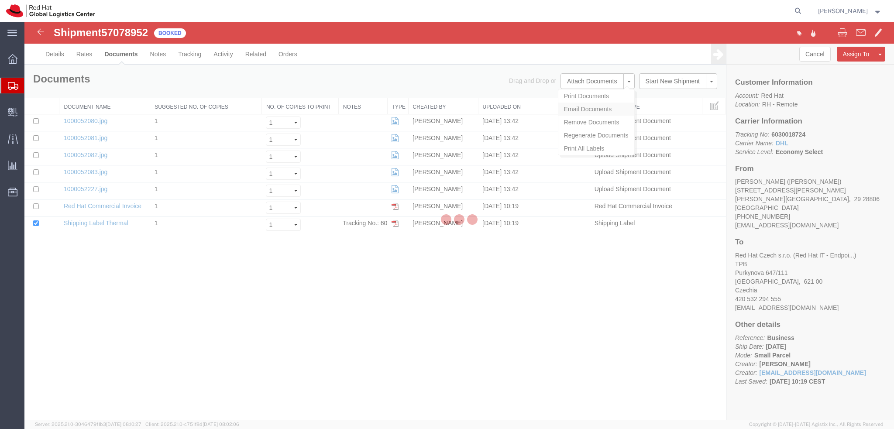
checkbox input "true"
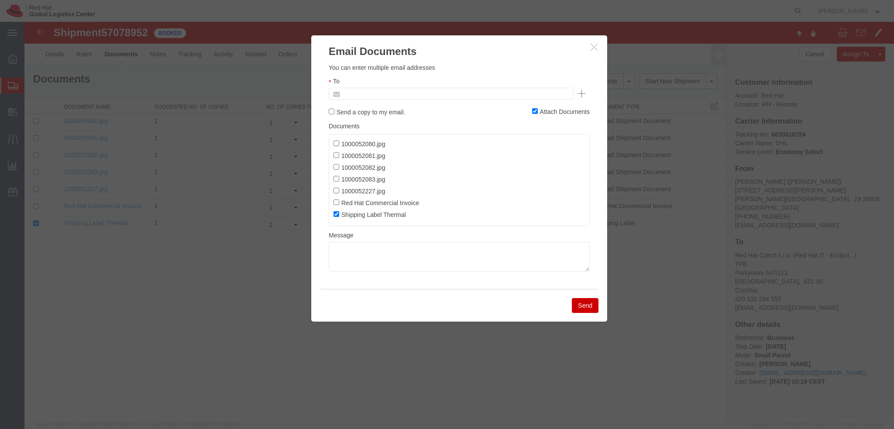
click at [428, 95] on input "text" at bounding box center [392, 93] width 102 height 11
paste input "[EMAIL_ADDRESS][DOMAIN_NAME]"
type input "[EMAIL_ADDRESS][DOMAIN_NAME]"
click at [396, 253] on textarea at bounding box center [459, 257] width 261 height 30
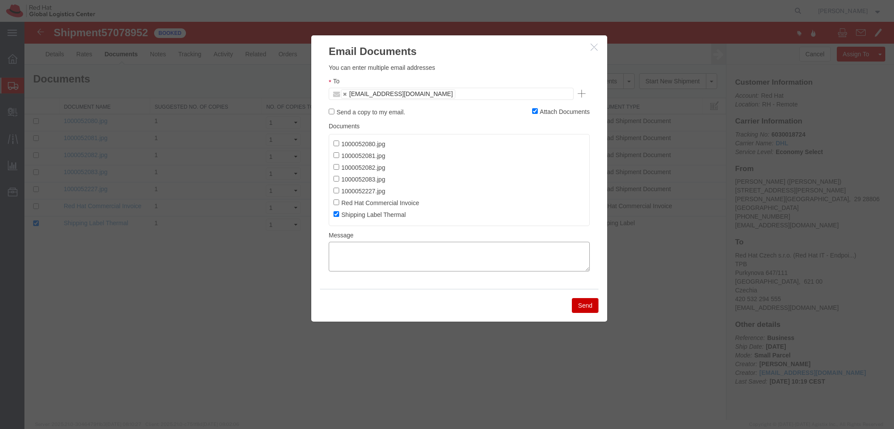
paste textarea "Hi [PERSON_NAME], please find the label for your shipment to [GEOGRAPHIC_DATA] …"
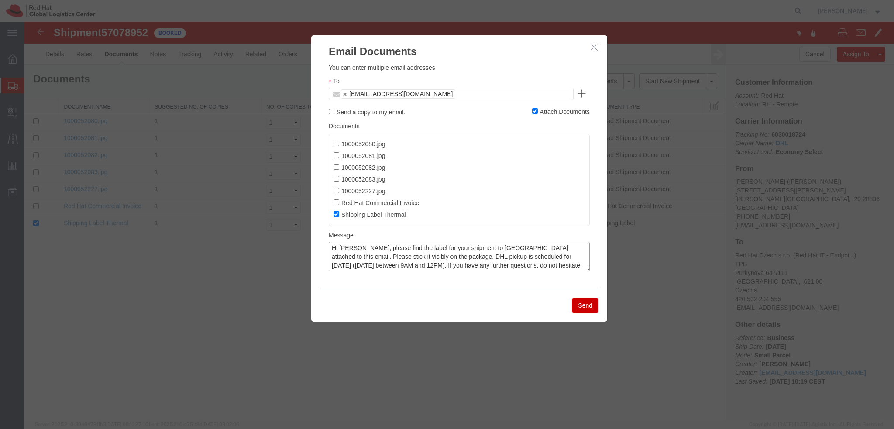
click at [346, 251] on textarea "Hi [PERSON_NAME], please find the label for your shipment to [GEOGRAPHIC_DATA] …" at bounding box center [459, 257] width 261 height 30
type textarea "Hi [PERSON_NAME], please find the label for your shipment to [GEOGRAPHIC_DATA] …"
click at [587, 308] on button "Send" at bounding box center [585, 305] width 27 height 15
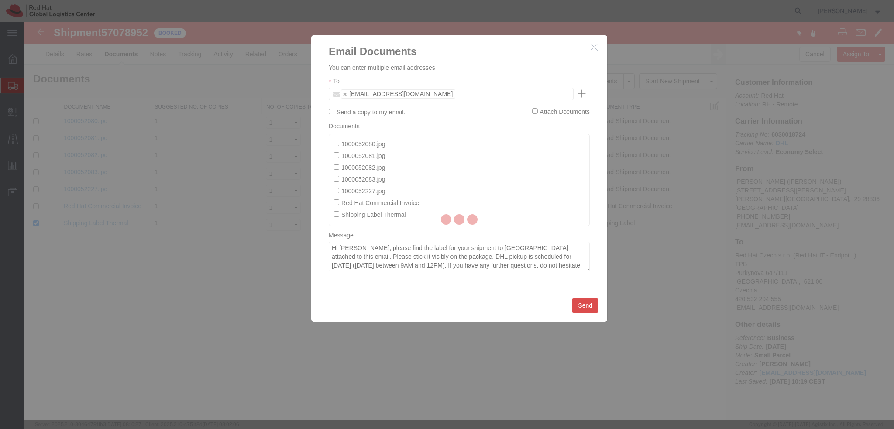
checkbox input "false"
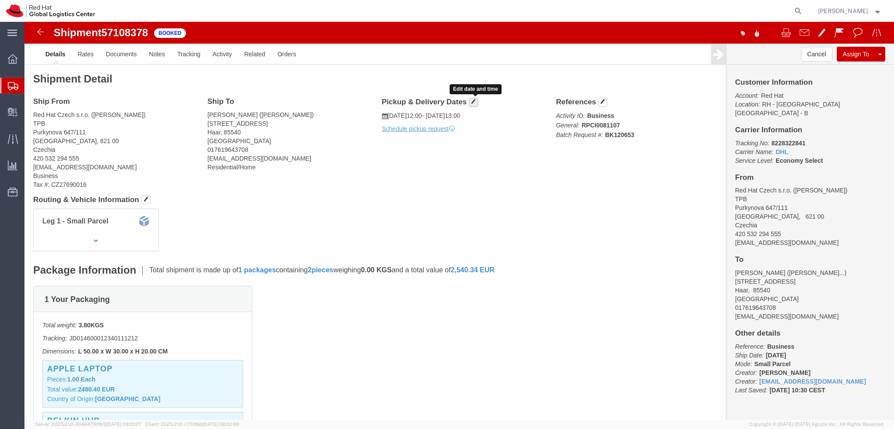
click span "button"
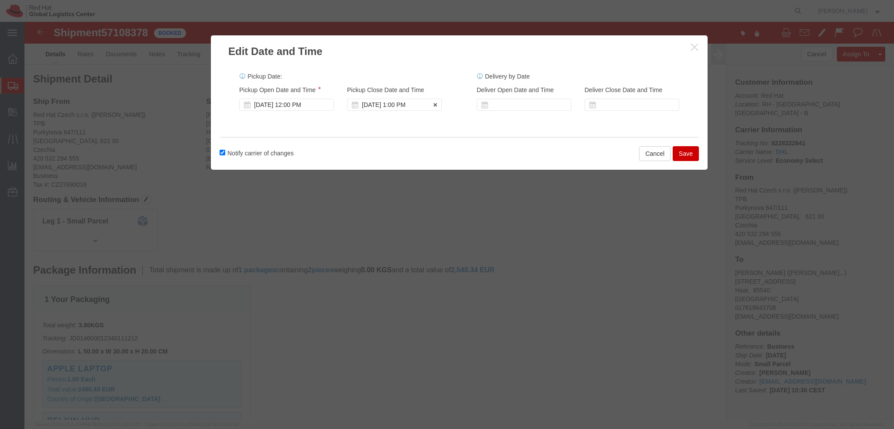
click div "[DATE] 1:00 PM"
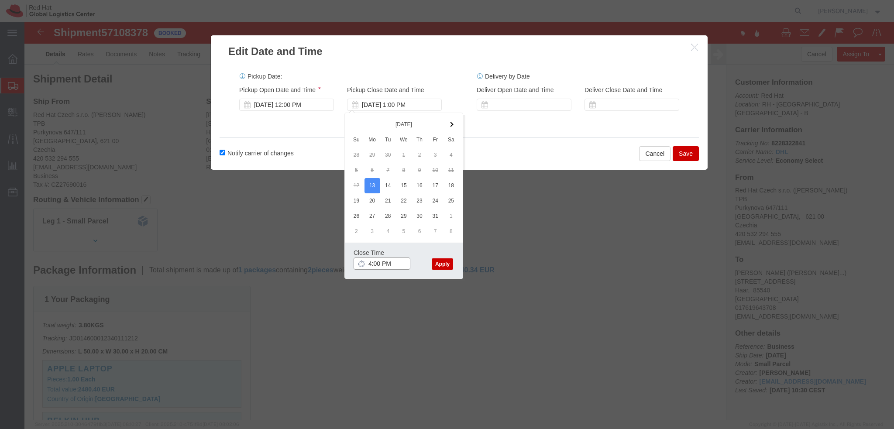
type input "4:00 PM"
click button "Apply"
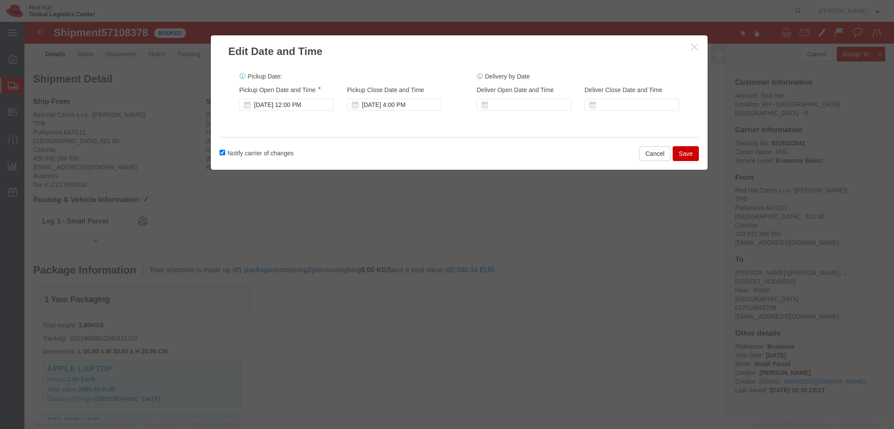
click button "Save"
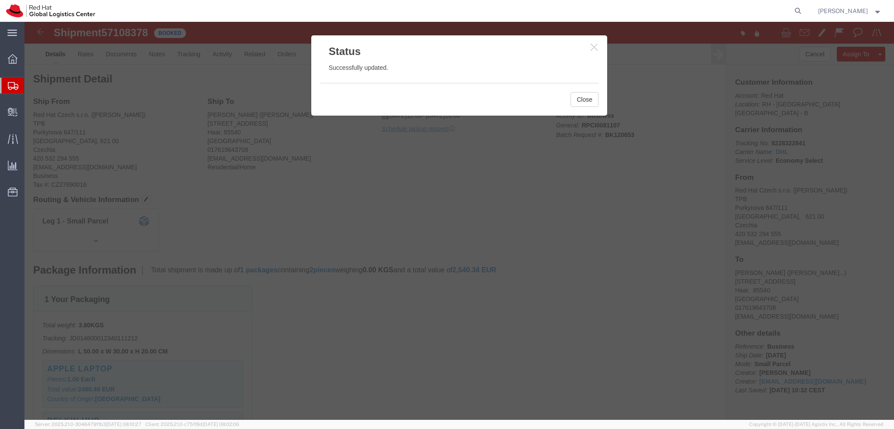
click div "Close"
click button "Close"
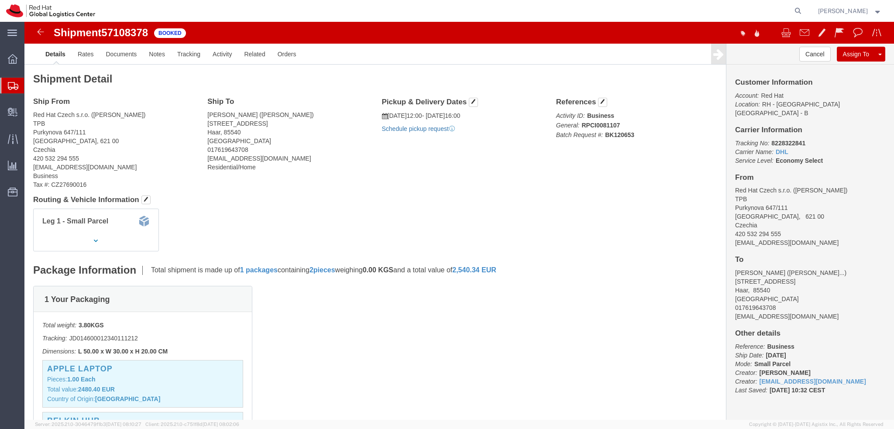
click link "Schedule pickup request"
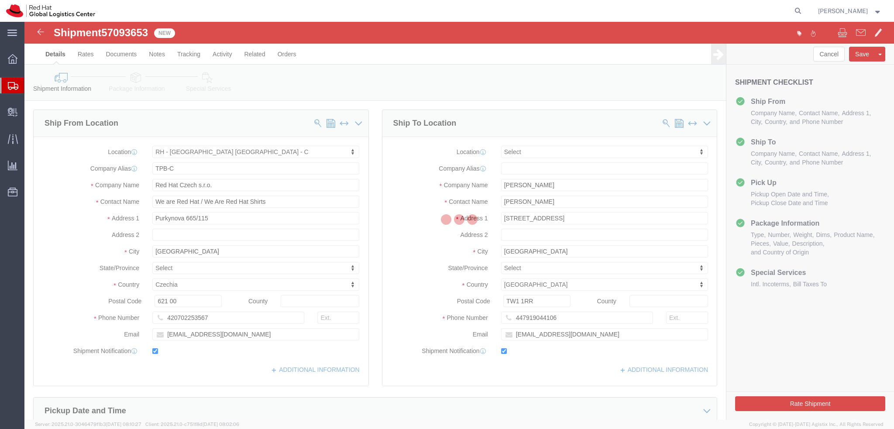
select select "38037"
select select
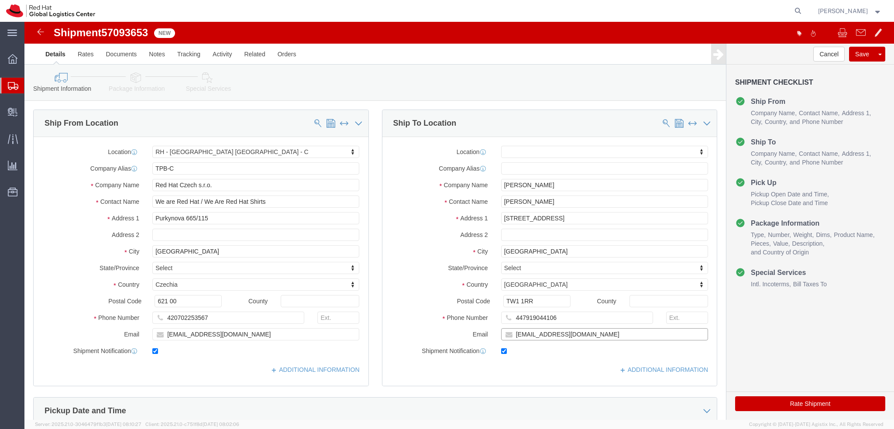
click input "[EMAIL_ADDRESS][DOMAIN_NAME]"
type input "[EMAIL_ADDRESS][DOMAIN_NAME], [EMAIL_ADDRESS][DOMAIN_NAME]"
click icon
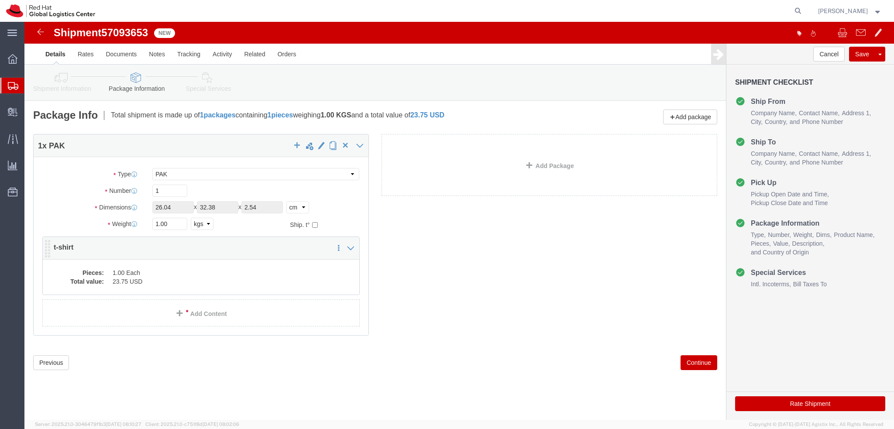
click dd "23.75 USD"
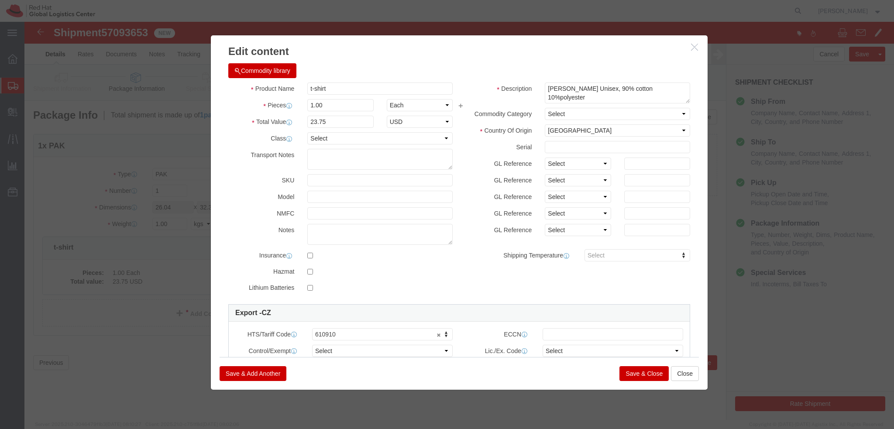
click button "Save & Close"
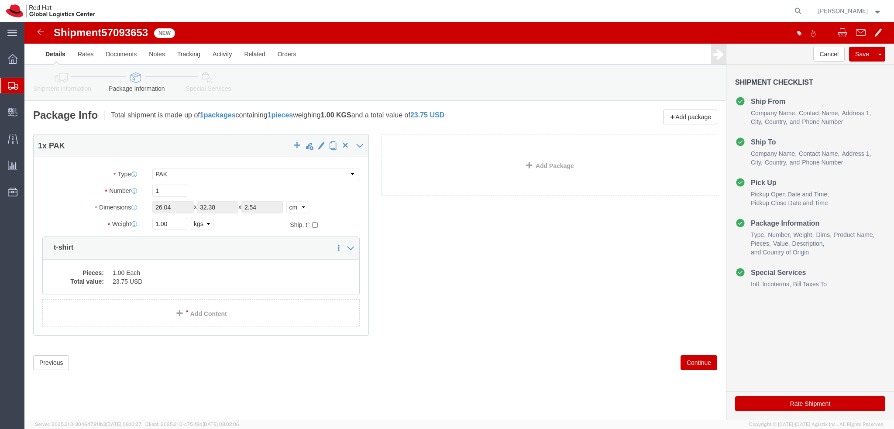
click icon
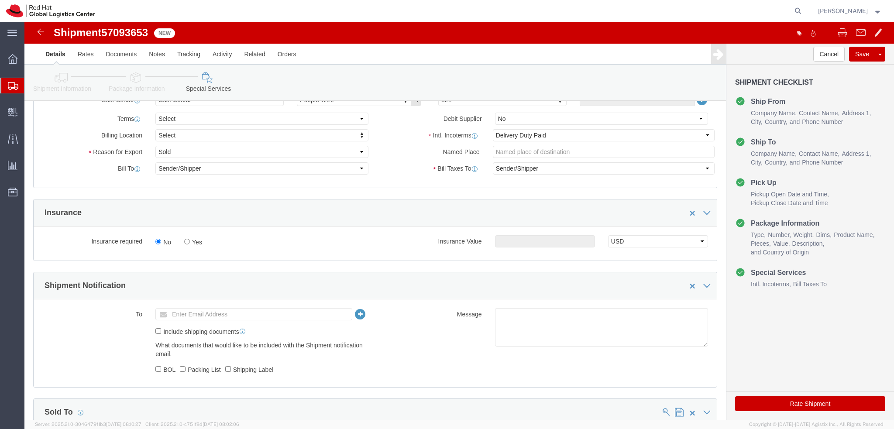
scroll to position [349, 0]
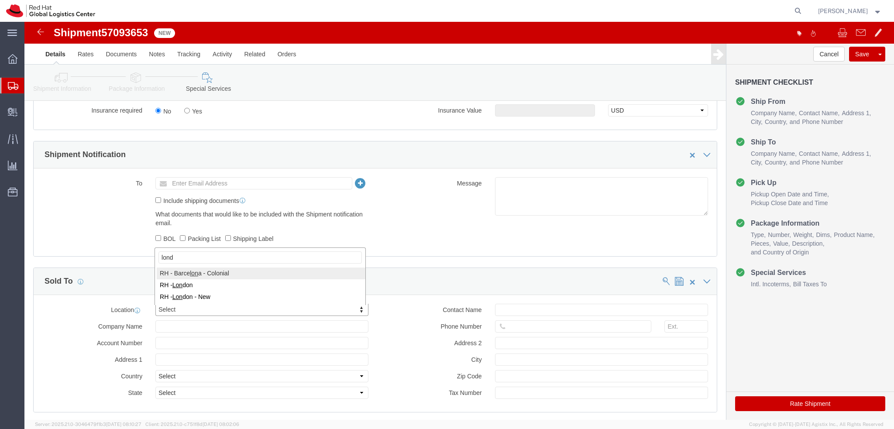
type input "londo"
select select "37974"
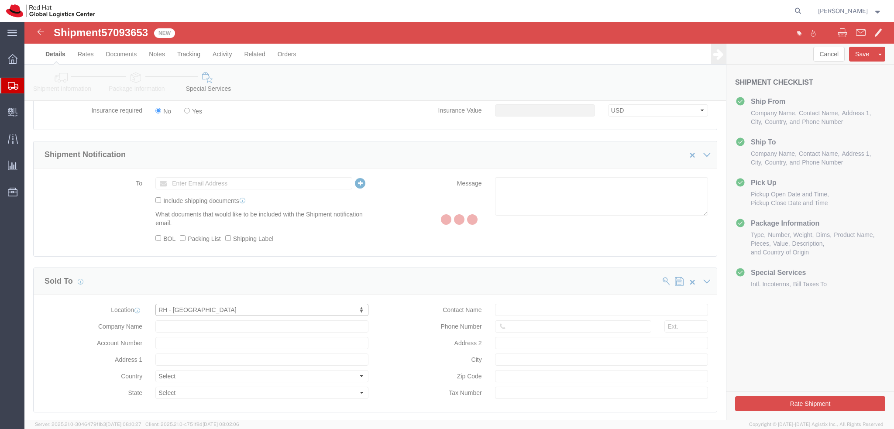
type input "[GEOGRAPHIC_DATA]"
select select "GB"
type input "44 207 009 4444"
type input "[STREET_ADDRESS]"
type input "[GEOGRAPHIC_DATA]"
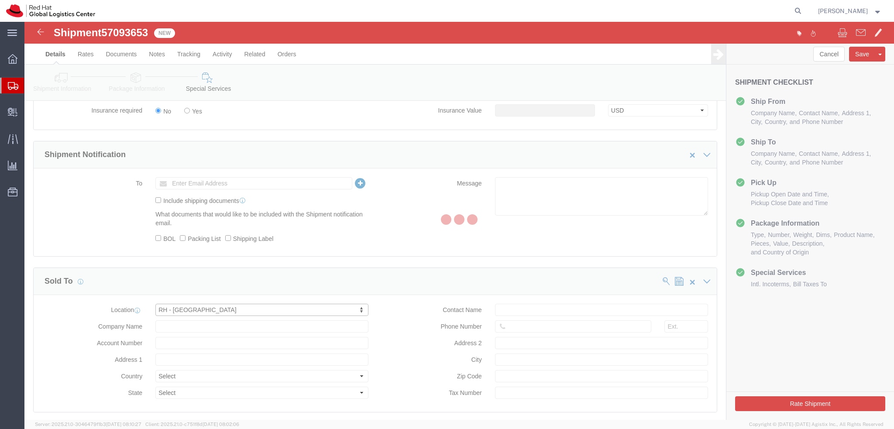
type input "EC3R8NB"
type input "Red Hat UK Limited"
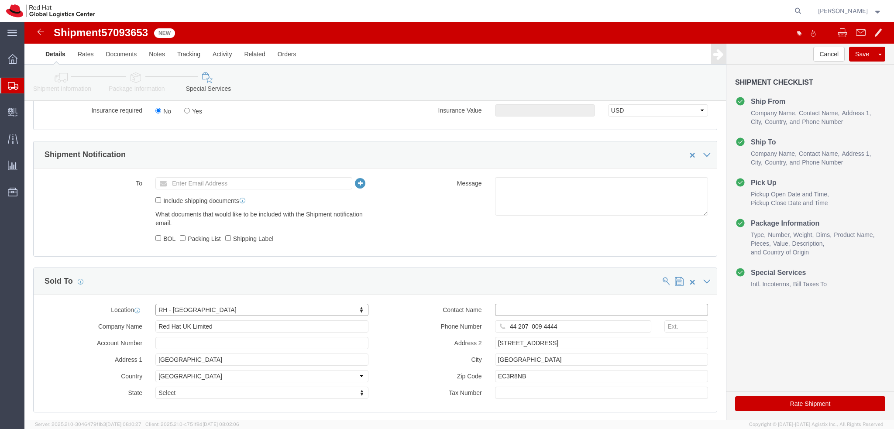
click input "text"
type input "[EMAIL_ADDRESS][DOMAIN_NAME]"
click label "Address 2"
click input "text"
paste input "GB733392434"
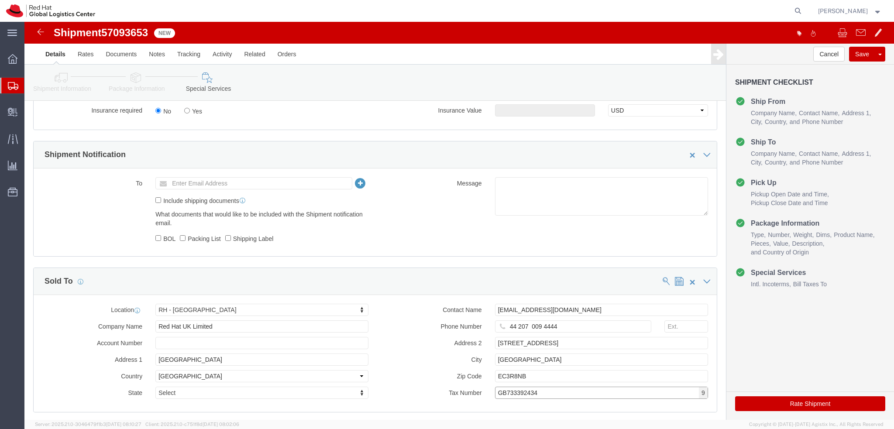
type input "GB733392434"
click label "Address 2"
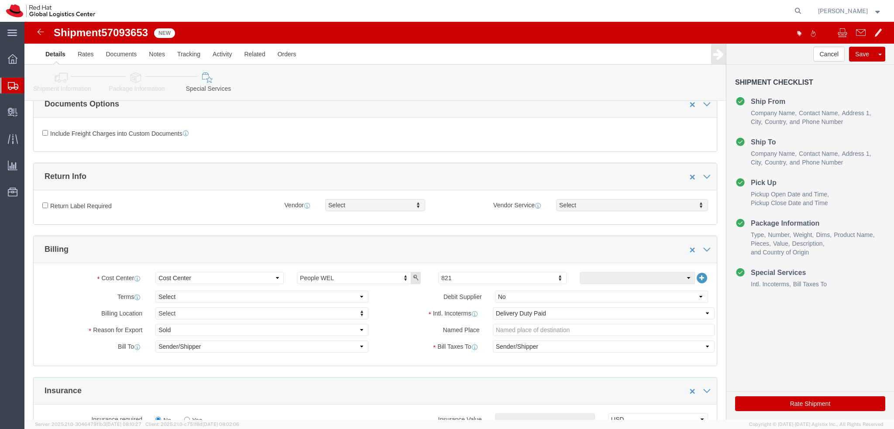
scroll to position [0, 0]
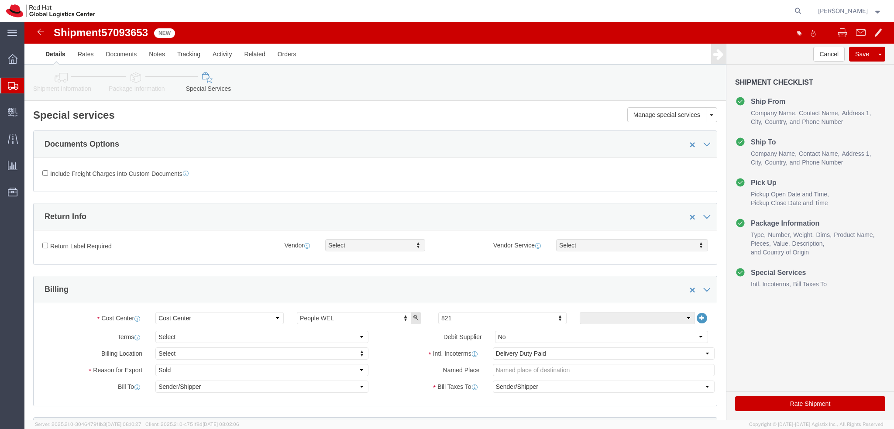
click icon
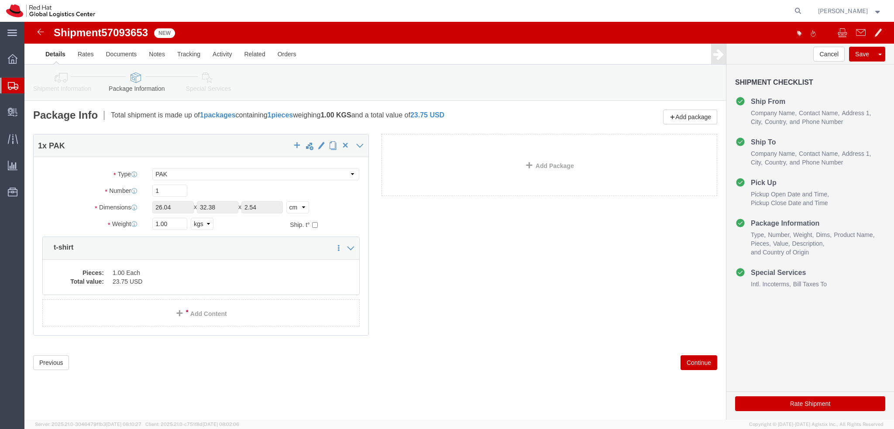
click icon
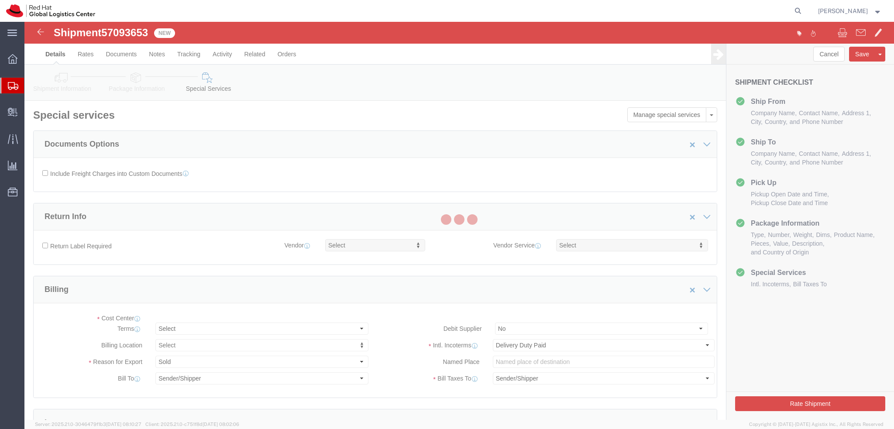
select select "COSTCENTER"
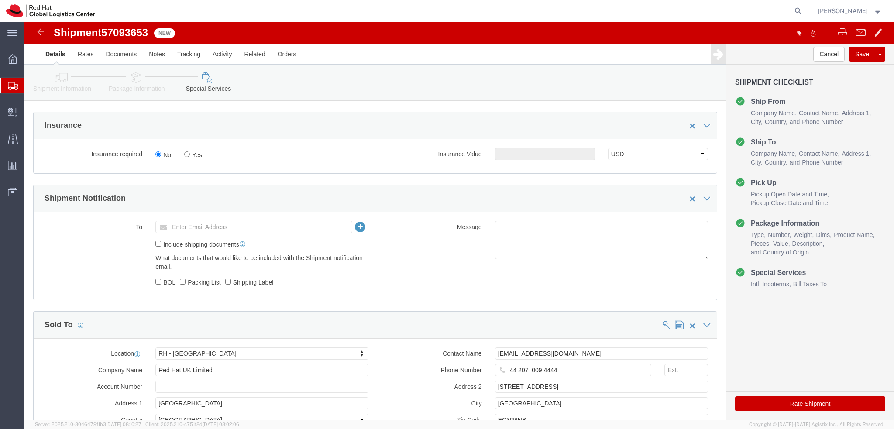
scroll to position [403, 0]
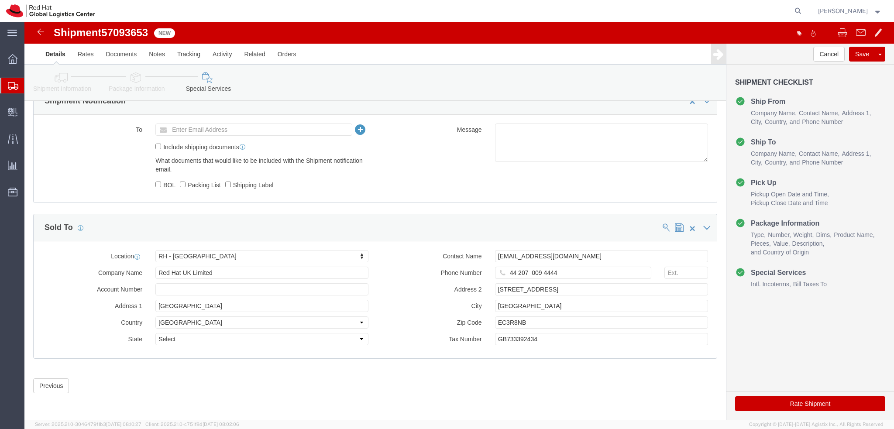
click button "Rate Shipment"
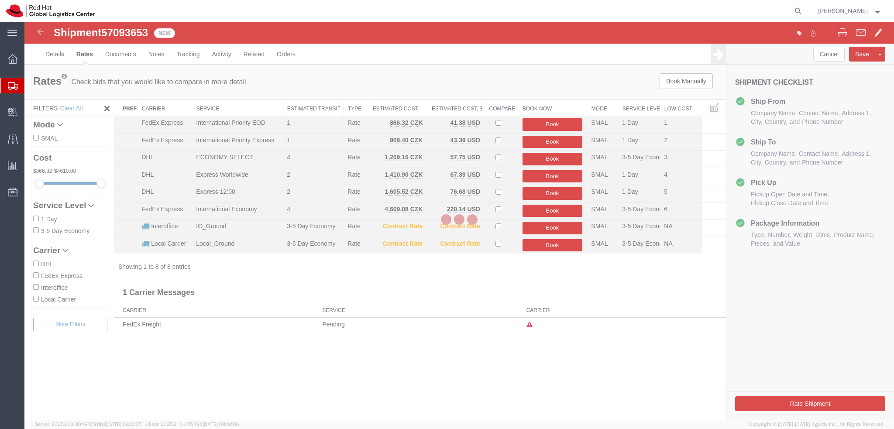
scroll to position [0, 0]
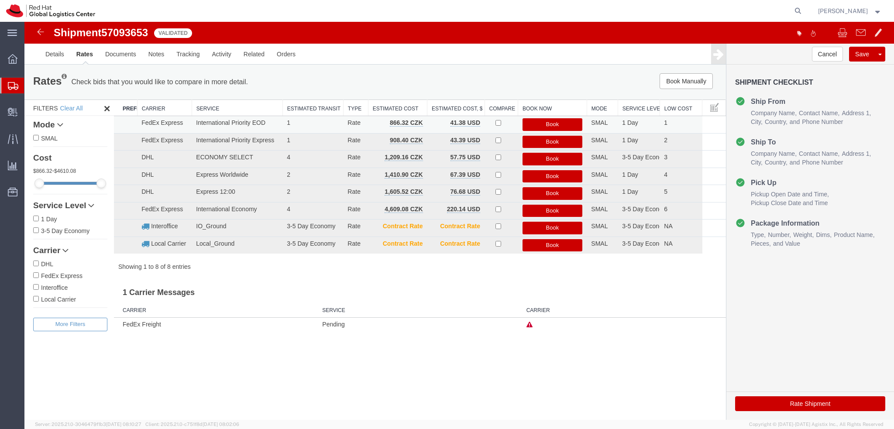
click at [546, 124] on button "Book" at bounding box center [552, 124] width 60 height 13
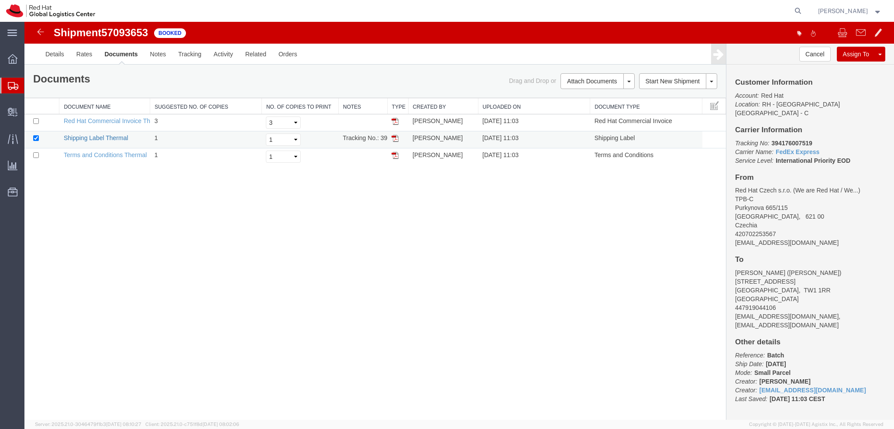
click at [108, 136] on link "Shipping Label Thermal" at bounding box center [96, 137] width 65 height 7
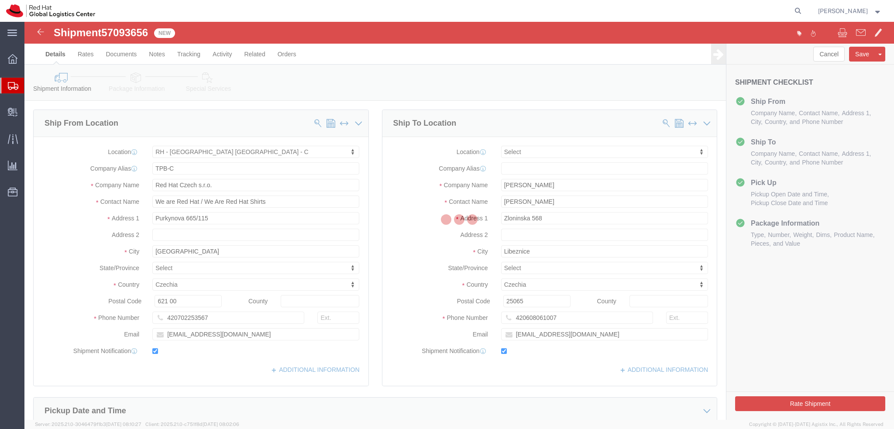
select select "38037"
select select
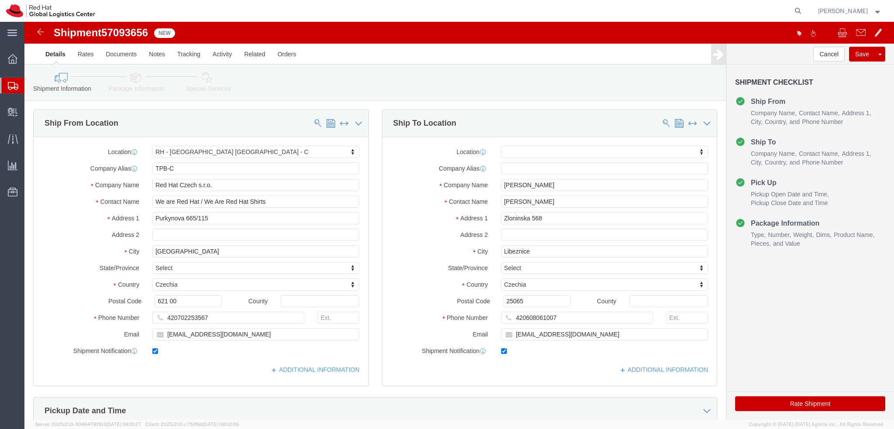
drag, startPoint x: 115, startPoint y: 64, endPoint x: 206, endPoint y: 139, distance: 118.1
click link "Package Information"
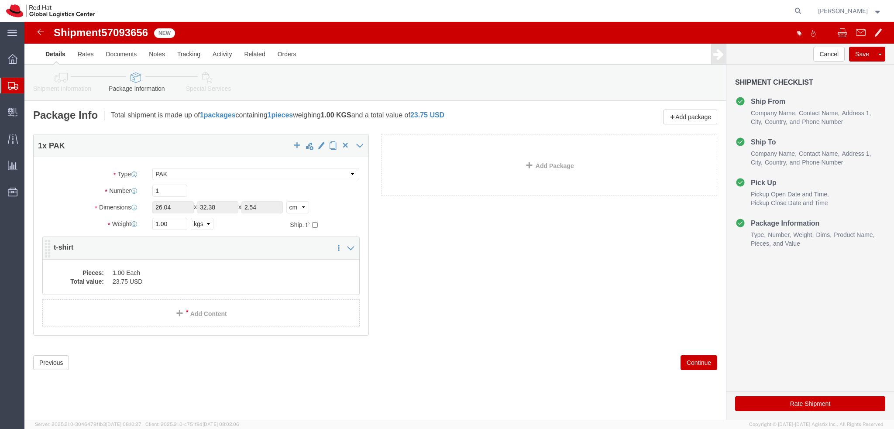
click dd "23.75 USD"
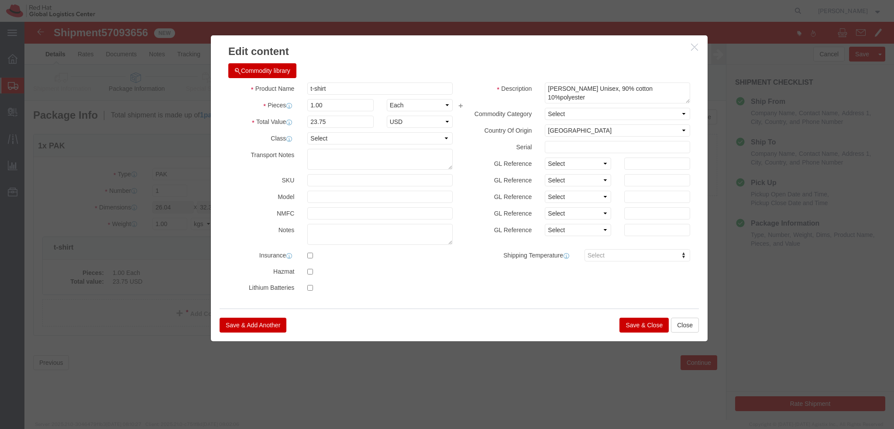
click button "Save & Close"
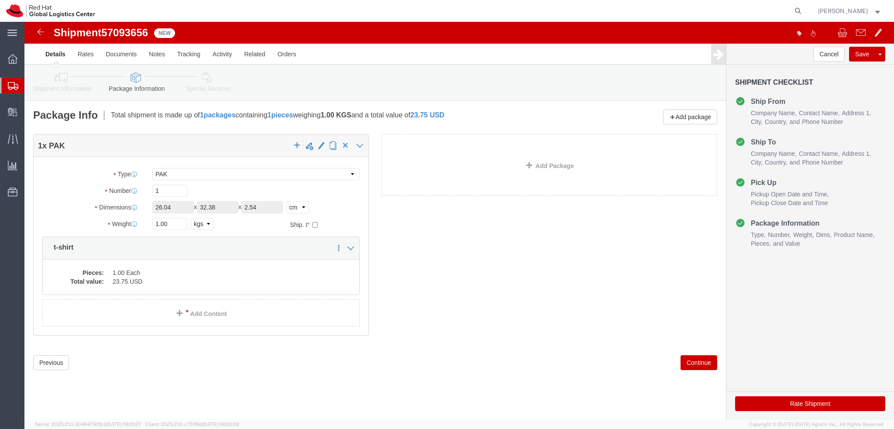
click icon
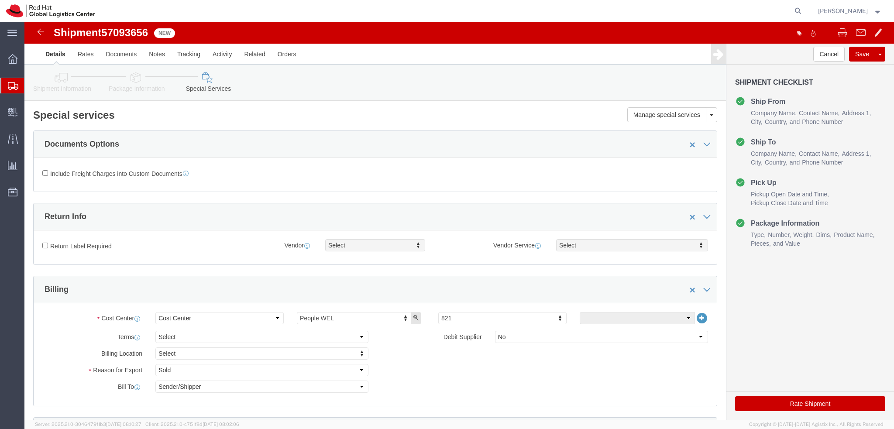
click link "Shipment Information"
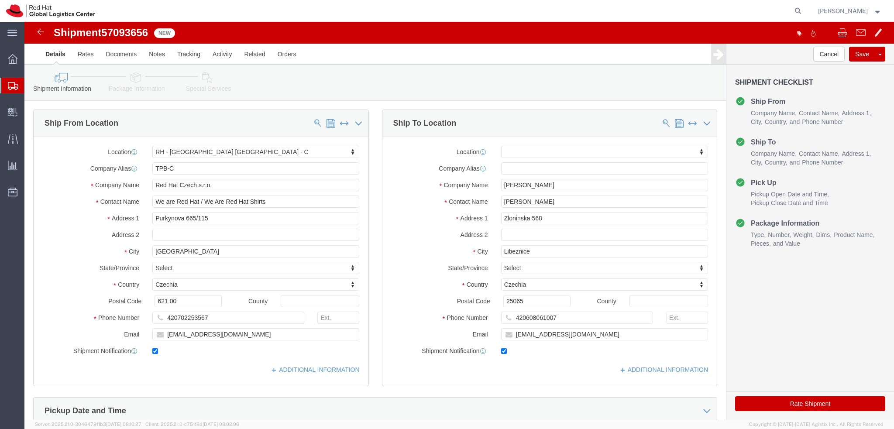
click button "Rate Shipment"
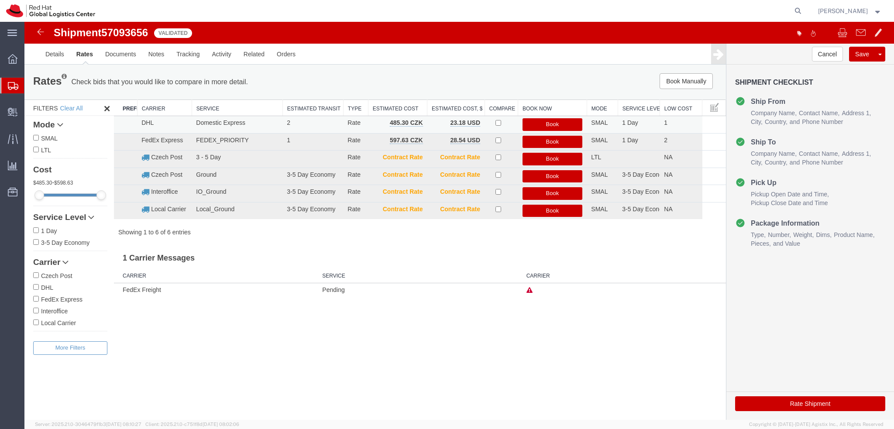
click at [557, 124] on button "Book" at bounding box center [552, 124] width 60 height 13
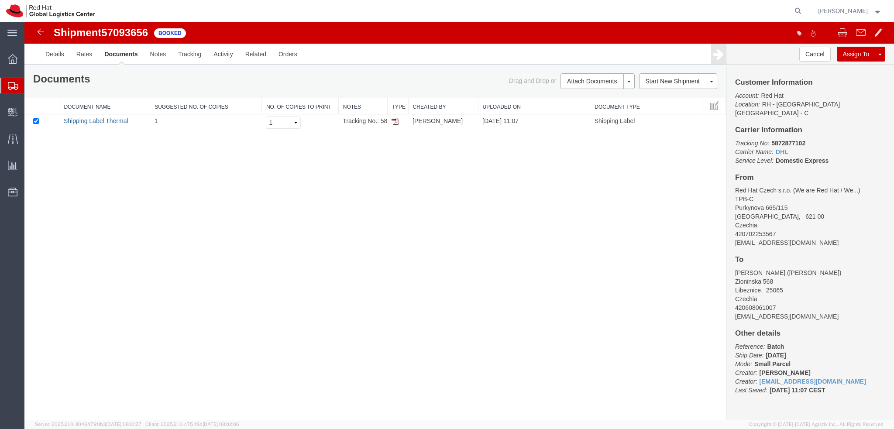
drag, startPoint x: 110, startPoint y: 120, endPoint x: 216, endPoint y: 134, distance: 106.6
click at [110, 120] on link "Shipping Label Thermal" at bounding box center [96, 120] width 65 height 7
click at [57, 56] on link "Details" at bounding box center [54, 54] width 31 height 21
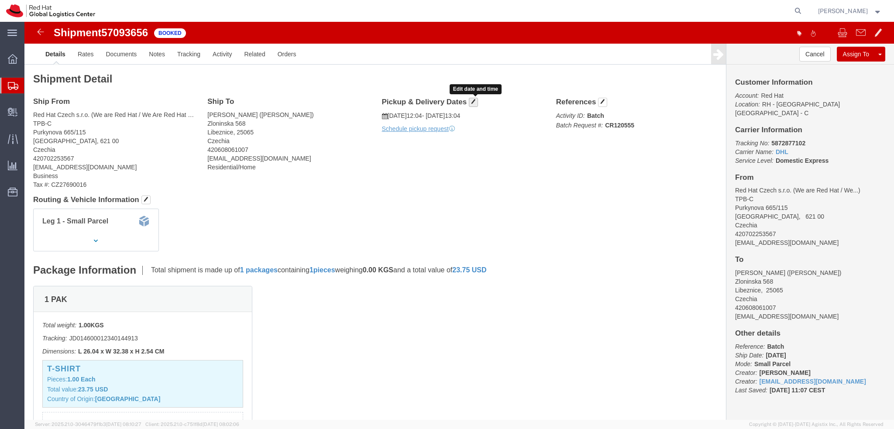
click span "button"
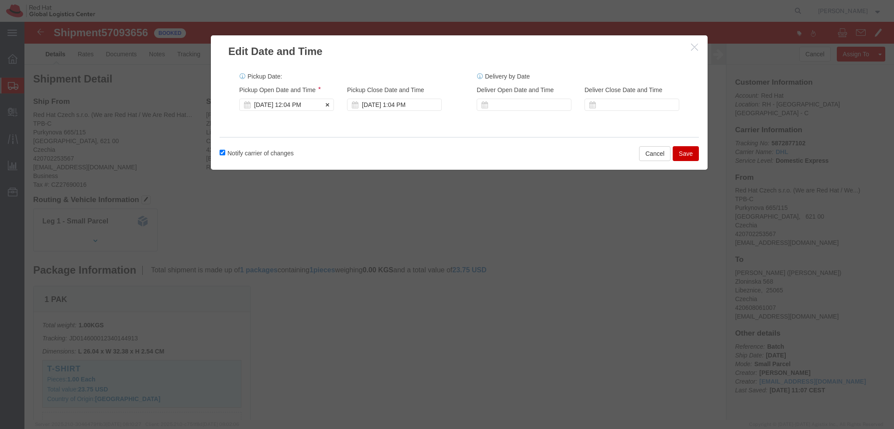
click div "[DATE] 12:04 PM"
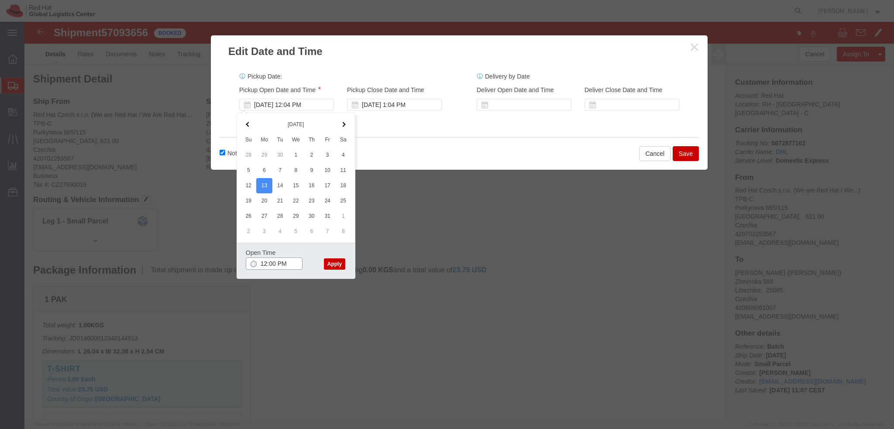
type input "12:00 PM"
click button "Apply"
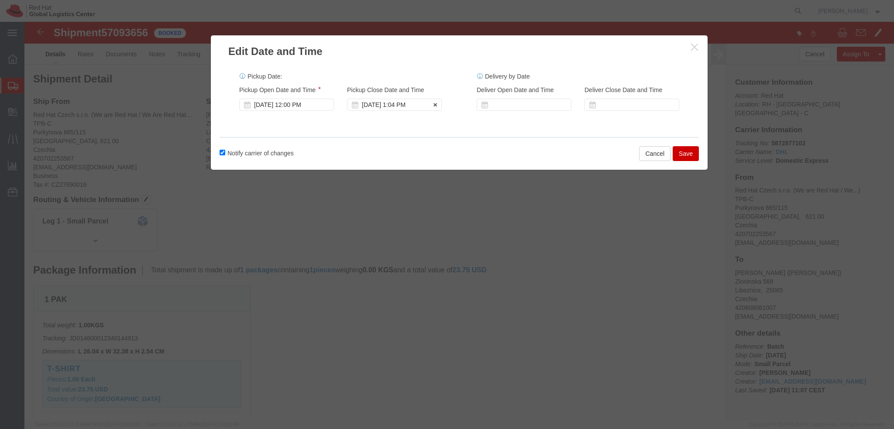
click div "[DATE] 1:04 PM"
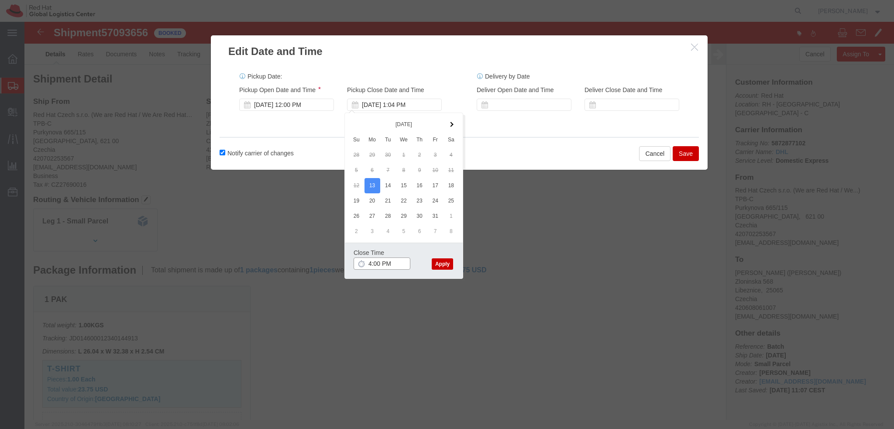
type input "4:00 PM"
click button "Apply"
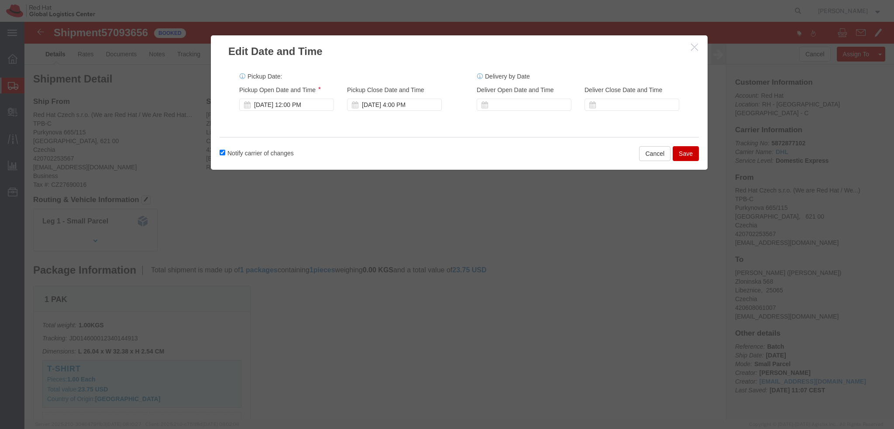
click button "Save"
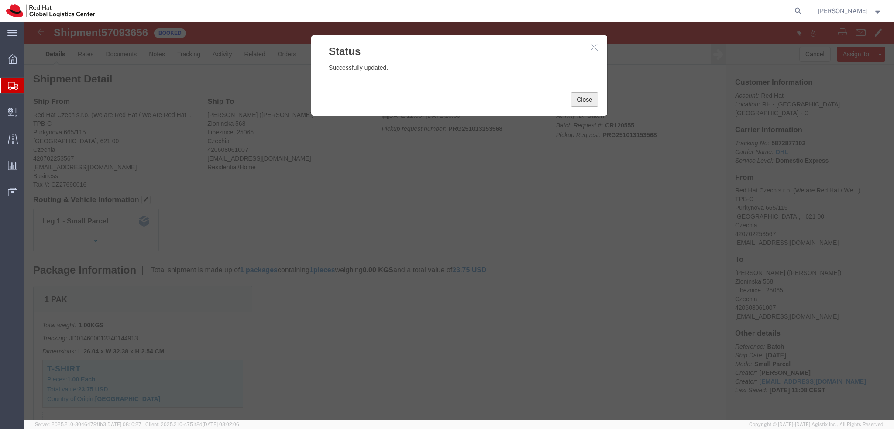
click button "Close"
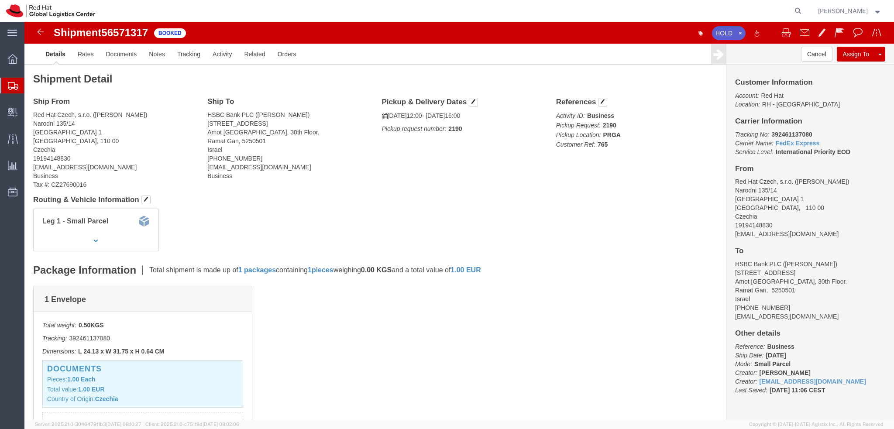
click span "56571317"
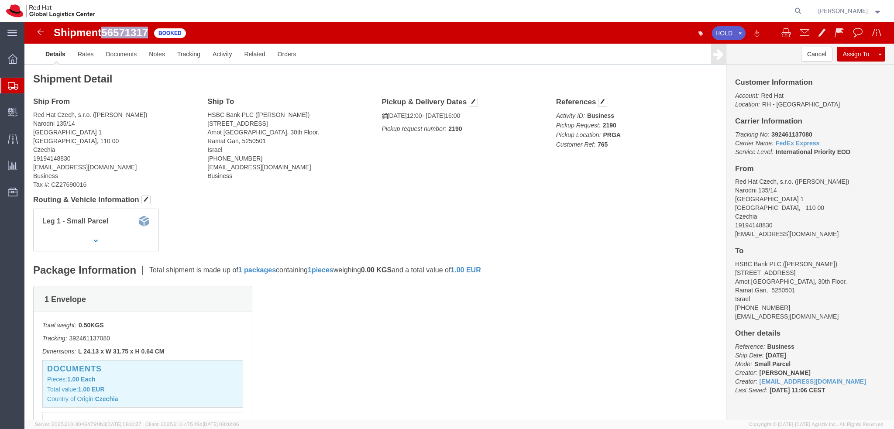
copy span "56571317"
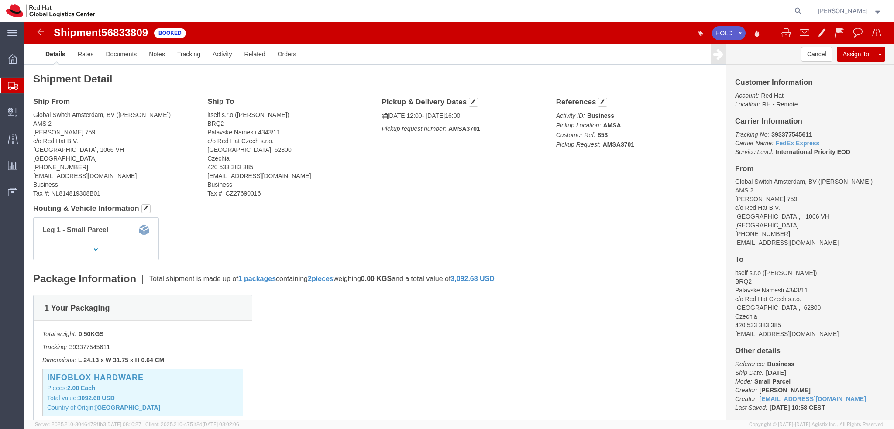
click span "56833809"
copy span "56833809"
click link "Documents"
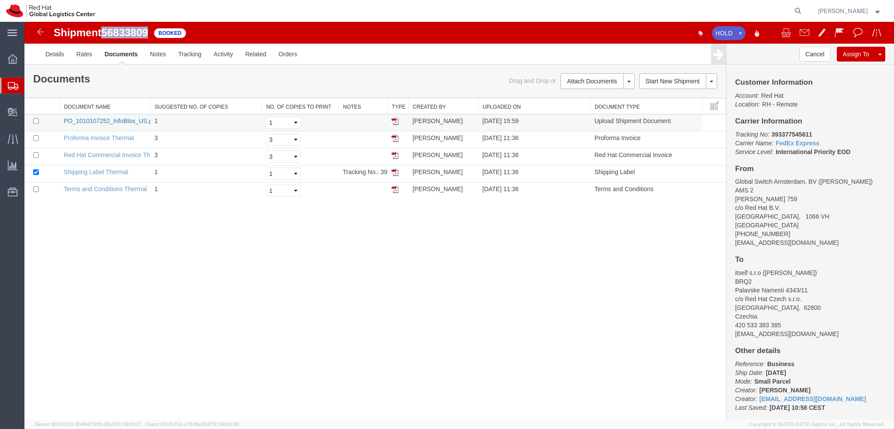
click at [82, 120] on link "PO_1010107252_InfoBlox_US.pdf" at bounding box center [111, 120] width 94 height 7
click at [129, 31] on span "56833809" at bounding box center [124, 33] width 47 height 12
click at [130, 30] on span "56833809" at bounding box center [124, 33] width 47 height 12
copy span "56833809"
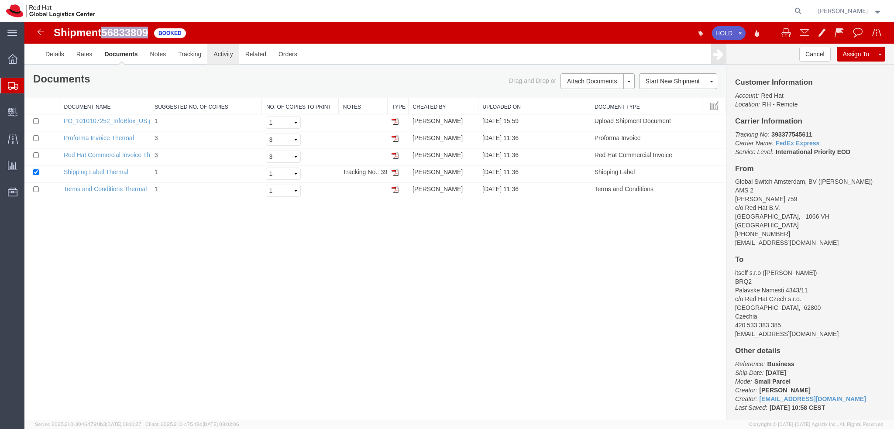
click at [220, 55] on link "Activity" at bounding box center [222, 54] width 31 height 21
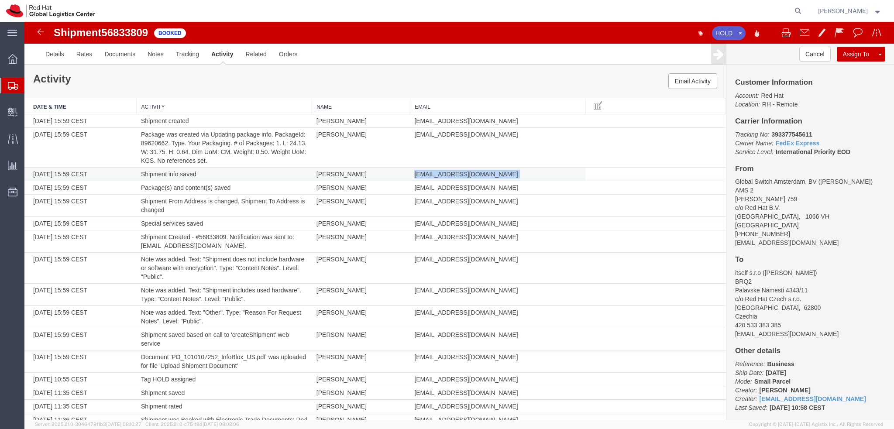
drag, startPoint x: 471, startPoint y: 172, endPoint x: 410, endPoint y: 172, distance: 61.1
click at [410, 172] on td "[EMAIL_ADDRESS][DOMAIN_NAME]" at bounding box center [497, 175] width 175 height 14
copy td "[EMAIL_ADDRESS][DOMAIN_NAME]"
click at [55, 52] on link "Details" at bounding box center [54, 54] width 31 height 21
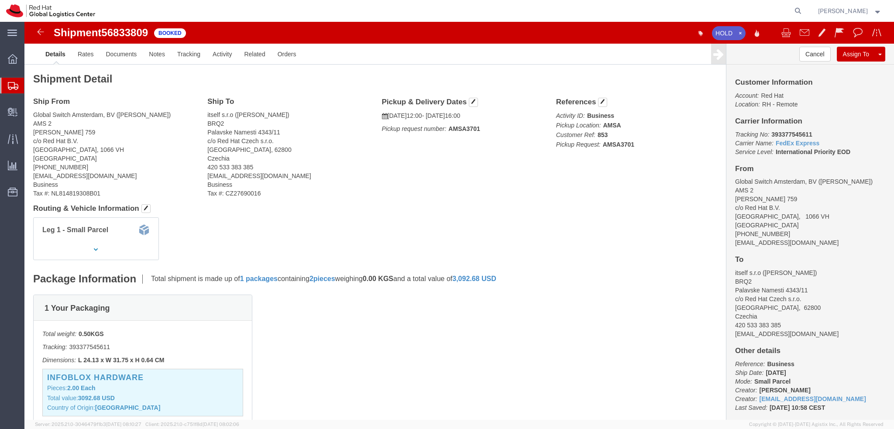
click span "56833809"
copy span "56833809"
click button "button"
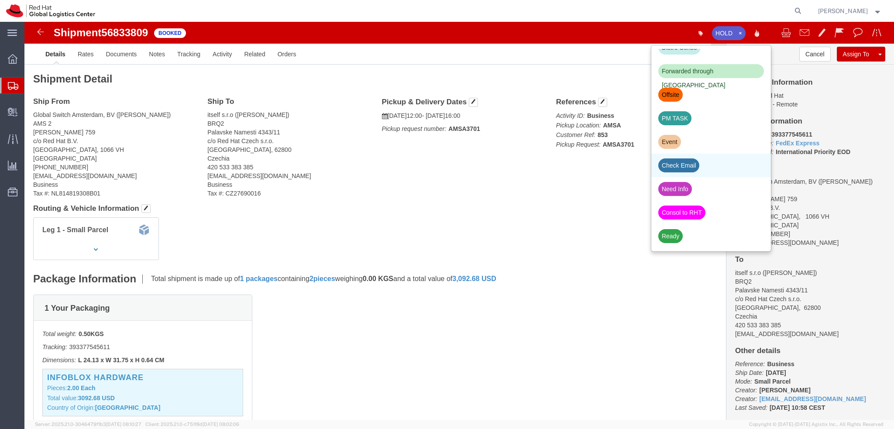
click div "Check Email"
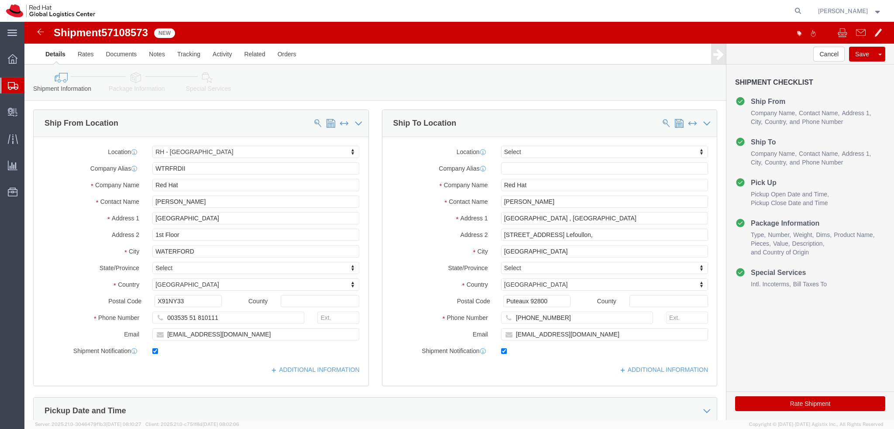
select select "38045"
select select
drag, startPoint x: 531, startPoint y: 175, endPoint x: 461, endPoint y: 181, distance: 70.1
click div "Contact Name [PERSON_NAME]"
click input "[STREET_ADDRESS] Lefoullon,"
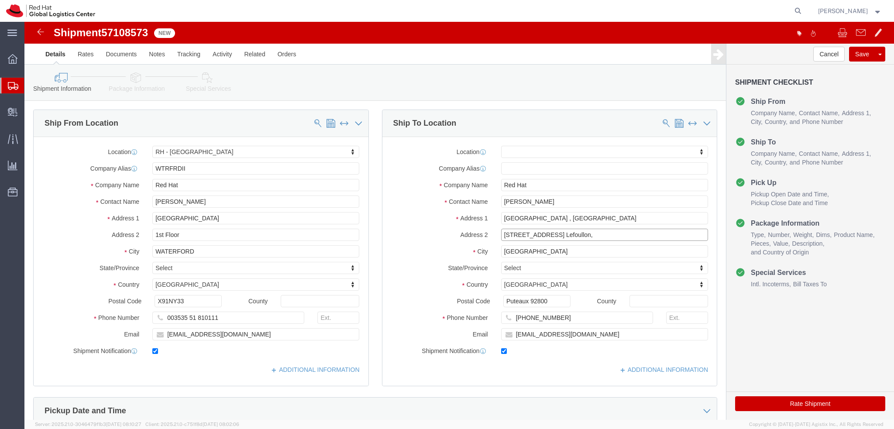
drag, startPoint x: 593, startPoint y: 212, endPoint x: 436, endPoint y: 218, distance: 156.8
click div "Address [STREET_ADDRESS],"
click label "Address 1"
click icon
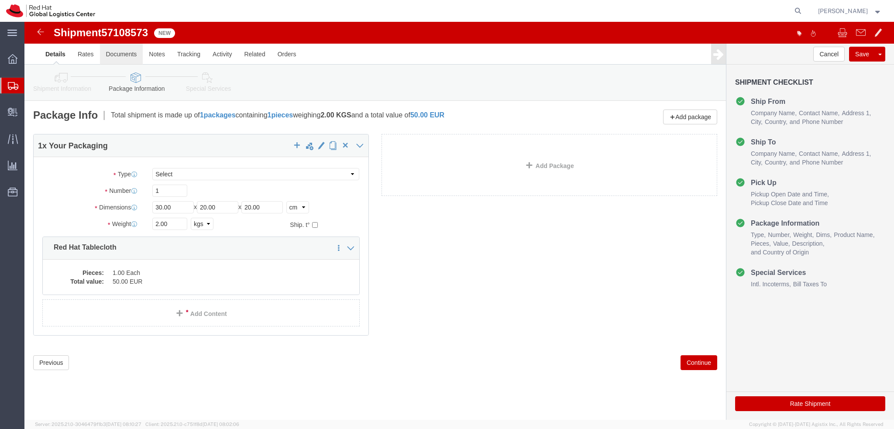
click link "Documents"
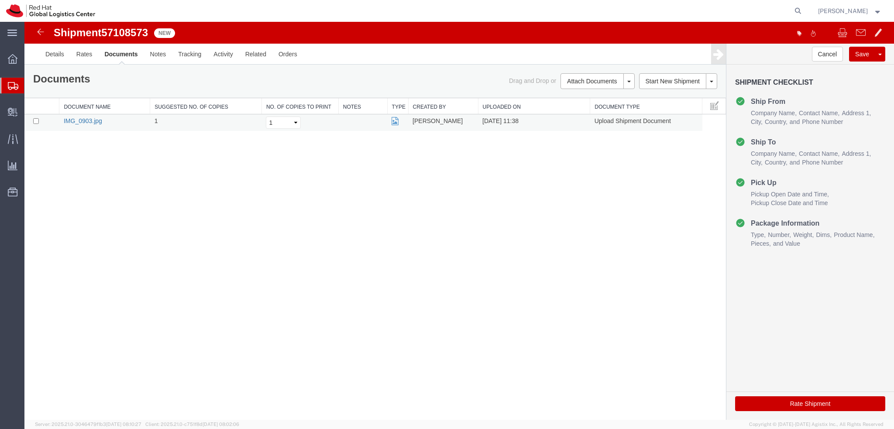
click at [94, 121] on link "IMG_0903.jpg" at bounding box center [83, 120] width 38 height 7
click at [46, 55] on link "Details" at bounding box center [54, 54] width 31 height 21
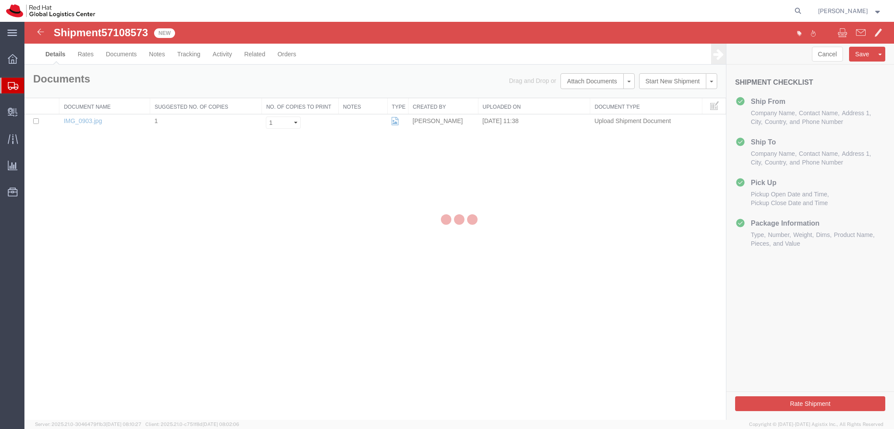
select select "38045"
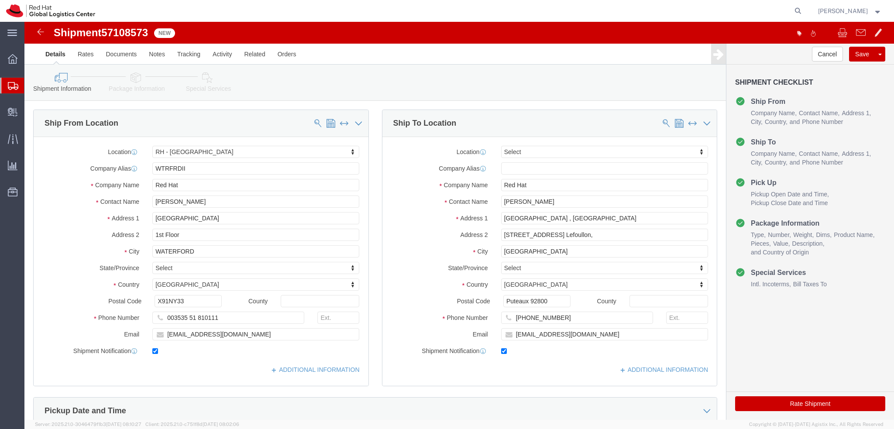
click icon
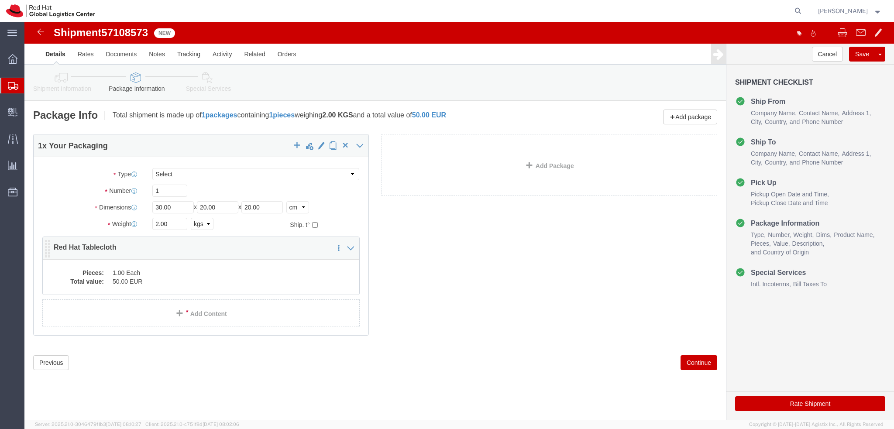
click dd "1.00 Each"
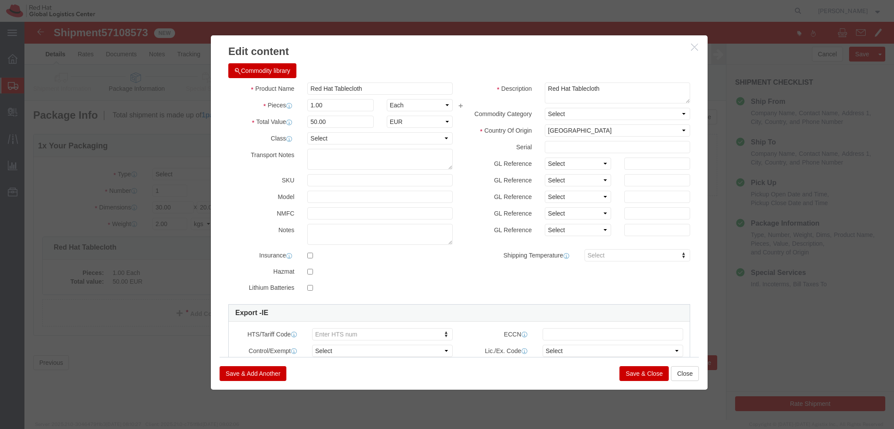
click button "Save & Close"
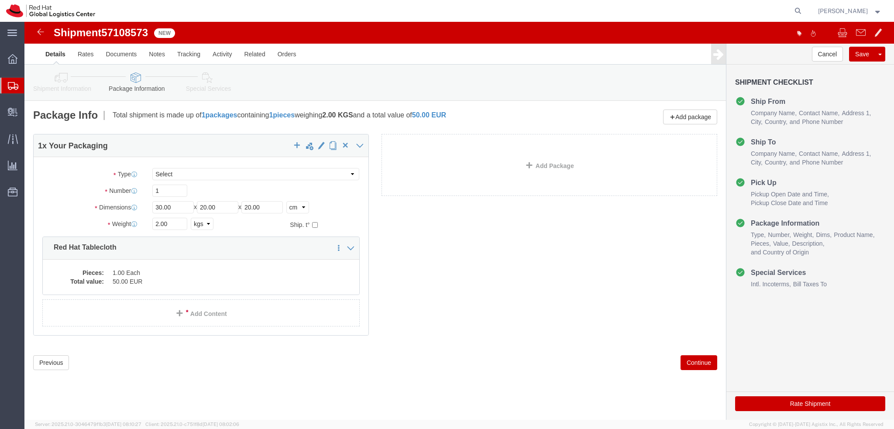
click icon
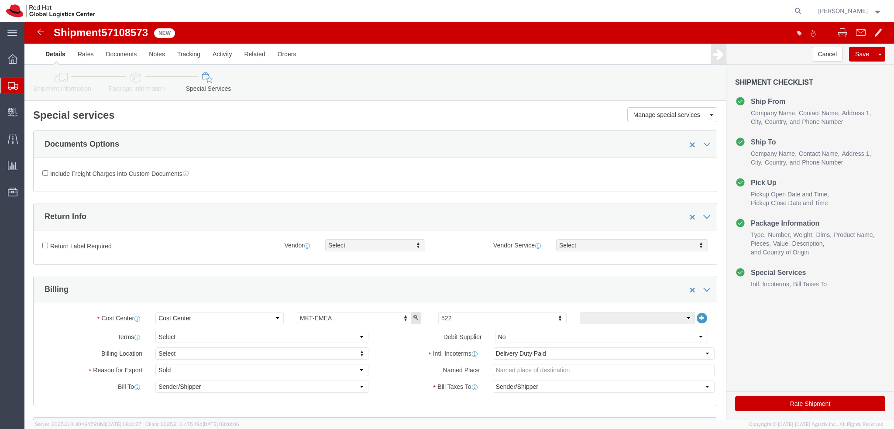
click icon
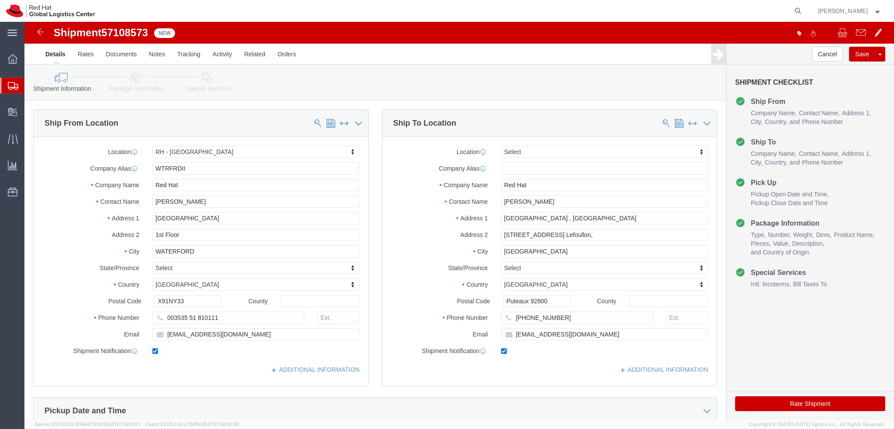
click icon
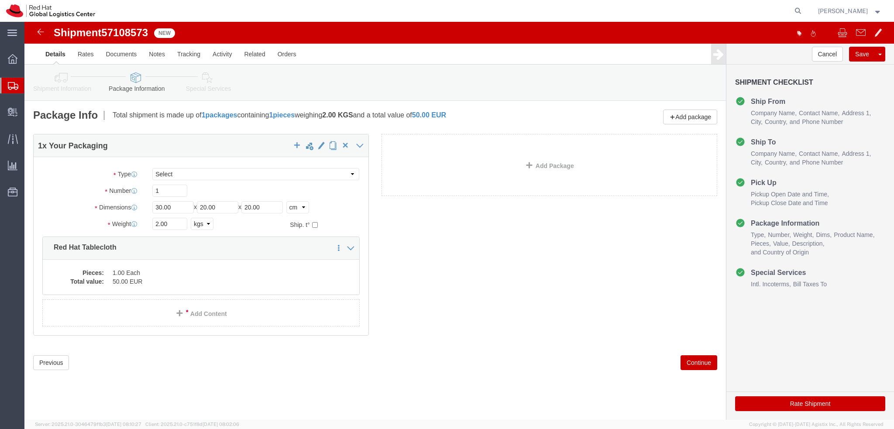
click icon
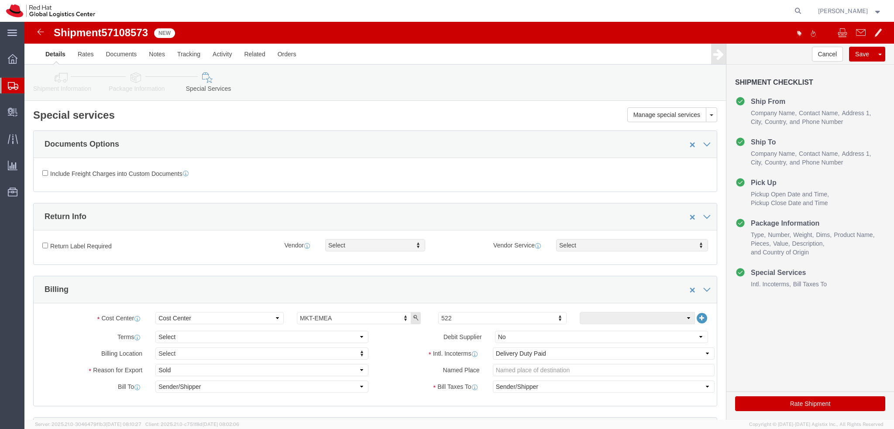
click icon
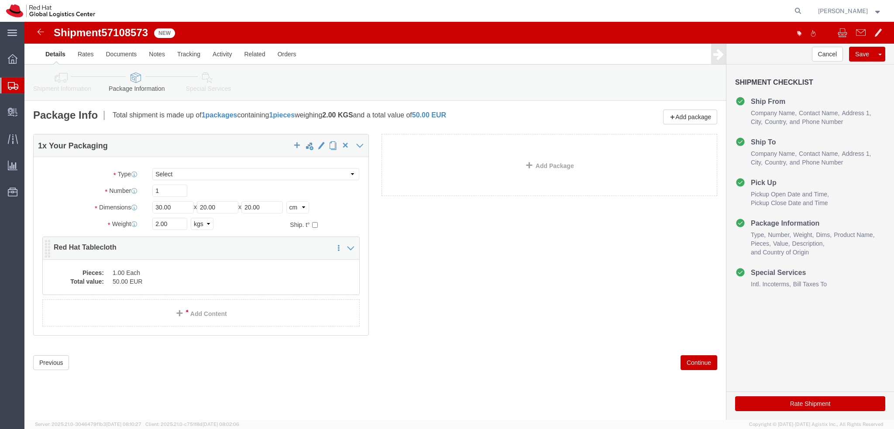
click div "Clone this content Delete this content Red Hat Tablecloth"
click div "1 x Your Packaging Package Type Select Case(s) Crate(s) Envelope Large Box Medi…"
click dd "1.00 Each"
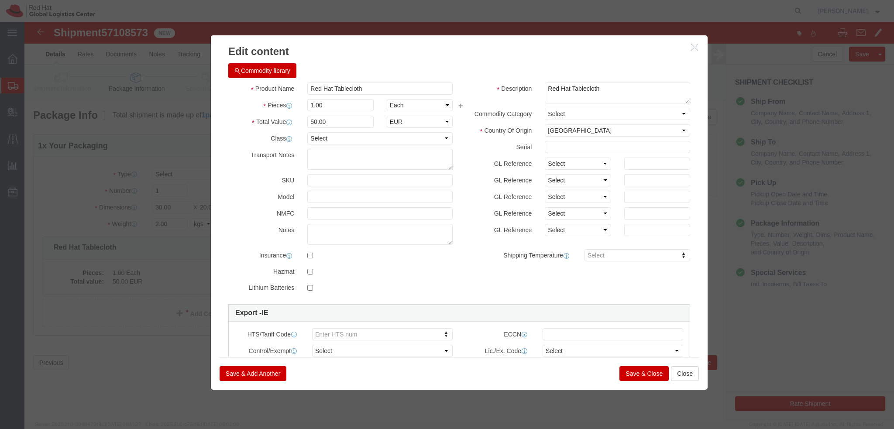
click button "Save & Close"
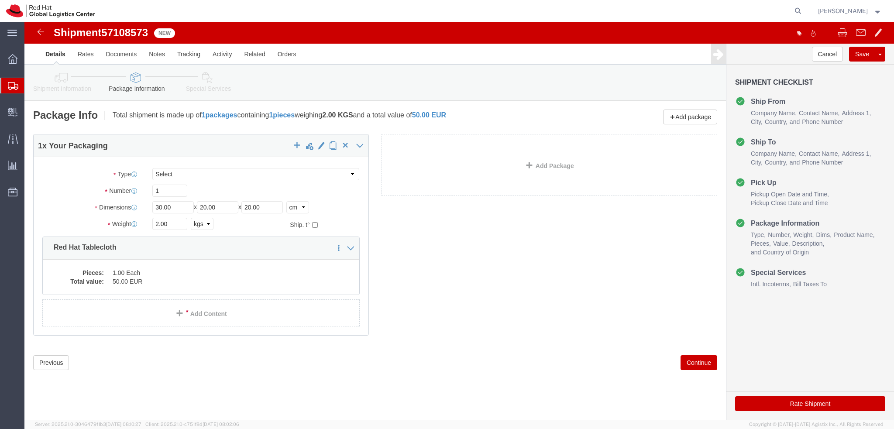
click button "Rate Shipment"
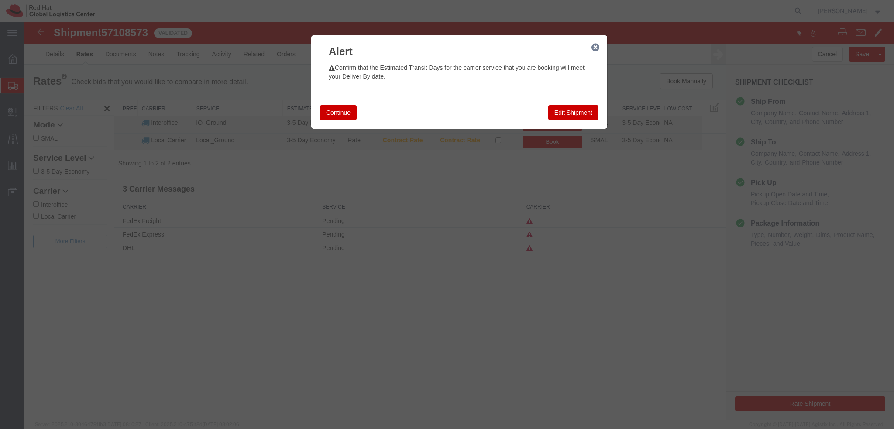
click at [563, 111] on button "Edit Shipment" at bounding box center [573, 112] width 50 height 15
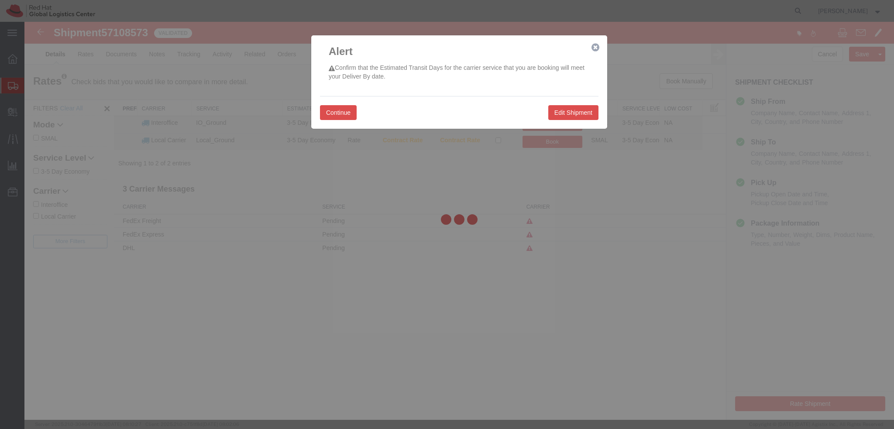
select select "38045"
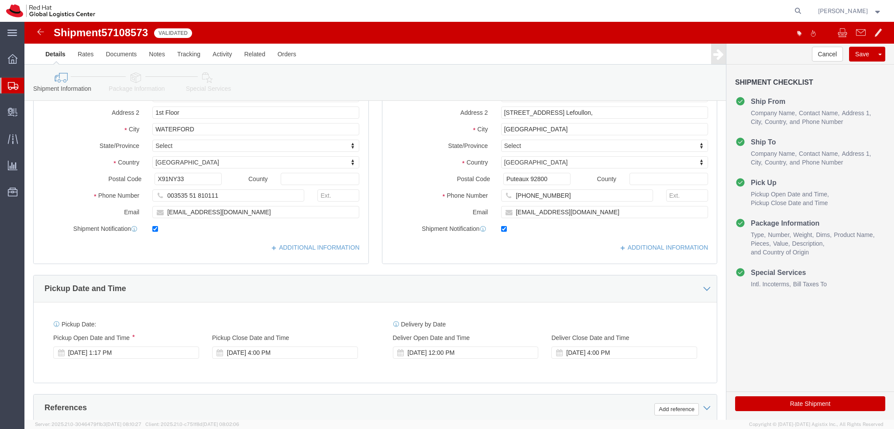
scroll to position [218, 0]
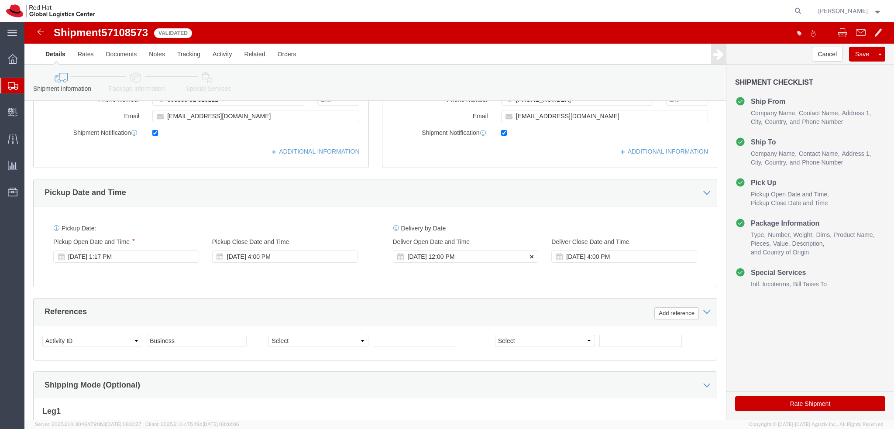
click icon
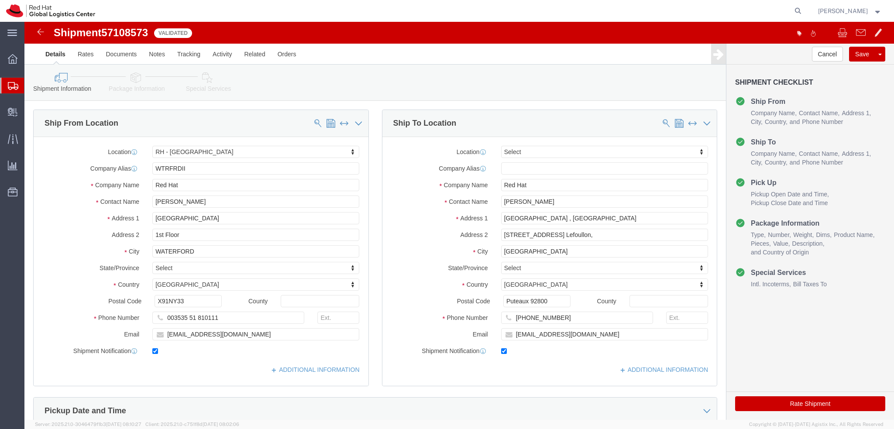
click button "Rate Shipment"
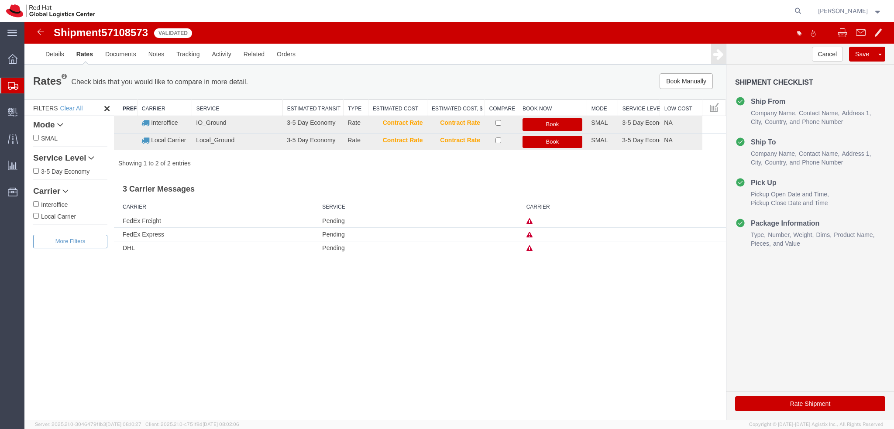
click at [530, 247] on icon at bounding box center [529, 248] width 6 height 6
click at [47, 54] on link "Details" at bounding box center [54, 54] width 31 height 21
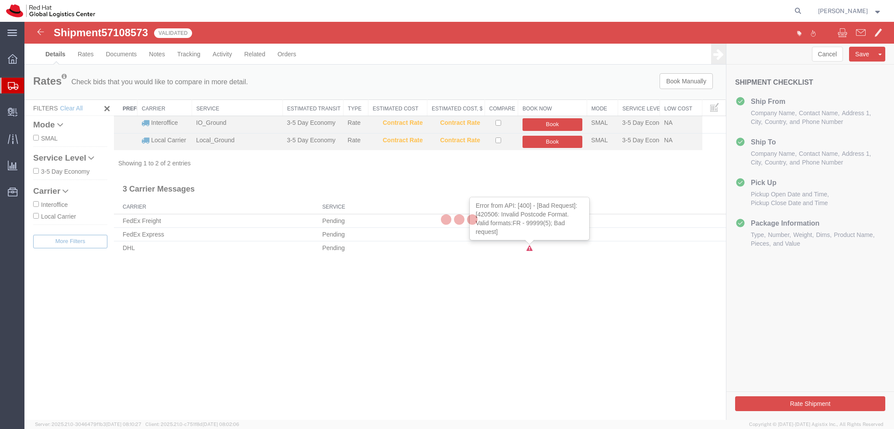
select select "38045"
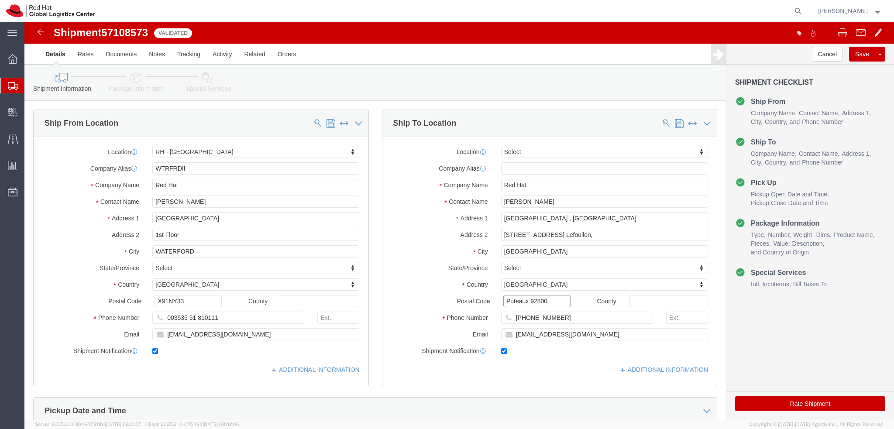
drag, startPoint x: 503, startPoint y: 279, endPoint x: 446, endPoint y: 277, distance: 56.8
click div "Postal Code Puteaux 92800"
type input "92800"
click input "France"
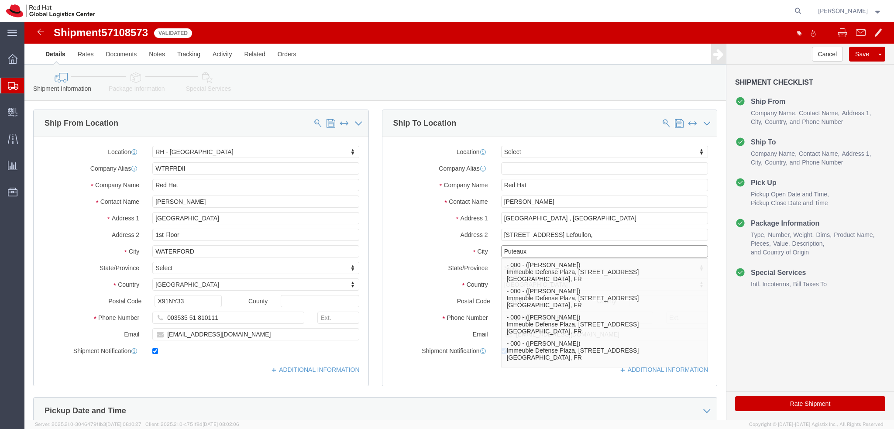
type input "Puteaux"
click label "City"
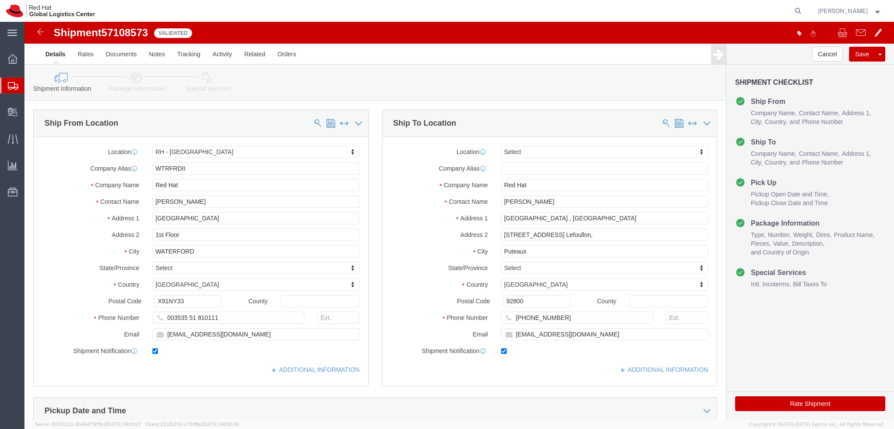
click button "Rate Shipment"
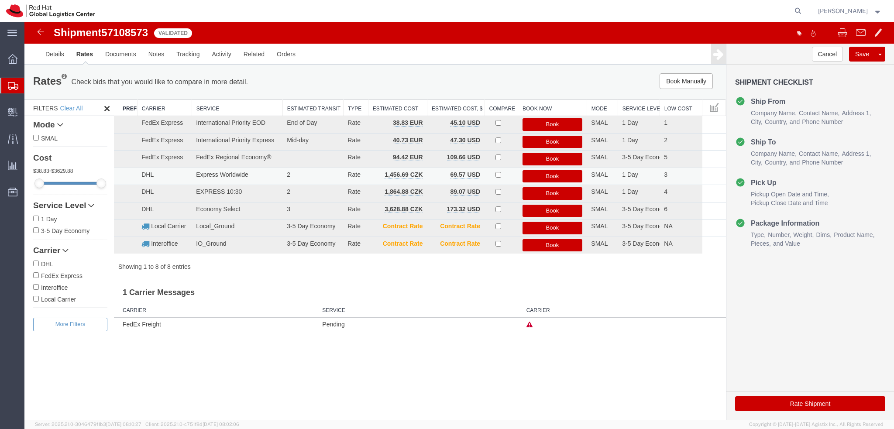
click at [558, 175] on button "Book" at bounding box center [552, 176] width 60 height 13
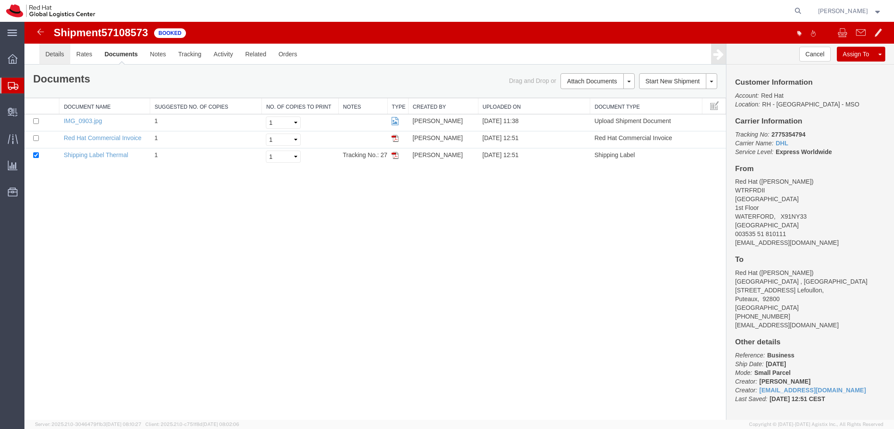
click at [62, 58] on link "Details" at bounding box center [54, 54] width 31 height 21
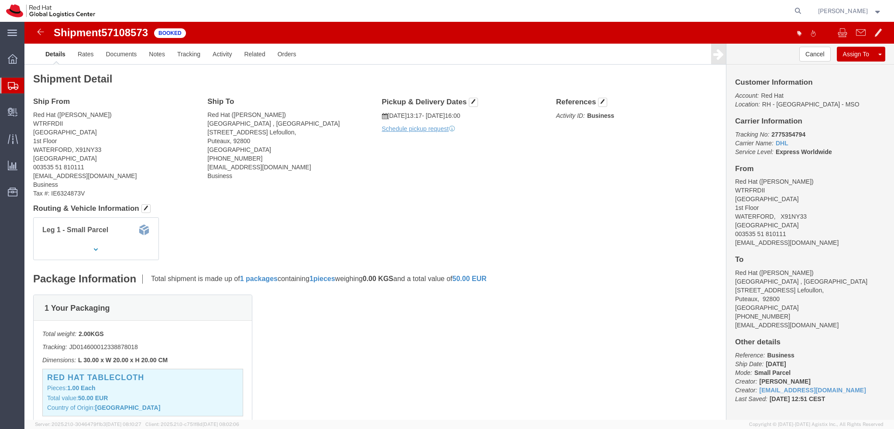
click h4 "Pickup & Delivery Dates"
click span "button"
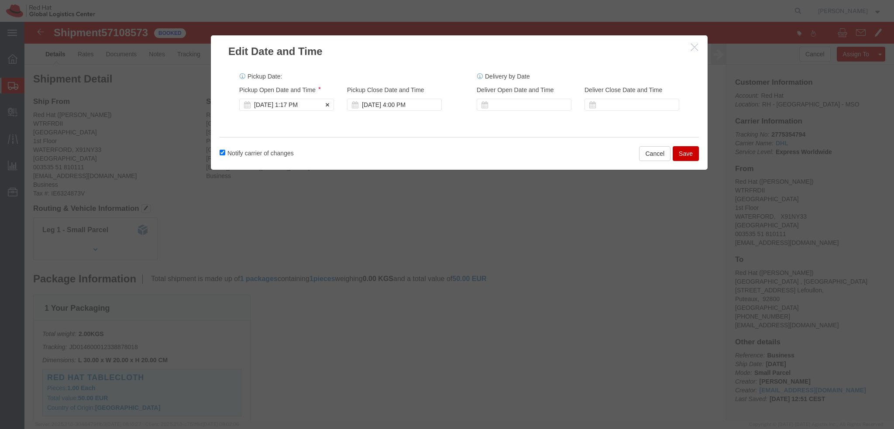
click div "Oct 13 2025 1:17 PM"
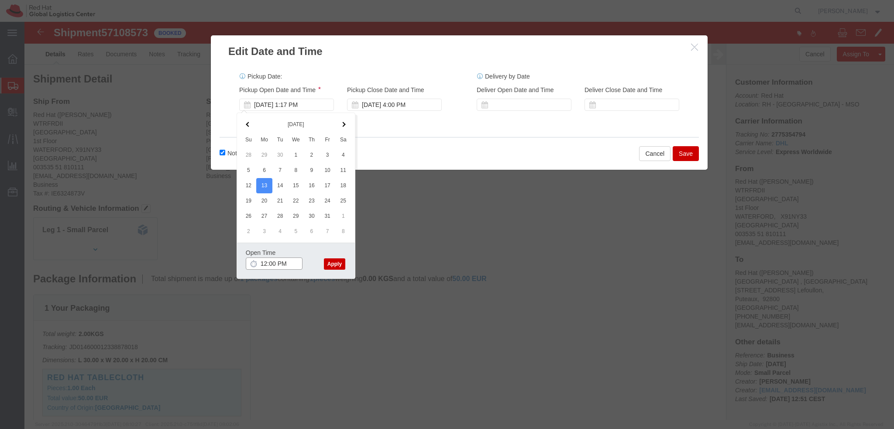
type input "12:00 PM"
click button "Apply"
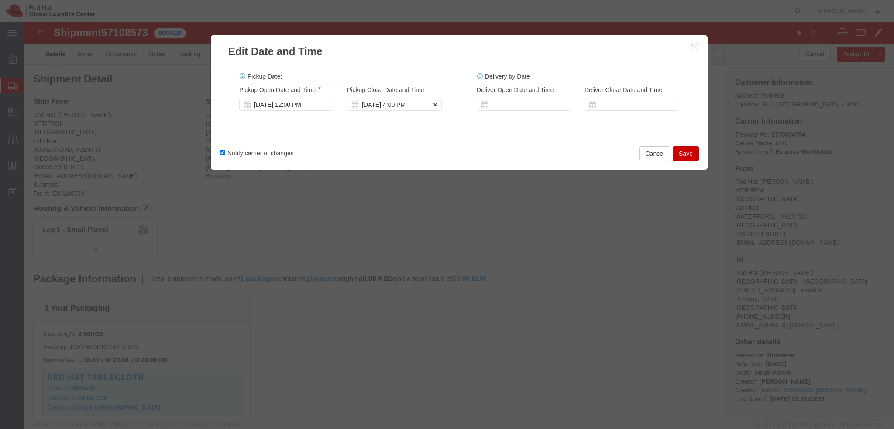
click div "Oct 13 2025 4:00 PM"
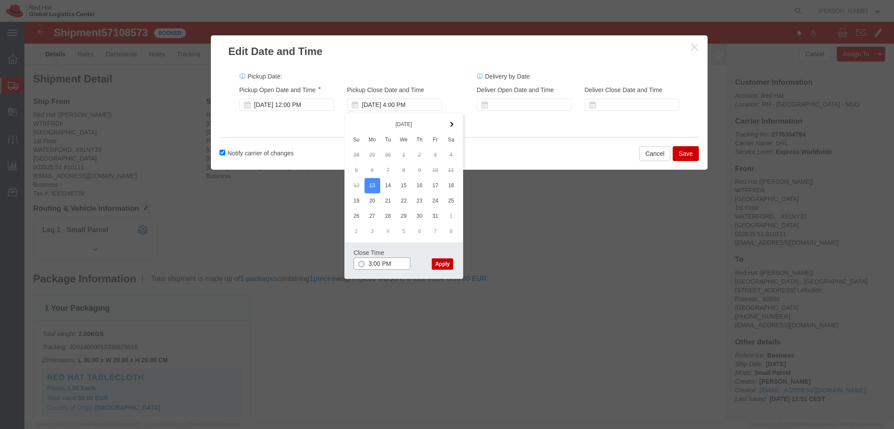
type input "3:00 PM"
click button "Apply"
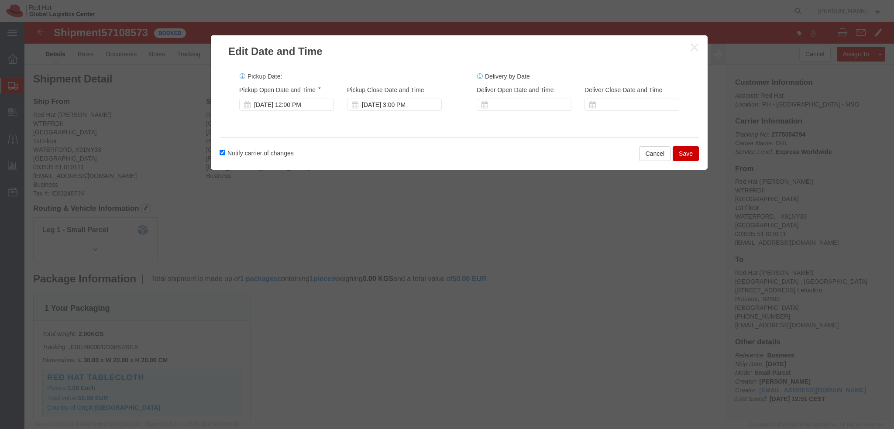
click button "Save"
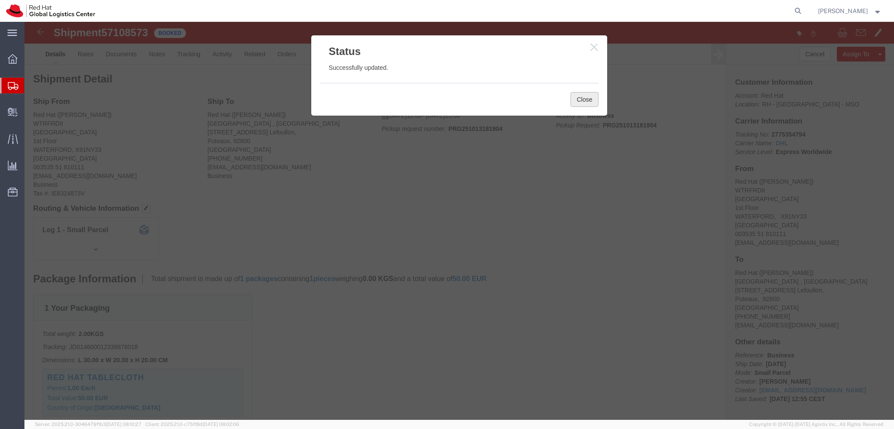
click button "Close"
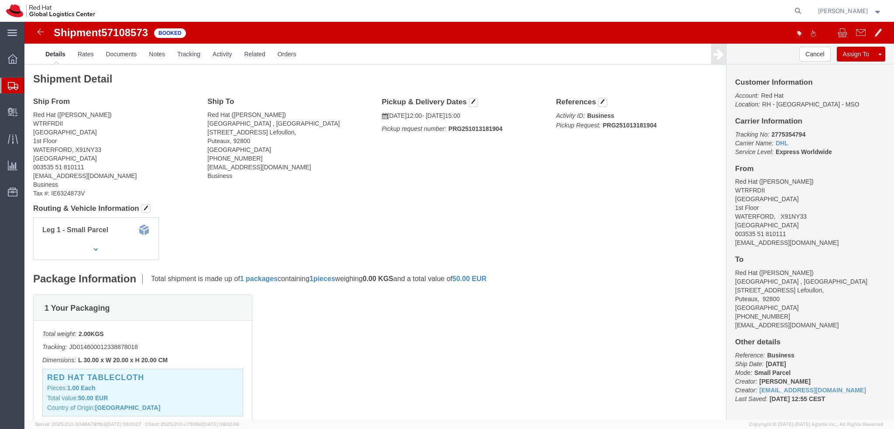
click address "Red Hat (Eva Halley) WTRFRDII Communication House, Cork Road 1st Floor WATERFOR…"
copy div "ehalley@redhat.com"
click link "Documents"
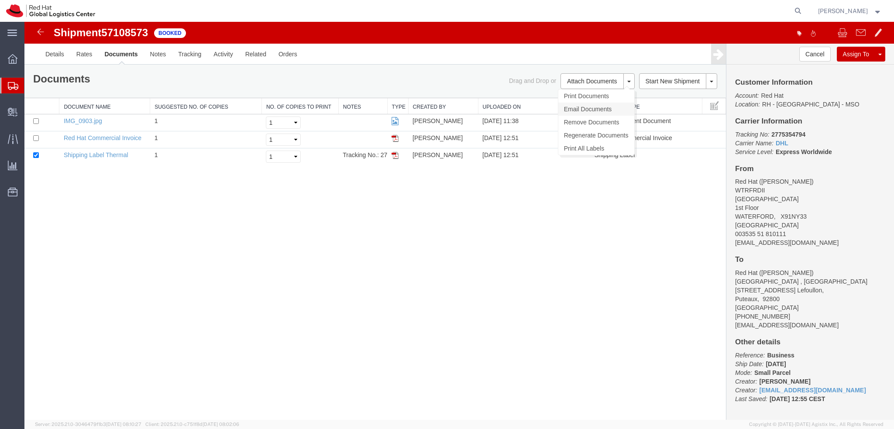
click at [587, 104] on link "Email Documents" at bounding box center [596, 109] width 76 height 13
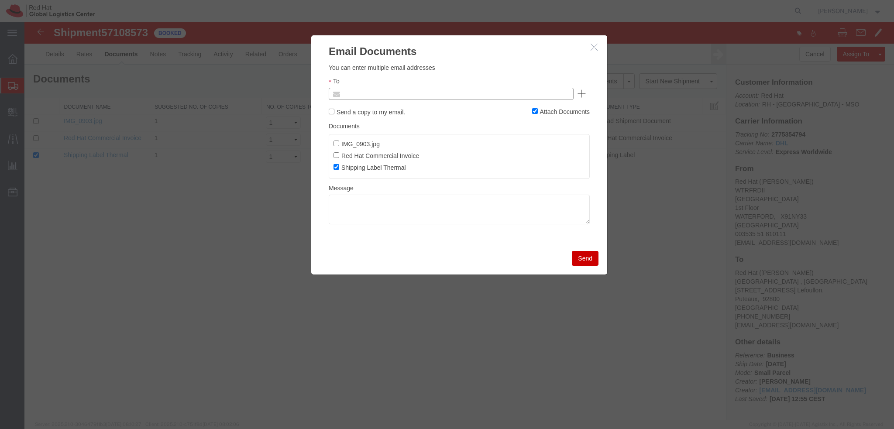
click at [414, 94] on input "text" at bounding box center [392, 93] width 102 height 11
paste input "ehalley@redhat.com"
type input "ehalley@redhat.com"
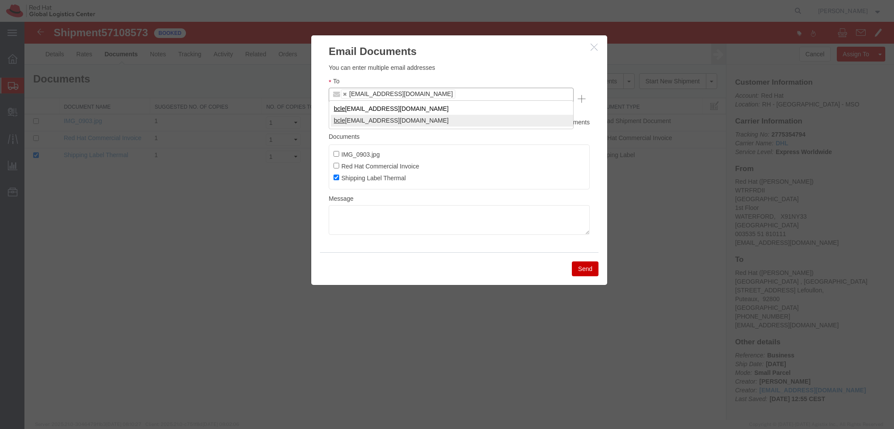
type input "bcle"
type input "ehalley@redhat.com,bclegg@redhat.com"
click at [398, 212] on textarea at bounding box center [459, 220] width 261 height 30
click at [467, 205] on textarea at bounding box center [459, 220] width 261 height 30
paste textarea "Hi A, please find the label for your shipment to B attached to this email. Plea…"
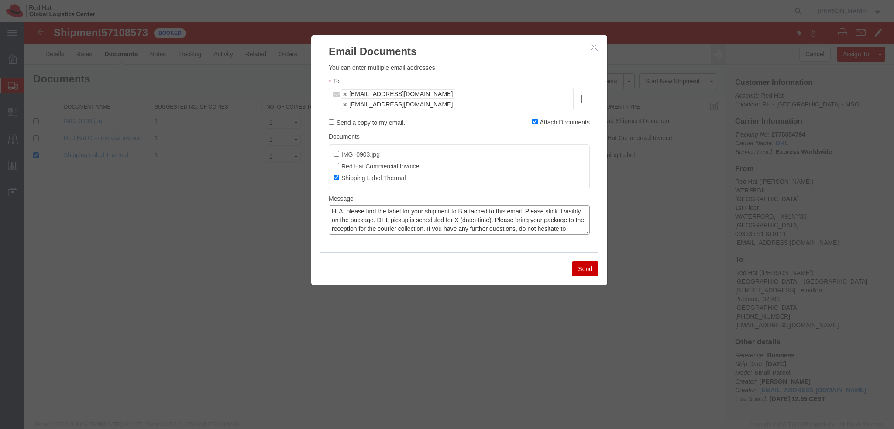
click at [342, 205] on textarea "Hi A, please find the label for your shipment to B attached to this email. Plea…" at bounding box center [459, 220] width 261 height 30
click at [469, 205] on textarea "Hi Eva, please find the label for your shipment to B attached to this email. Pl…" at bounding box center [459, 220] width 261 height 30
type textarea "Hi Eva, please find the label for your shipment to Puteaux attached to this ema…"
click at [590, 261] on button "Send" at bounding box center [585, 268] width 27 height 15
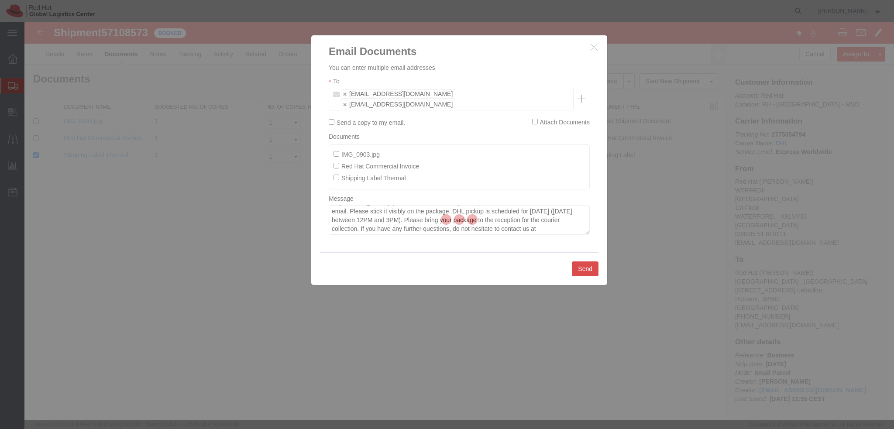
checkbox input "false"
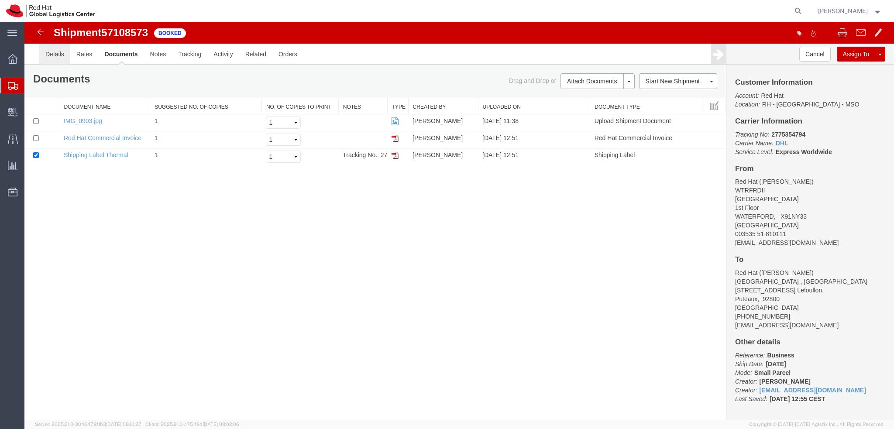
click at [59, 57] on link "Details" at bounding box center [54, 54] width 31 height 21
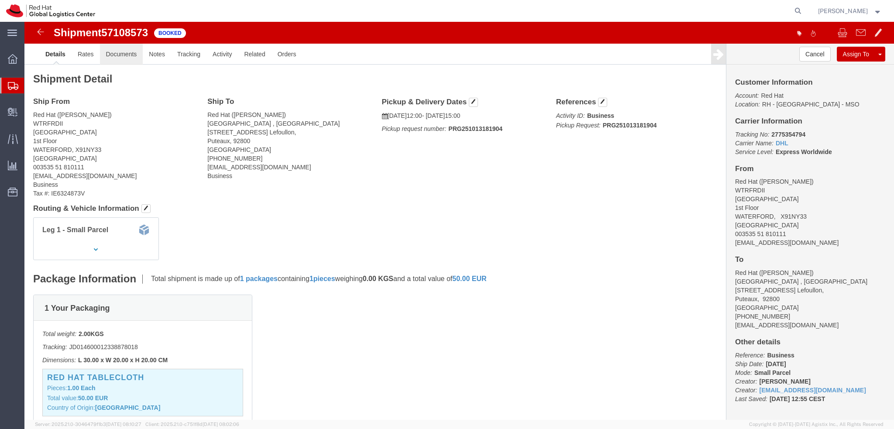
click link "Documents"
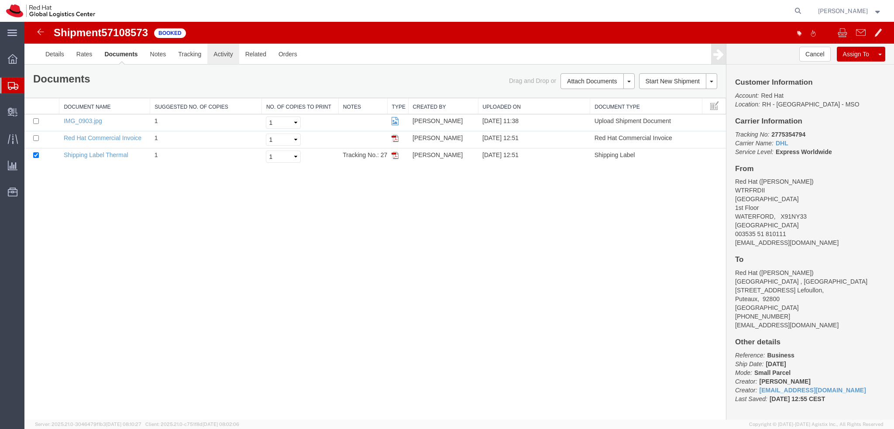
click at [221, 57] on link "Activity" at bounding box center [222, 54] width 31 height 21
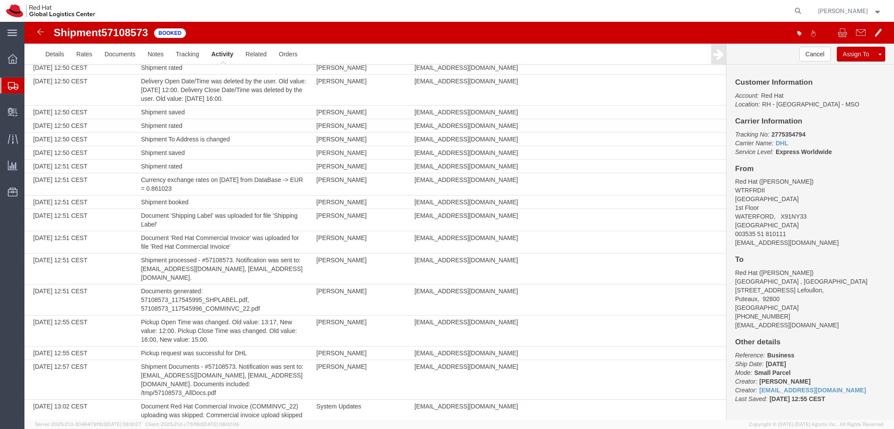
scroll to position [293, 0]
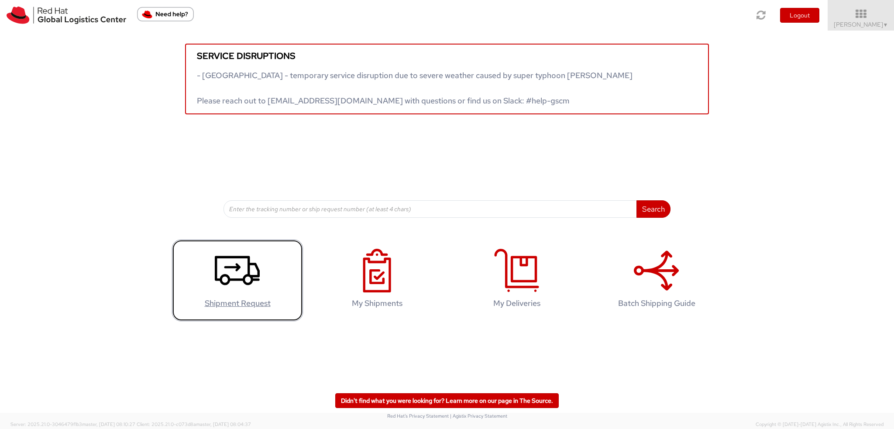
click at [268, 259] on link "Shipment Request" at bounding box center [237, 281] width 131 height 82
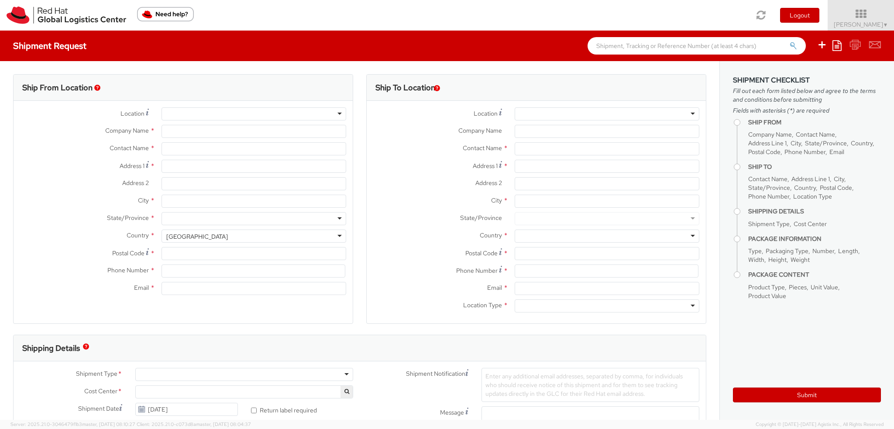
select select "901"
select select
type input "Red Hat Czech s.r.o."
type input "[PERSON_NAME]"
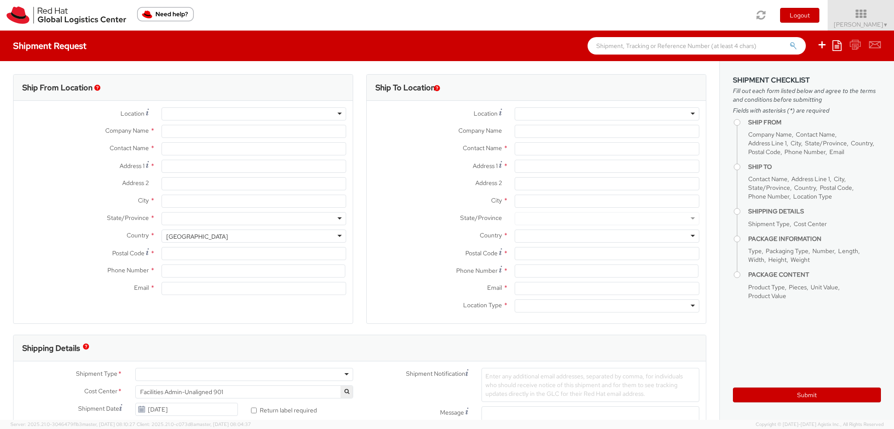
type input "Purkynova 665/115"
type input "[GEOGRAPHIC_DATA]"
type input "621 00"
type input "420 532 294 555"
type input "[EMAIL_ADDRESS][DOMAIN_NAME]"
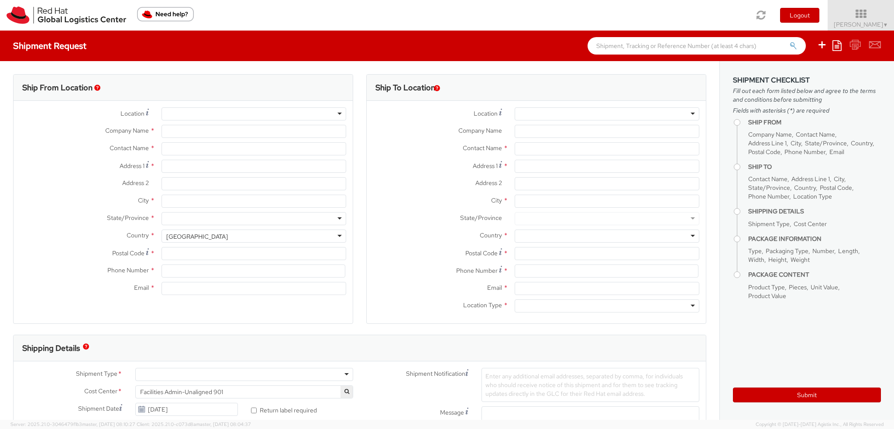
select select "CM"
select select "KGS"
click at [421, 137] on div "Company Name *" at bounding box center [536, 131] width 339 height 13
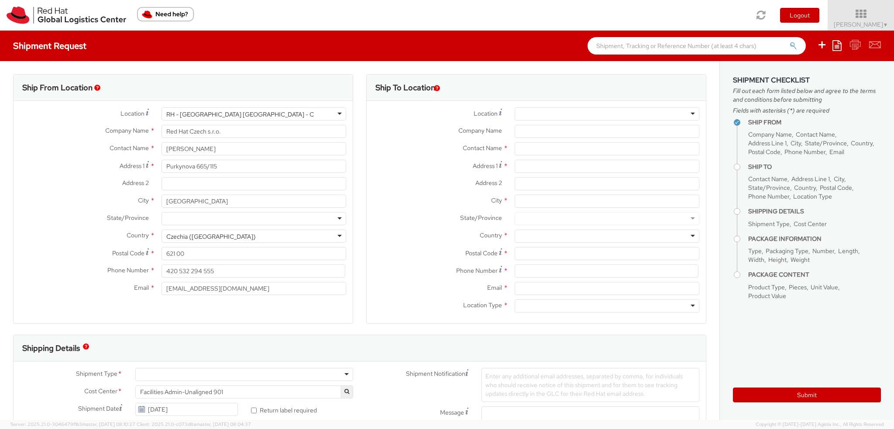
click at [552, 113] on div at bounding box center [607, 113] width 185 height 13
type input "pute"
type input "Red Hat France SARL"
type input "Immeuble Defense Plaza, 8th Floor"
type input "23-25 rue Delarivière Lefoullon"
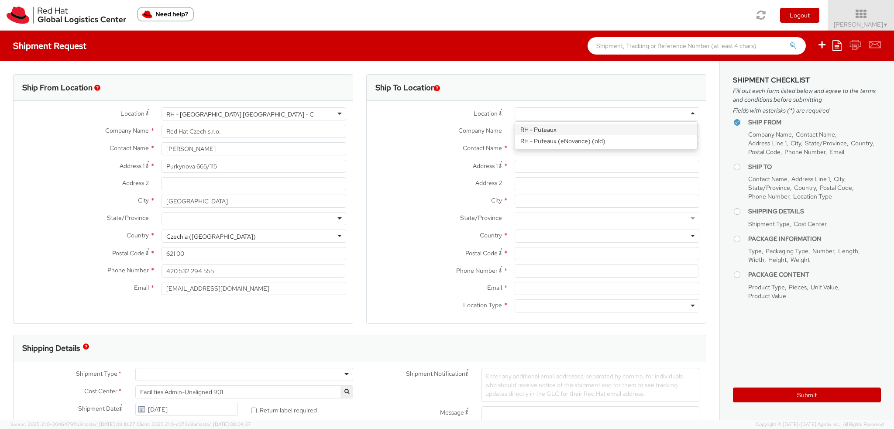
type input "PUTEAUX"
type input "92800"
type input "+3314191232"
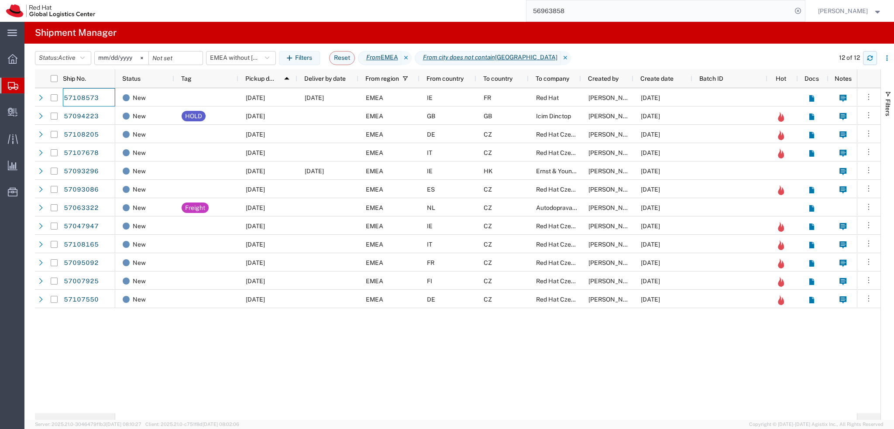
click at [869, 58] on icon "button" at bounding box center [870, 58] width 6 height 6
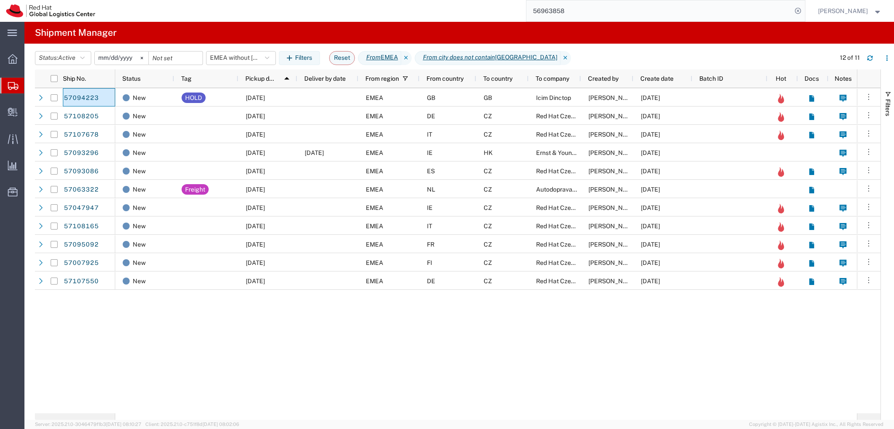
click at [638, 14] on input "56963858" at bounding box center [658, 10] width 265 height 21
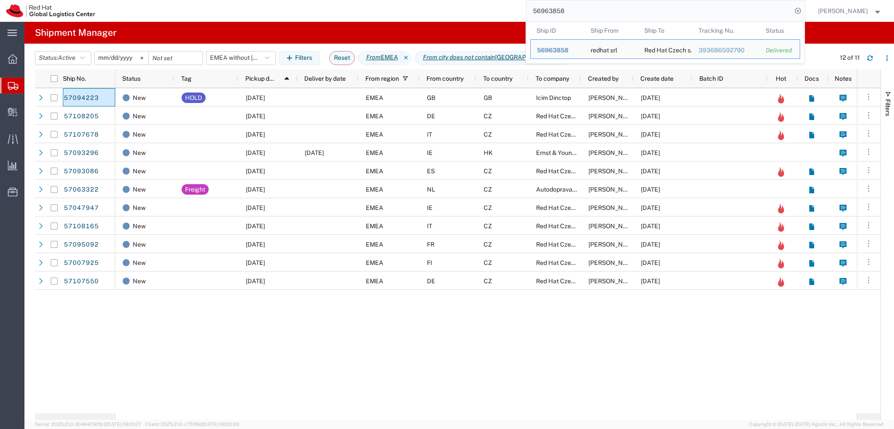
paste input "833809"
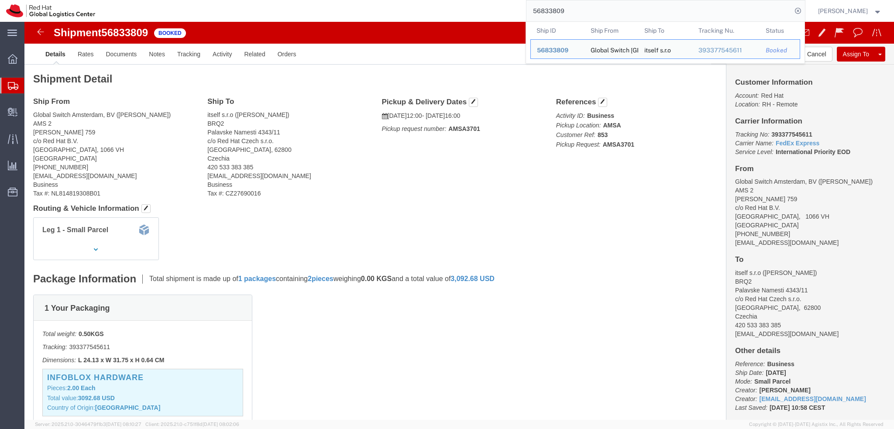
click at [599, 14] on input "56833809" at bounding box center [658, 10] width 265 height 21
paste input "965673"
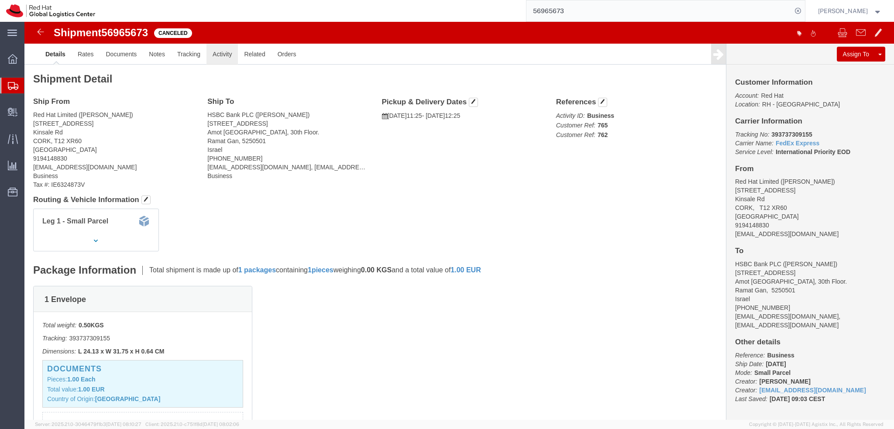
click link "Activity"
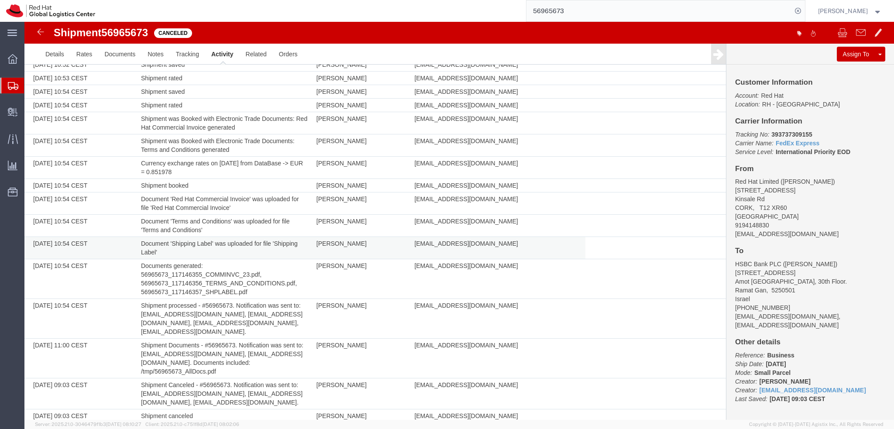
scroll to position [271, 0]
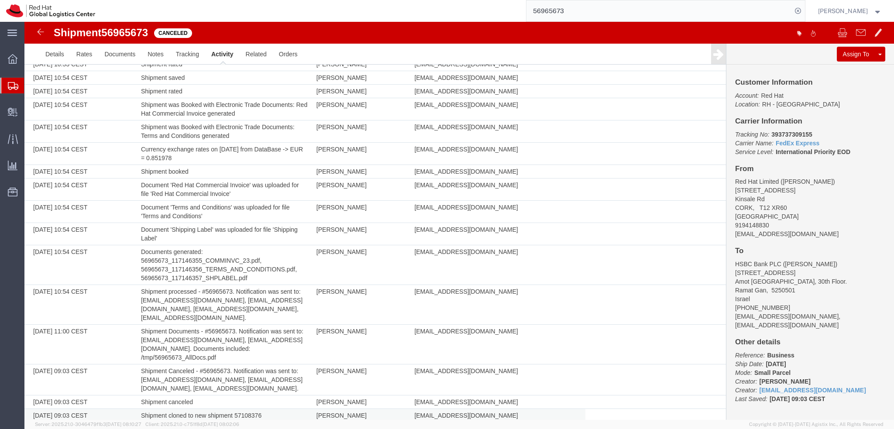
click at [248, 409] on td "Shipment cloned to new shipment 57108376" at bounding box center [224, 416] width 175 height 14
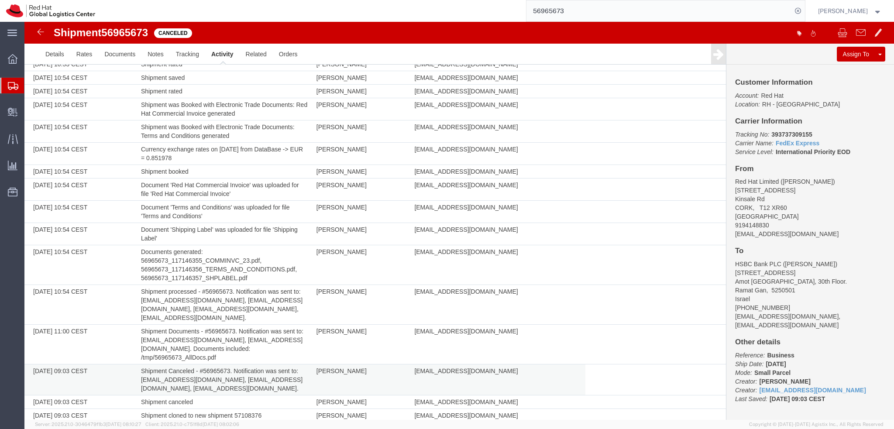
copy td "57108376"
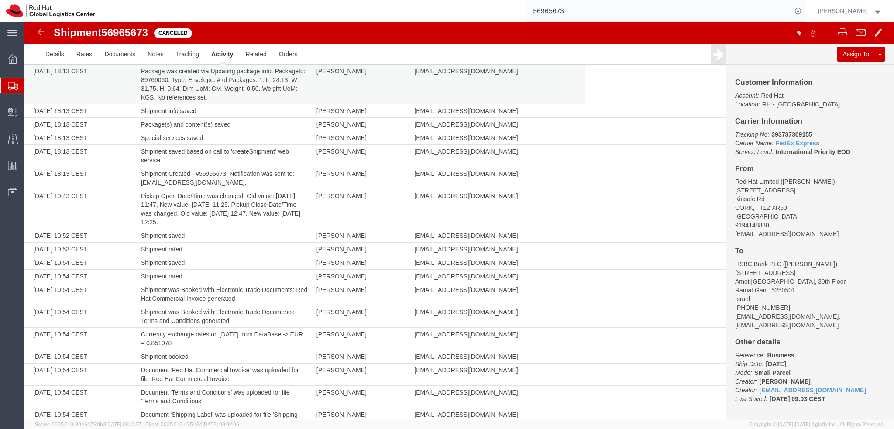
scroll to position [0, 0]
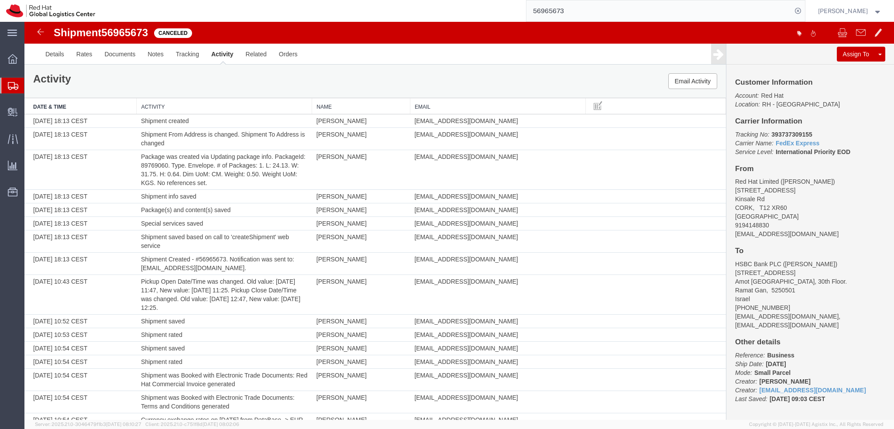
click at [602, 14] on input "56965673" at bounding box center [658, 10] width 265 height 21
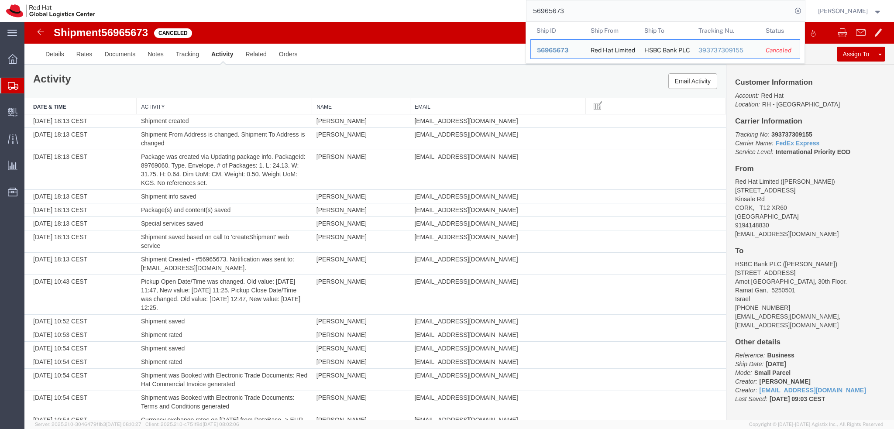
paste input "7108376"
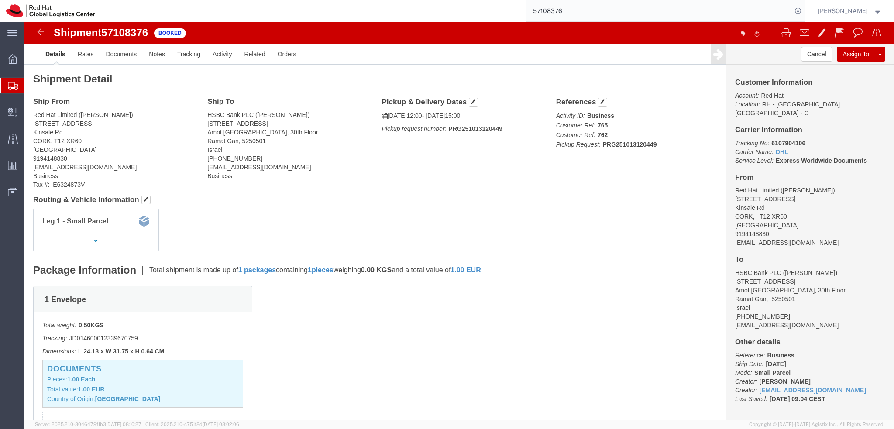
click b "6107904106"
copy b "6107904106"
click img
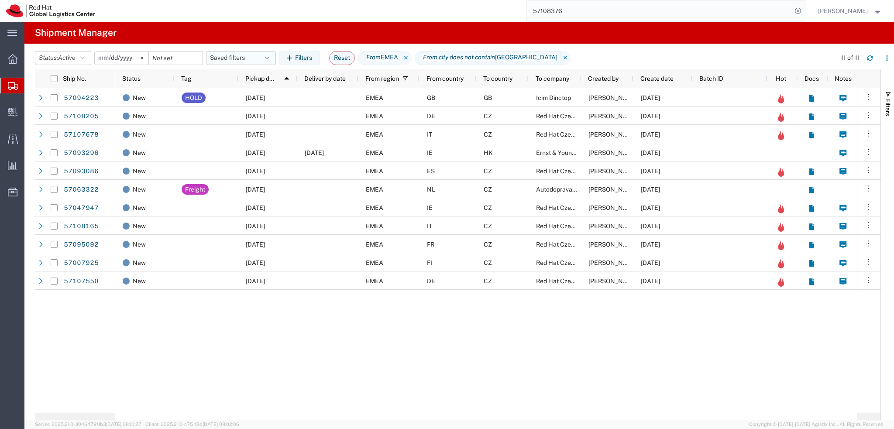
click at [245, 57] on button "Saved filters" at bounding box center [241, 58] width 70 height 14
click at [282, 145] on span "From [GEOGRAPHIC_DATA]" at bounding box center [264, 145] width 114 height 16
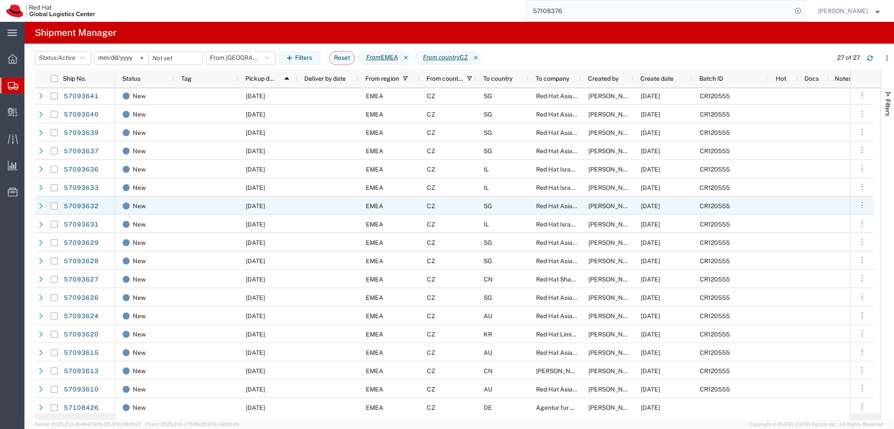
scroll to position [169, 0]
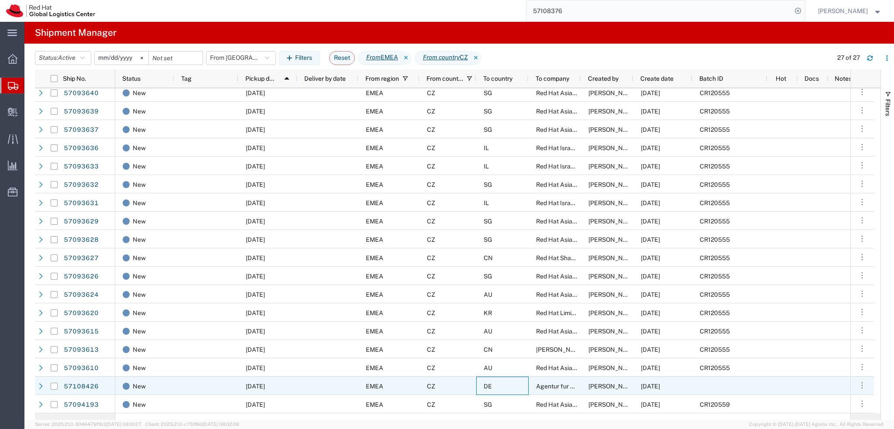
click at [517, 386] on div "DE" at bounding box center [502, 386] width 52 height 18
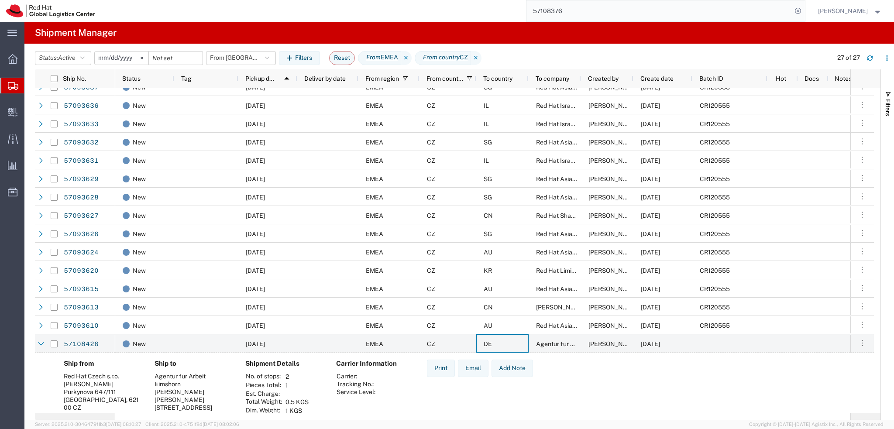
scroll to position [240, 0]
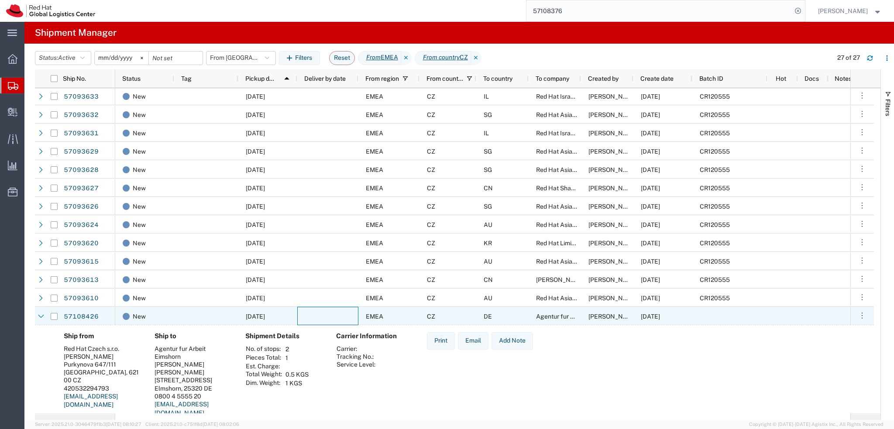
click at [353, 318] on div at bounding box center [327, 316] width 61 height 18
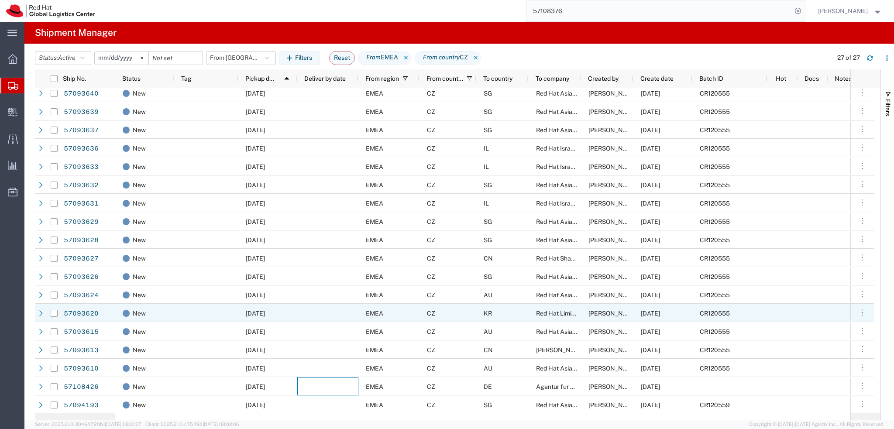
scroll to position [0, 0]
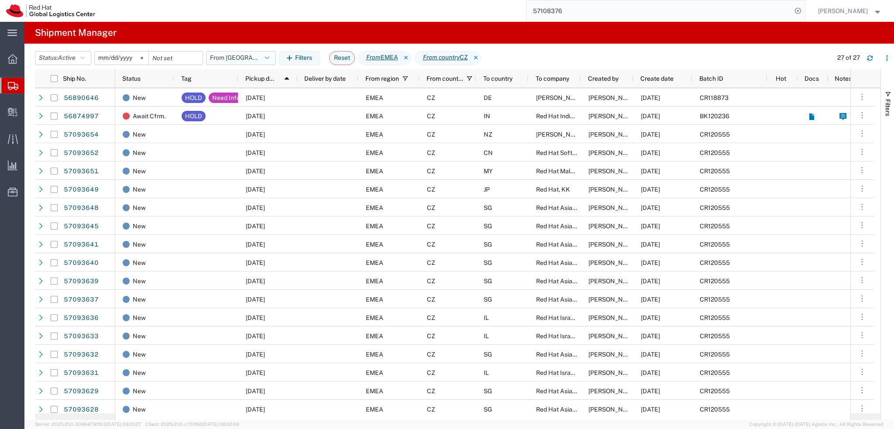
click at [241, 61] on button "From [GEOGRAPHIC_DATA]" at bounding box center [241, 58] width 70 height 14
click at [249, 96] on span "EMEA without [GEOGRAPHIC_DATA]" at bounding box center [269, 96] width 103 height 16
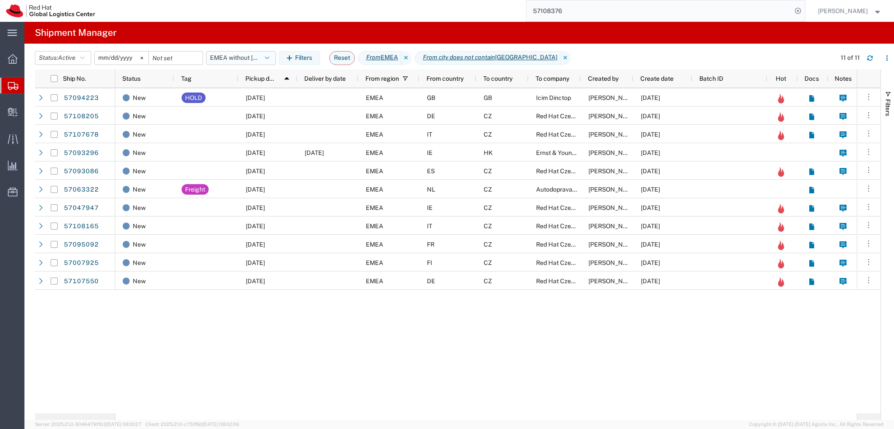
click at [264, 63] on button "EMEA without [GEOGRAPHIC_DATA]" at bounding box center [241, 58] width 70 height 14
click at [260, 146] on span "From [GEOGRAPHIC_DATA]" at bounding box center [264, 145] width 114 height 16
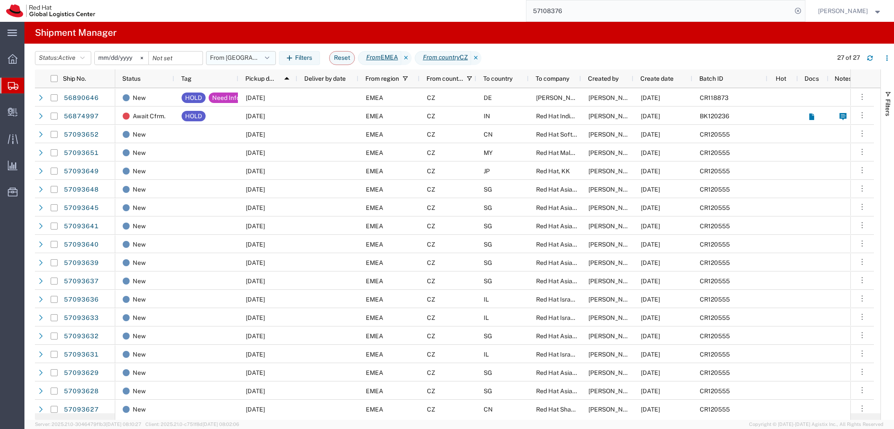
click at [264, 62] on button "From [GEOGRAPHIC_DATA]" at bounding box center [241, 58] width 70 height 14
click at [271, 99] on span "EMEA without Brno" at bounding box center [269, 96] width 103 height 16
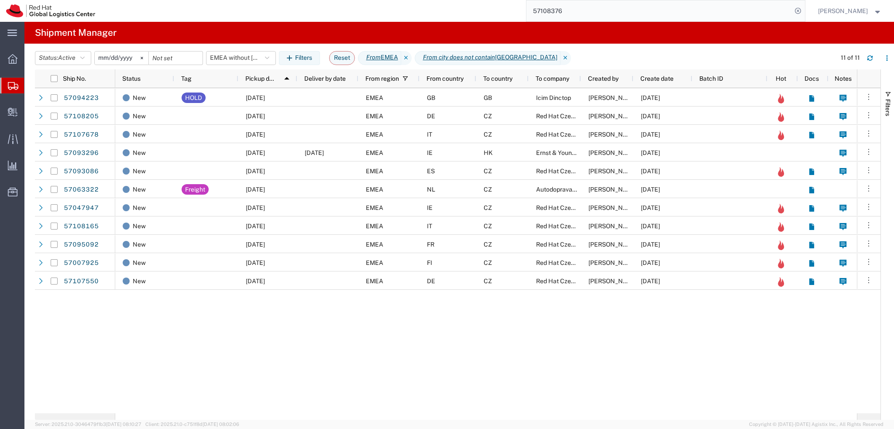
click at [588, 10] on input "57108376" at bounding box center [658, 10] width 265 height 21
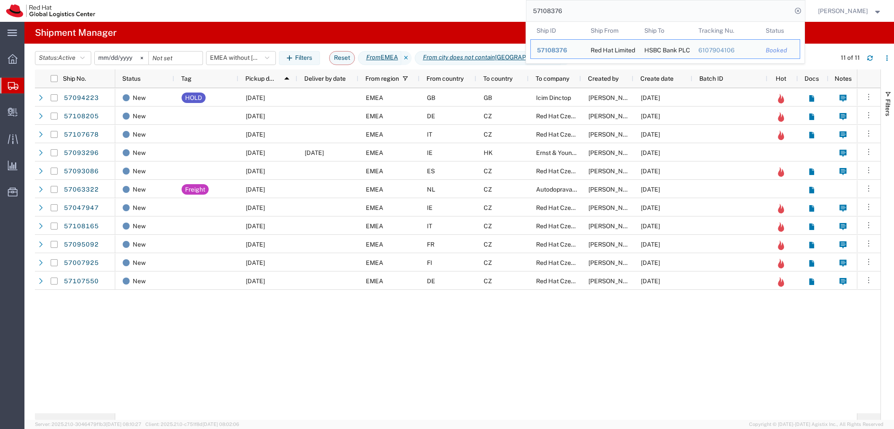
click at [588, 10] on input "57108376" at bounding box center [658, 10] width 265 height 21
paste input "6571317"
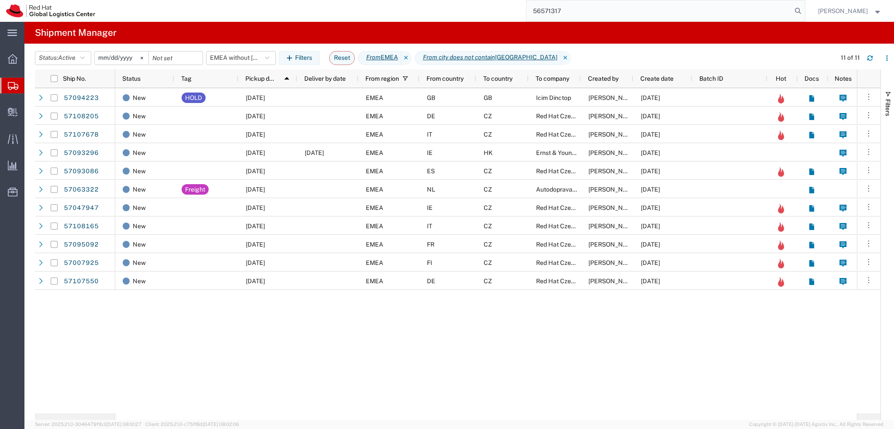
type input "56571317"
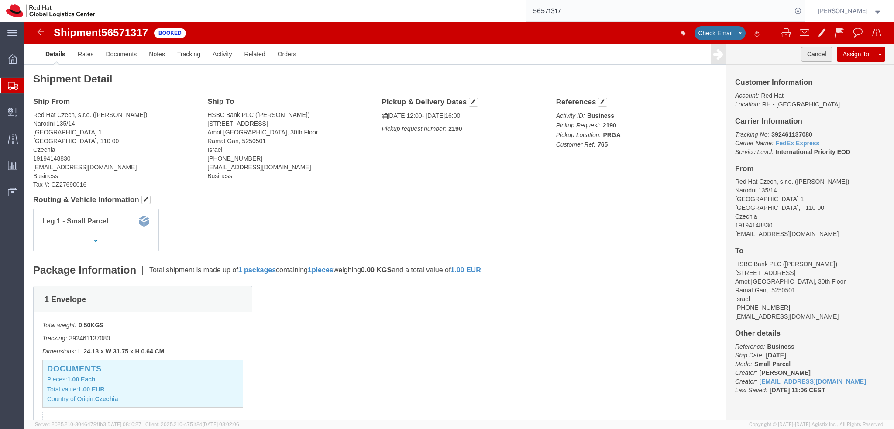
click button "Cancel"
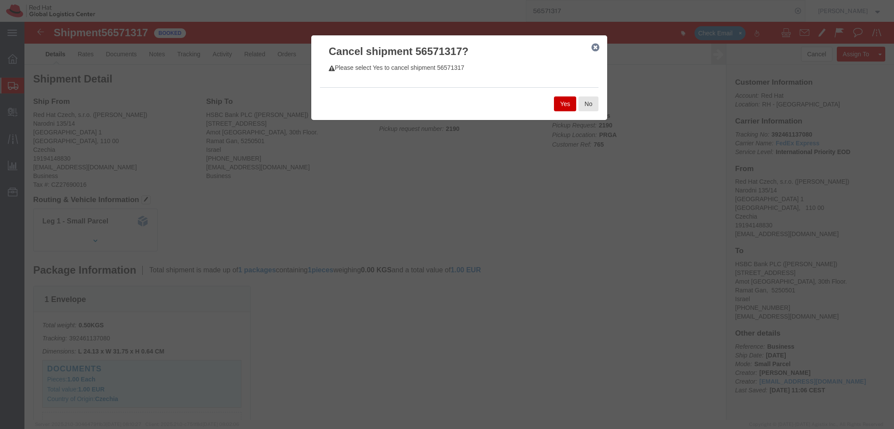
click button "Yes"
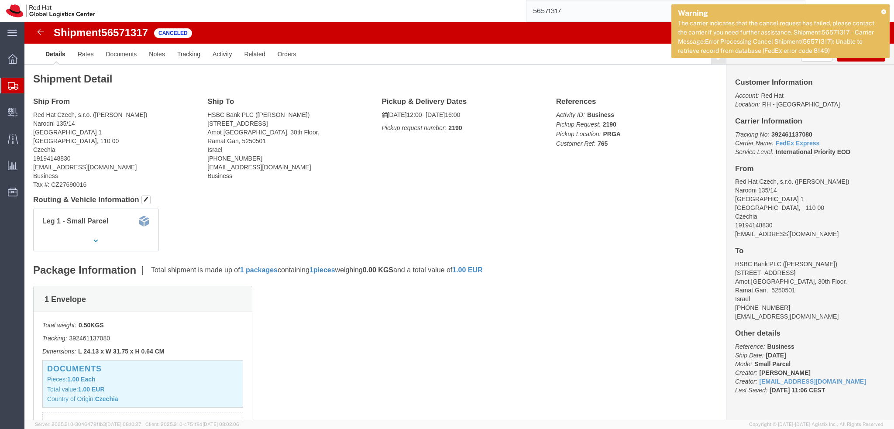
click at [883, 10] on icon at bounding box center [883, 11] width 5 height 5
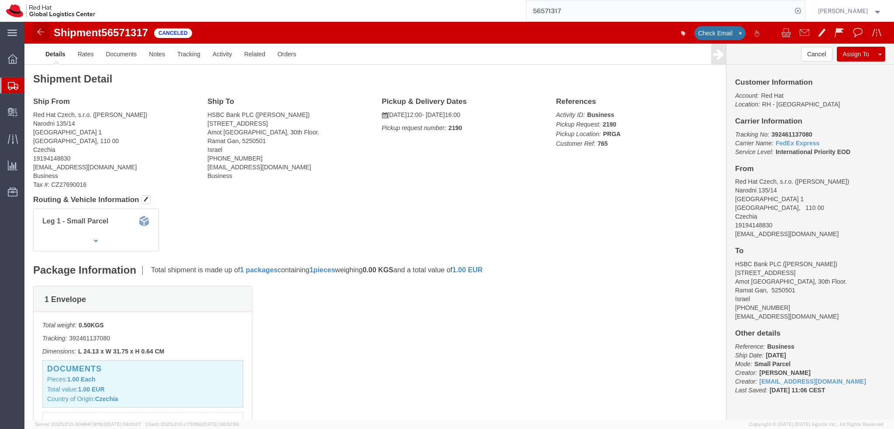
click img
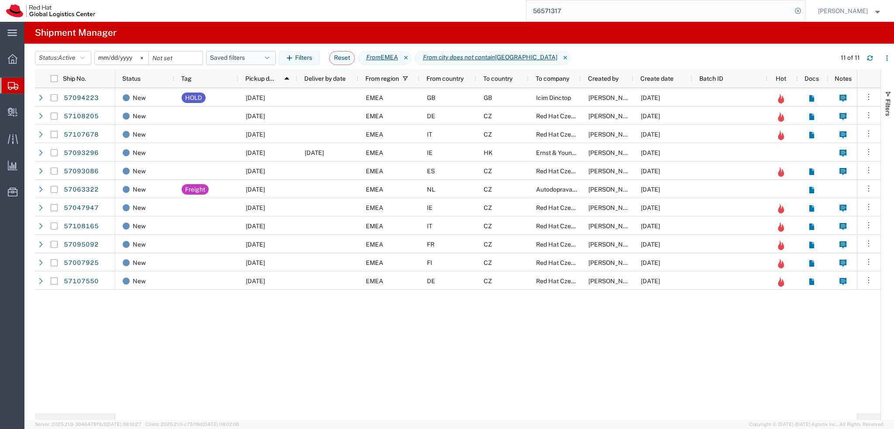
drag, startPoint x: 250, startPoint y: 56, endPoint x: 253, endPoint y: 61, distance: 5.7
click at [250, 56] on button "Saved filters" at bounding box center [241, 58] width 70 height 14
click at [263, 148] on span "From CZ" at bounding box center [264, 145] width 114 height 16
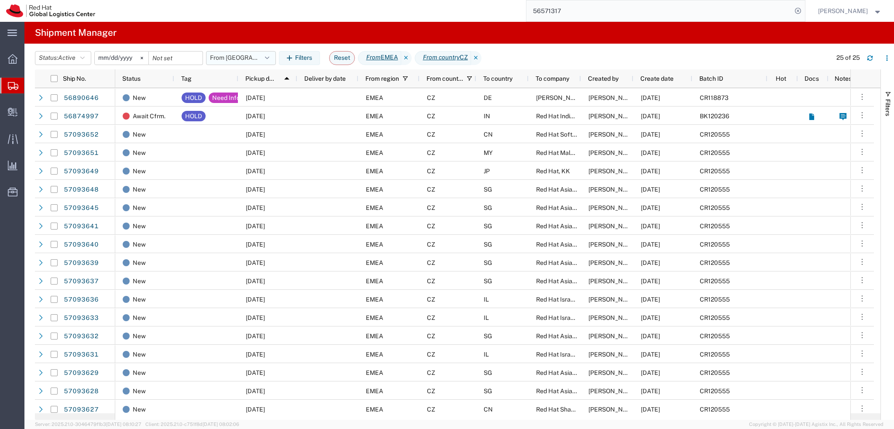
click at [249, 58] on button "From CZ" at bounding box center [241, 58] width 70 height 14
click at [256, 92] on span "EMEA without Brno" at bounding box center [269, 96] width 103 height 16
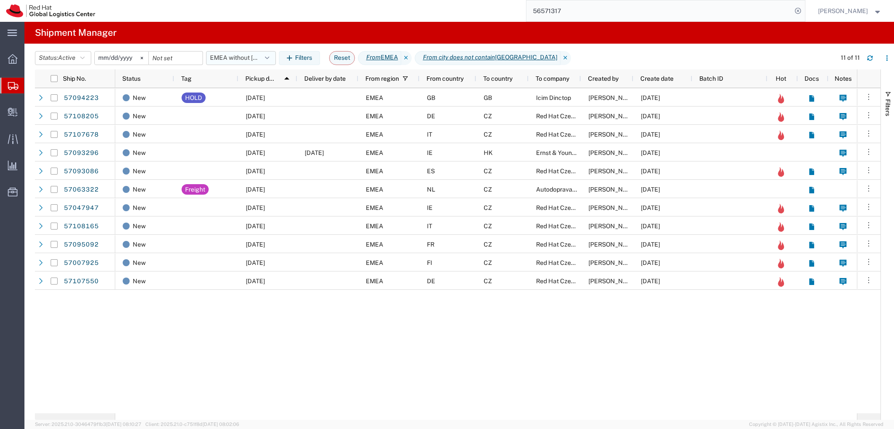
click at [260, 60] on button "EMEA without Brno" at bounding box center [241, 58] width 70 height 14
click at [360, 352] on div "New HOLD 10/13/2025 EMEA GB GB Icim Dinctop Michael Davies 10/10/2025 New 10/15…" at bounding box center [485, 250] width 741 height 325
click at [255, 61] on button "EMEA without Brno" at bounding box center [241, 58] width 70 height 14
click at [266, 144] on span "From CZ" at bounding box center [264, 145] width 114 height 16
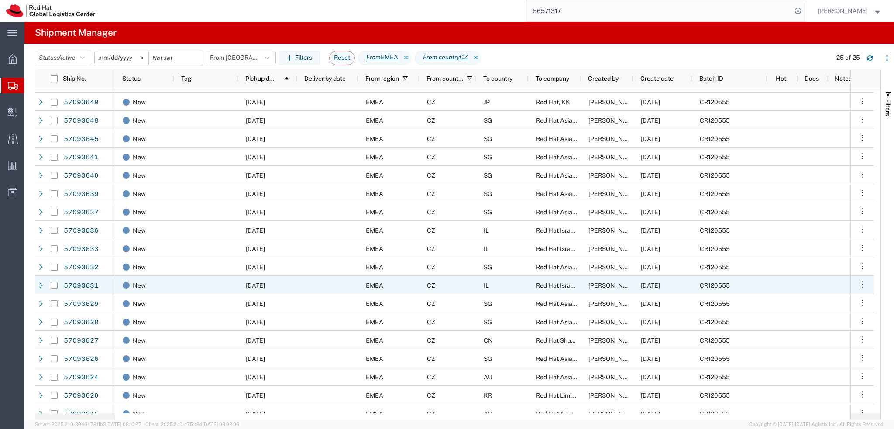
scroll to position [133, 0]
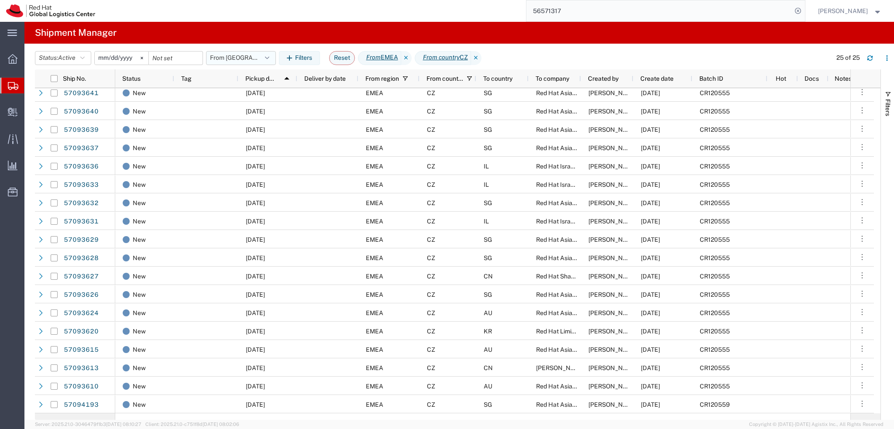
click at [269, 59] on icon "button" at bounding box center [267, 58] width 4 height 6
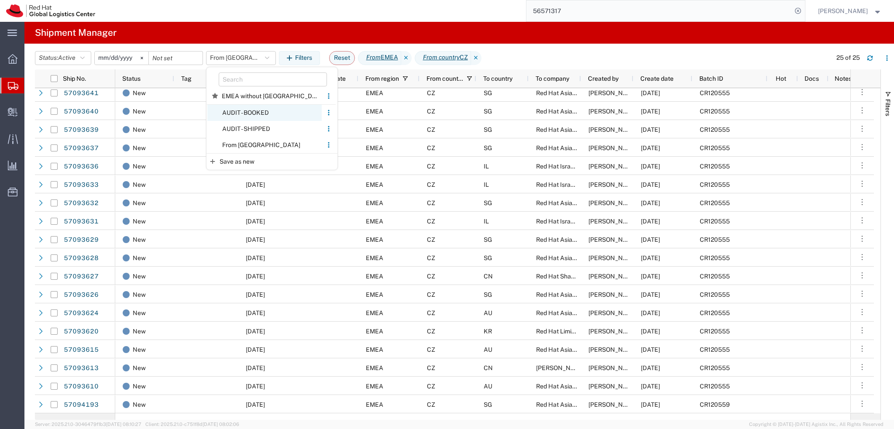
click at [257, 113] on span "AUDIT - BOOKED" at bounding box center [264, 113] width 114 height 16
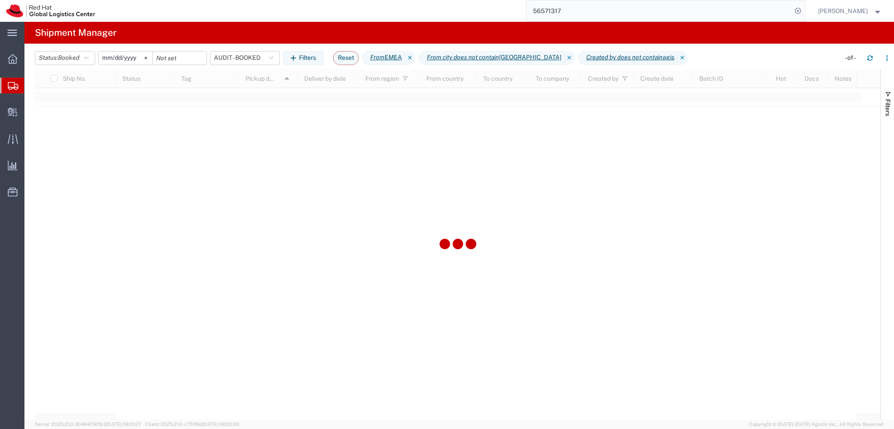
click at [594, 5] on input "56571317" at bounding box center [658, 10] width 265 height 21
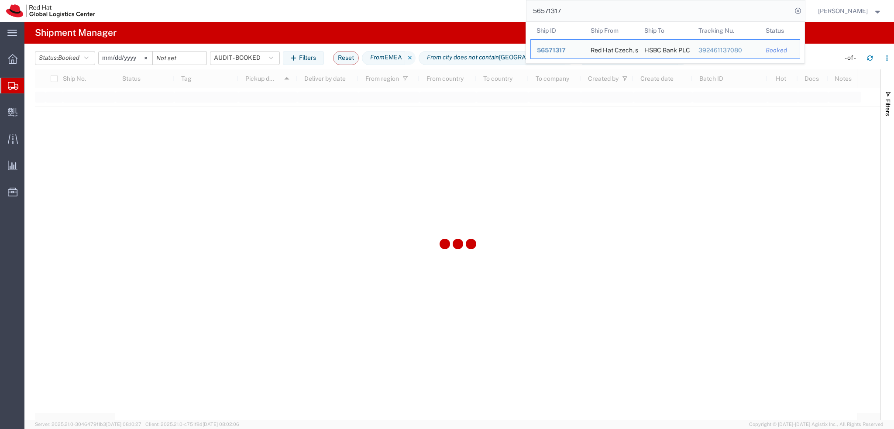
click at [594, 5] on input "56571317" at bounding box center [658, 10] width 265 height 21
paste input "833809"
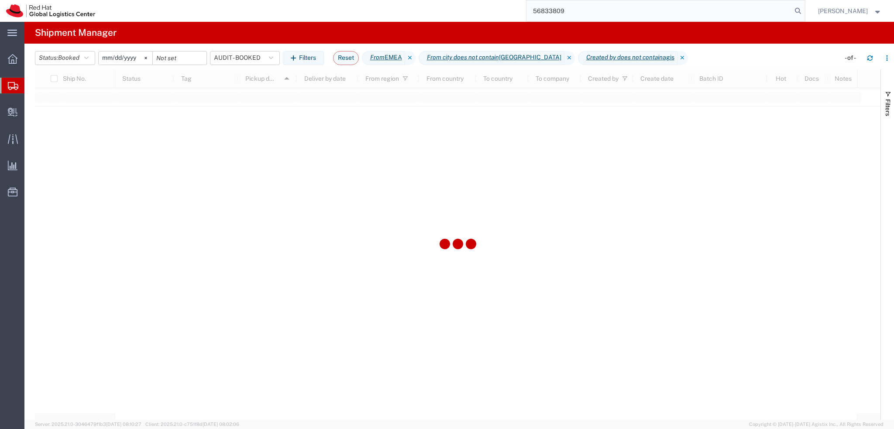
type input "56833809"
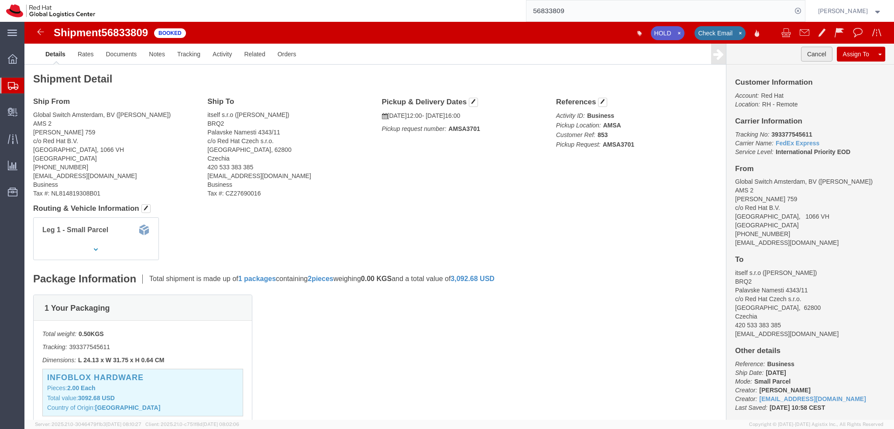
click button "Cancel"
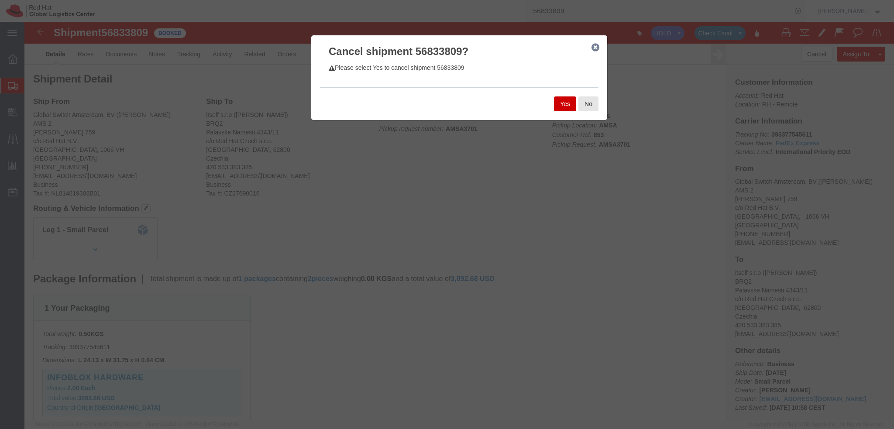
click button "Yes"
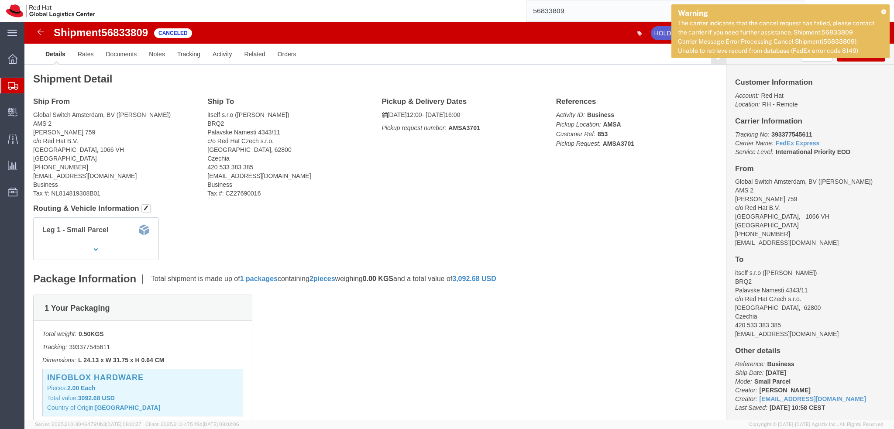
click at [886, 10] on div "Warning The carrier indicates that the cancel request has failed, please contac…" at bounding box center [780, 31] width 218 height 54
click at [883, 11] on icon at bounding box center [883, 11] width 5 height 5
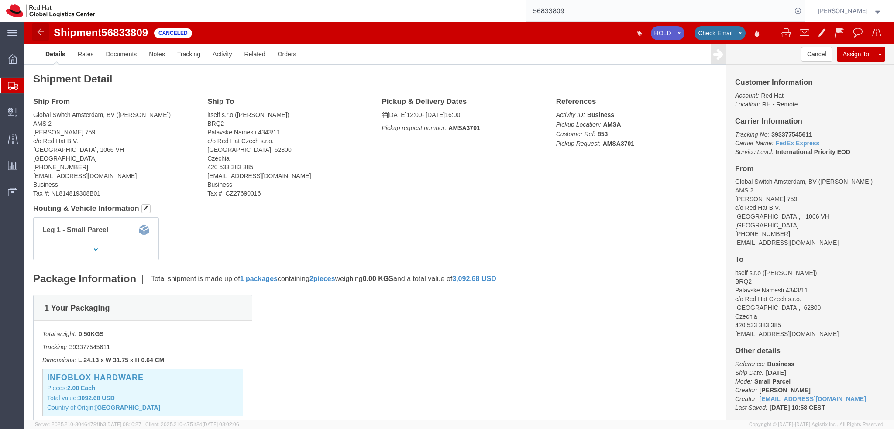
click img
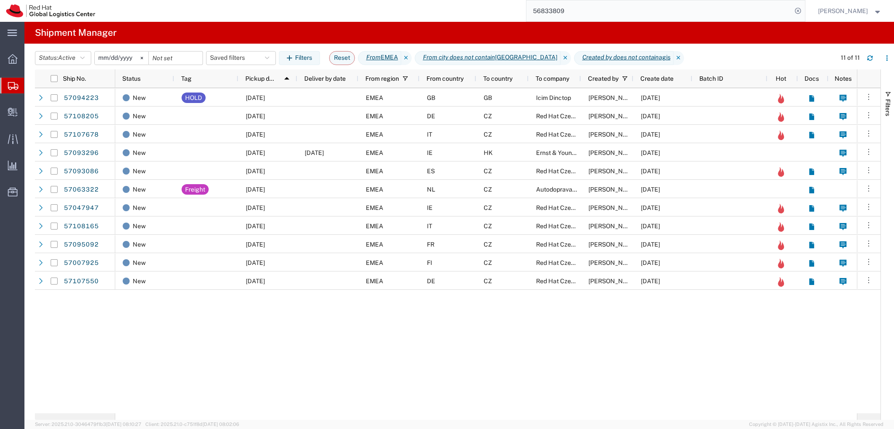
click at [469, 354] on div "New HOLD 10/13/2025 EMEA GB GB Icim Dinctop Michael Davies 10/10/2025 New 10/15…" at bounding box center [485, 250] width 741 height 325
drag, startPoint x: 239, startPoint y: 52, endPoint x: 243, endPoint y: 57, distance: 6.2
click at [239, 52] on button "Saved filters" at bounding box center [241, 58] width 70 height 14
click at [257, 144] on span "From CZ" at bounding box center [264, 145] width 114 height 16
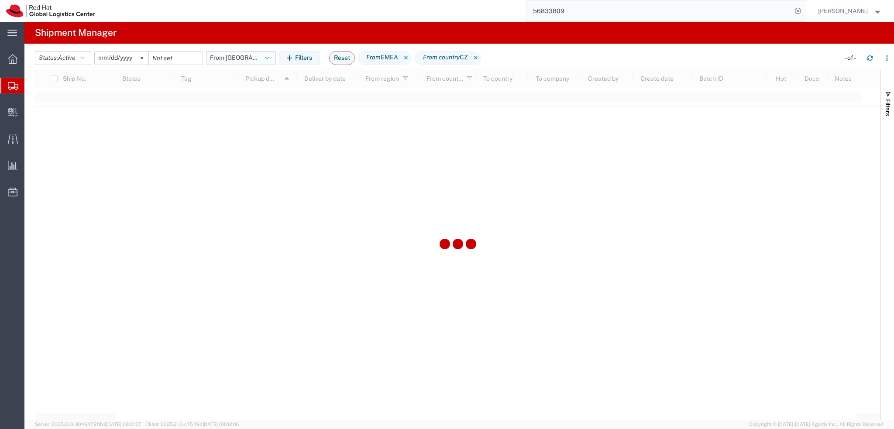
click at [258, 57] on button "From CZ" at bounding box center [241, 58] width 70 height 14
click at [269, 98] on span "EMEA without Brno" at bounding box center [269, 96] width 103 height 16
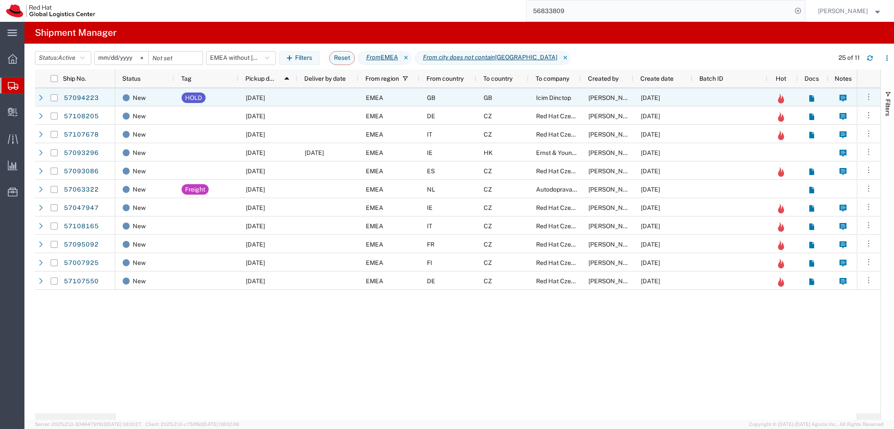
click at [525, 98] on div "GB" at bounding box center [502, 97] width 52 height 18
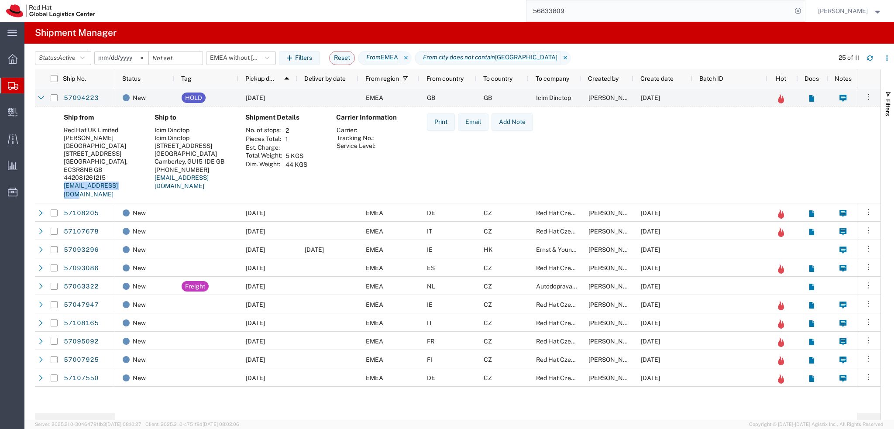
drag, startPoint x: 131, startPoint y: 186, endPoint x: 64, endPoint y: 190, distance: 67.3
click at [64, 190] on div "Ship from Red Hat UK Limited Michael Davies Peninsular House 30-36 Monument Str…" at bounding box center [102, 158] width 91 height 91
copy link "micdavie@redhat.com"
click at [162, 96] on div "New" at bounding box center [147, 98] width 48 height 18
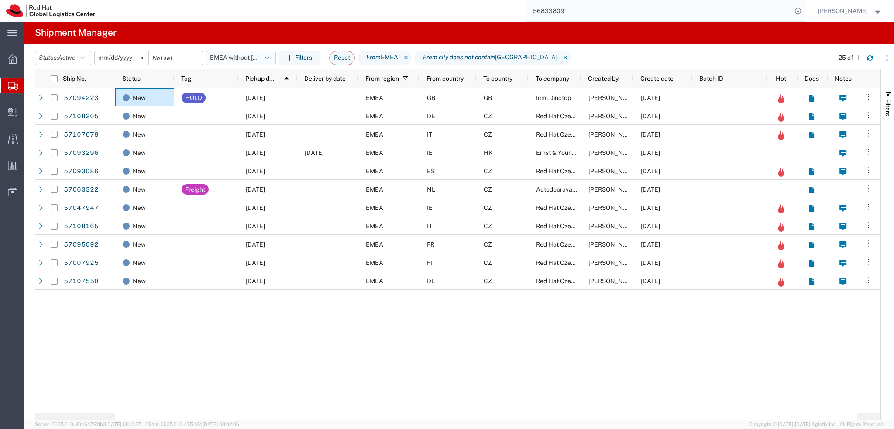
click at [242, 58] on button "EMEA without Brno" at bounding box center [241, 58] width 70 height 14
click at [240, 57] on button "EMEA without Brno" at bounding box center [241, 58] width 70 height 14
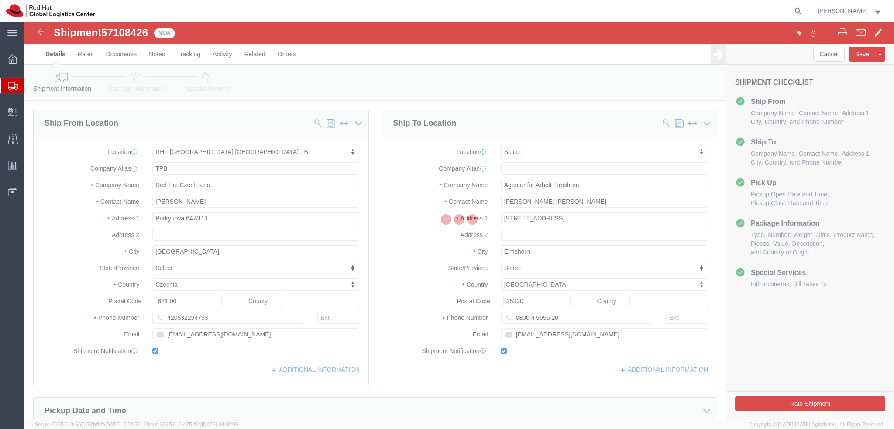
select select "38036"
select select
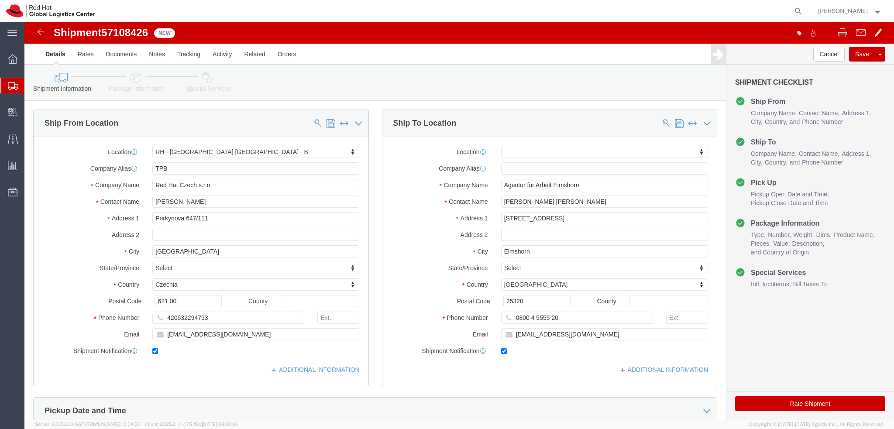
click icon
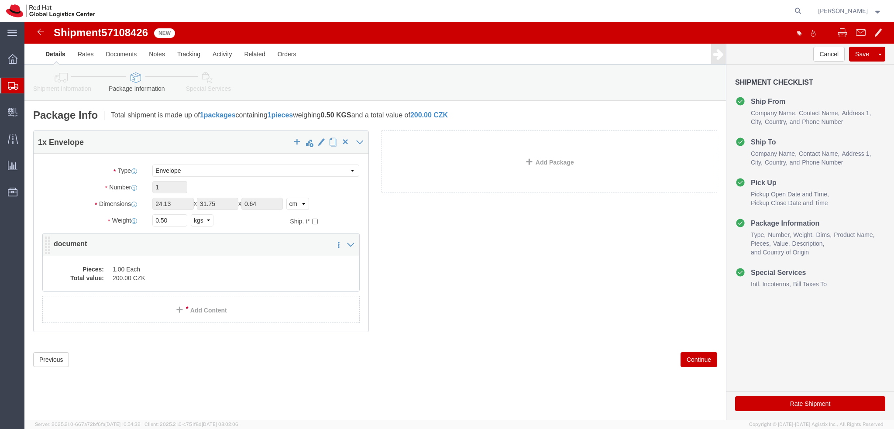
click dd "200.00 CZK"
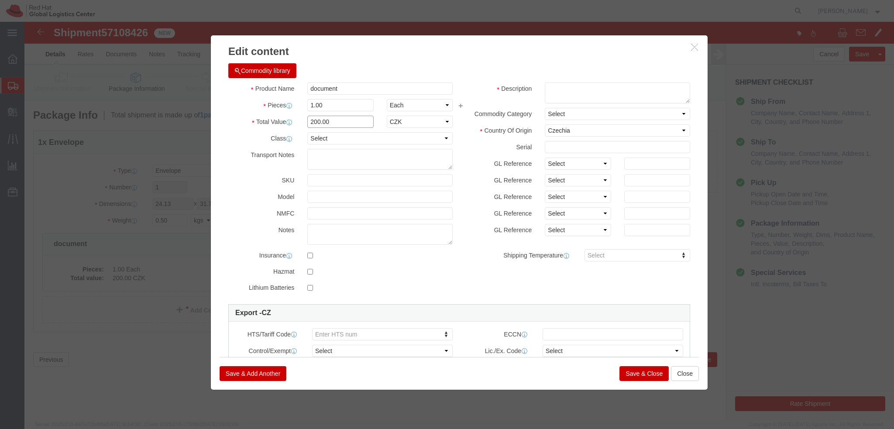
click input "200.00"
type input "1"
click textarea
type textarea "Letter"
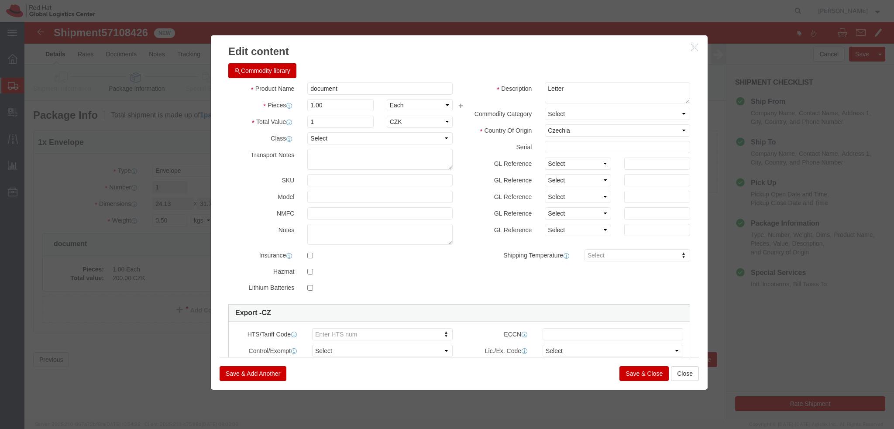
click button "Save & Close"
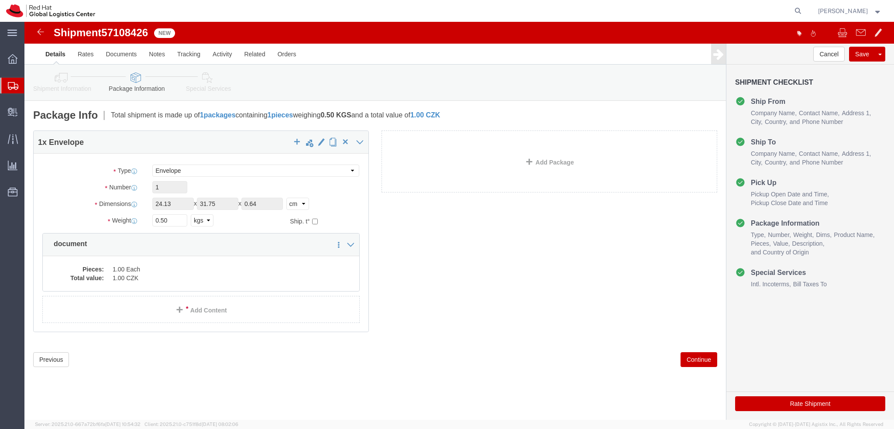
click icon
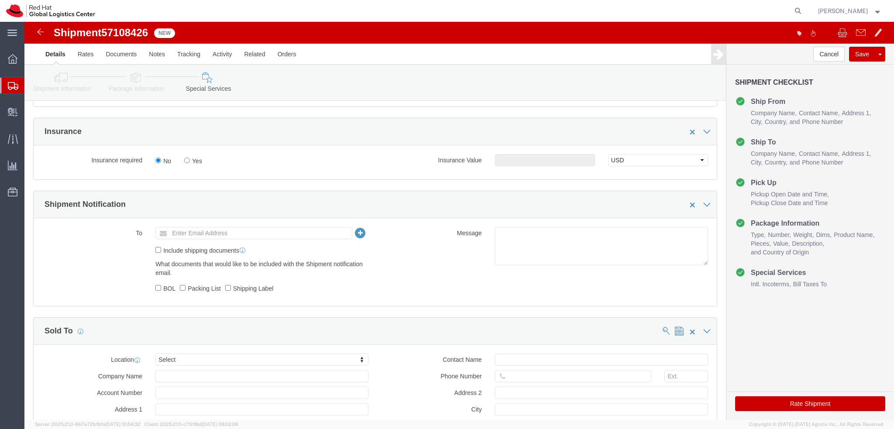
scroll to position [403, 0]
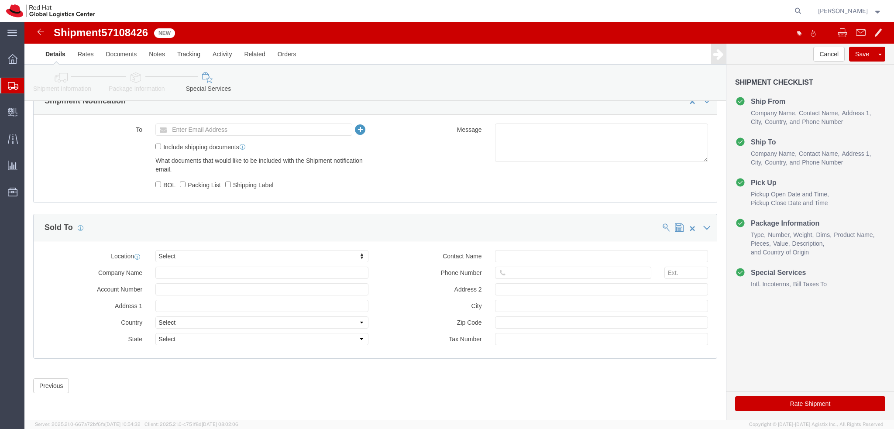
click button "Rate Shipment"
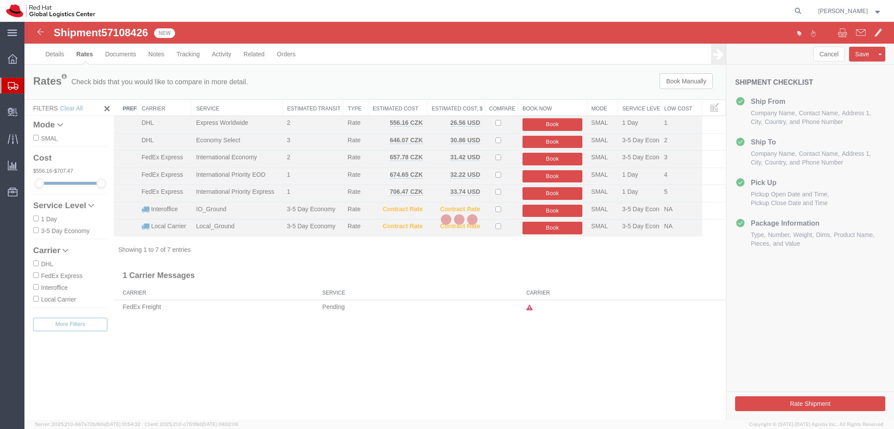
scroll to position [0, 0]
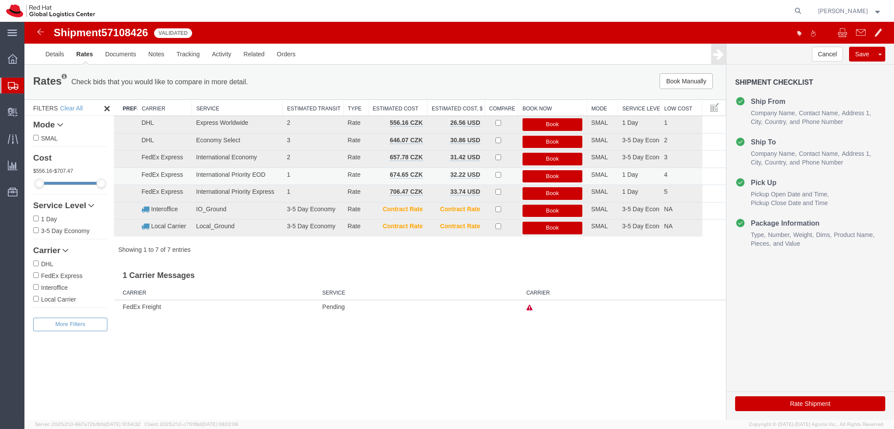
click at [553, 176] on button "Book" at bounding box center [552, 176] width 60 height 13
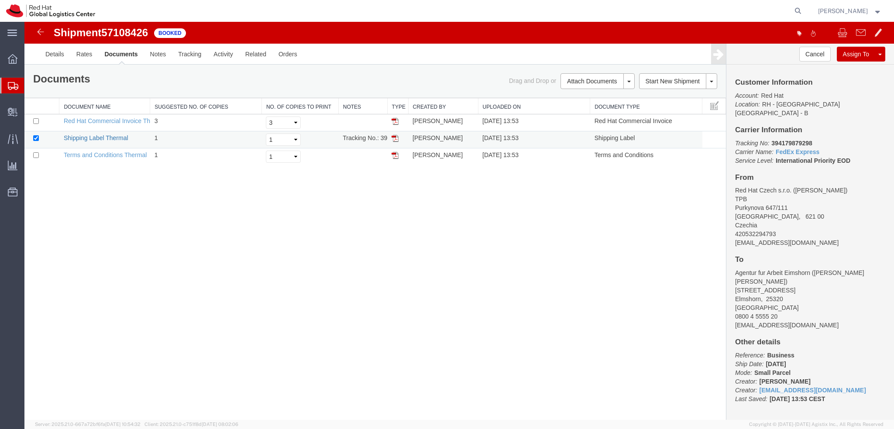
click at [113, 136] on link "Shipping Label Thermal" at bounding box center [96, 137] width 65 height 7
